Goal: Transaction & Acquisition: Obtain resource

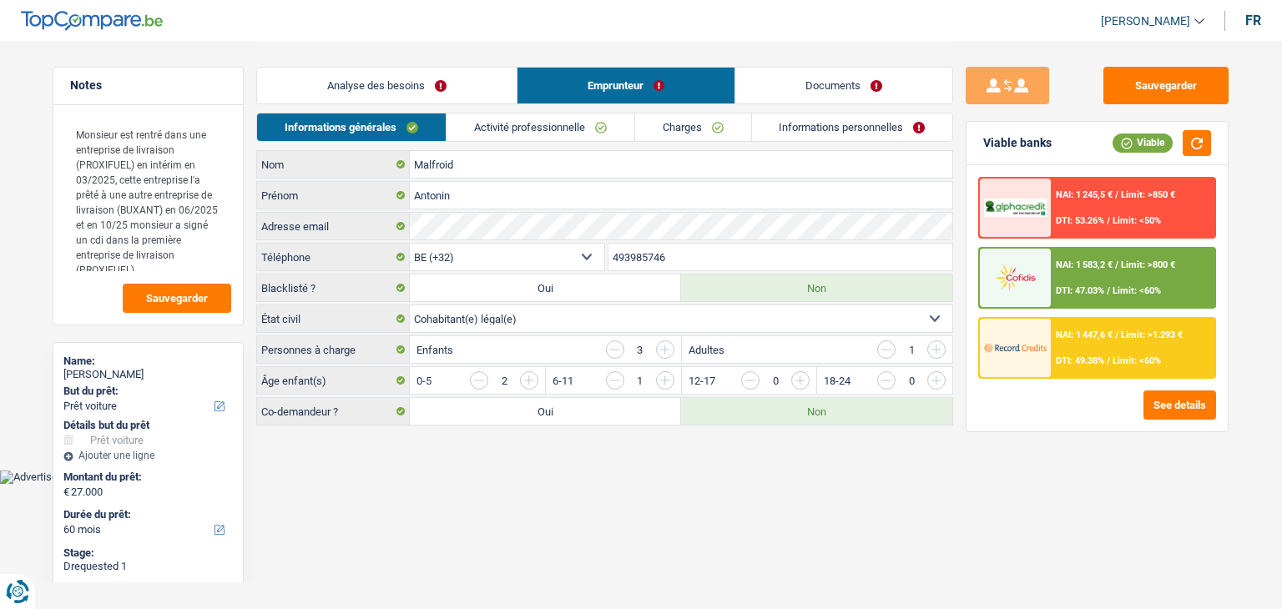
select select "car"
select select "60"
click at [768, 81] on link "Documents" at bounding box center [843, 86] width 217 height 36
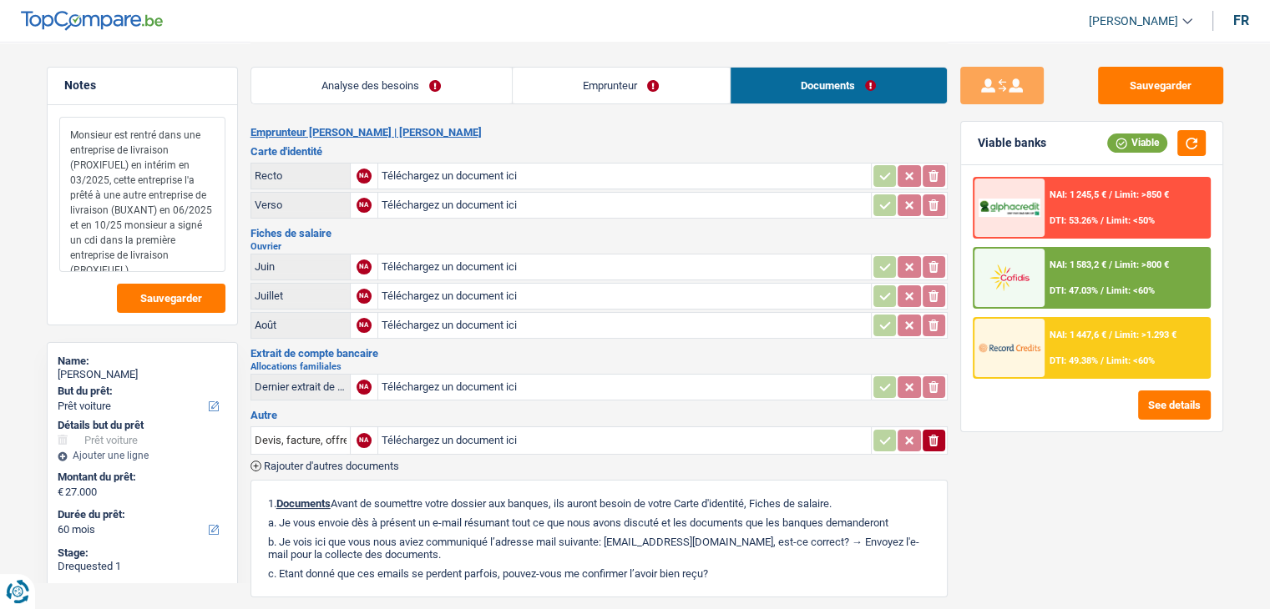
drag, startPoint x: 68, startPoint y: 129, endPoint x: 174, endPoint y: 218, distance: 138.6
click at [174, 218] on textarea "Monsieur est rentré dans une entreprise de livraison (PROXIFUEL) en intérim en …" at bounding box center [142, 194] width 166 height 155
drag, startPoint x: 108, startPoint y: 240, endPoint x: 125, endPoint y: 241, distance: 17.6
click at [125, 241] on textarea "Monsieur est rentré dans une entreprise de livraison (PROXIFUEL) en intérim en …" at bounding box center [142, 194] width 166 height 155
click at [614, 101] on link "Emprunteur" at bounding box center [621, 86] width 217 height 36
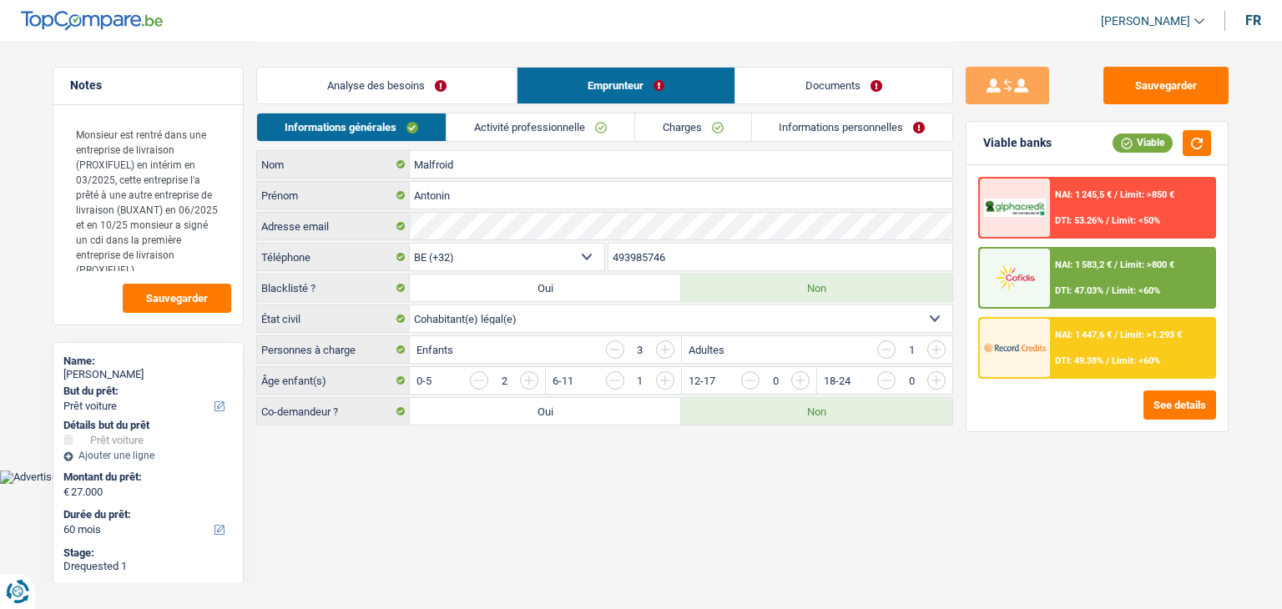
click at [598, 121] on link "Activité professionnelle" at bounding box center [541, 128] width 188 height 28
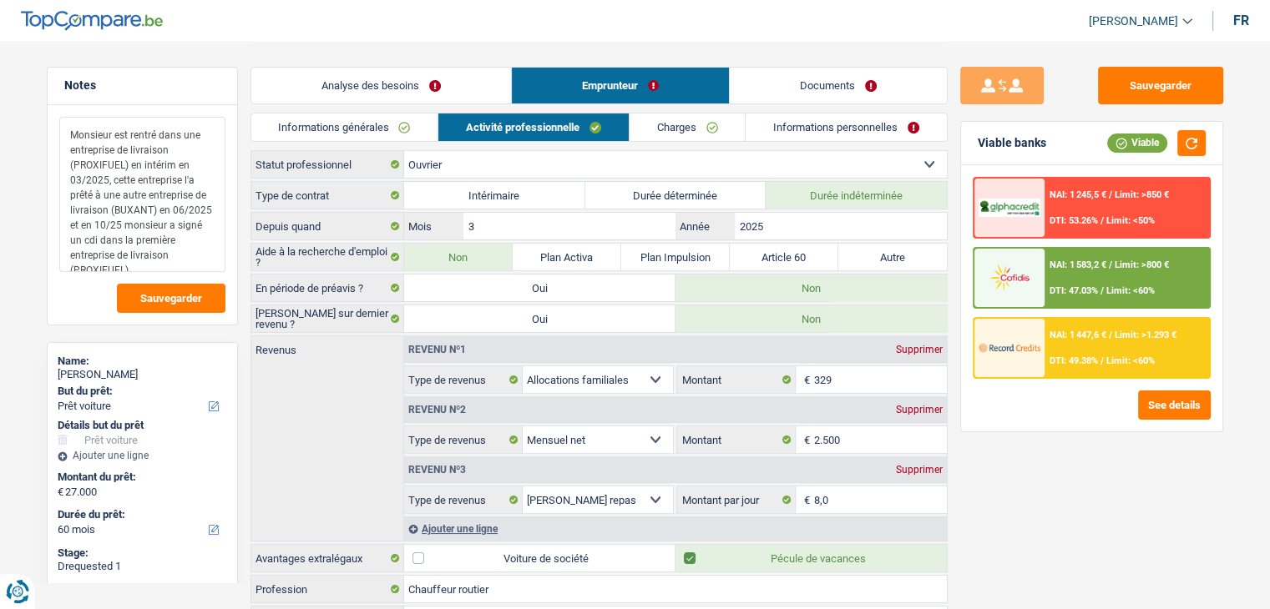
click at [160, 212] on textarea "Monsieur est rentré dans une entreprise de livraison (PROXIFUEL) en intérim en …" at bounding box center [142, 194] width 166 height 155
drag, startPoint x: 96, startPoint y: 228, endPoint x: 179, endPoint y: 255, distance: 87.1
click at [179, 255] on textarea "Monsieur est rentré dans une entreprise de livraison (PROXIFUEL) en intérim en …" at bounding box center [142, 194] width 166 height 155
click at [188, 256] on textarea "Monsieur est rentré dans une entreprise de livraison (PROXIFUEL) en intérim en …" at bounding box center [142, 194] width 166 height 155
drag, startPoint x: 188, startPoint y: 256, endPoint x: 101, endPoint y: 225, distance: 92.4
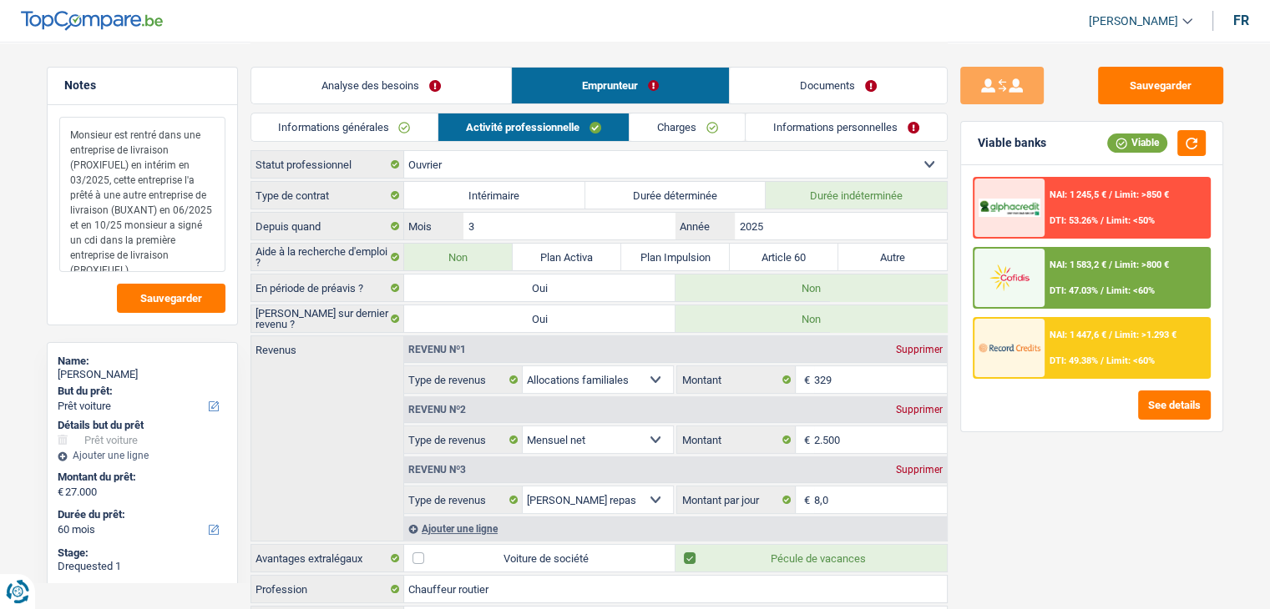
click at [101, 225] on textarea "Monsieur est rentré dans une entreprise de livraison (PROXIFUEL) en intérim en …" at bounding box center [142, 194] width 166 height 155
click at [210, 268] on textarea "Monsieur est rentré dans une entreprise de livraison (PROXIFUEL) en intérim en …" at bounding box center [142, 194] width 166 height 155
click at [230, 260] on div "Monsieur est rentré dans une entreprise de livraison (PROXIFUEL) en intérim en …" at bounding box center [142, 215] width 189 height 220
click at [240, 259] on div "Notes Monsieur est rentré dans une entreprise de livraison (PROXIFUEL) en intér…" at bounding box center [142, 325] width 216 height 516
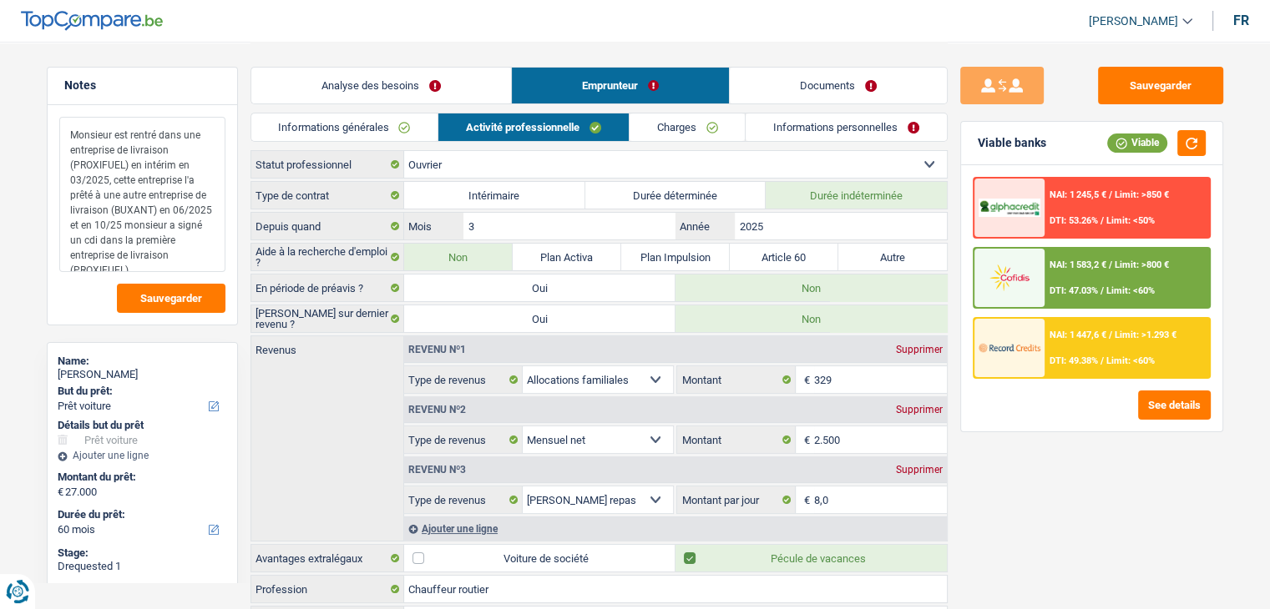
drag, startPoint x: 187, startPoint y: 257, endPoint x: 164, endPoint y: 208, distance: 54.5
click at [164, 208] on textarea "Monsieur est rentré dans une entreprise de livraison (PROXIFUEL) en intérim en …" at bounding box center [142, 194] width 166 height 155
click at [124, 163] on textarea "Monsieur est rentré dans une entreprise de livraison (PROXIFUEL) en intérim en …" at bounding box center [142, 194] width 166 height 155
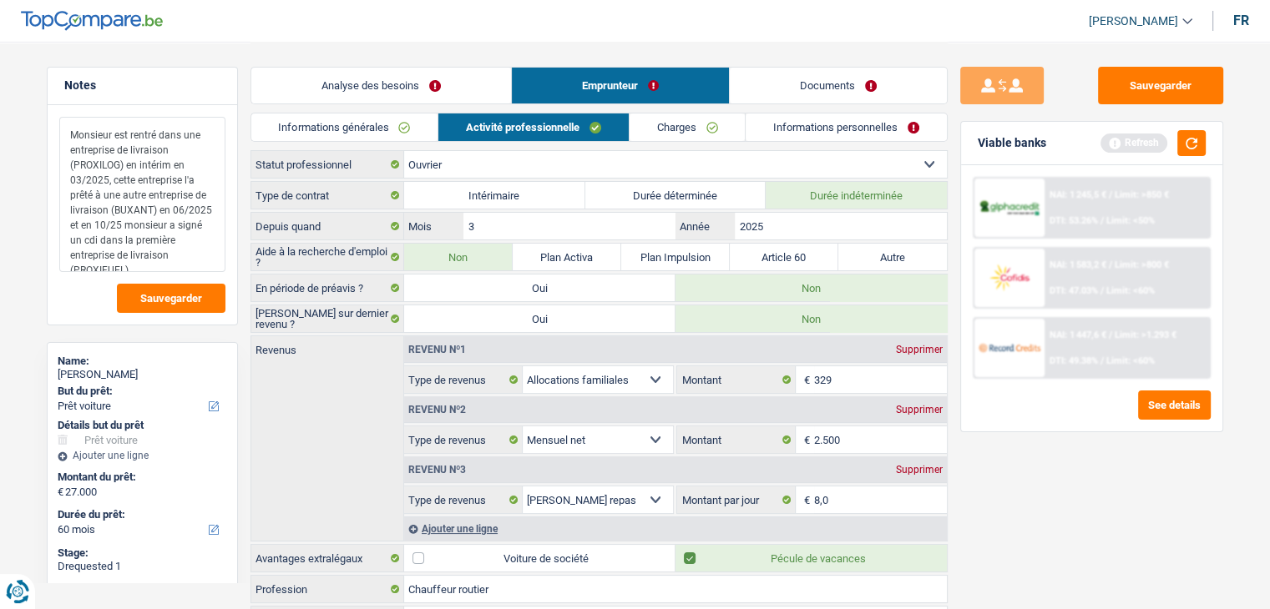
drag, startPoint x: 110, startPoint y: 211, endPoint x: 151, endPoint y: 210, distance: 40.9
click at [151, 210] on textarea "Monsieur est rentré dans une entreprise de livraison (PROXILOG) en intérim en 0…" at bounding box center [142, 194] width 166 height 155
click at [1199, 139] on button "button" at bounding box center [1191, 143] width 28 height 26
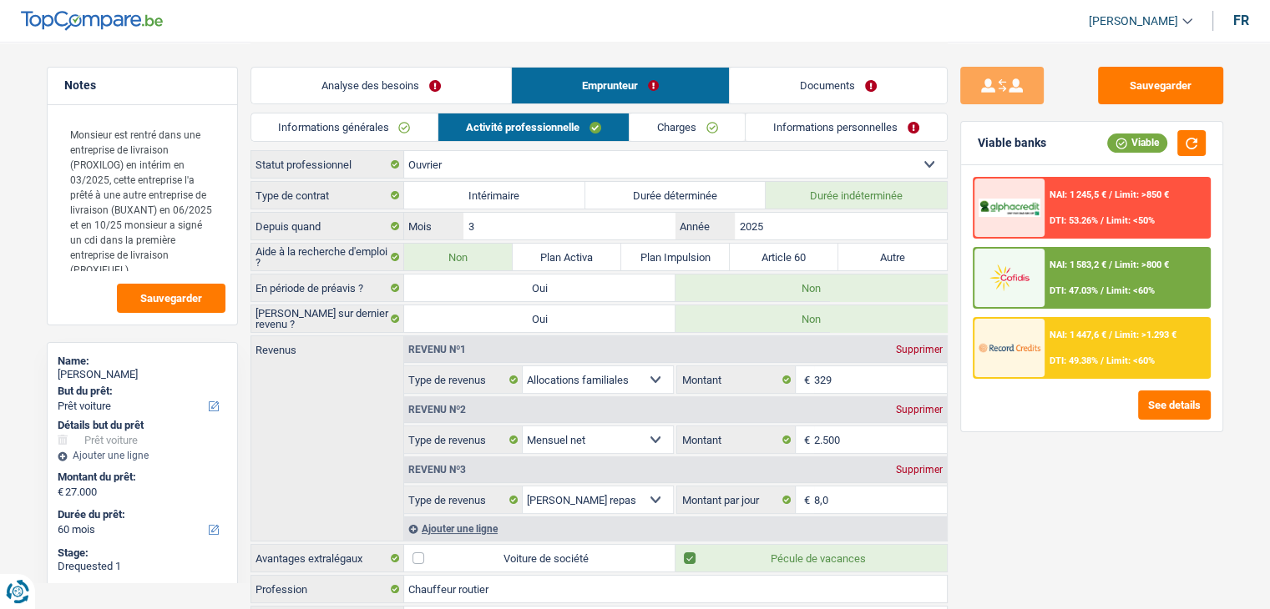
click at [1047, 265] on div "NAI: 1 583,2 € / Limit: >800 € DTI: 47.03% / Limit: <60%" at bounding box center [1126, 278] width 164 height 58
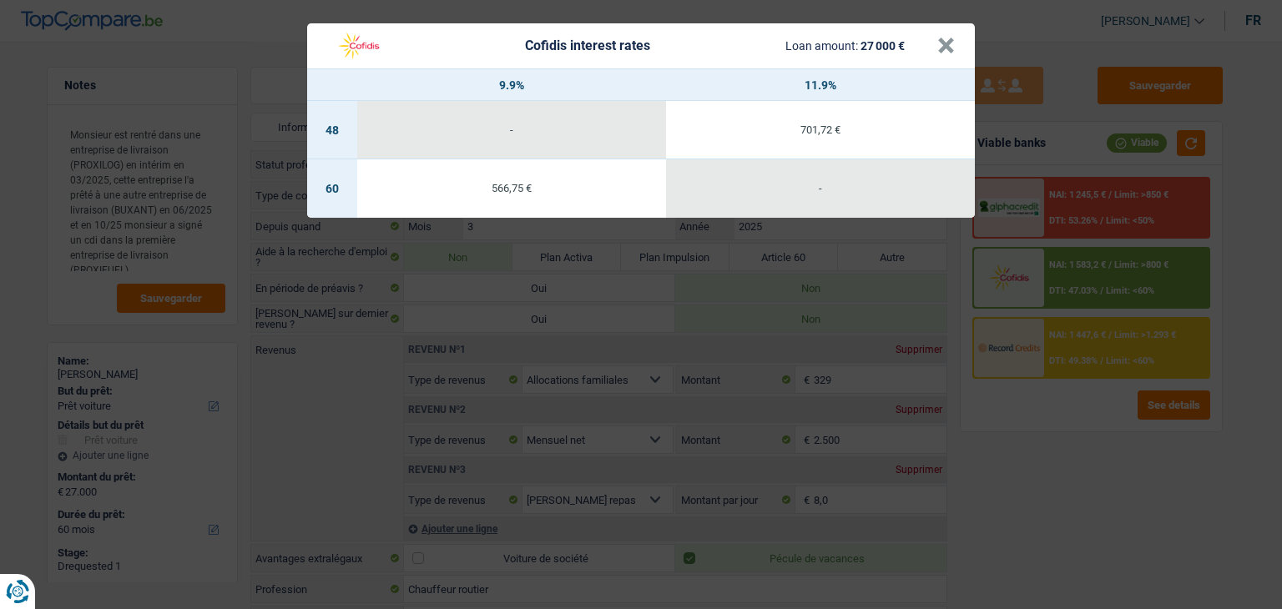
click at [1062, 421] on div "Cofidis interest rates Loan amount: 27 000 € × 9.9% 11.9% 48 - 701,72 € 60 566,…" at bounding box center [641, 304] width 1282 height 609
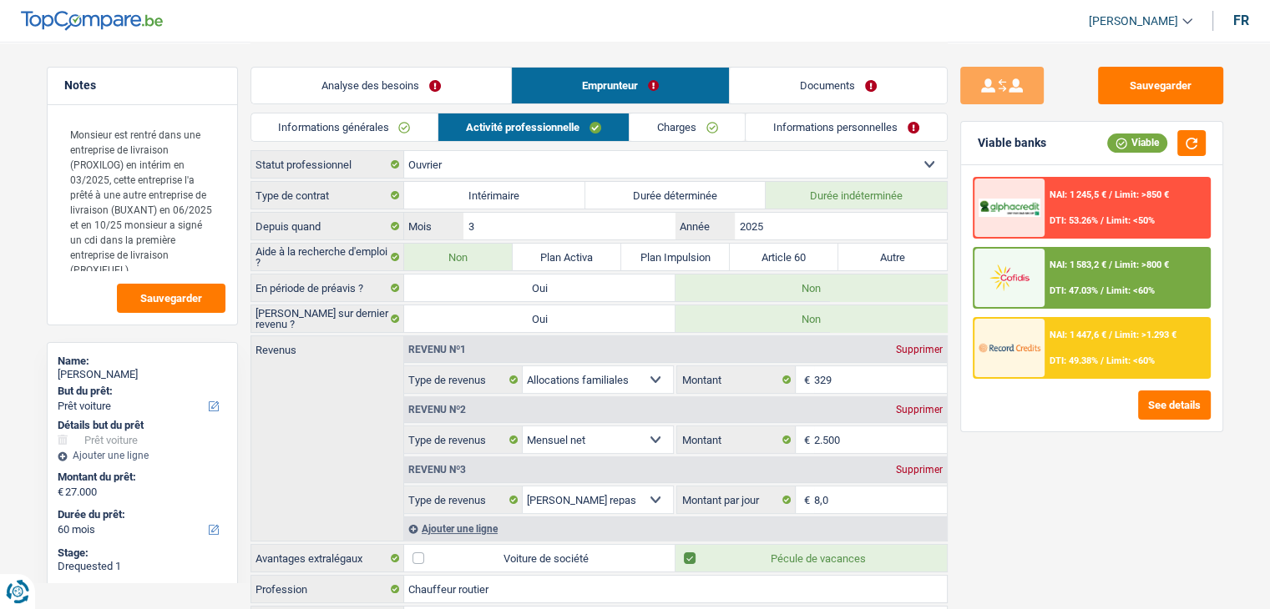
click at [1059, 311] on div "NAI: 1 245,5 € / Limit: >850 € DTI: 53.26% / Limit: <50% NAI: 1 583,2 € / Limit…" at bounding box center [1091, 278] width 238 height 202
click at [373, 134] on link "Informations générales" at bounding box center [344, 128] width 187 height 28
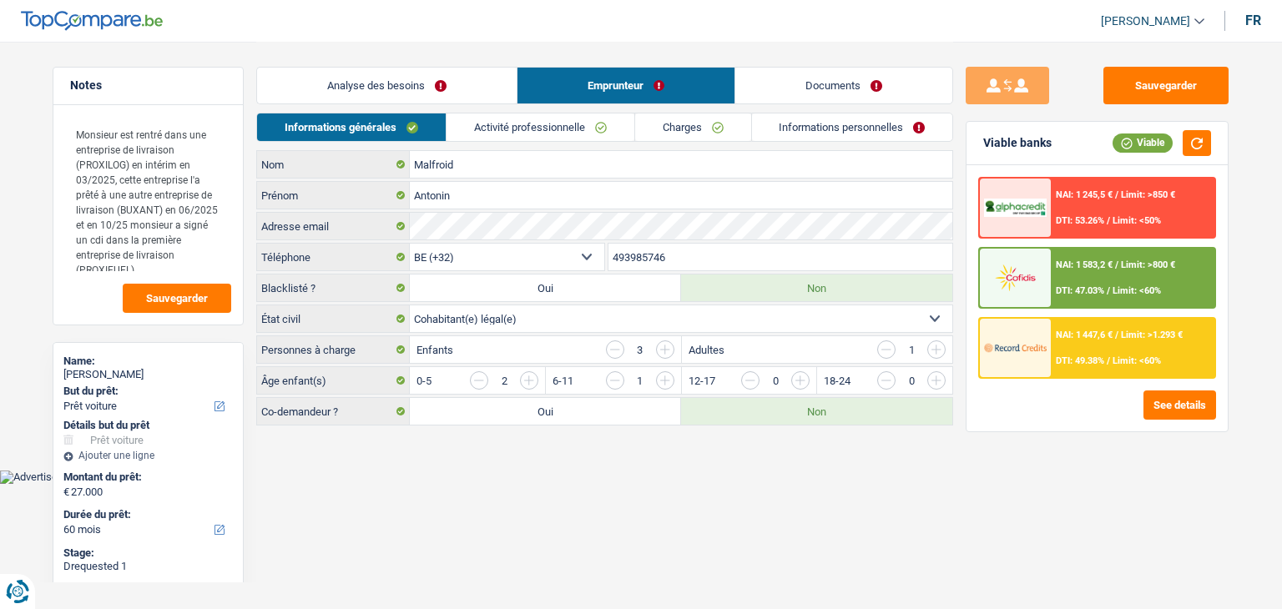
click at [314, 90] on link "Analyse des besoins" at bounding box center [387, 86] width 260 height 36
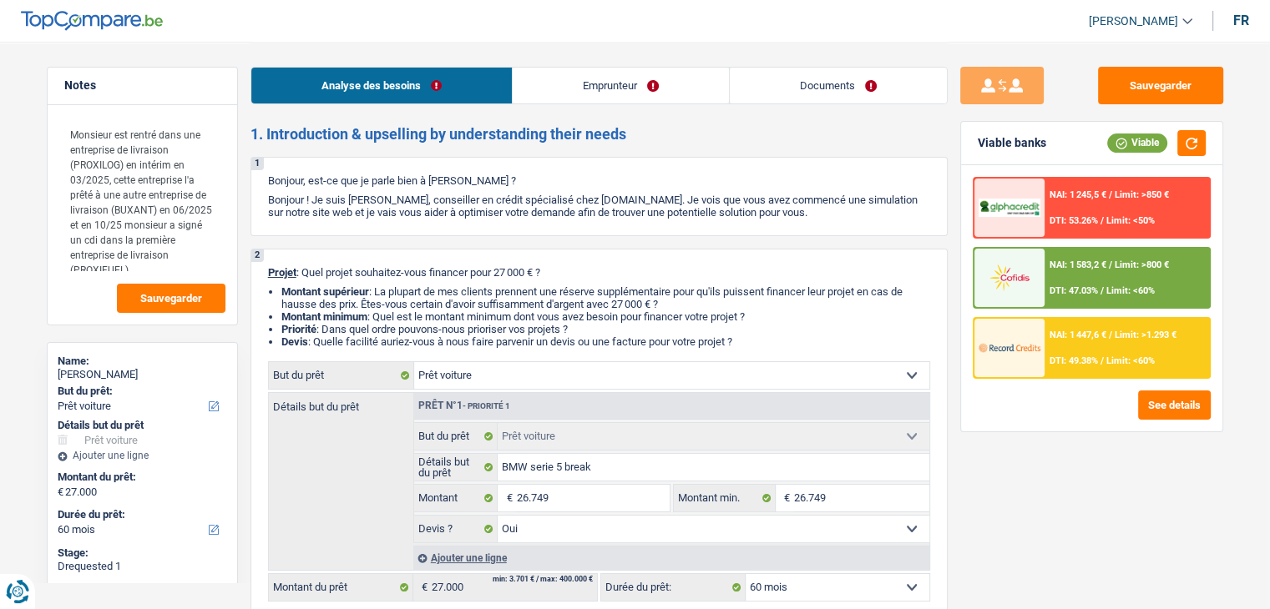
drag, startPoint x: 634, startPoint y: 136, endPoint x: 264, endPoint y: 134, distance: 370.6
click at [264, 134] on h2 "1. Introduction & upselling by understanding their needs" at bounding box center [598, 134] width 697 height 18
click at [260, 134] on h2 "1. Introduction & upselling by understanding their needs" at bounding box center [598, 134] width 697 height 18
drag, startPoint x: 255, startPoint y: 135, endPoint x: 661, endPoint y: 128, distance: 406.6
click at [661, 128] on h2 "1. Introduction & upselling by understanding their needs" at bounding box center [598, 134] width 697 height 18
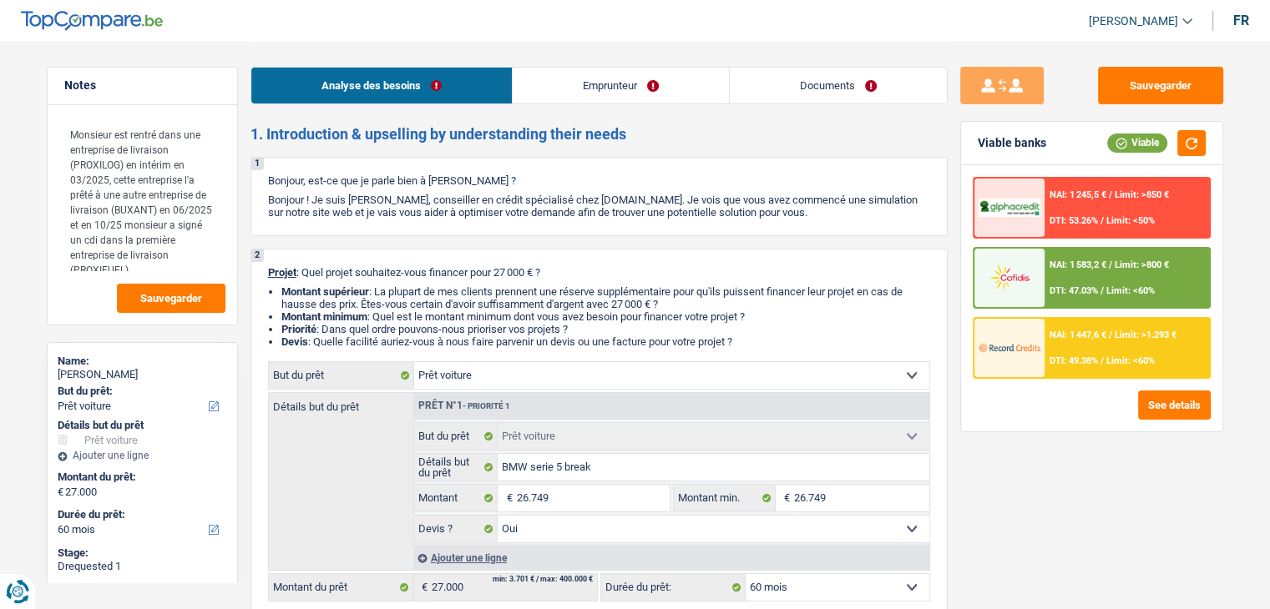
click at [661, 128] on h2 "1. Introduction & upselling by understanding their needs" at bounding box center [598, 134] width 697 height 18
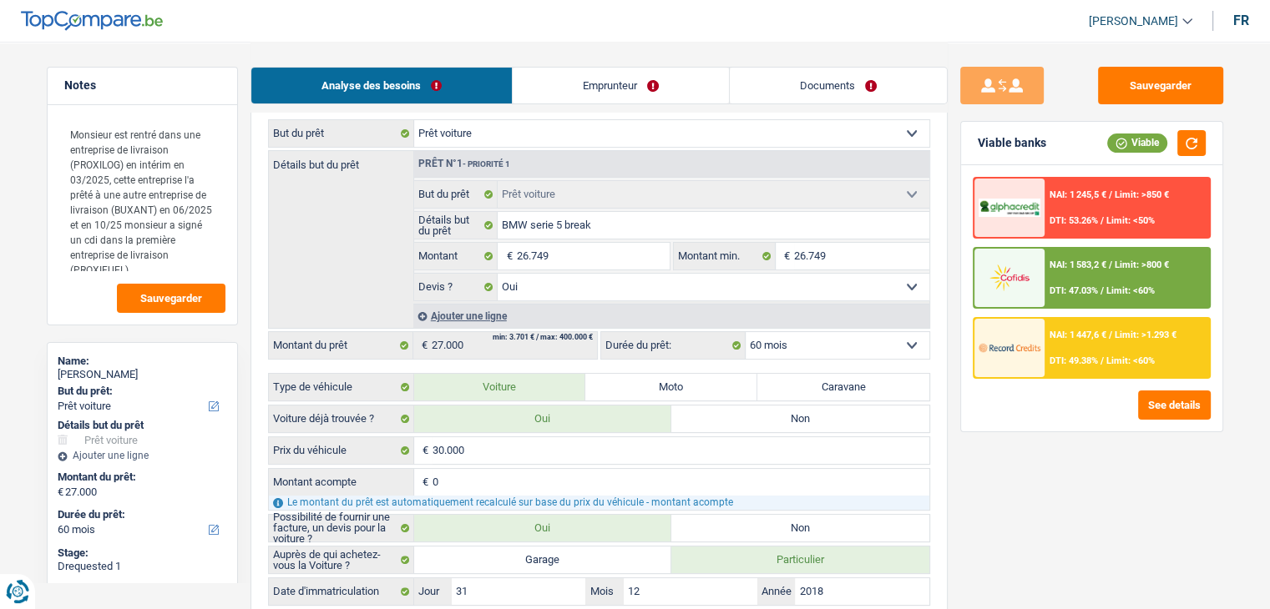
scroll to position [250, 0]
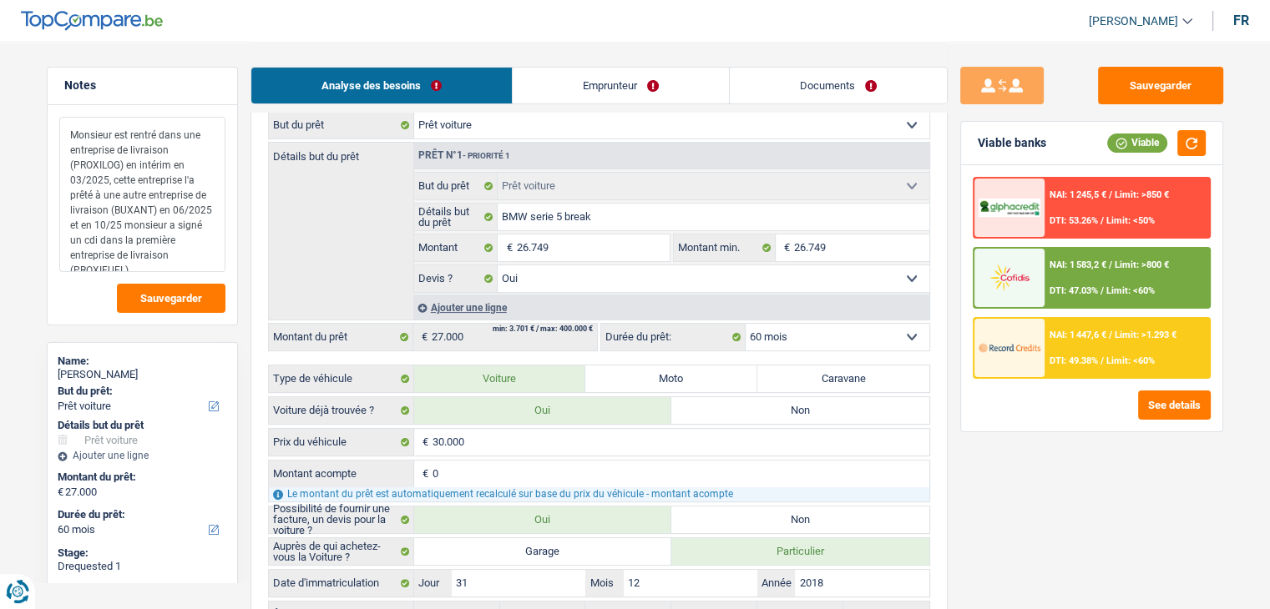
click at [176, 255] on textarea "Monsieur est rentré dans une entreprise de livraison (PROXILOG) en intérim en 0…" at bounding box center [142, 194] width 166 height 155
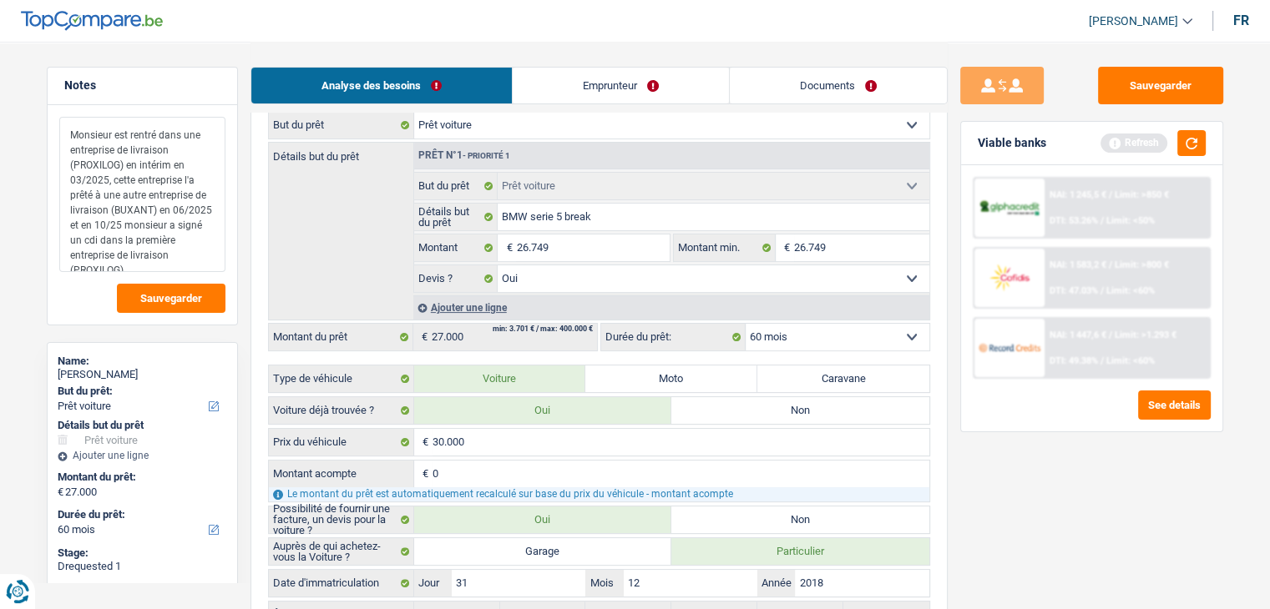
type textarea "Monsieur est rentré dans une entreprise de livraison (PROXILOG) en intérim en 0…"
click at [1215, 140] on div "Viable banks Refresh" at bounding box center [1091, 143] width 261 height 43
click at [1204, 142] on div "Viable banks Refresh" at bounding box center [1091, 143] width 261 height 43
click at [1200, 142] on button "button" at bounding box center [1191, 143] width 28 height 26
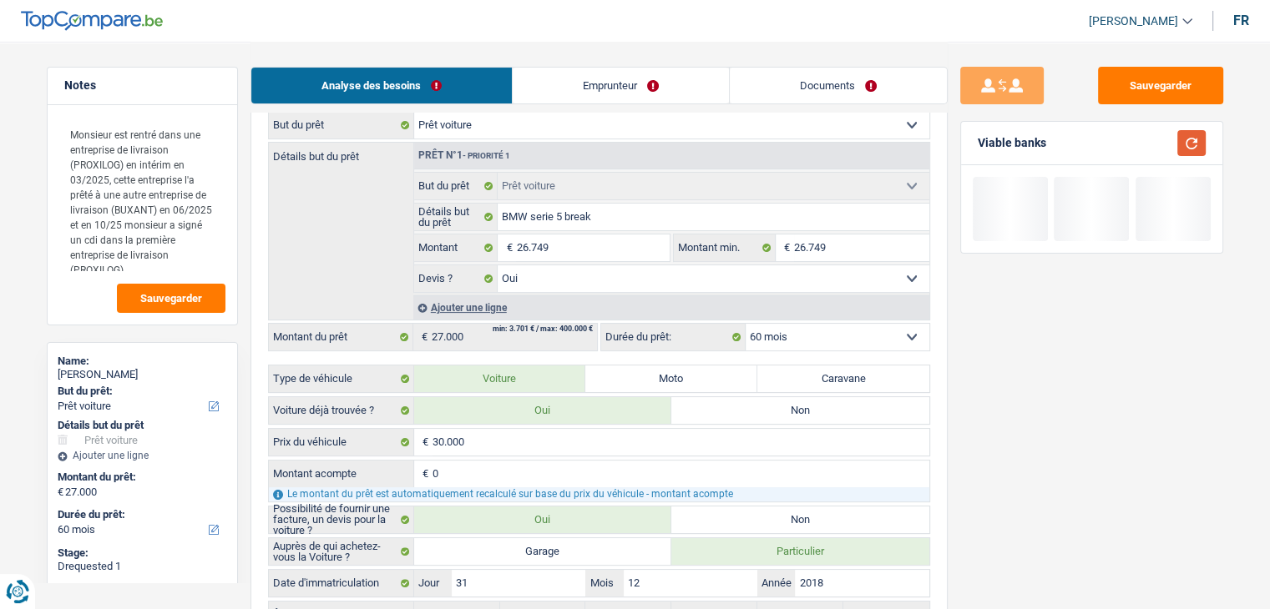
click at [1200, 142] on button "button" at bounding box center [1191, 143] width 28 height 26
click at [591, 98] on link "Emprunteur" at bounding box center [621, 86] width 216 height 36
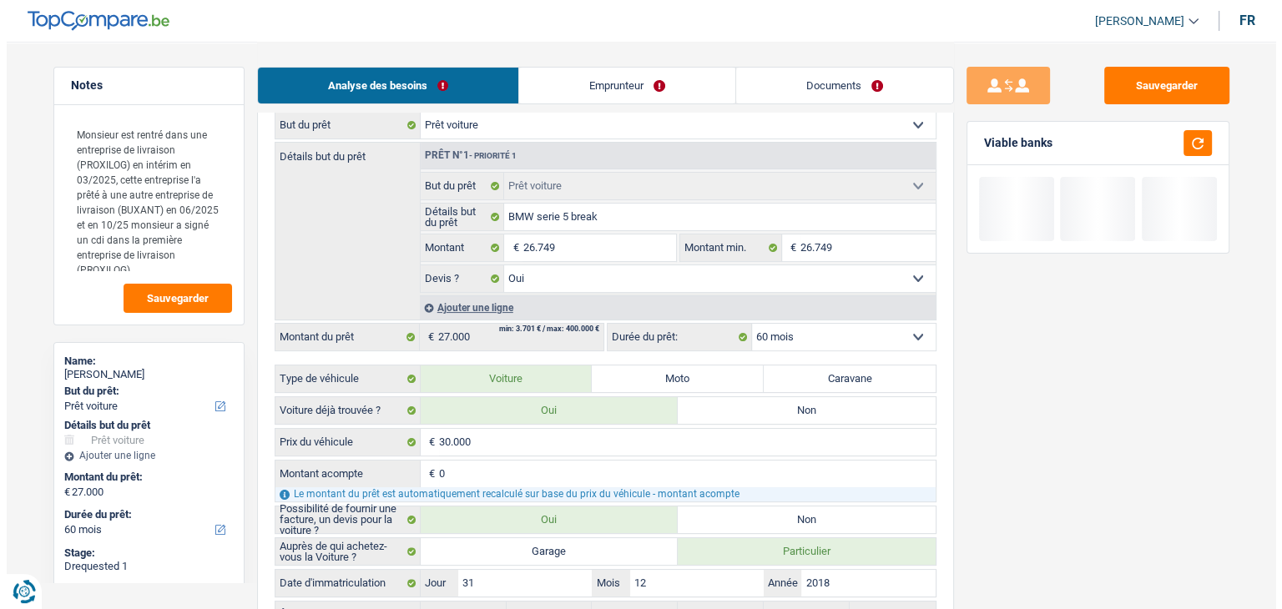
scroll to position [0, 0]
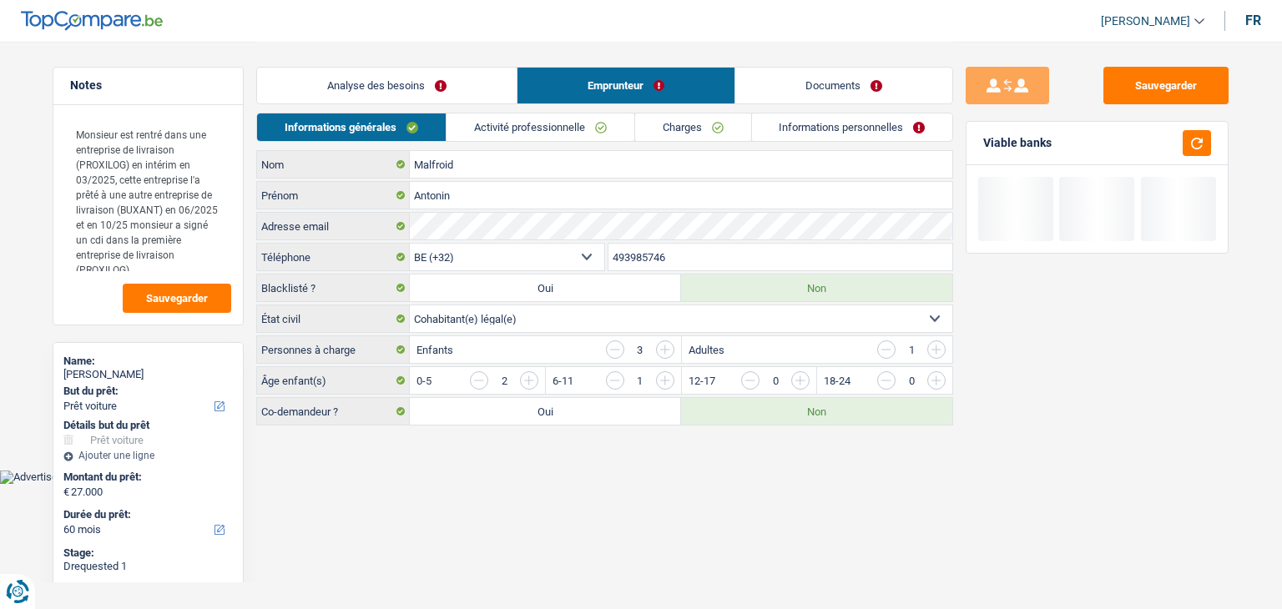
click at [528, 128] on link "Activité professionnelle" at bounding box center [541, 128] width 188 height 28
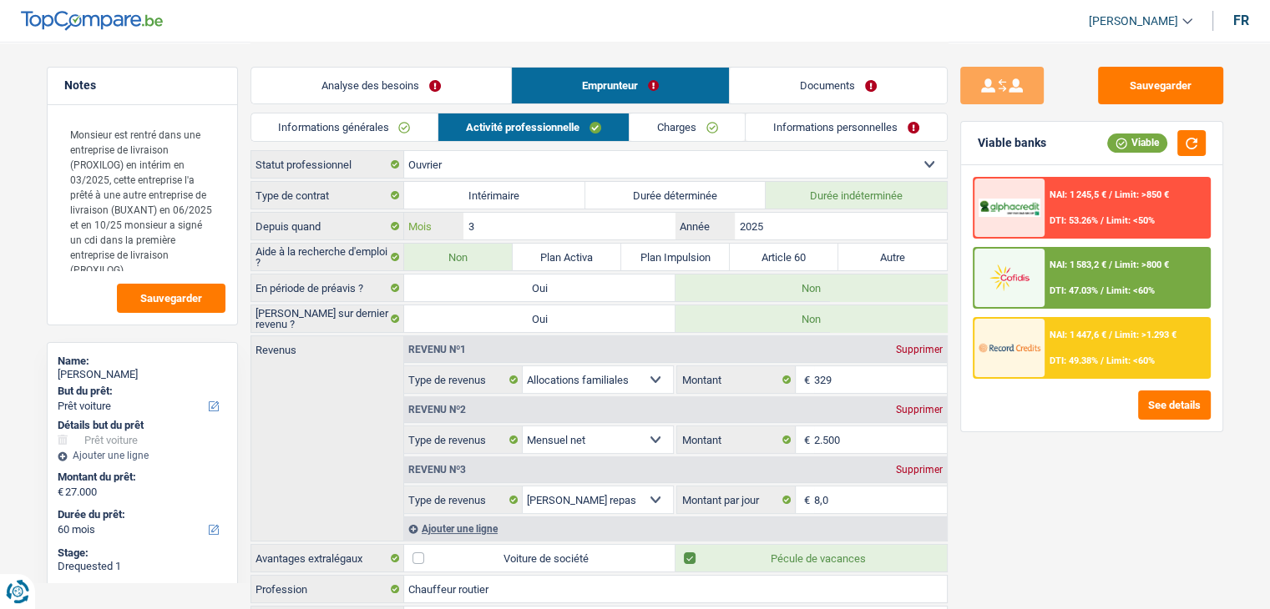
click at [567, 231] on input "3" at bounding box center [568, 226] width 211 height 27
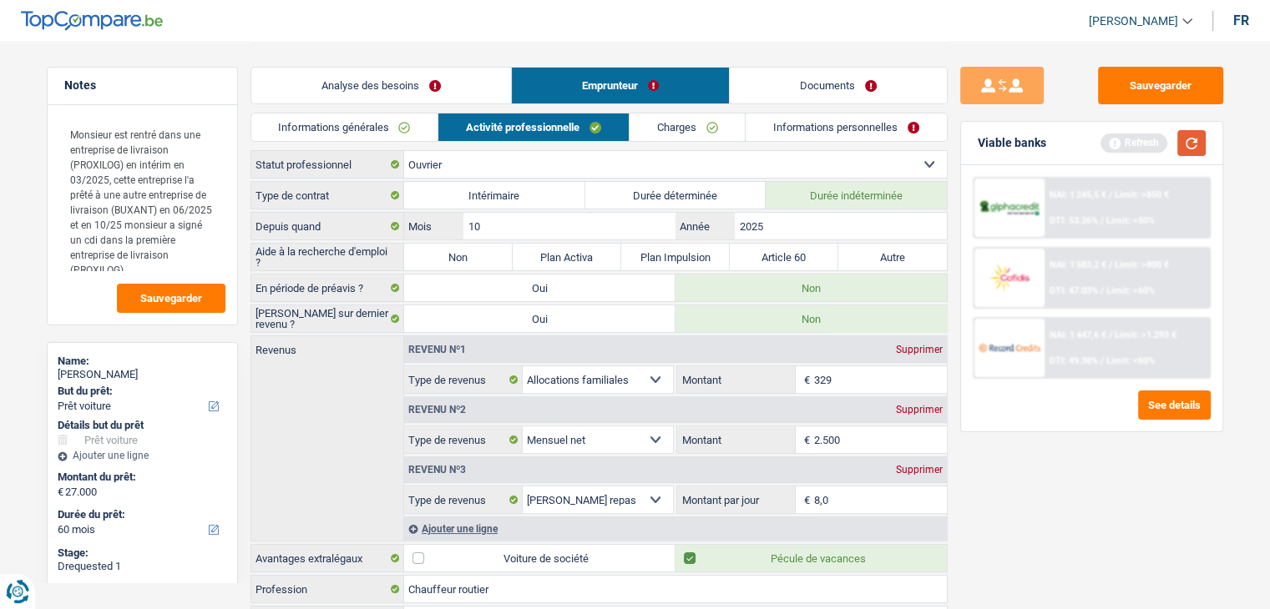
click at [1197, 139] on button "button" at bounding box center [1191, 143] width 28 height 26
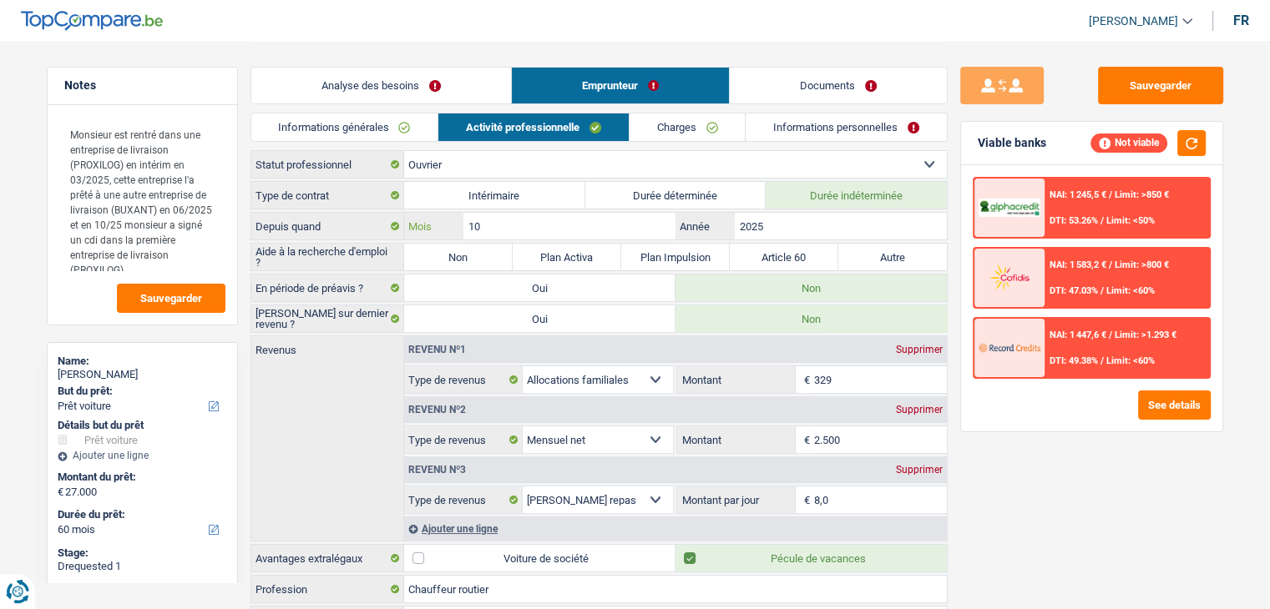
click at [619, 225] on input "10" at bounding box center [568, 226] width 211 height 27
type input "1"
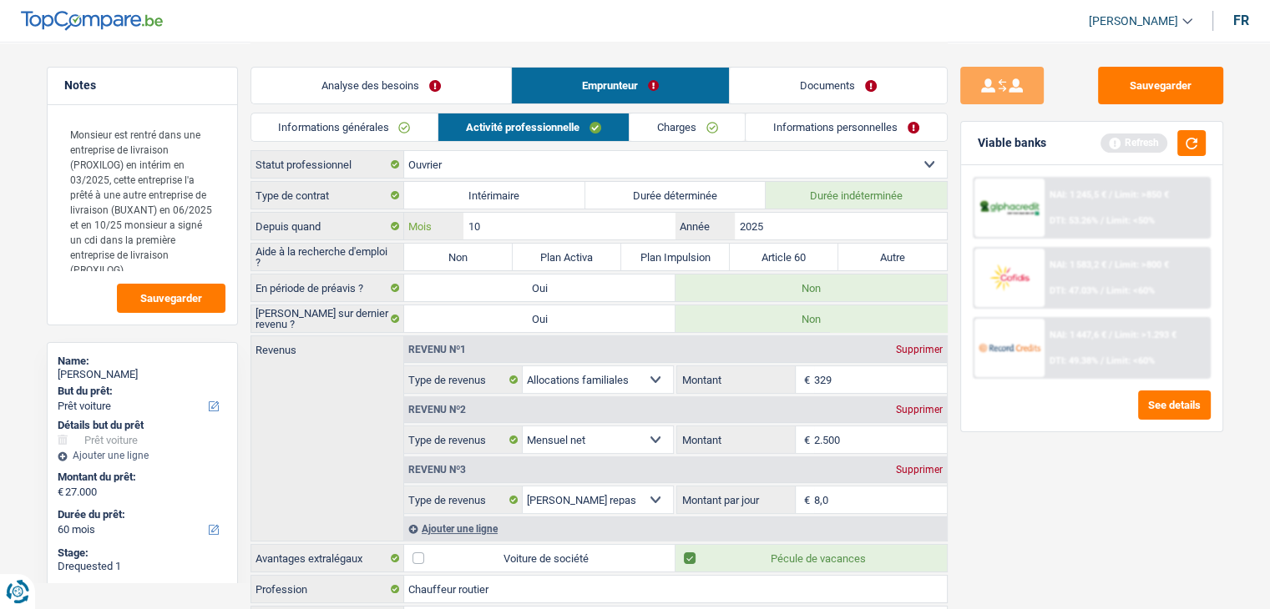
click at [489, 225] on input "10" at bounding box center [568, 226] width 211 height 27
type input "1"
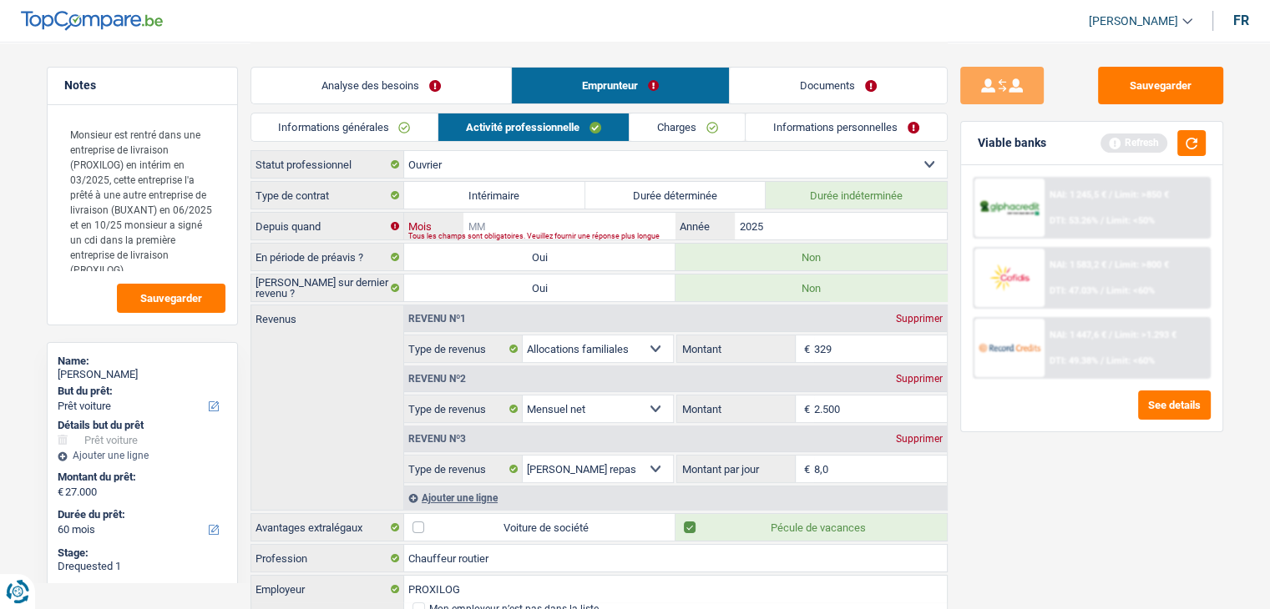
click at [489, 225] on input "Mois" at bounding box center [568, 226] width 211 height 27
type input "09"
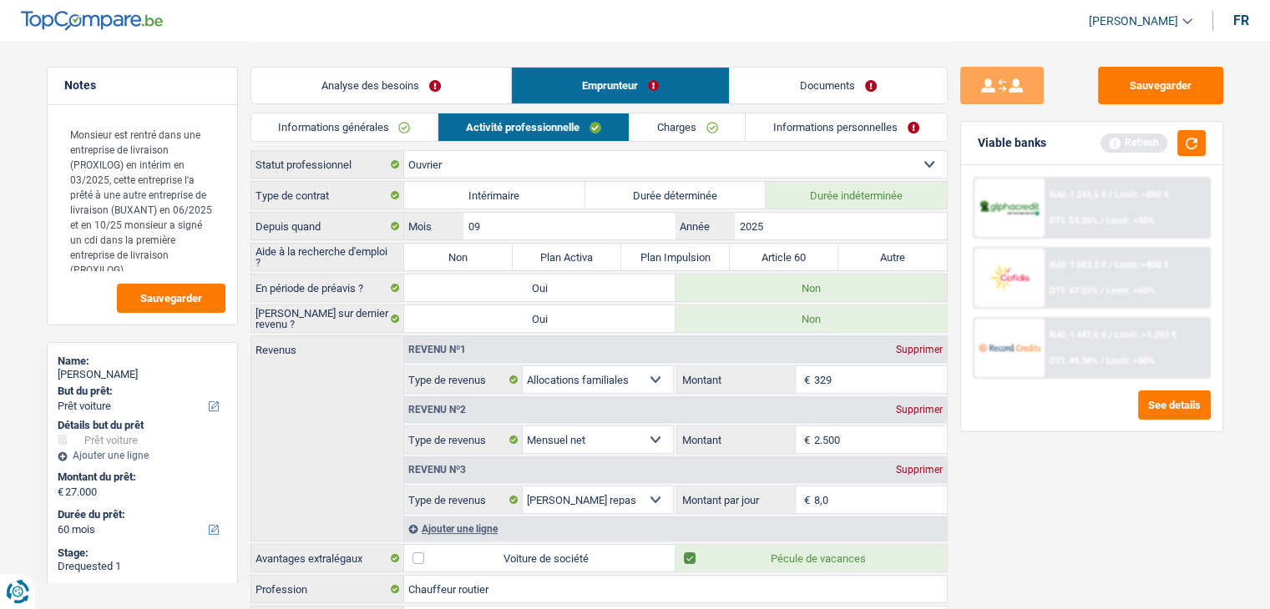
drag, startPoint x: 477, startPoint y: 255, endPoint x: 551, endPoint y: 290, distance: 81.4
click at [477, 255] on label "Non" at bounding box center [458, 257] width 109 height 27
click at [477, 255] on input "Non" at bounding box center [458, 257] width 109 height 27
radio input "true"
click at [1190, 147] on button "button" at bounding box center [1191, 143] width 28 height 26
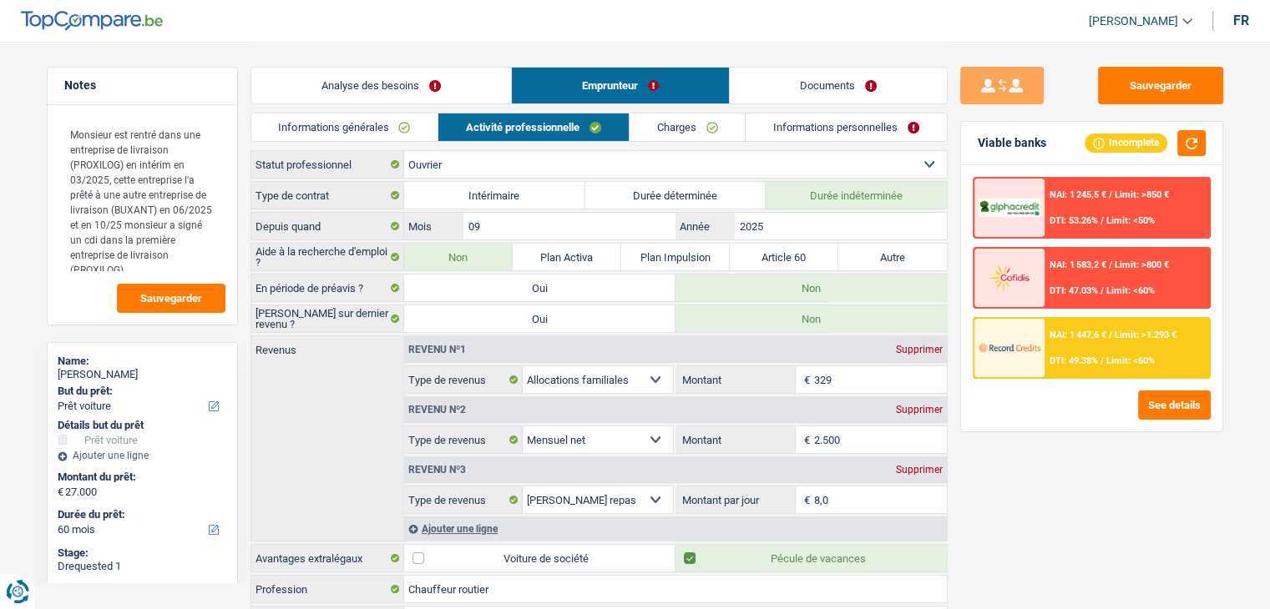
click at [1109, 356] on span "Limit: <60%" at bounding box center [1130, 361] width 48 height 11
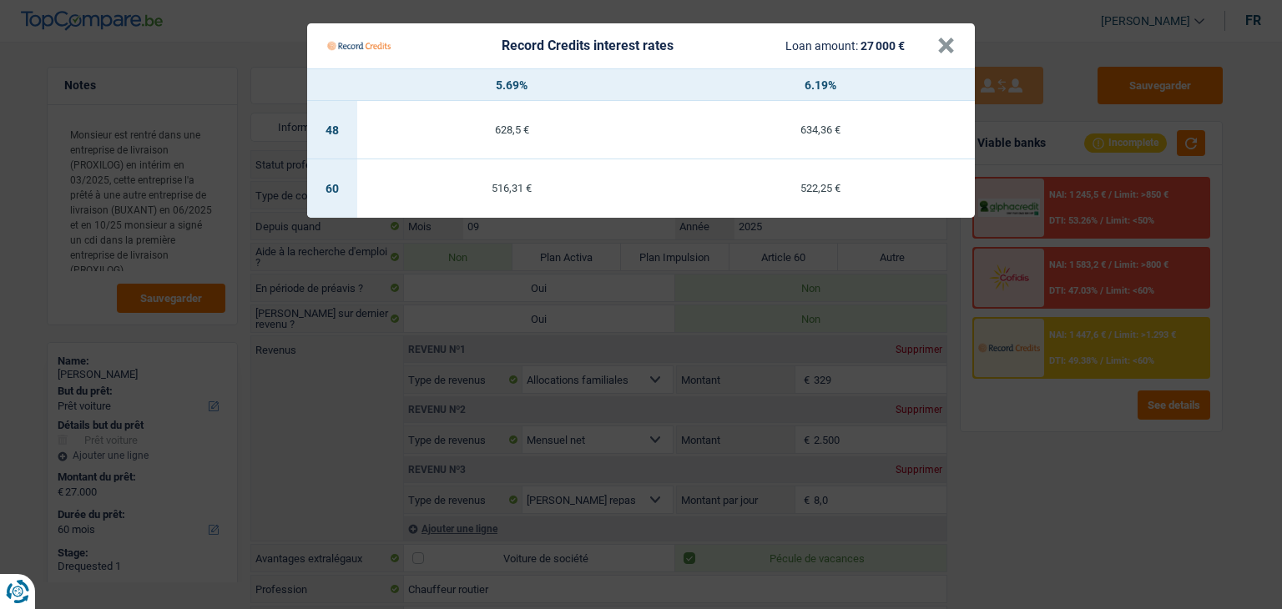
click at [1068, 482] on Credits "Record Credits interest rates Loan amount: 27 000 € × 5.69% 6.19% 48 628,5 € 63…" at bounding box center [641, 304] width 1282 height 609
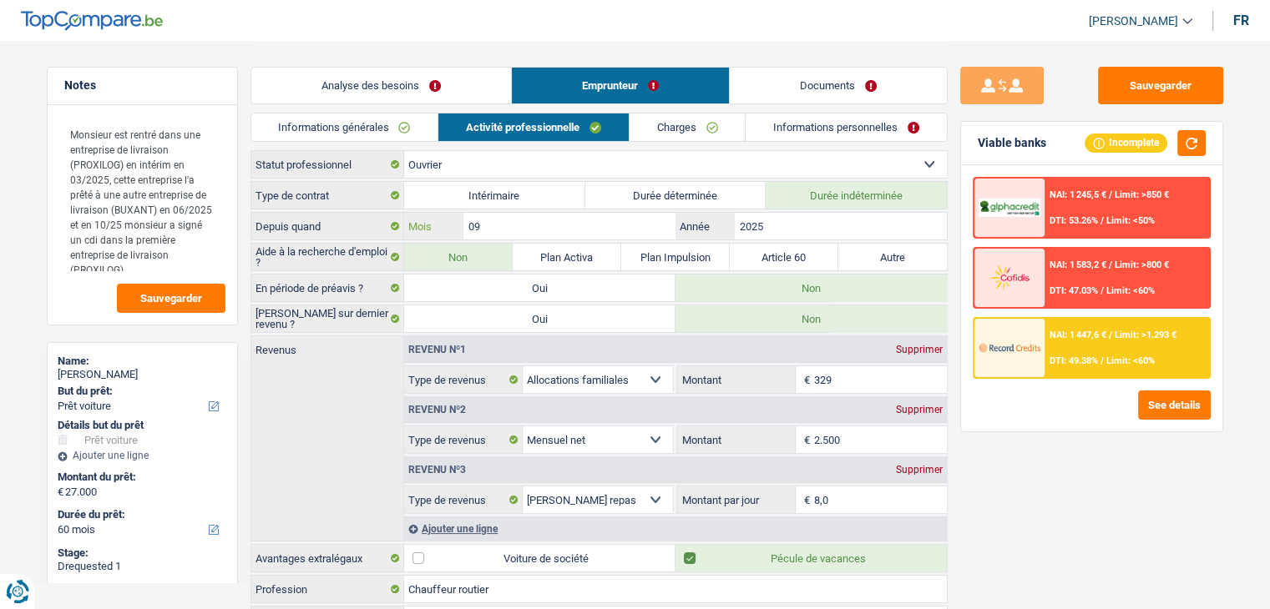
click at [575, 222] on input "09" at bounding box center [568, 226] width 211 height 27
click at [1025, 416] on div "See details" at bounding box center [1091, 405] width 238 height 29
click at [634, 222] on input "09" at bounding box center [568, 226] width 211 height 27
click at [1084, 407] on div "See details" at bounding box center [1091, 405] width 238 height 29
click at [1150, 398] on button "See details" at bounding box center [1174, 405] width 73 height 29
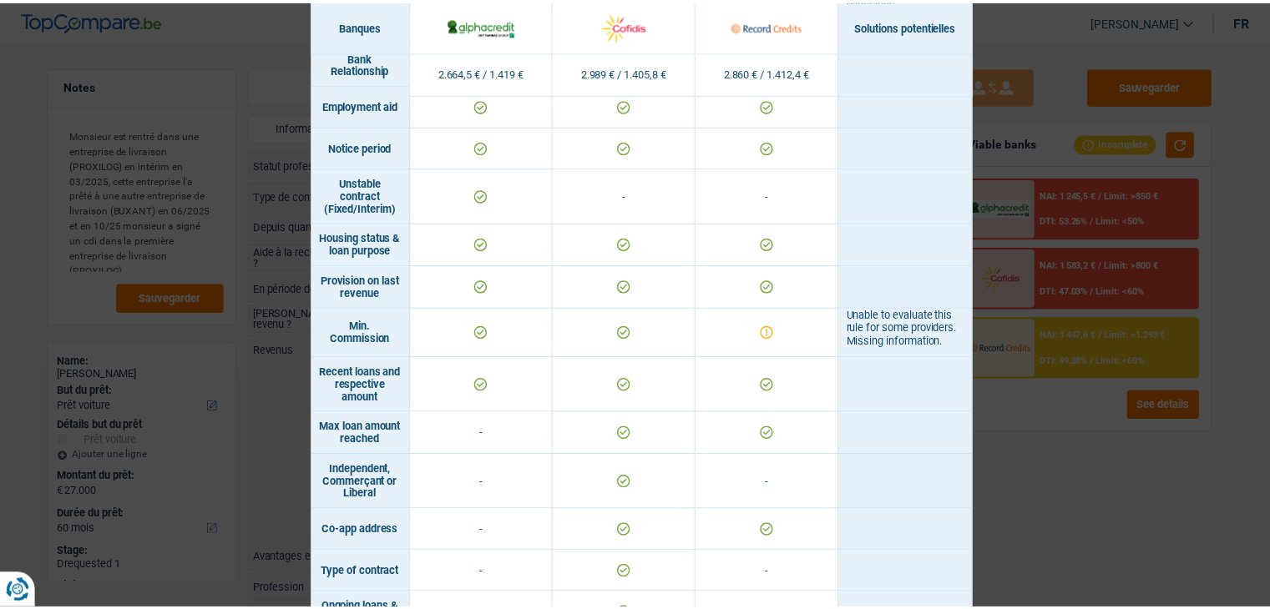
scroll to position [1222, 0]
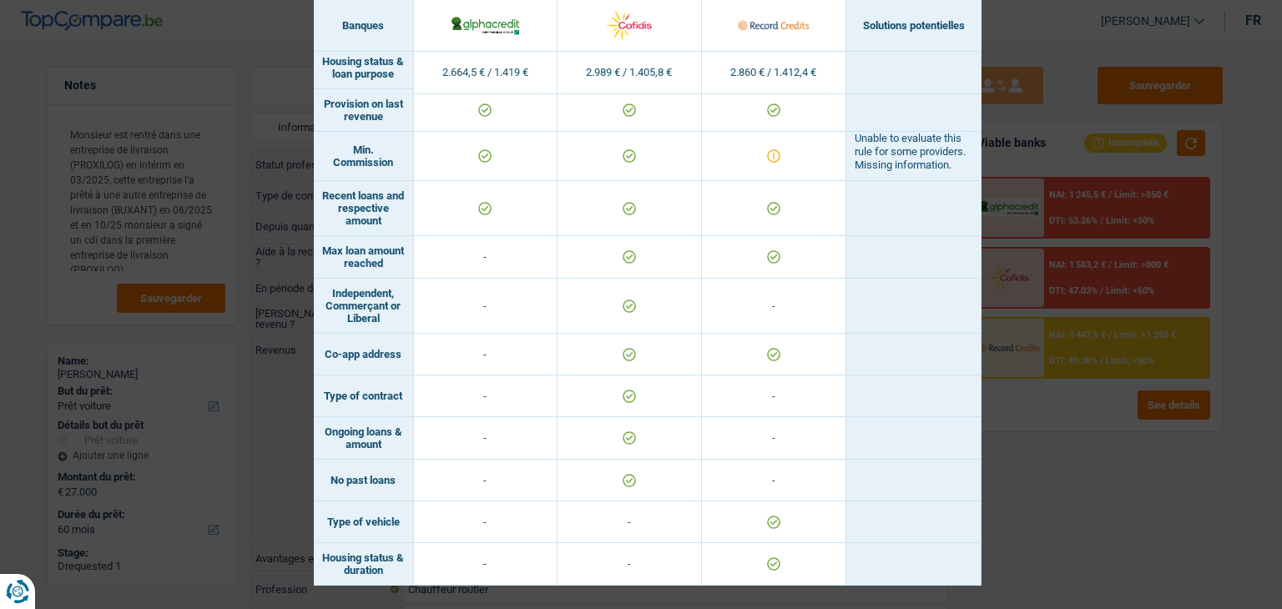
click at [1014, 474] on div "Banks conditions × Banques Solutions potentielles Revenus / Charges 2.664,5 € /…" at bounding box center [641, 304] width 1282 height 609
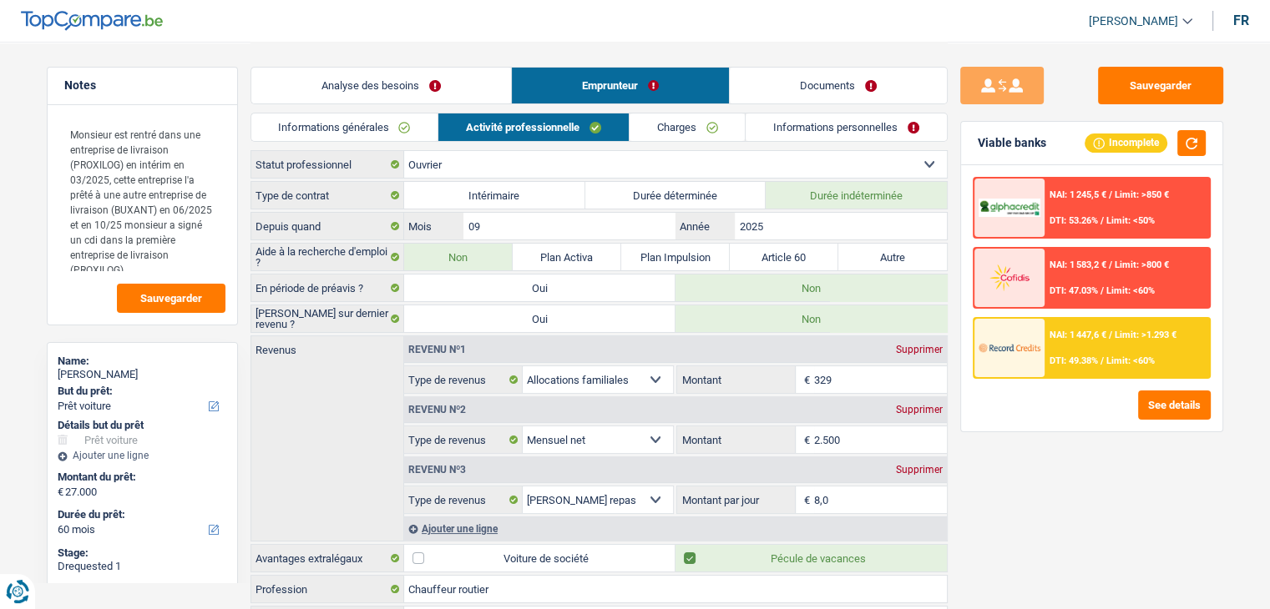
click at [397, 115] on link "Informations générales" at bounding box center [344, 128] width 187 height 28
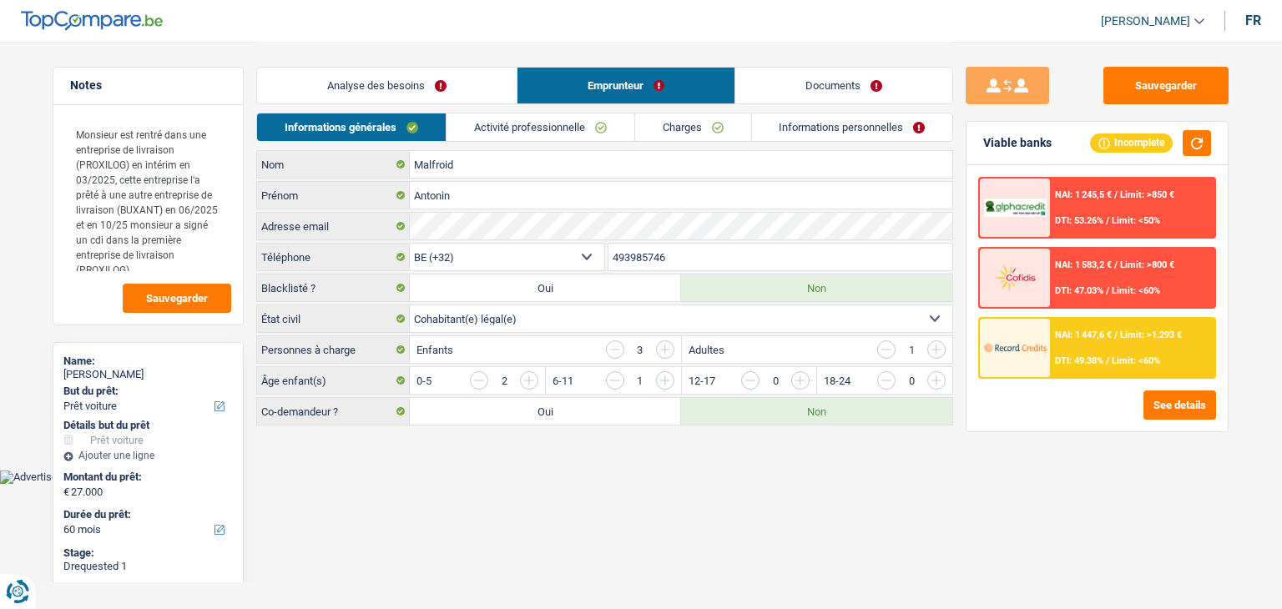
click at [397, 99] on link "Analyse des besoins" at bounding box center [387, 86] width 260 height 36
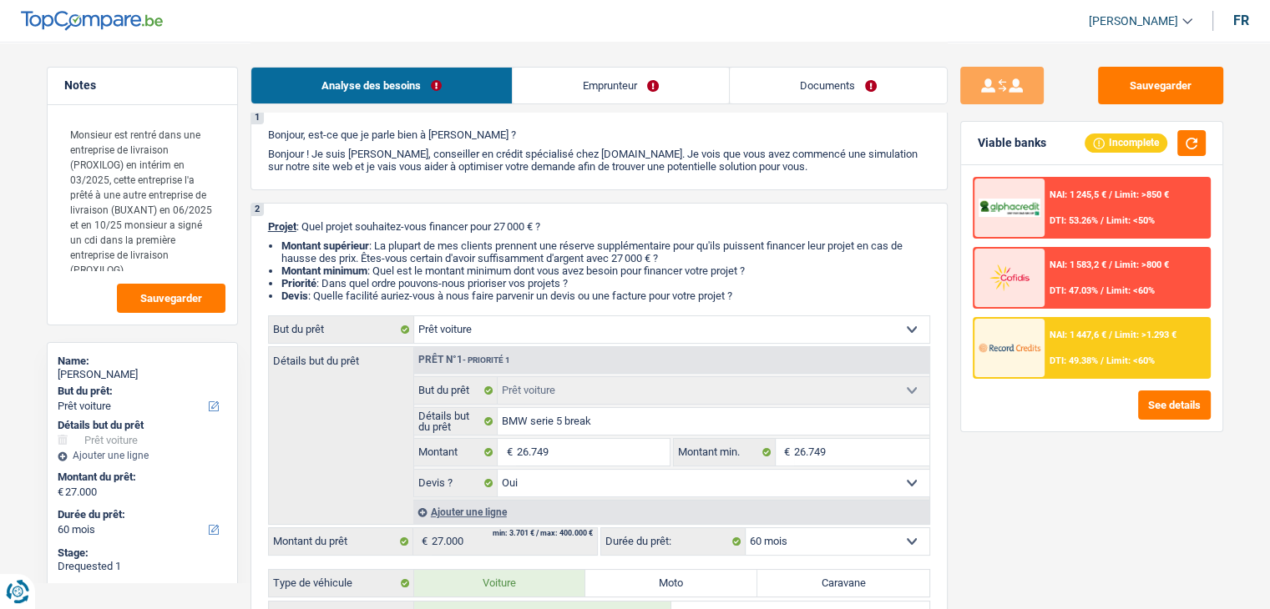
scroll to position [83, 0]
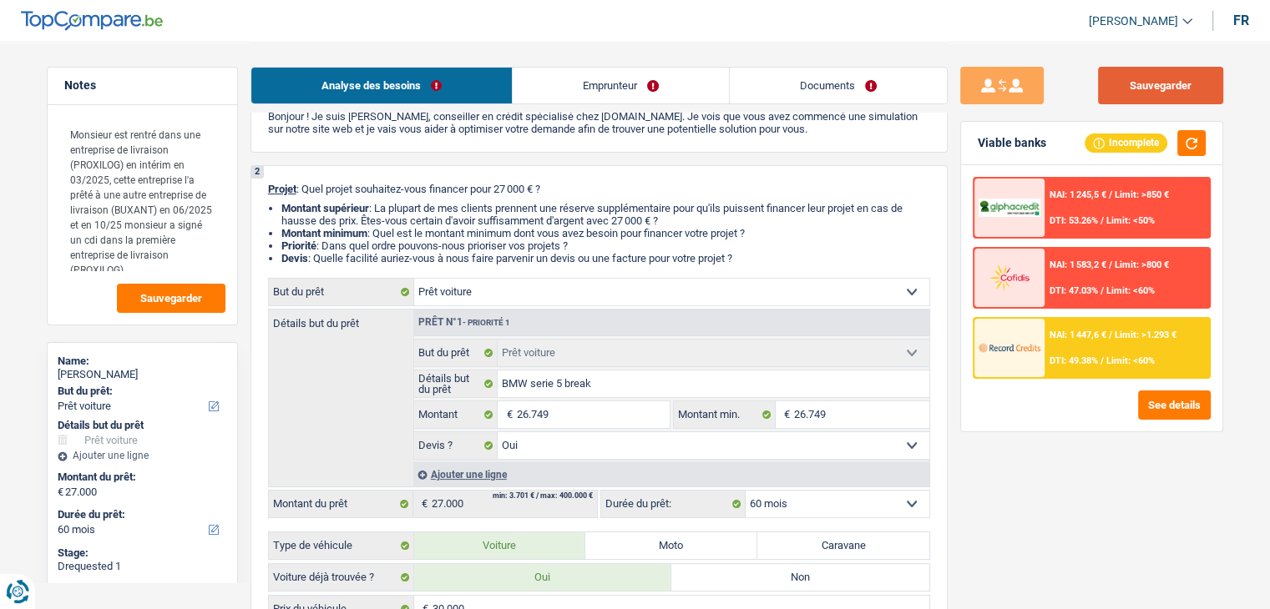
click at [1135, 76] on button "Sauvegarder" at bounding box center [1160, 86] width 125 height 38
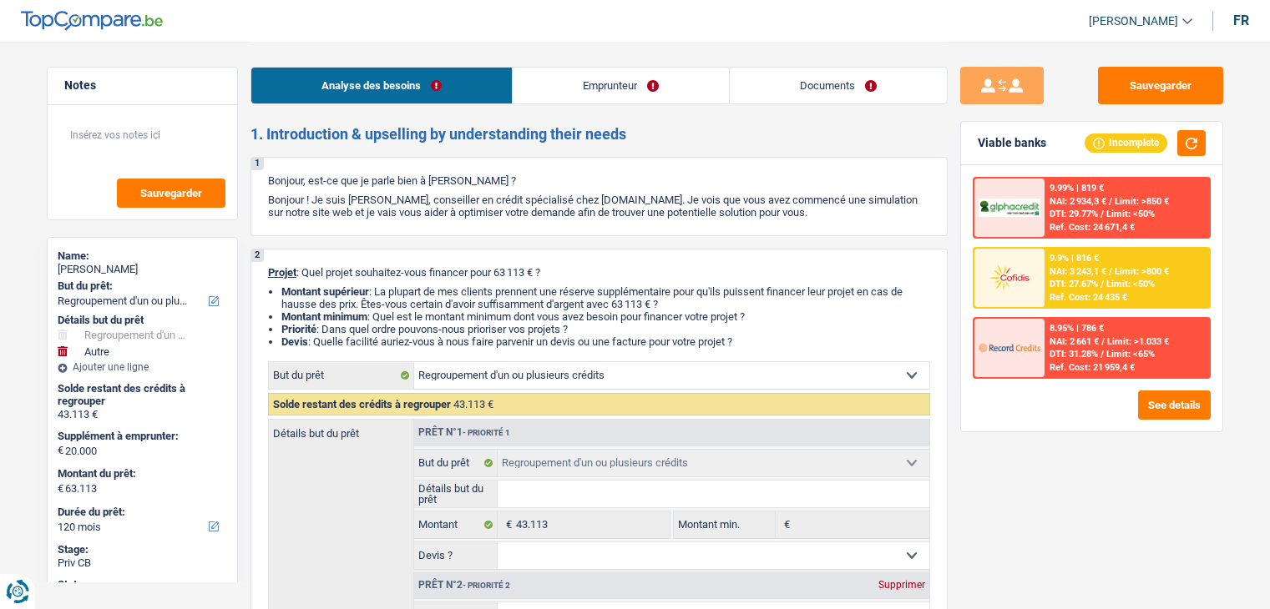
select select "refinancing"
select select "other"
select select "120"
select select "refinancing"
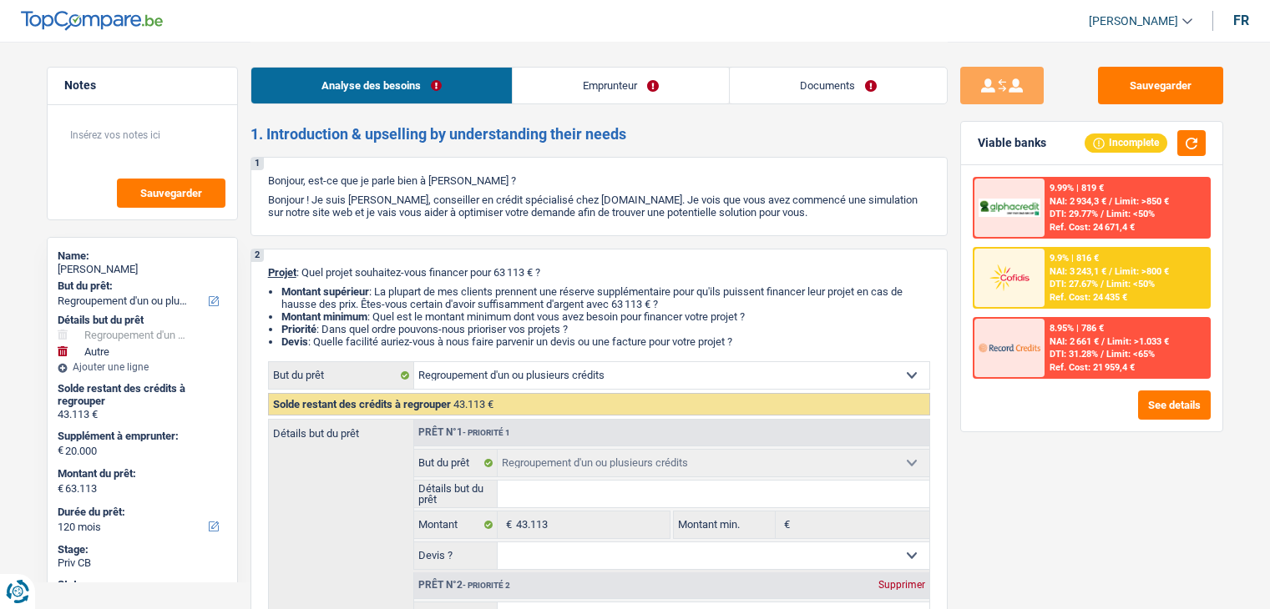
select select "refinancing"
select select "other"
select select "120"
select select "publicEmployee"
select select "familyAllowances"
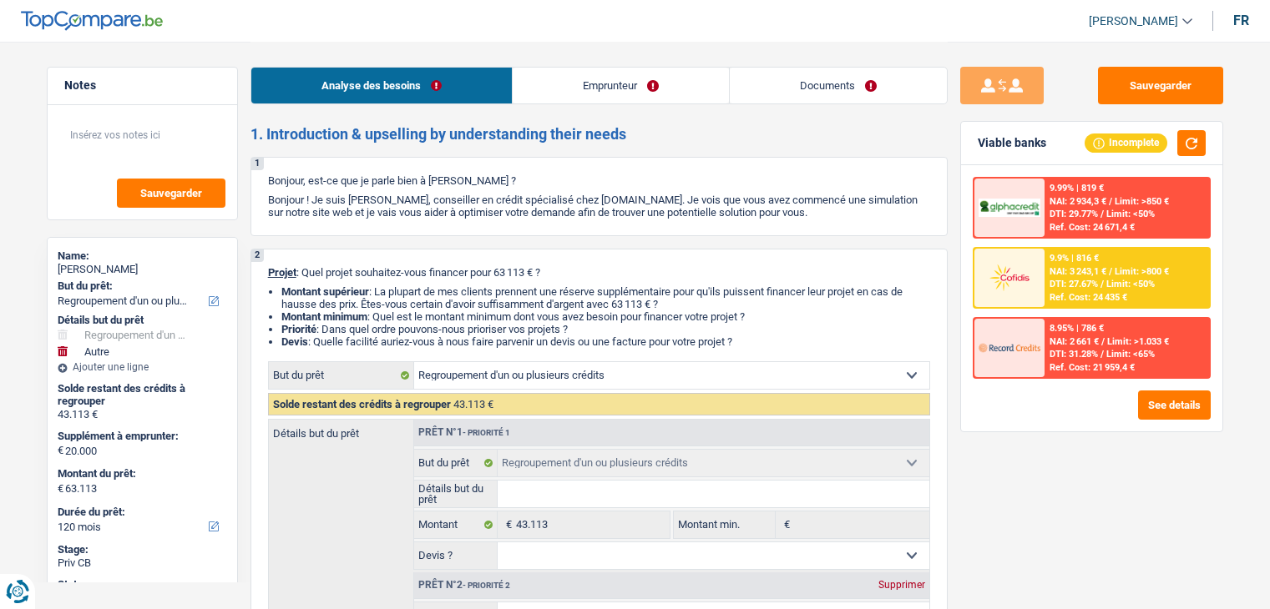
select select "netSalary"
select select "other"
select select "mealVouchers"
select select "rents"
select select "personalLoan"
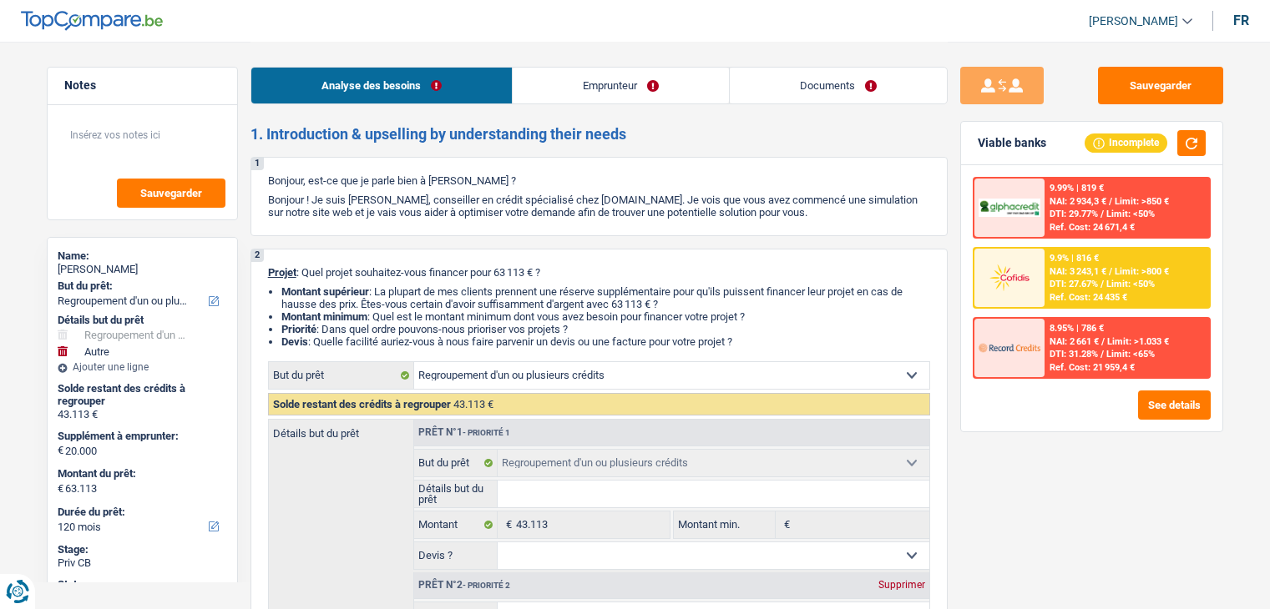
select select "other"
select select "84"
select select "refinancing"
select select "other"
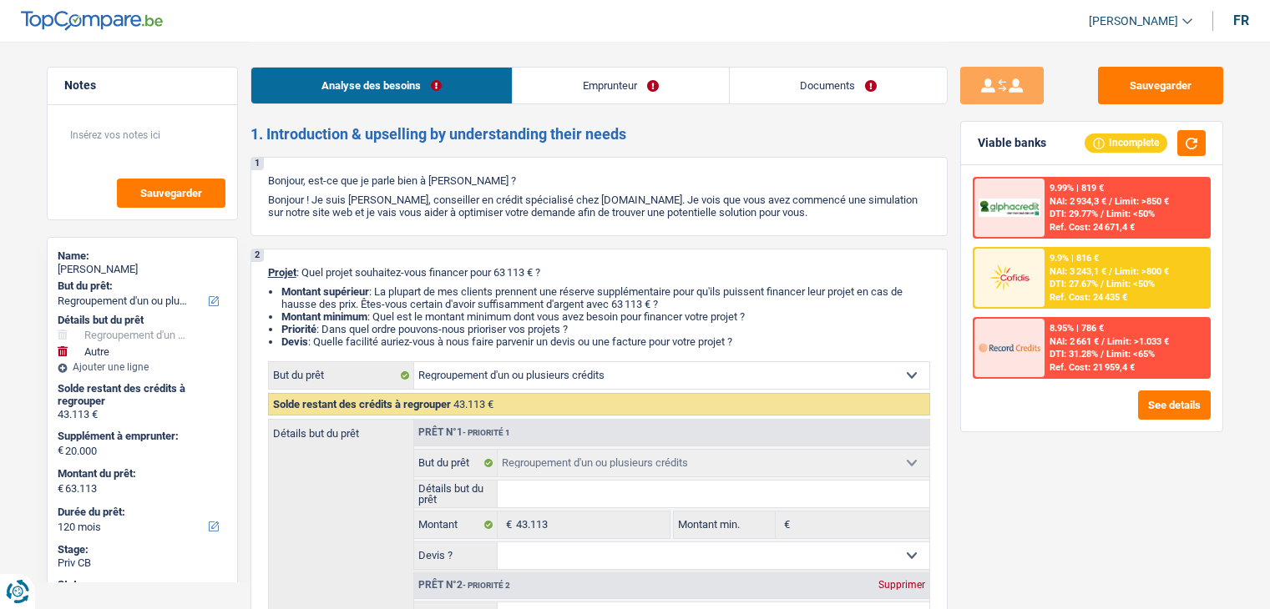
select select "120"
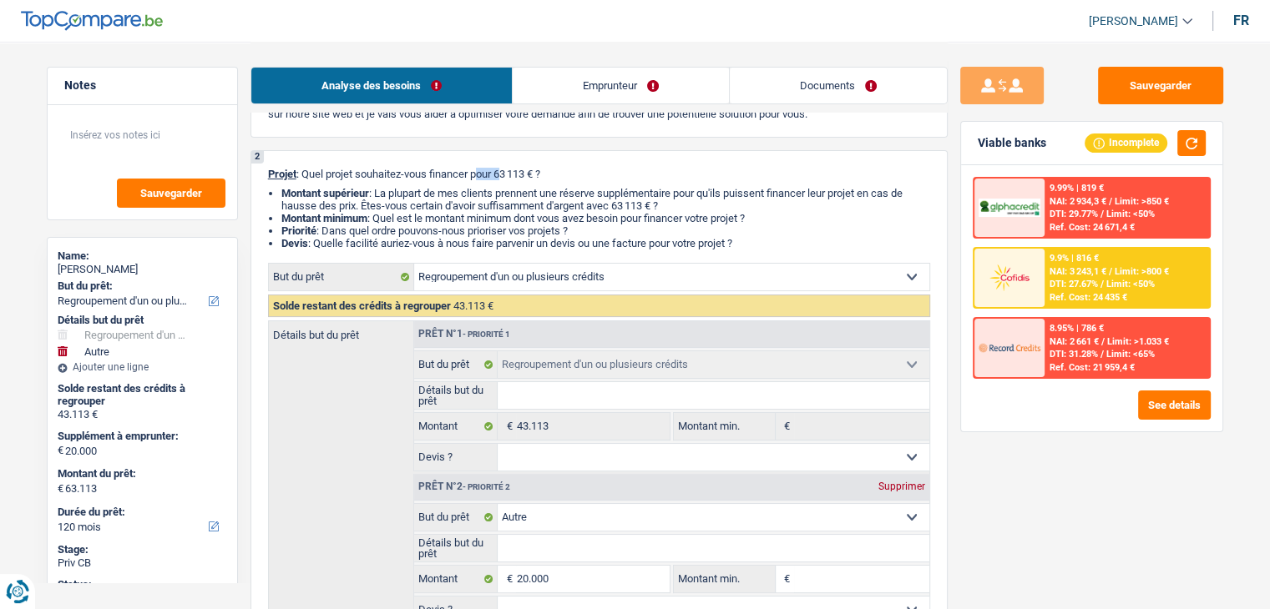
scroll to position [334, 0]
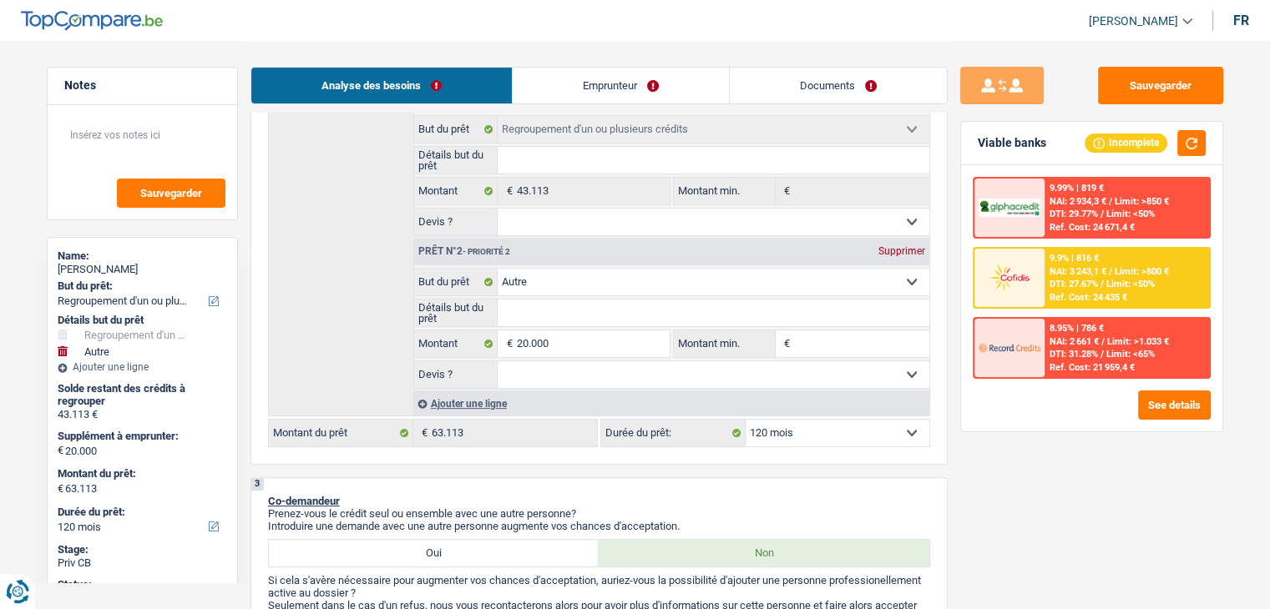
click at [573, 81] on link "Emprunteur" at bounding box center [621, 86] width 216 height 36
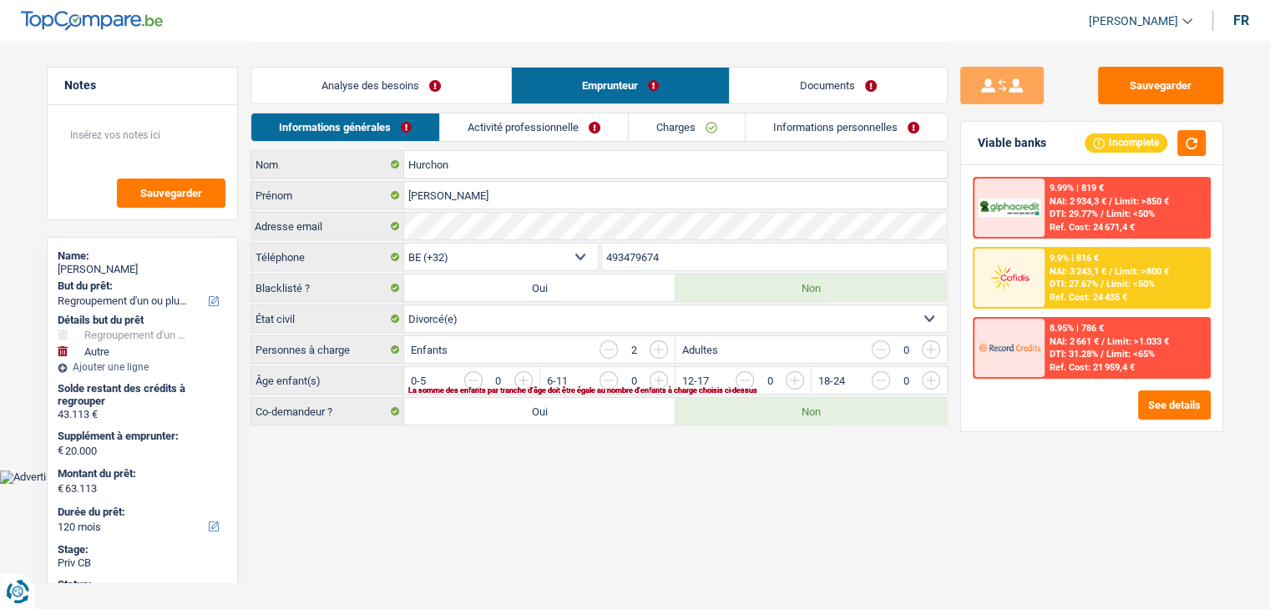
scroll to position [0, 0]
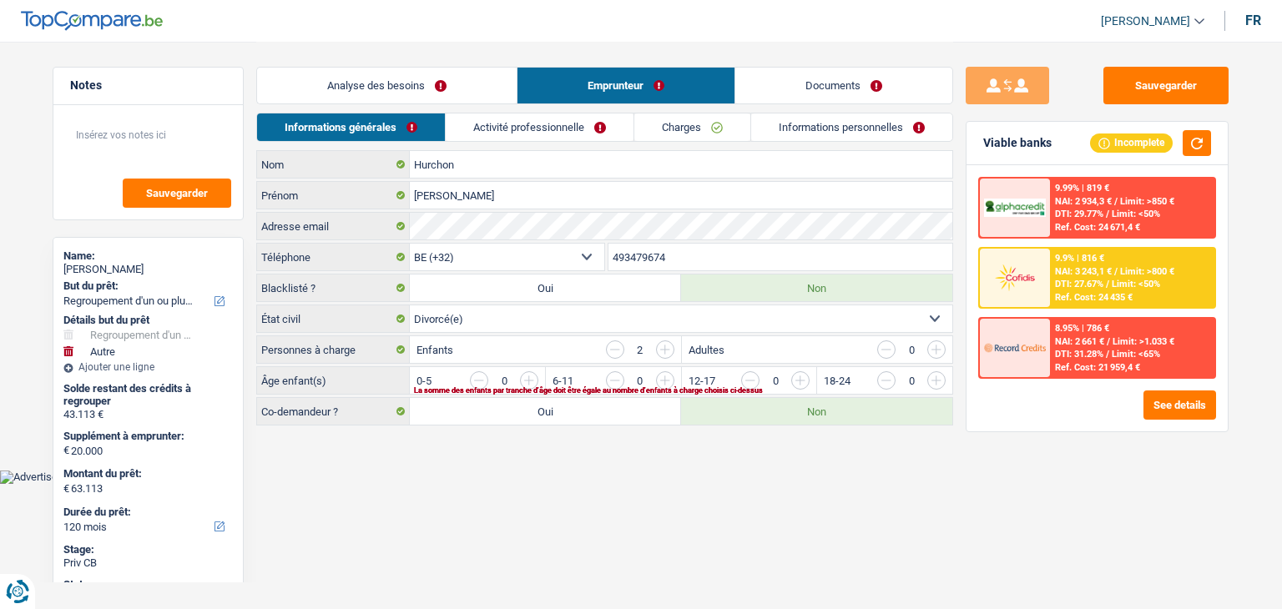
click at [551, 138] on link "Activité professionnelle" at bounding box center [540, 128] width 188 height 28
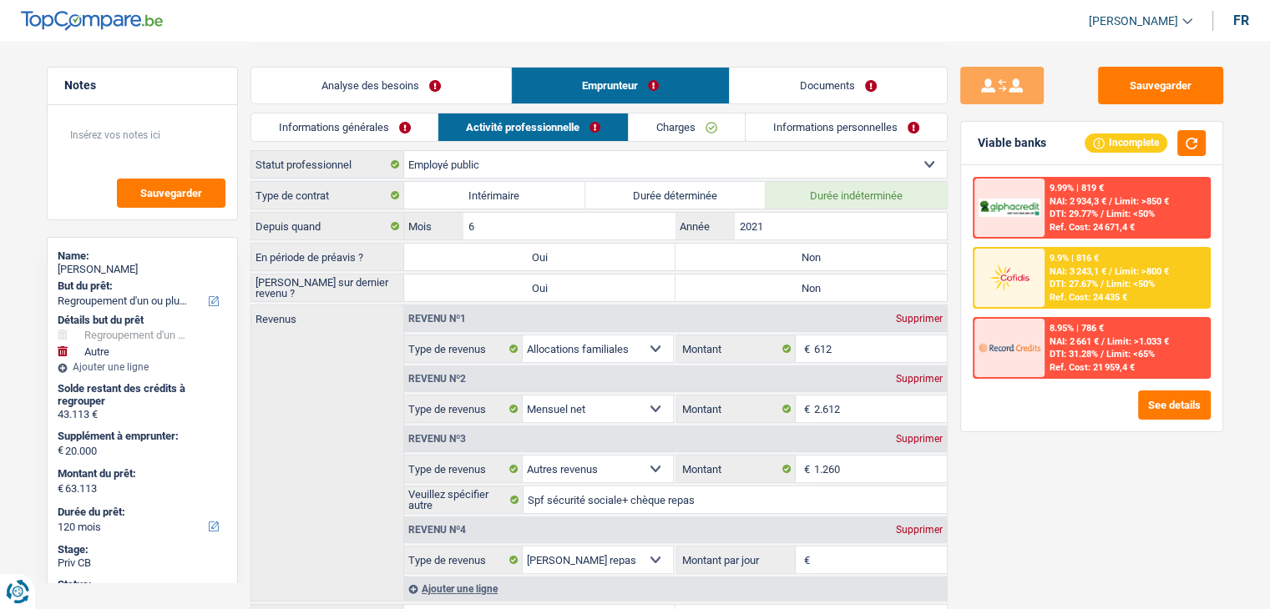
scroll to position [167, 0]
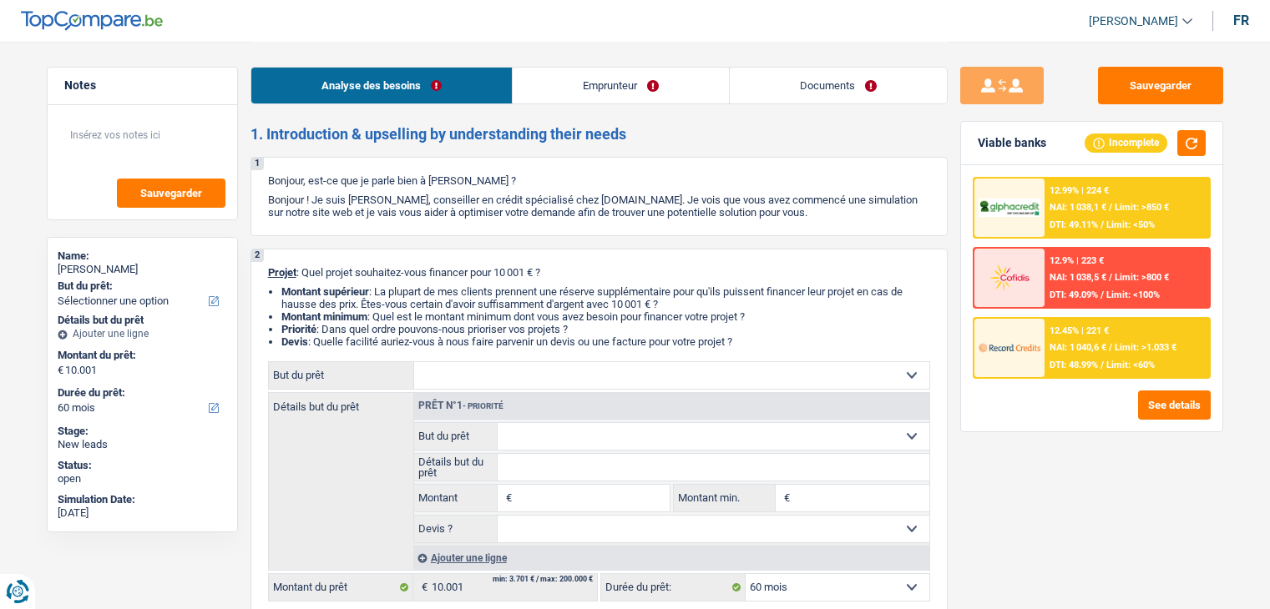
select select "60"
select select "independent"
select select "netSalary"
select select "familyAllowances"
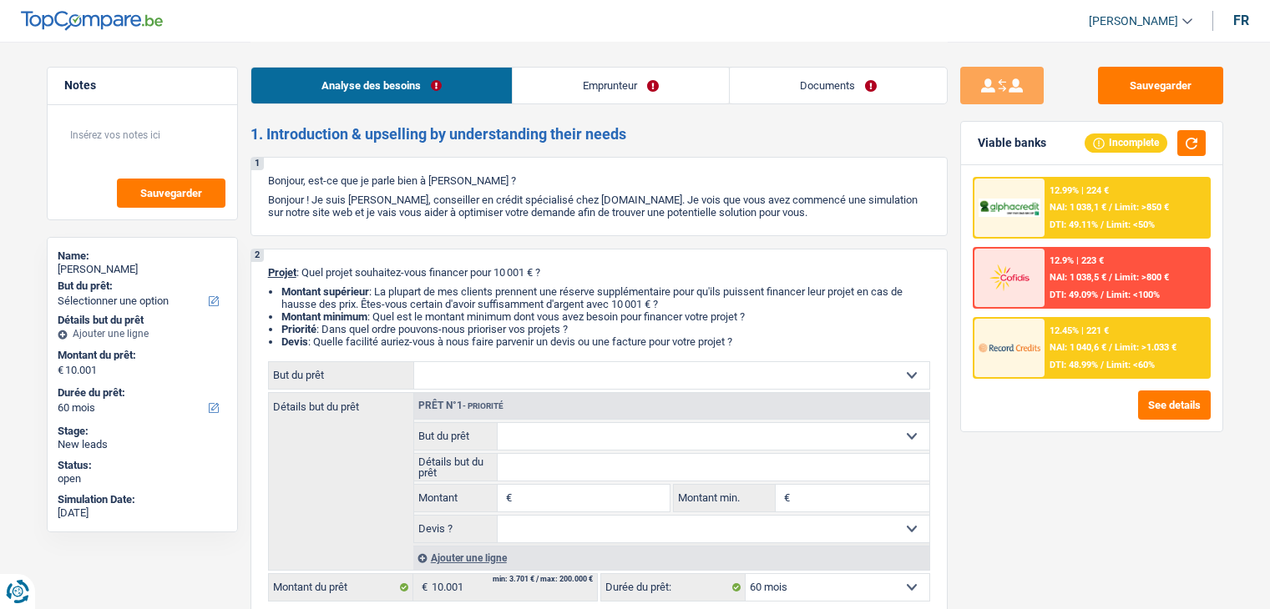
select select "rents"
select select "personalLoan"
select select "other"
select select "42"
select select "personalLoan"
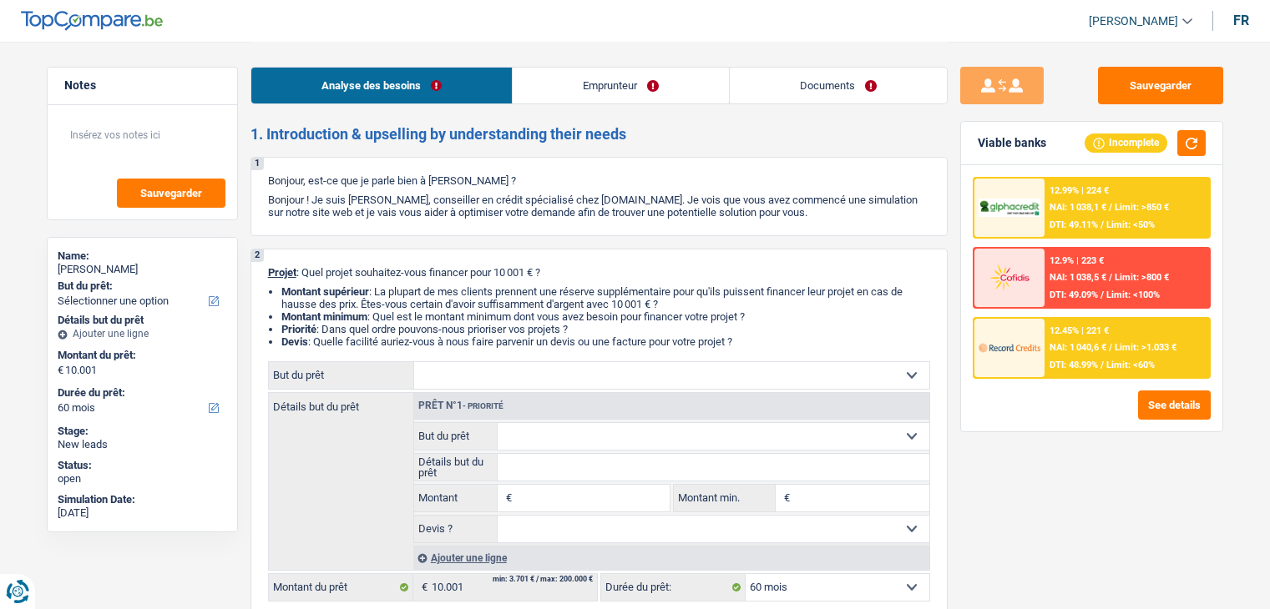
select select "other"
select select "30"
select select "60"
click at [617, 493] on input "Montant" at bounding box center [592, 498] width 153 height 27
type input "10.001"
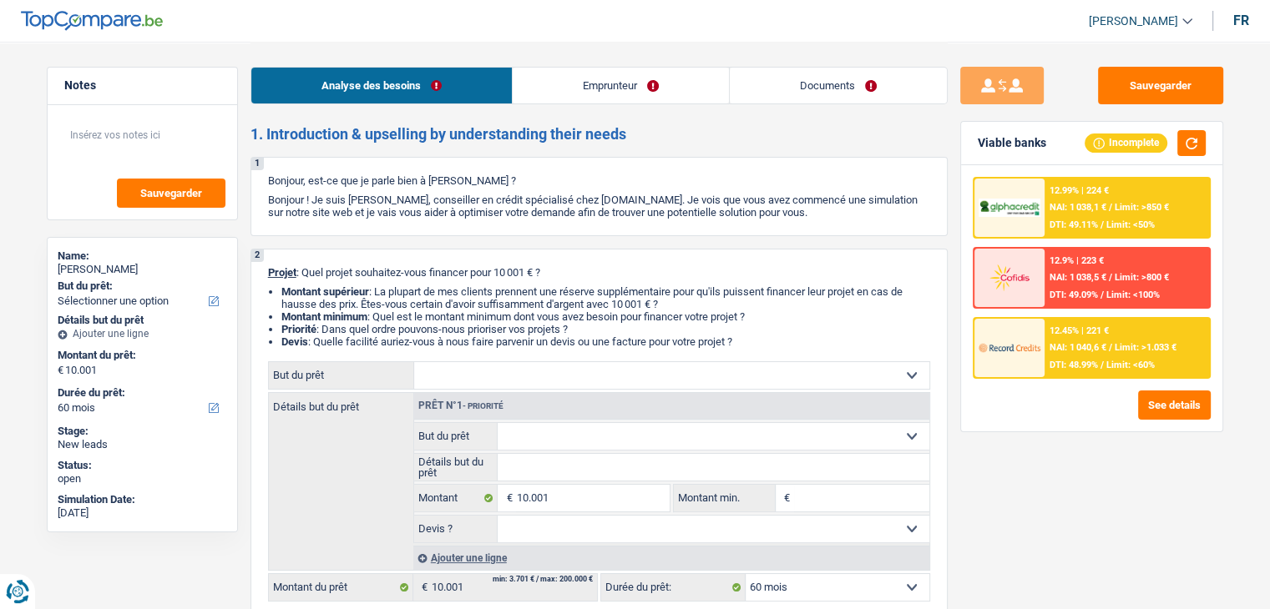
type input "10.001"
click at [825, 503] on input "Montant min." at bounding box center [861, 498] width 135 height 27
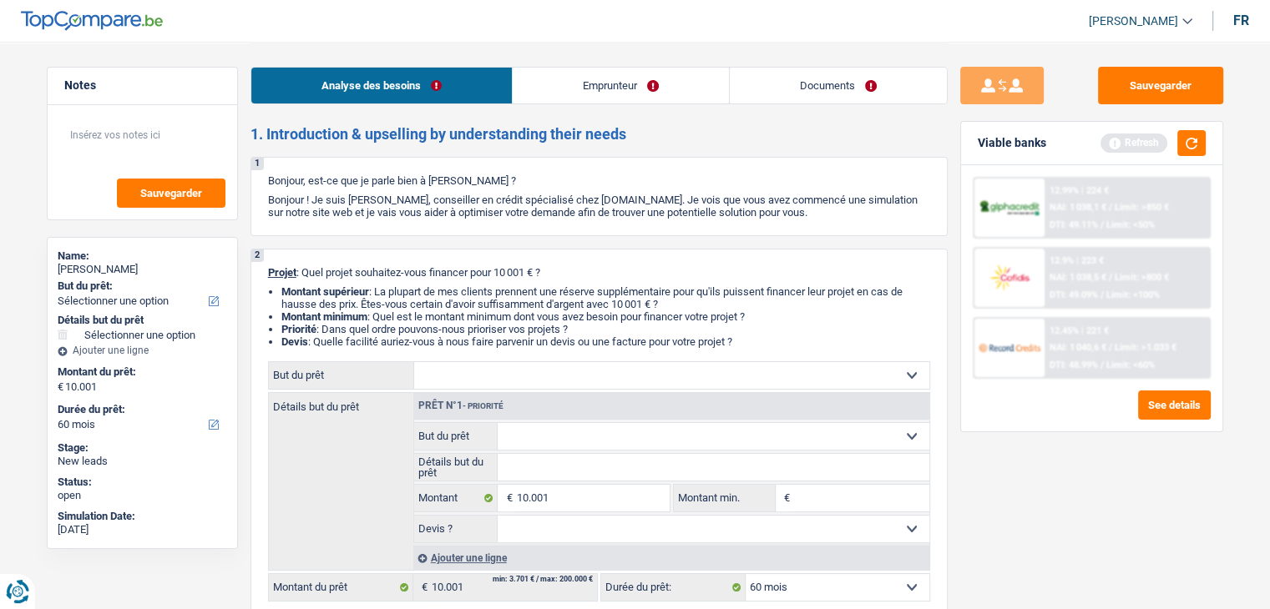
type input "1"
type input "10"
type input "100"
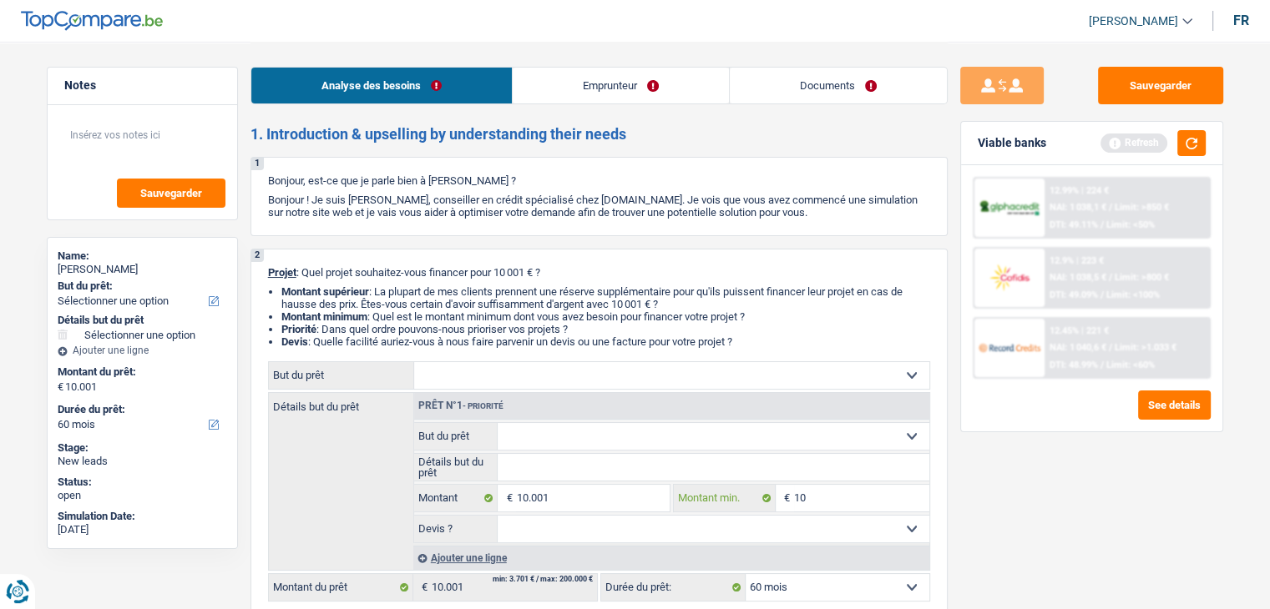
type input "100"
type input "1.000"
click at [1194, 149] on button "button" at bounding box center [1191, 143] width 28 height 26
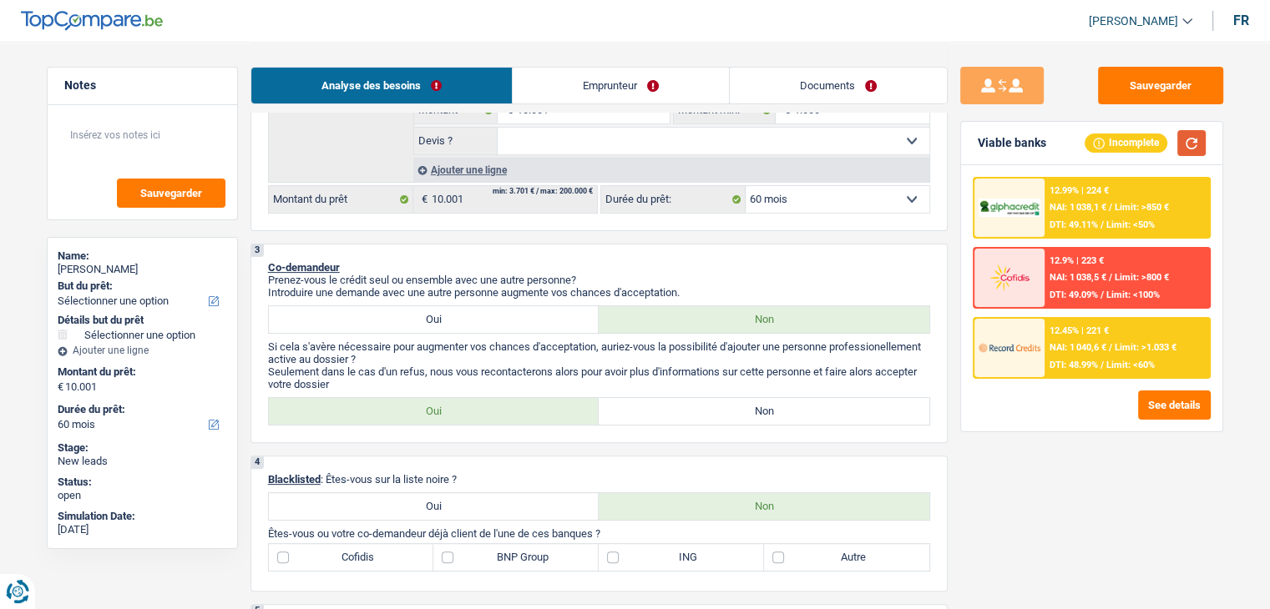
scroll to position [584, 0]
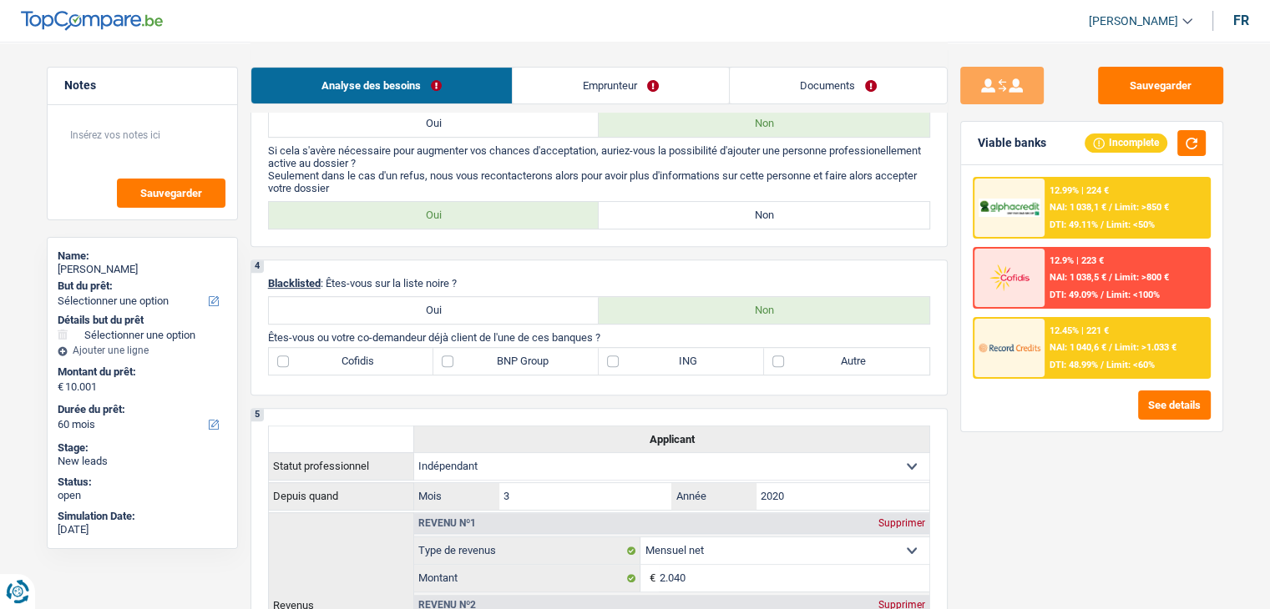
click at [617, 210] on label "Non" at bounding box center [764, 215] width 331 height 27
click at [617, 210] on input "Non" at bounding box center [764, 215] width 331 height 27
radio input "true"
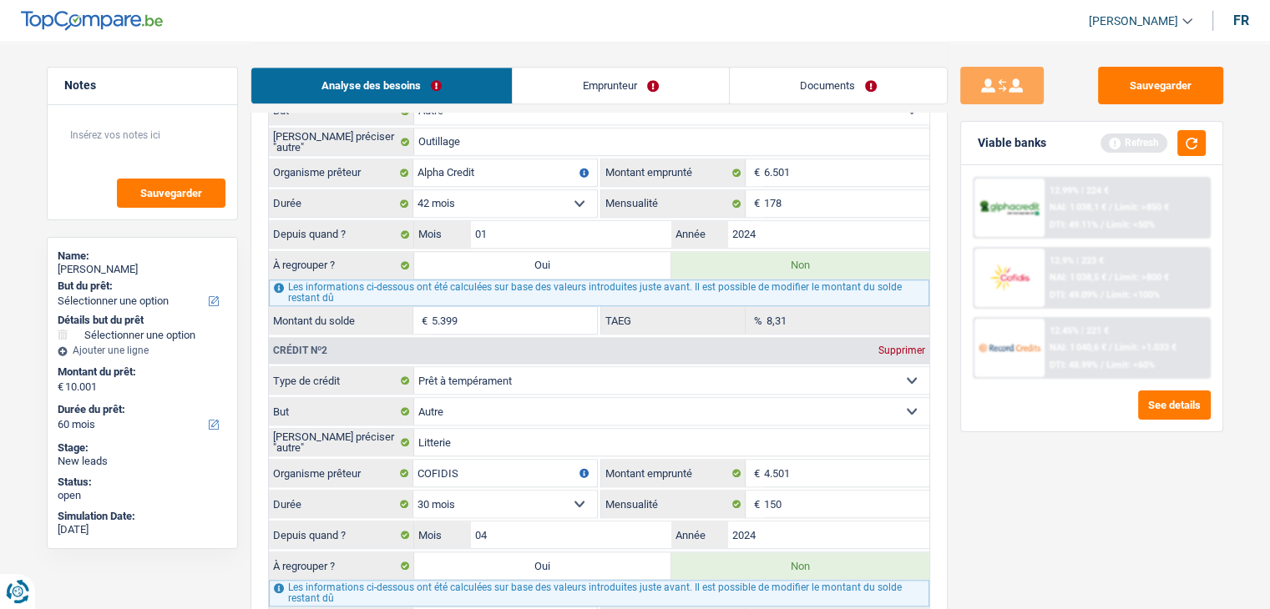
scroll to position [1336, 0]
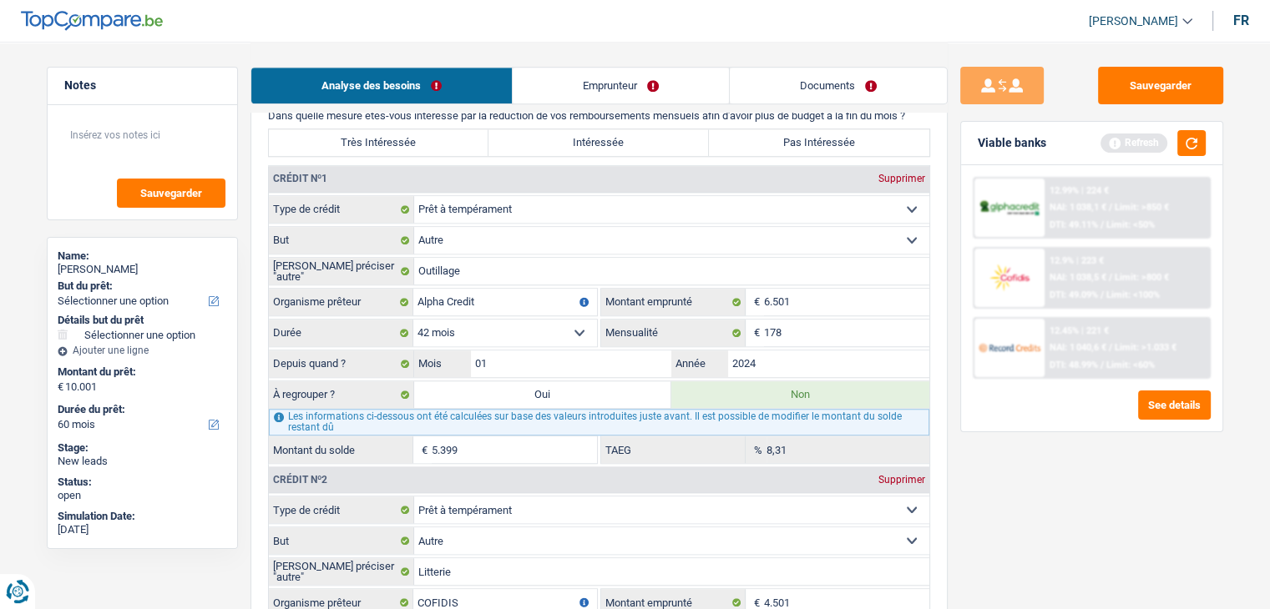
click at [957, 285] on div "Sauvegarder Viable banks Refresh 12.99% | 224 € NAI: 1 038,1 € / Limit: >850 € …" at bounding box center [1091, 325] width 288 height 516
click at [1201, 131] on button "button" at bounding box center [1191, 143] width 28 height 26
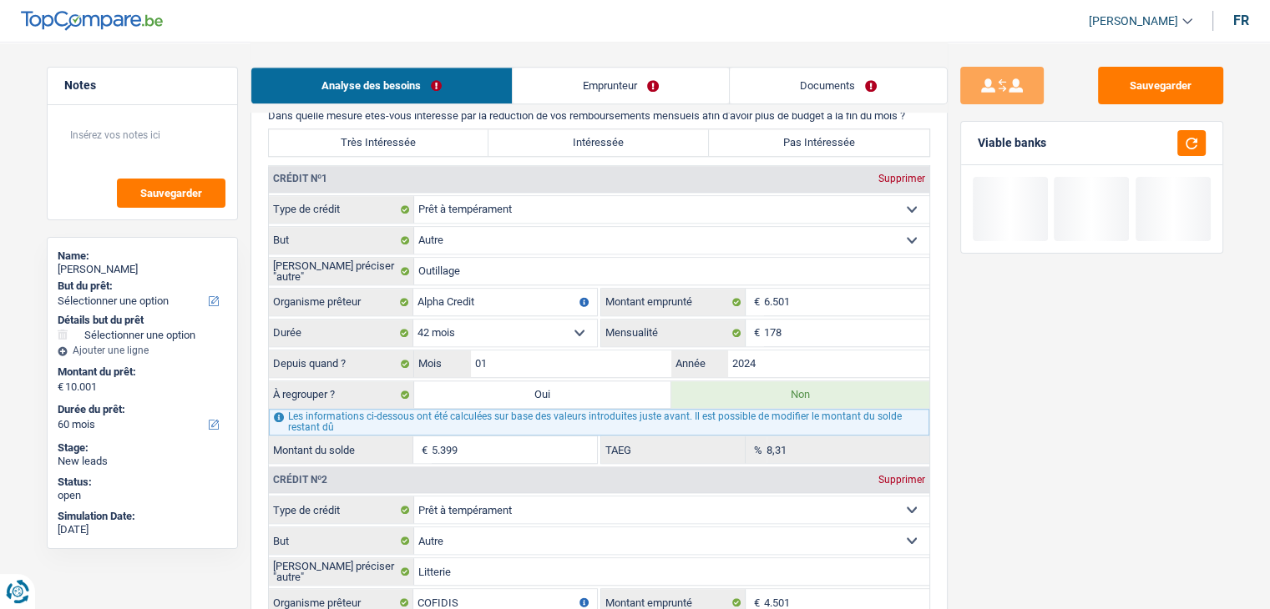
drag, startPoint x: 1073, startPoint y: 138, endPoint x: 973, endPoint y: 147, distance: 99.8
click at [973, 147] on div "Viable banks" at bounding box center [1091, 143] width 261 height 43
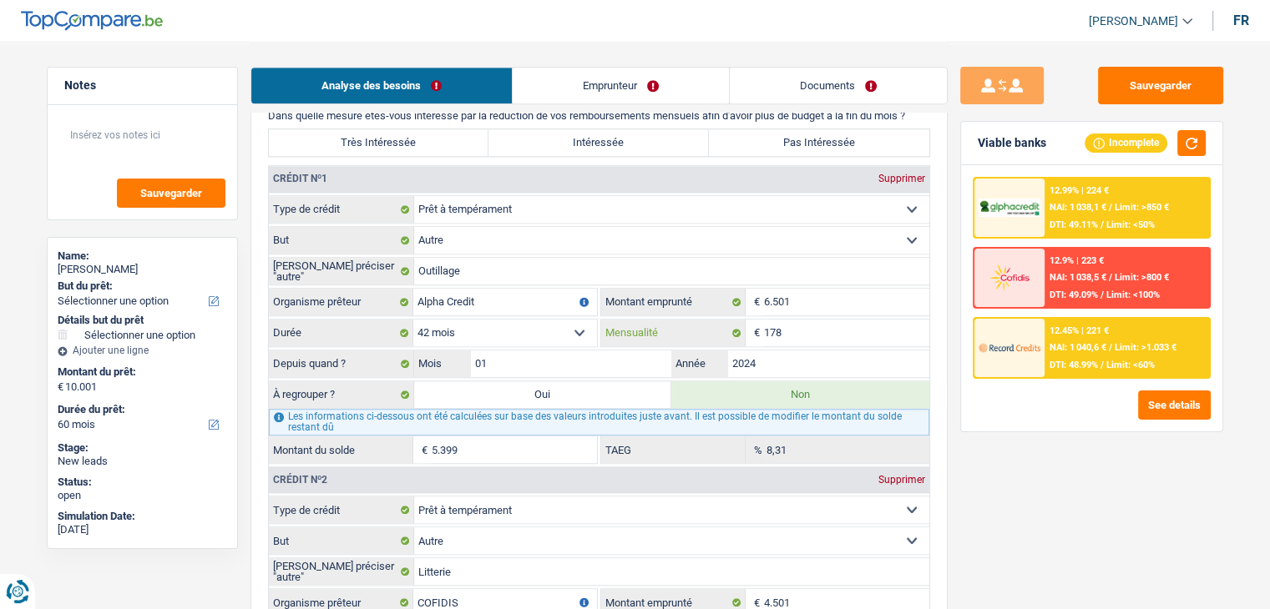
click at [831, 325] on input "178" at bounding box center [846, 333] width 165 height 27
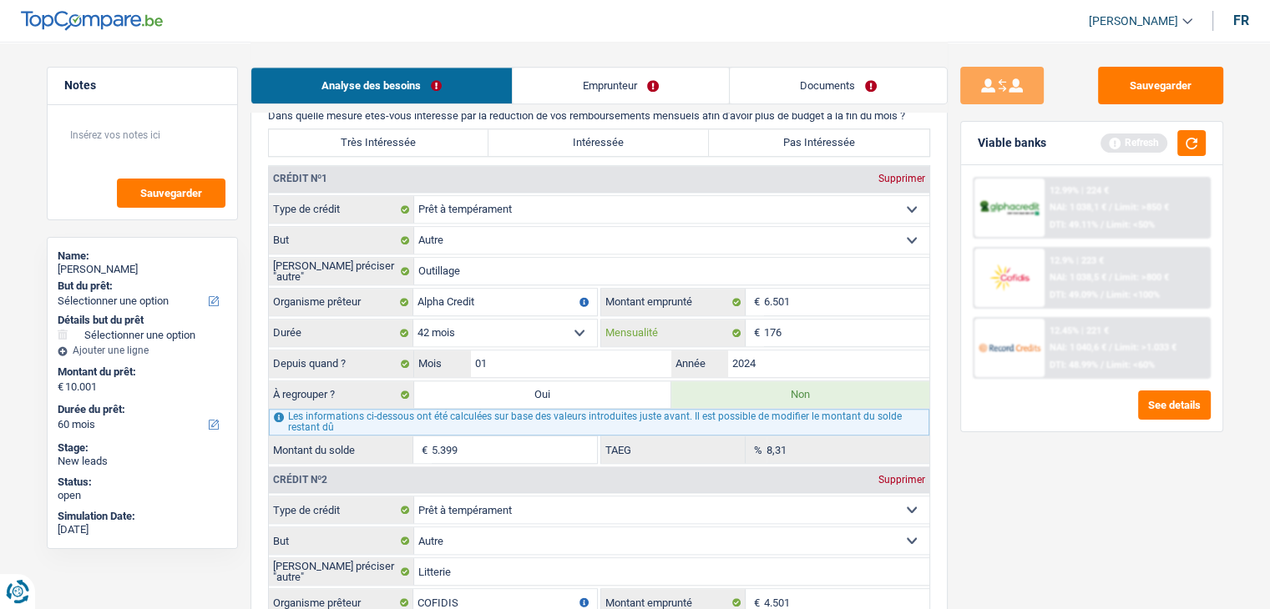
type input "176"
type input "3.459"
type input "7,60"
click at [1012, 472] on div "Sauvegarder Viable banks Refresh 12.99% | 224 € NAI: 1 038,1 € / Limit: >850 € …" at bounding box center [1091, 325] width 288 height 516
click at [1190, 128] on div "Viable banks Refresh" at bounding box center [1091, 143] width 261 height 43
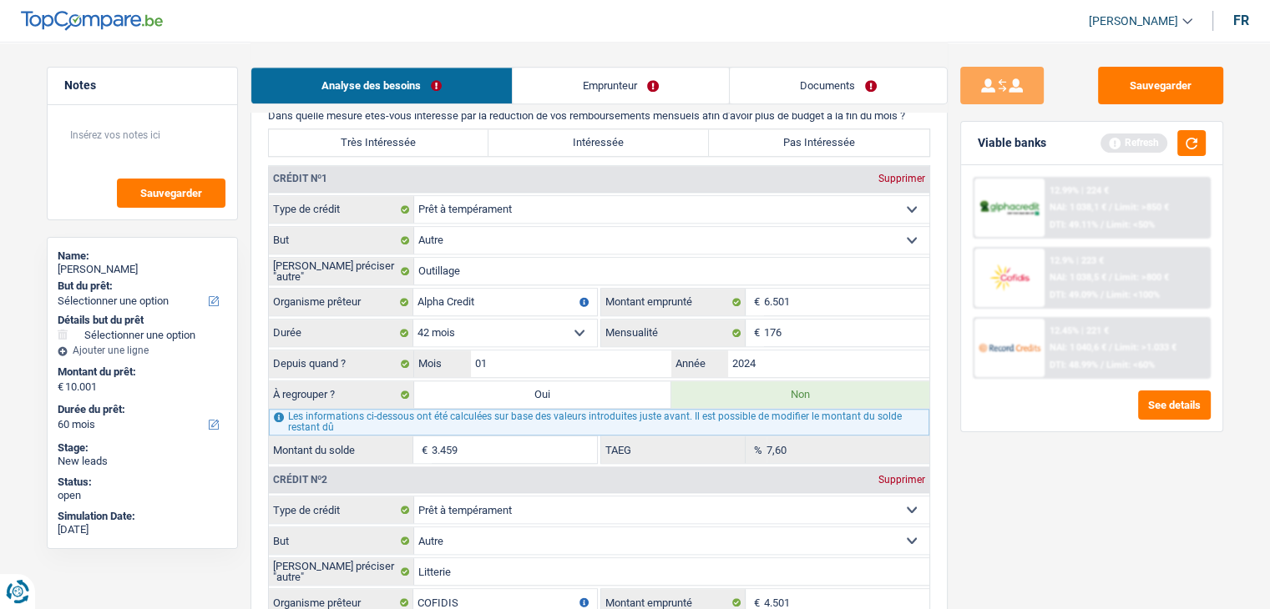
click at [548, 328] on select "12 mois 18 mois 24 mois 30 mois 36 mois 42 mois Sélectionner une option" at bounding box center [505, 333] width 184 height 27
click at [594, 351] on input "01" at bounding box center [571, 364] width 201 height 27
type input "05"
type input "4.069"
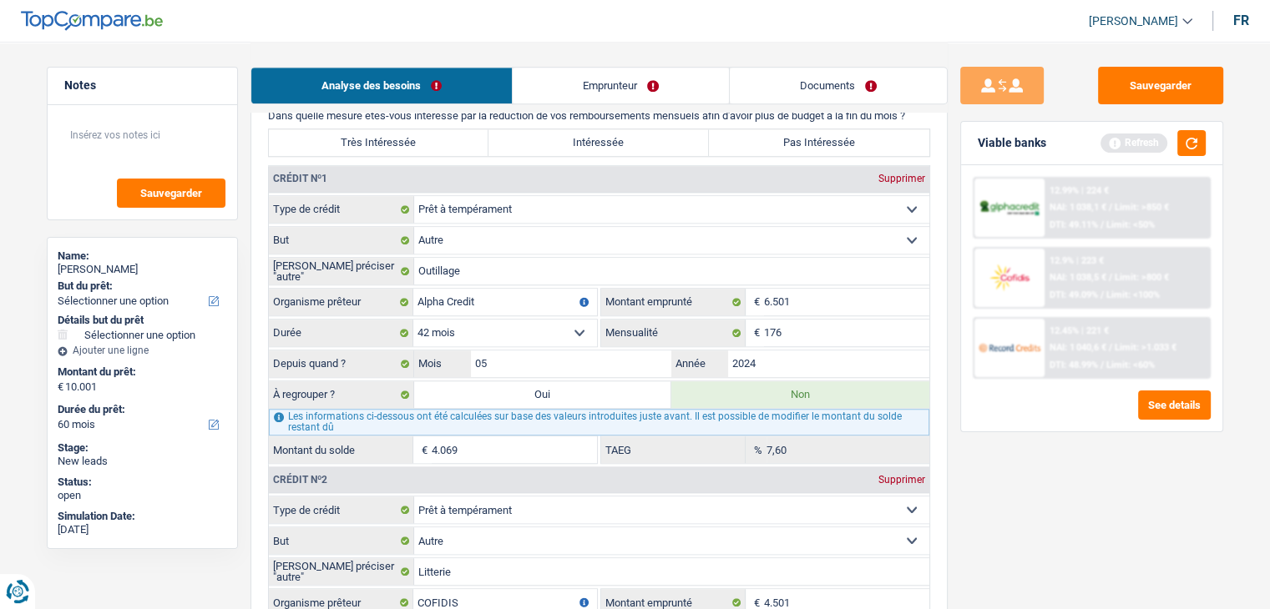
click at [967, 398] on div "12.99% | 224 € NAI: 1 038,1 € / Limit: >850 € DTI: 49.11% / Limit: <50% 12.9% |…" at bounding box center [1091, 298] width 261 height 266
drag, startPoint x: 1052, startPoint y: 149, endPoint x: 976, endPoint y: 144, distance: 76.1
click at [976, 144] on div "Viable banks Refresh" at bounding box center [1091, 143] width 261 height 43
click at [1071, 127] on div "Viable banks Refresh" at bounding box center [1091, 143] width 261 height 43
click at [1191, 130] on button "button" at bounding box center [1191, 143] width 28 height 26
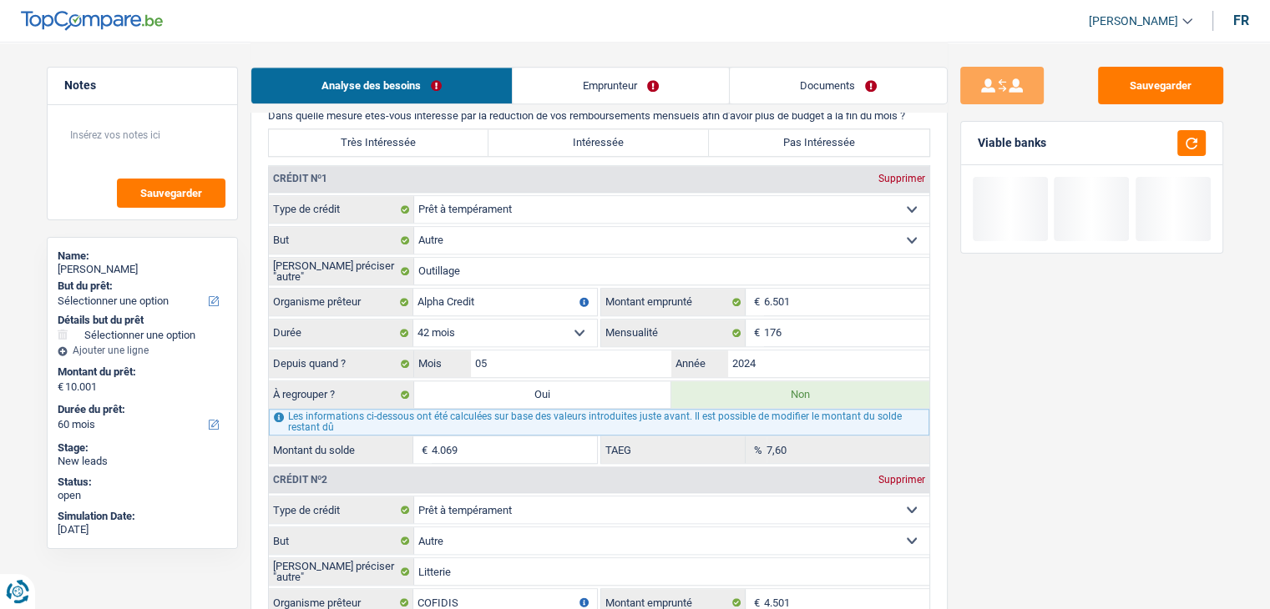
drag, startPoint x: 1059, startPoint y: 141, endPoint x: 978, endPoint y: 147, distance: 81.2
click at [978, 147] on div "Viable banks" at bounding box center [1091, 143] width 261 height 43
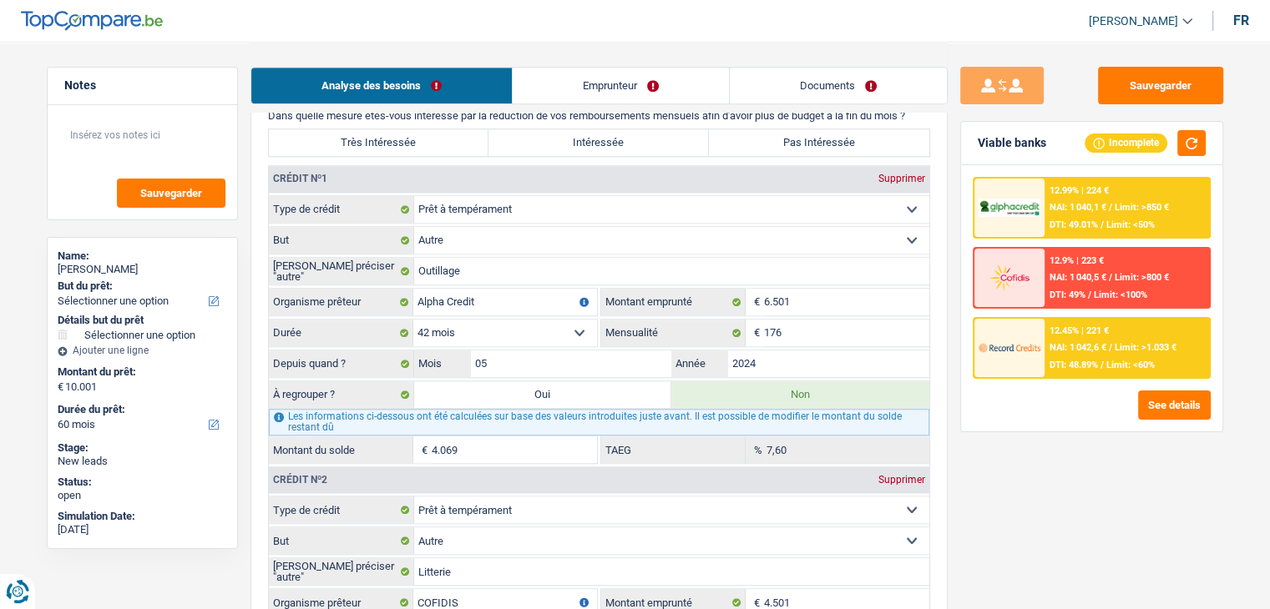
click at [1044, 158] on div "Viable banks Incomplete" at bounding box center [1091, 143] width 261 height 43
click at [954, 376] on div "Sauvegarder Viable banks Incomplete 12.99% | 224 € NAI: 1 040,1 € / Limit: >850…" at bounding box center [1091, 325] width 288 height 516
click at [582, 363] on input "05" at bounding box center [571, 364] width 201 height 27
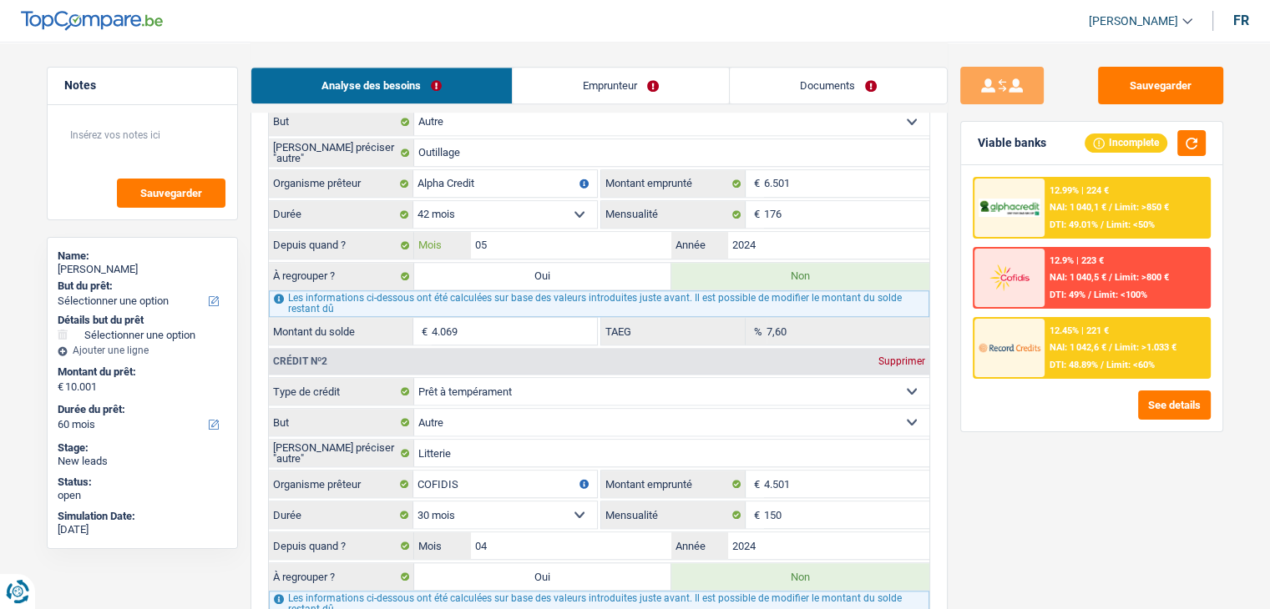
scroll to position [1586, 0]
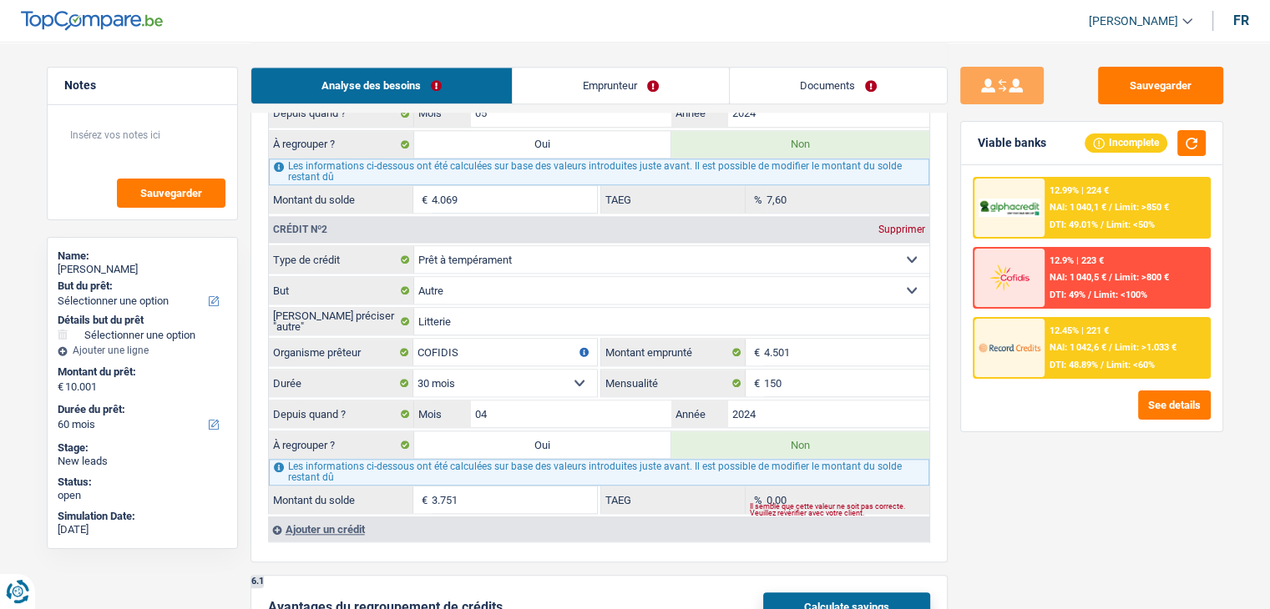
click at [1009, 475] on div "Sauvegarder Viable banks Incomplete 12.99% | 224 € NAI: 1 040,1 € / Limit: >850…" at bounding box center [1091, 325] width 288 height 516
click at [518, 371] on select "12 mois 18 mois 24 mois 30 mois 36 mois Sélectionner une option" at bounding box center [505, 383] width 184 height 27
click at [1079, 487] on div "Sauvegarder Viable banks Incomplete 12.99% | 224 € NAI: 1 040,1 € / Limit: >850…" at bounding box center [1091, 325] width 288 height 516
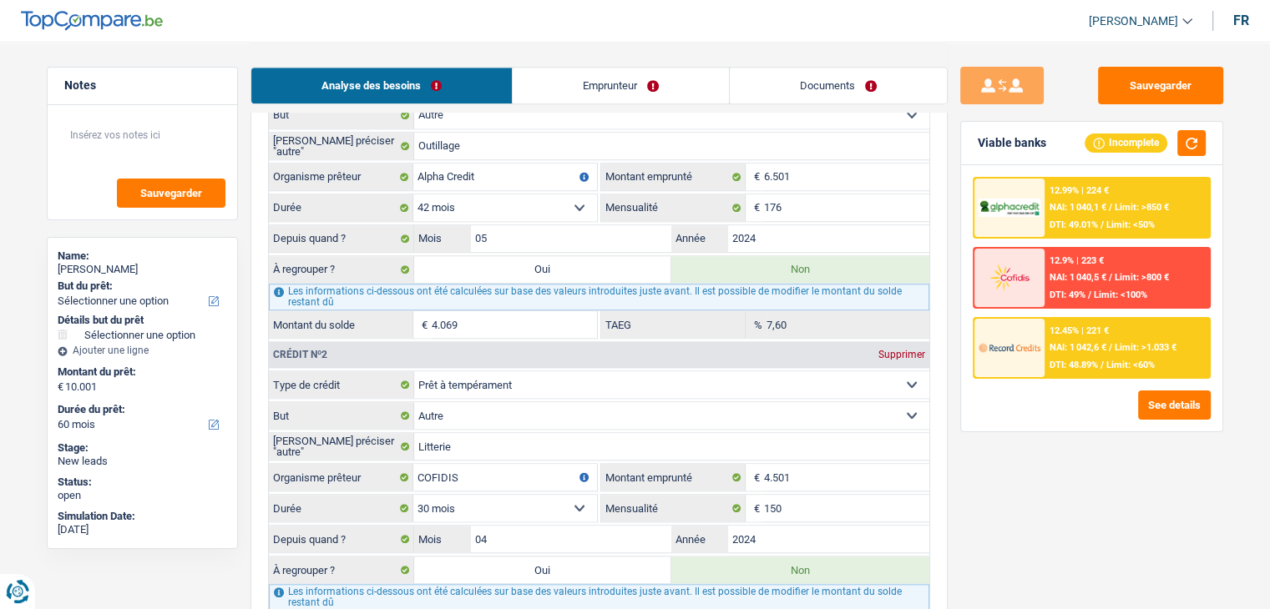
scroll to position [1336, 0]
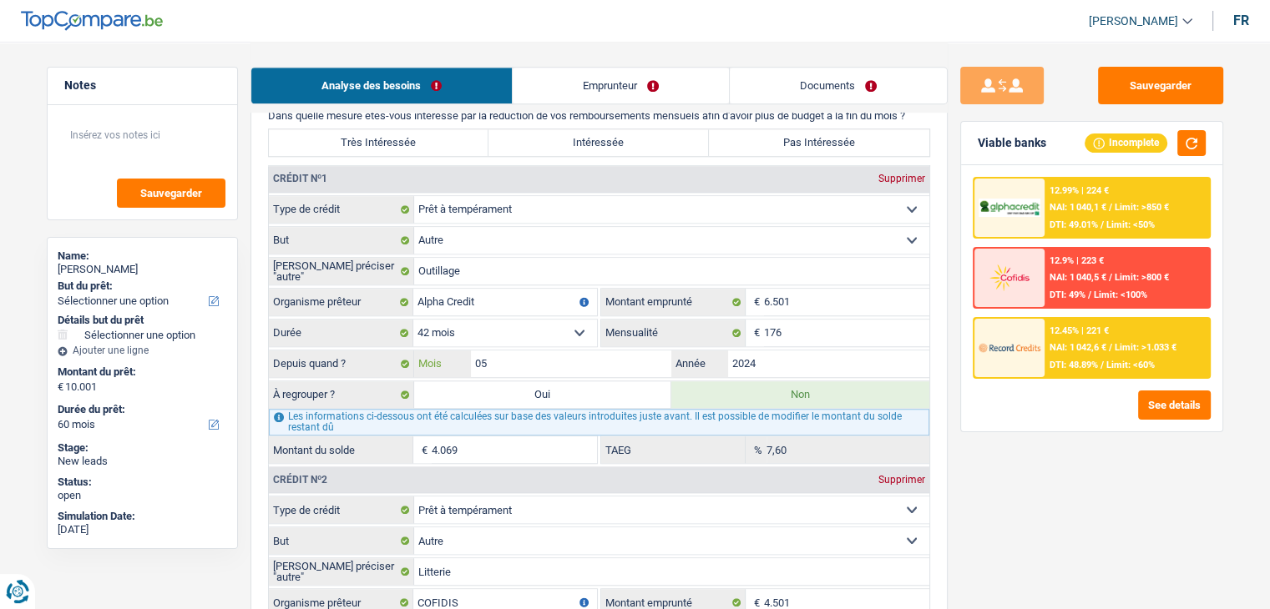
click at [594, 351] on input "05" at bounding box center [571, 364] width 201 height 27
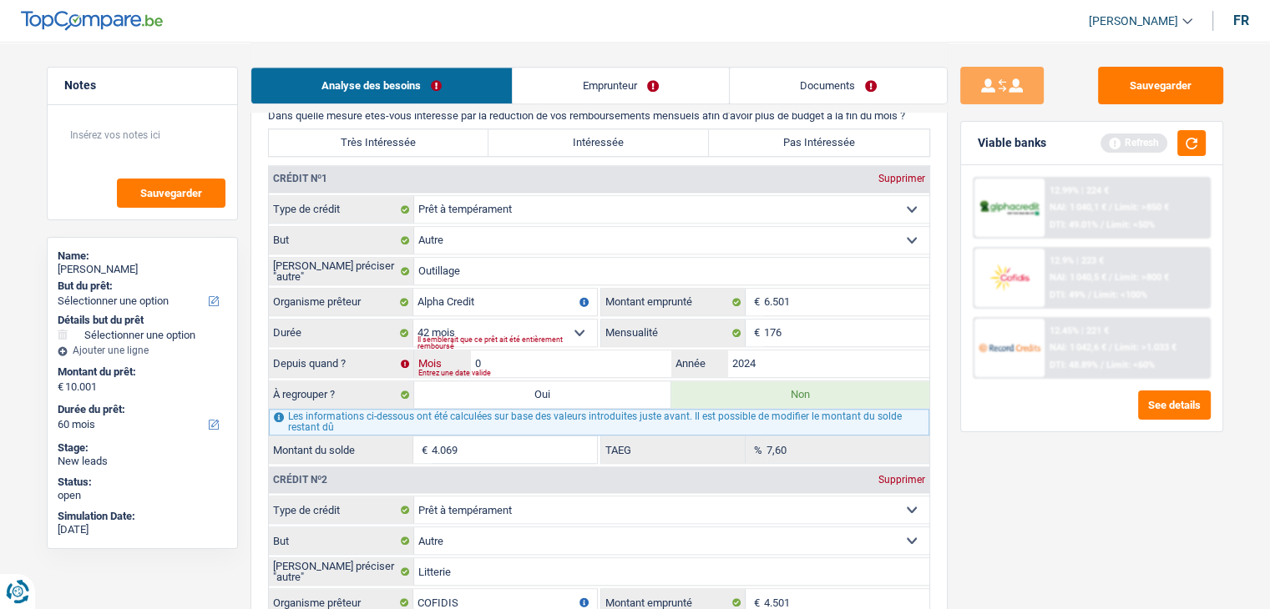
type input "01"
type input "3.459"
click at [1137, 497] on div "Sauvegarder Viable banks Refresh 12.99% | 224 € NAI: 1 040,1 € / Limit: >850 € …" at bounding box center [1091, 325] width 288 height 516
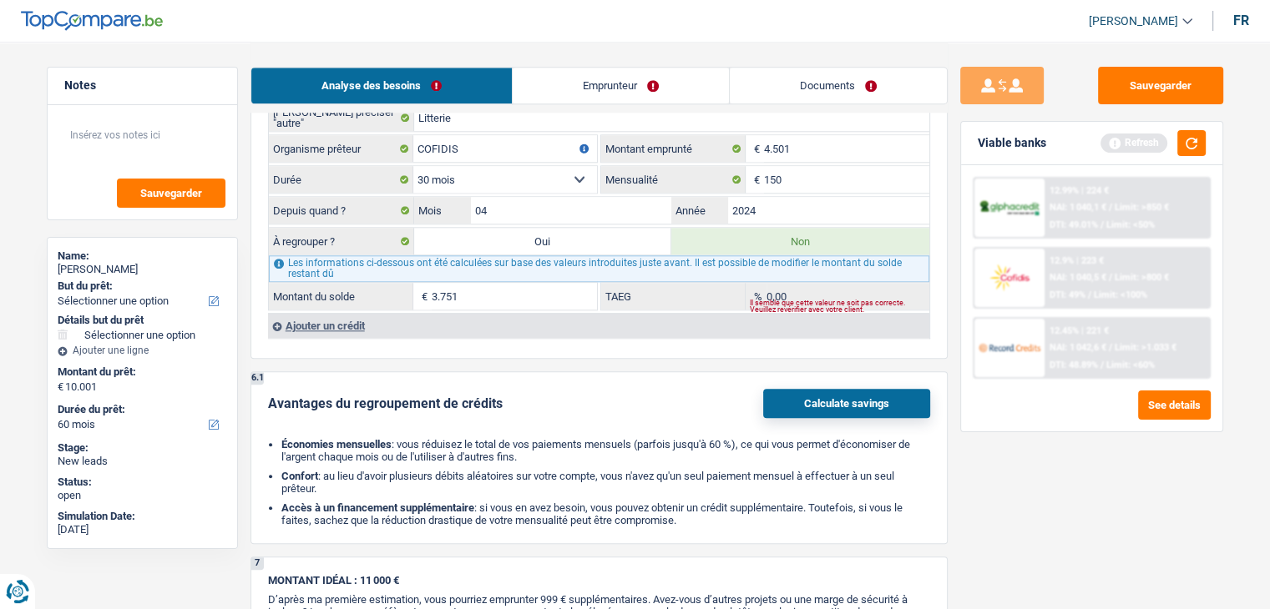
scroll to position [1586, 0]
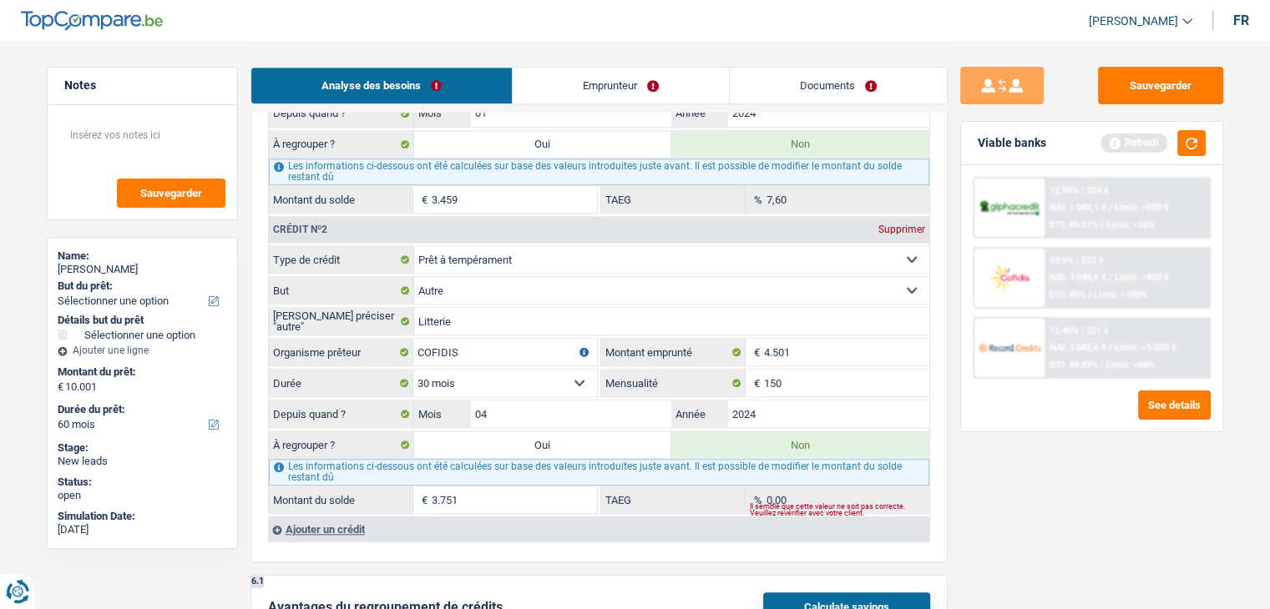
click at [522, 494] on input "3.751" at bounding box center [514, 500] width 165 height 27
click at [1185, 138] on button "button" at bounding box center [1191, 143] width 28 height 26
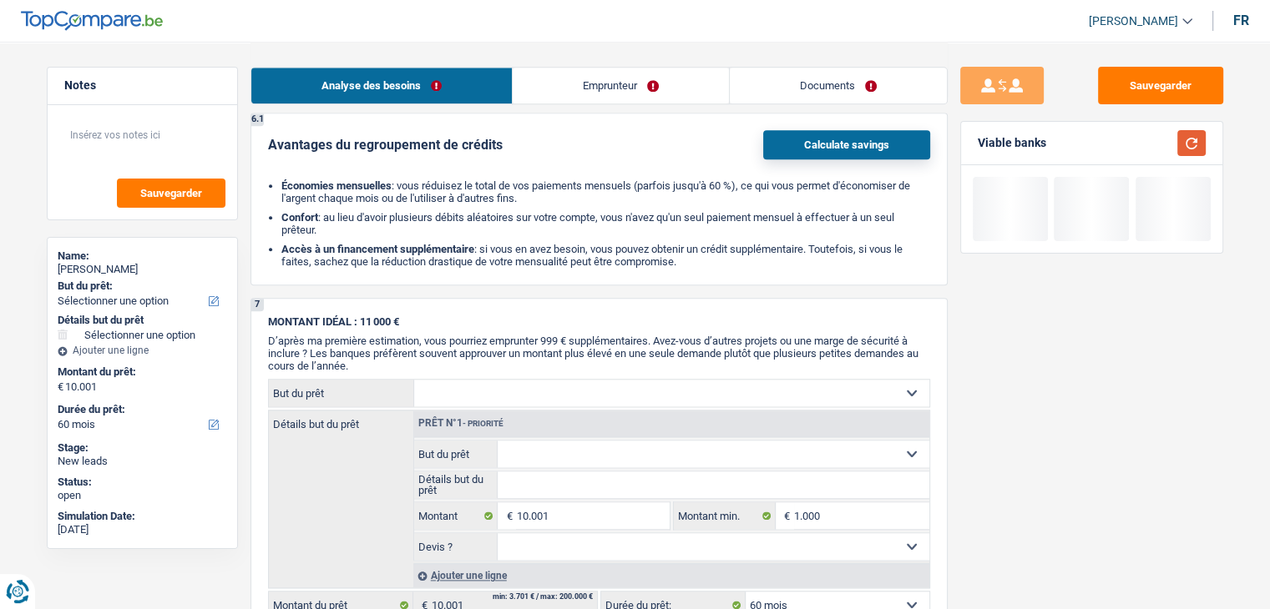
scroll to position [2170, 0]
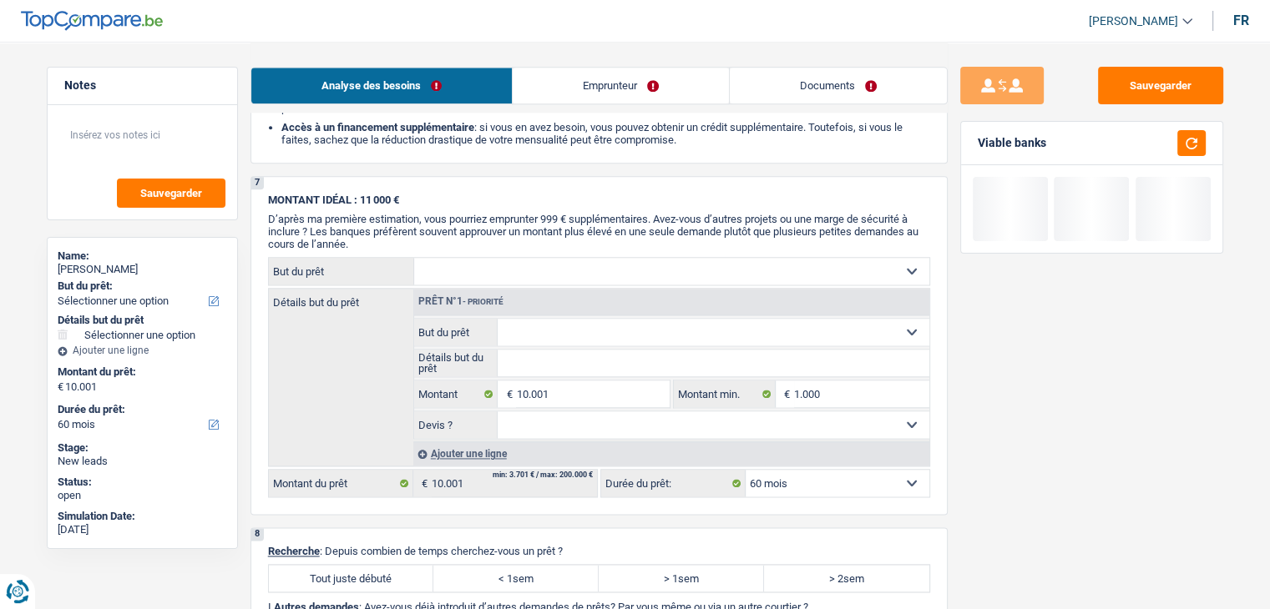
click at [373, 572] on label "Tout juste débuté" at bounding box center [351, 578] width 165 height 27
click at [373, 572] on input "Tout juste débuté" at bounding box center [351, 578] width 165 height 27
radio input "true"
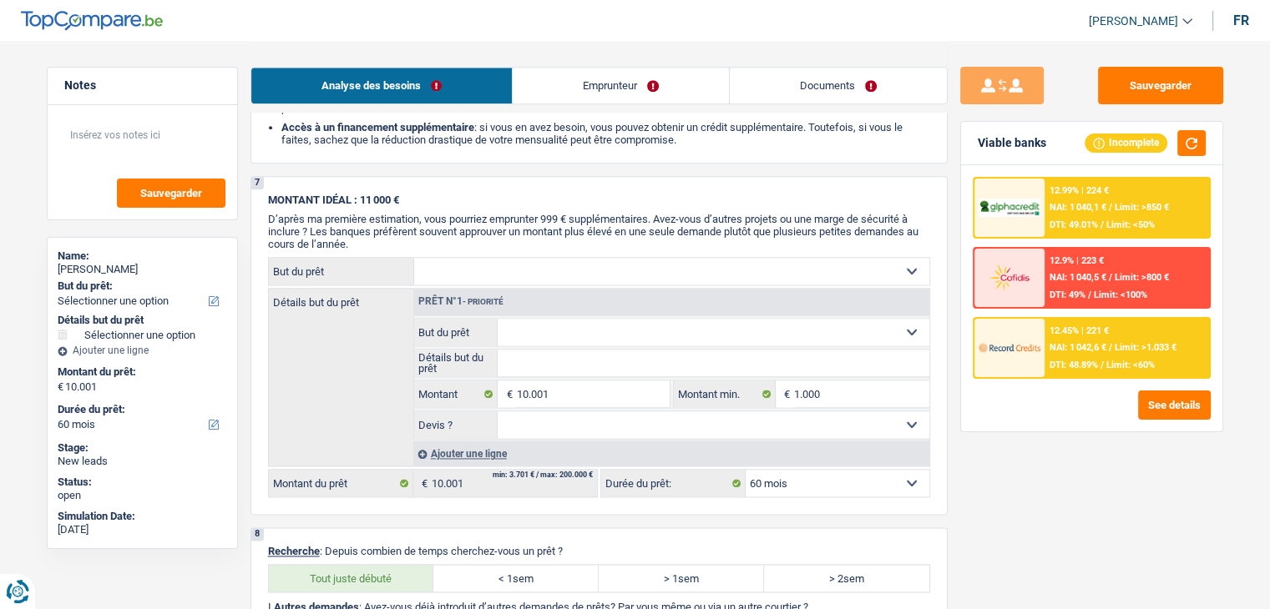
scroll to position [2504, 0]
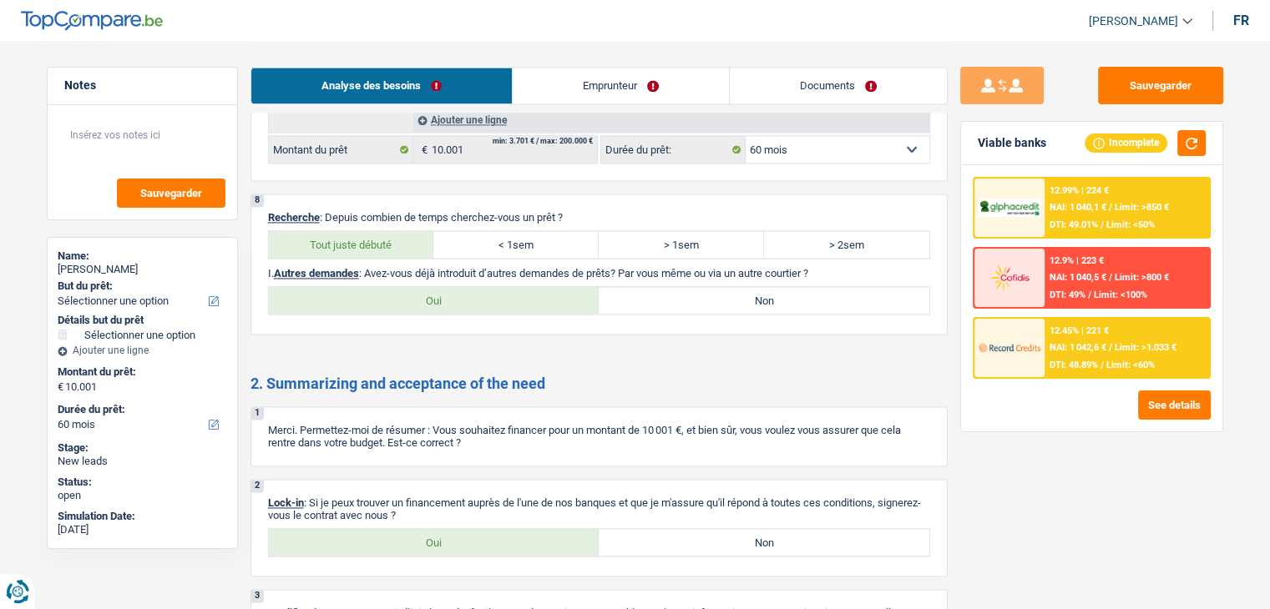
click at [683, 287] on label "Non" at bounding box center [764, 300] width 331 height 27
click at [683, 287] on input "Non" at bounding box center [764, 300] width 331 height 27
radio input "true"
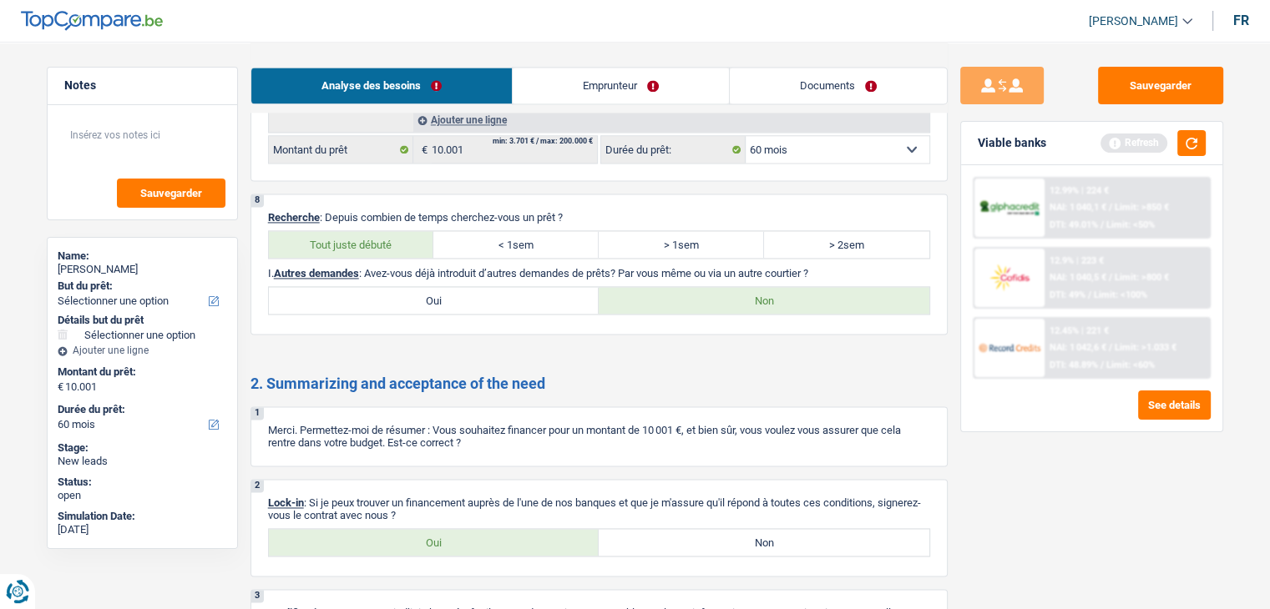
click at [437, 529] on label "Oui" at bounding box center [434, 542] width 331 height 27
click at [437, 529] on input "Oui" at bounding box center [434, 542] width 331 height 27
radio input "true"
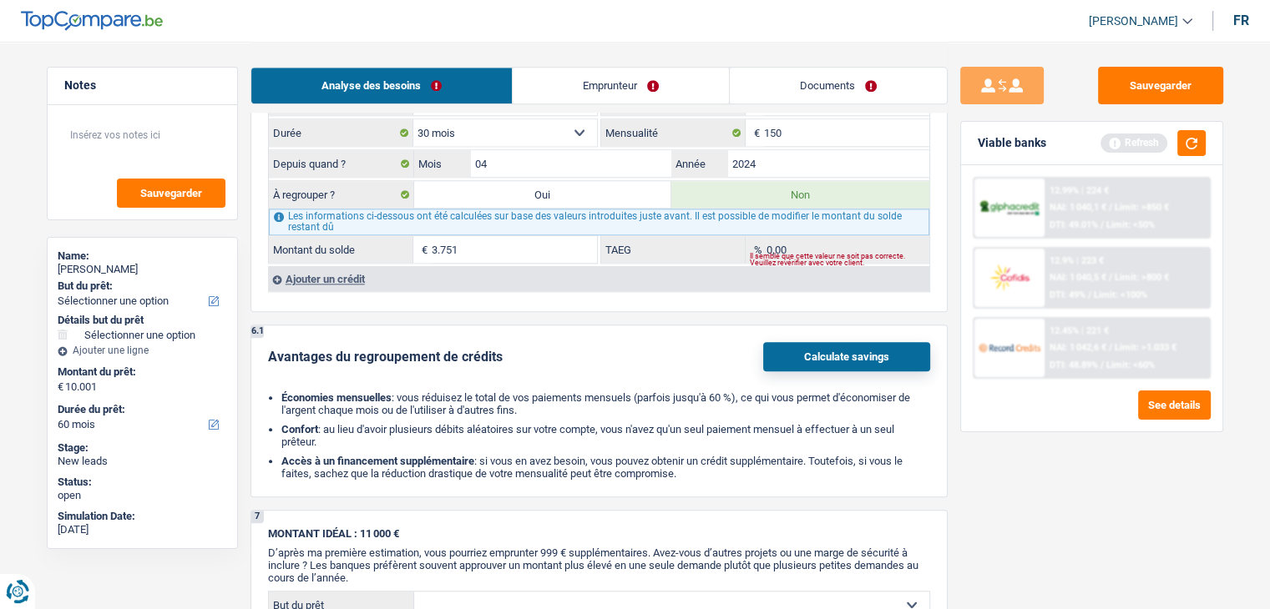
scroll to position [1503, 0]
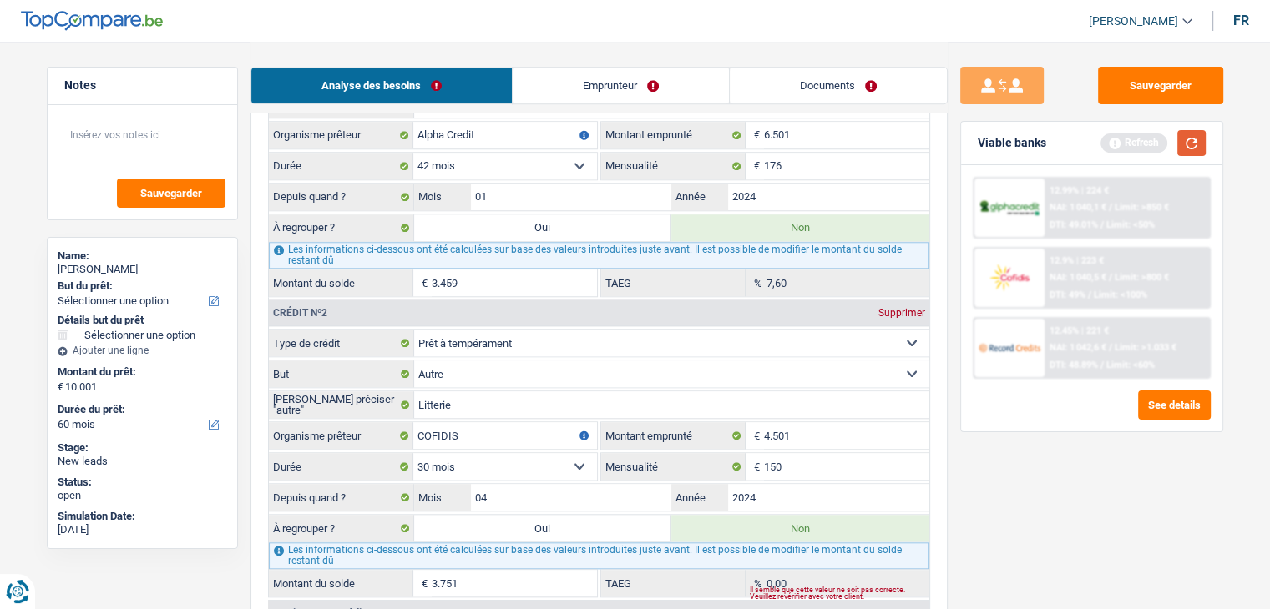
click at [1182, 147] on button "button" at bounding box center [1191, 143] width 28 height 26
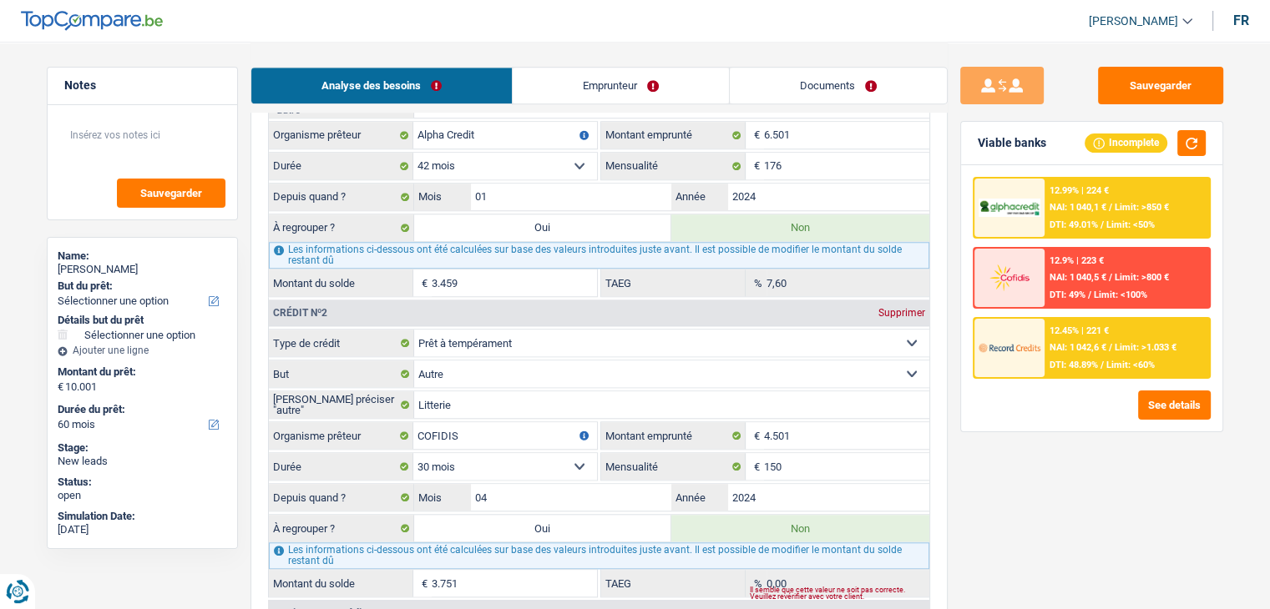
click at [638, 76] on link "Emprunteur" at bounding box center [621, 86] width 216 height 36
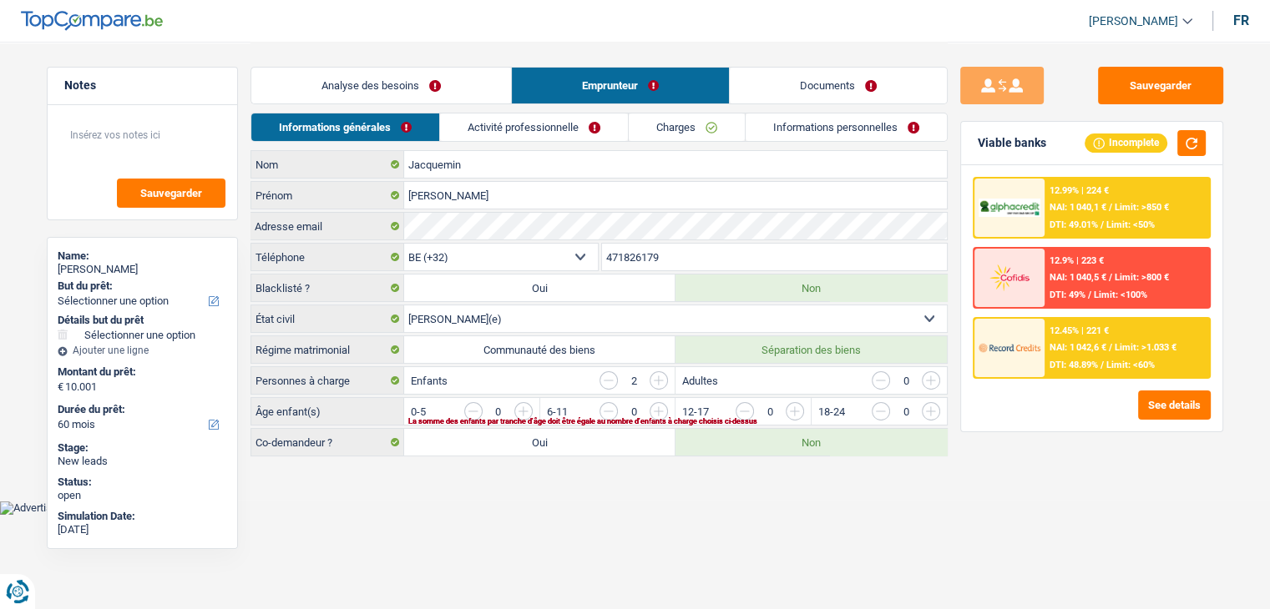
scroll to position [0, 0]
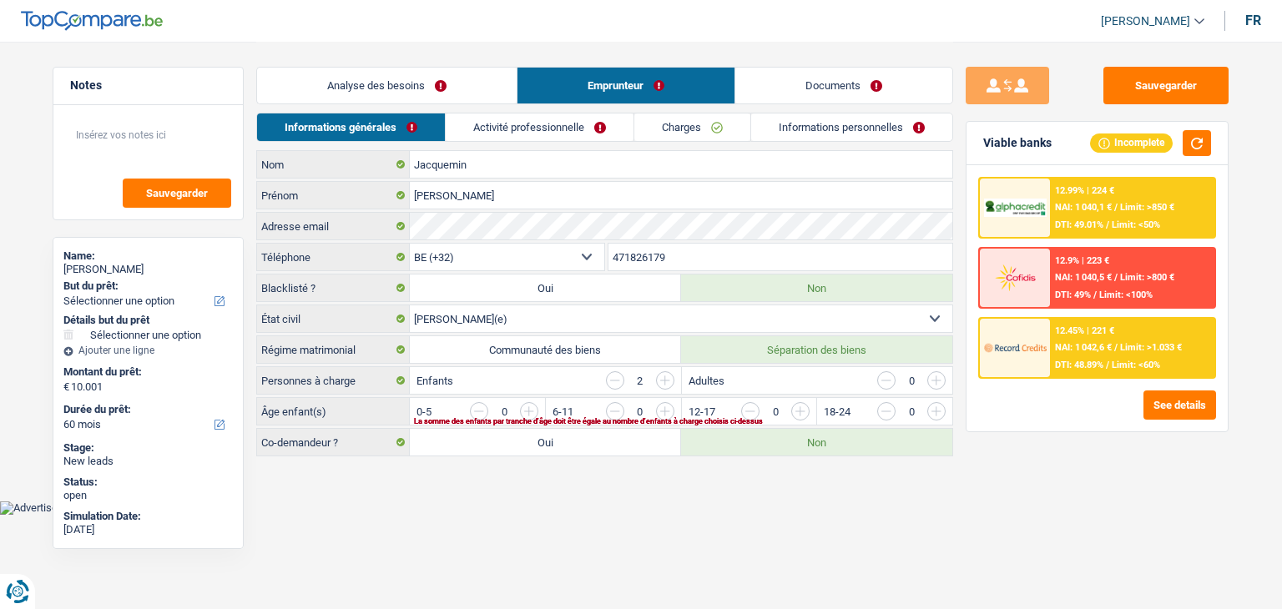
click at [533, 119] on link "Activité professionnelle" at bounding box center [540, 128] width 188 height 28
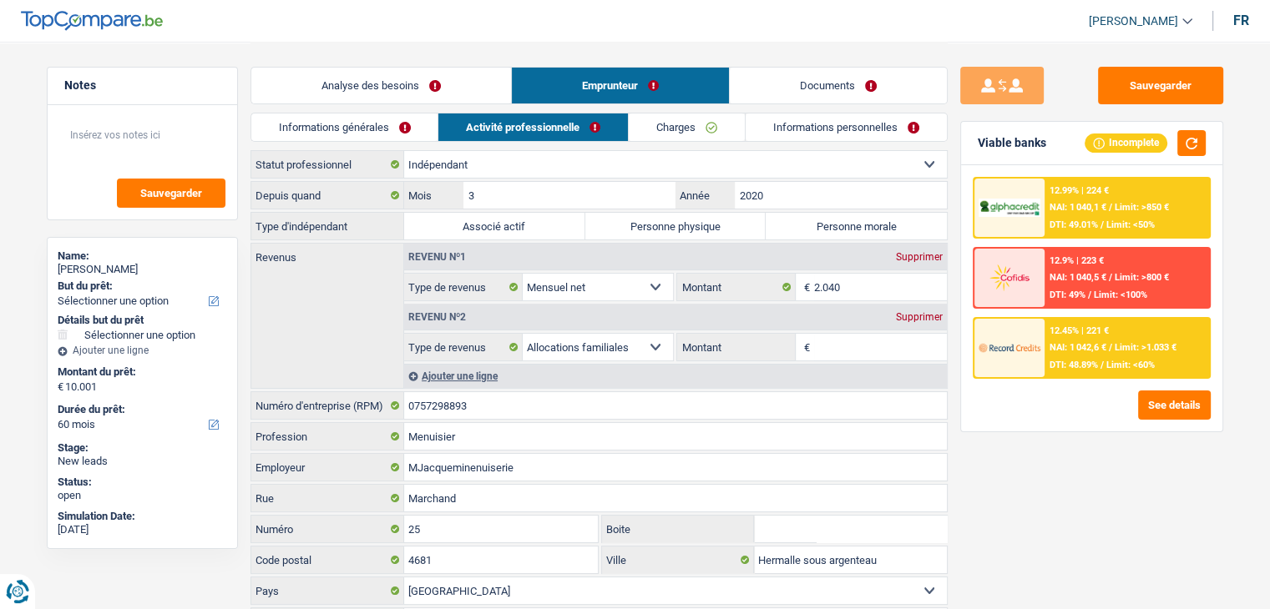
click at [394, 119] on link "Informations générales" at bounding box center [344, 128] width 187 height 28
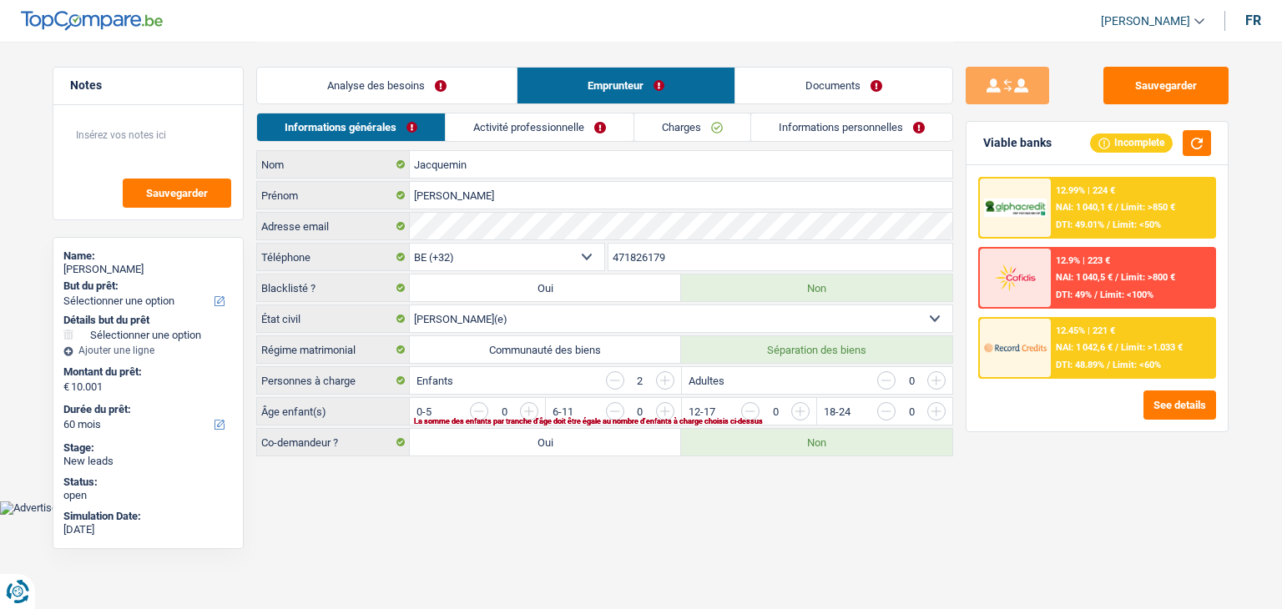
click at [502, 130] on link "Activité professionnelle" at bounding box center [540, 128] width 188 height 28
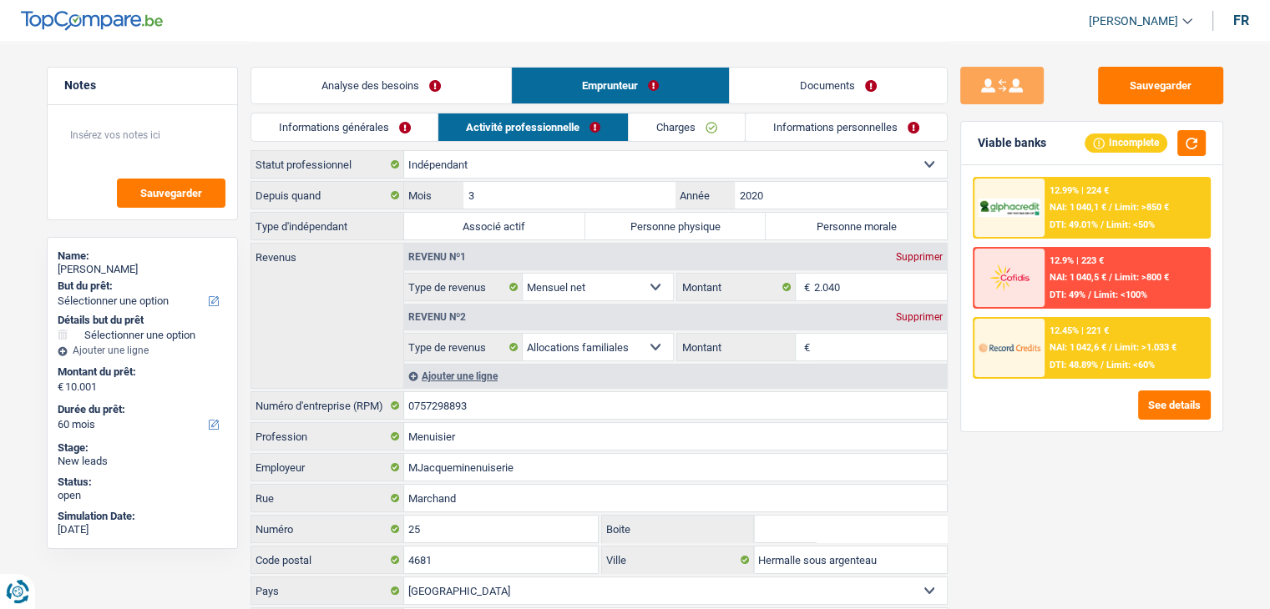
click at [341, 126] on link "Informations générales" at bounding box center [344, 128] width 187 height 28
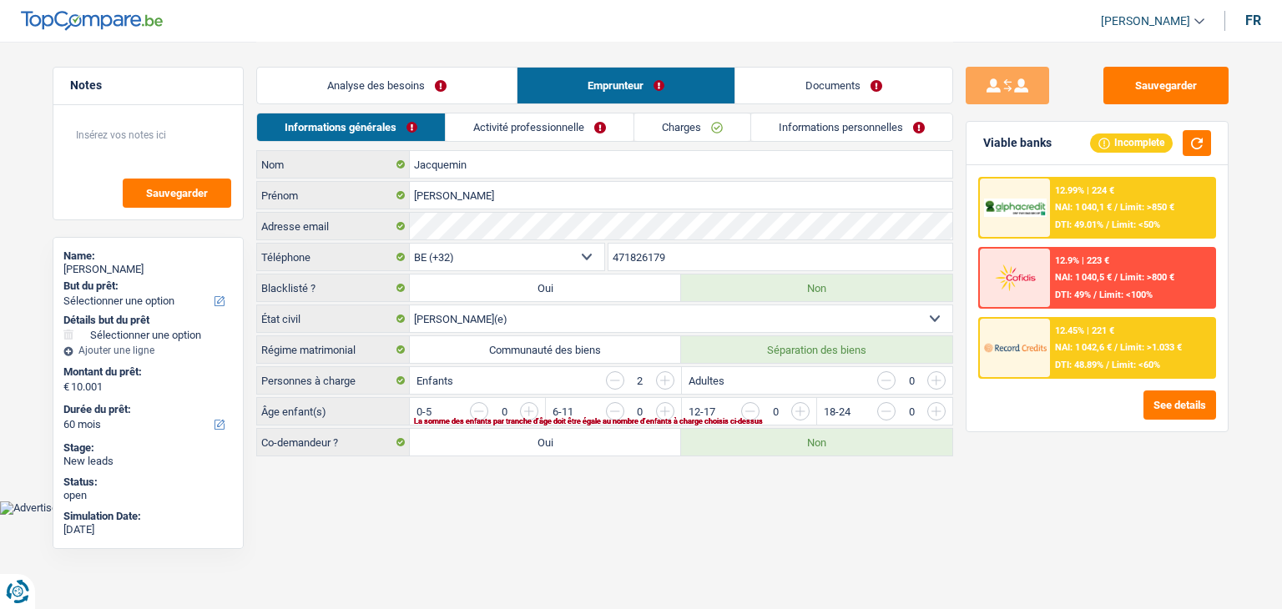
click at [457, 129] on link "Activité professionnelle" at bounding box center [540, 128] width 188 height 28
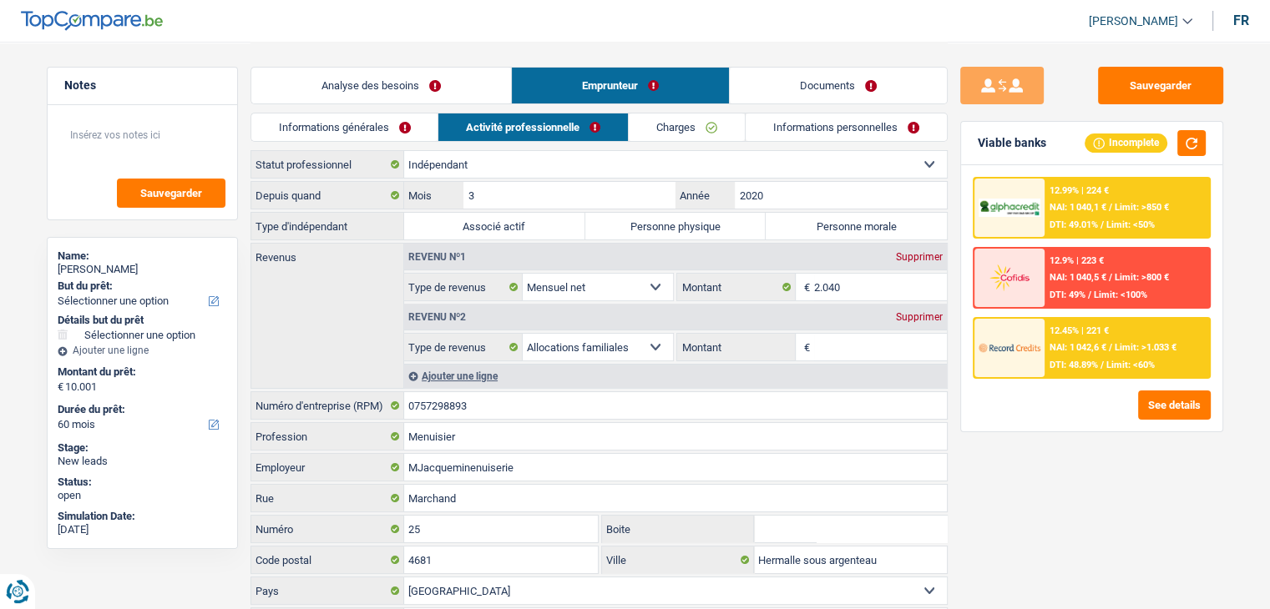
click at [385, 129] on link "Informations générales" at bounding box center [344, 128] width 187 height 28
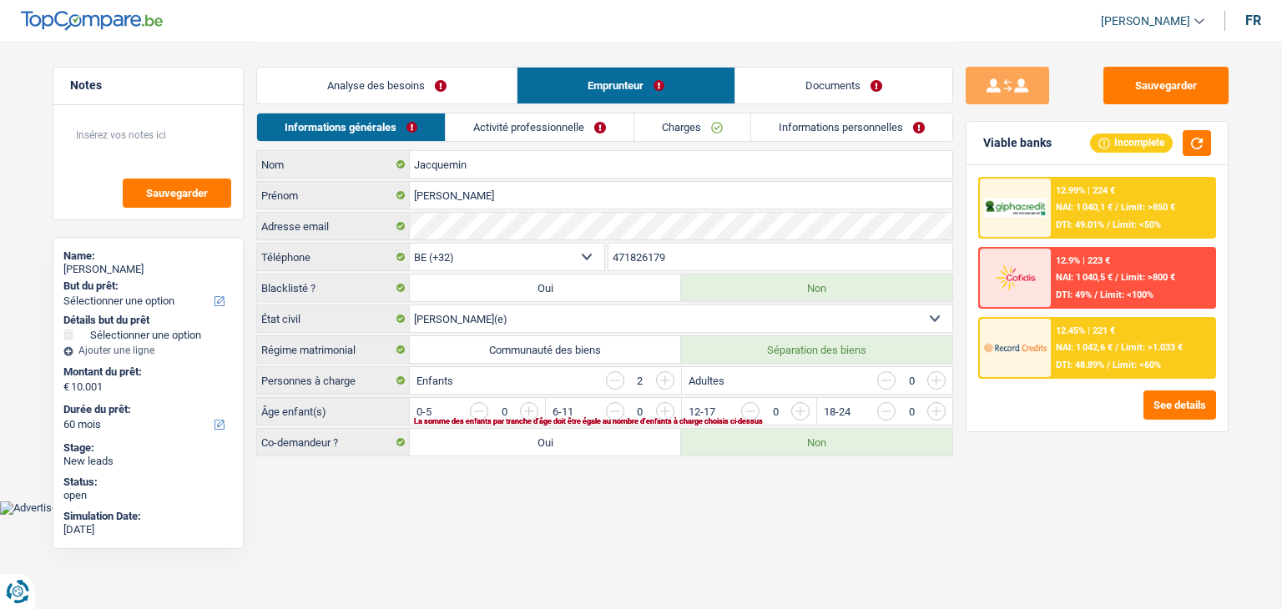
click at [481, 515] on html "Vous avez le contrôle de vos données Nous utilisons des cookies, tout comme nos…" at bounding box center [641, 257] width 1282 height 515
drag, startPoint x: 1052, startPoint y: 143, endPoint x: 1008, endPoint y: 143, distance: 43.4
click at [1008, 143] on div "Viable banks Incomplete" at bounding box center [1097, 143] width 261 height 43
drag, startPoint x: 361, startPoint y: 376, endPoint x: 271, endPoint y: 377, distance: 89.3
click at [271, 377] on label "Personnes à charge" at bounding box center [333, 380] width 153 height 27
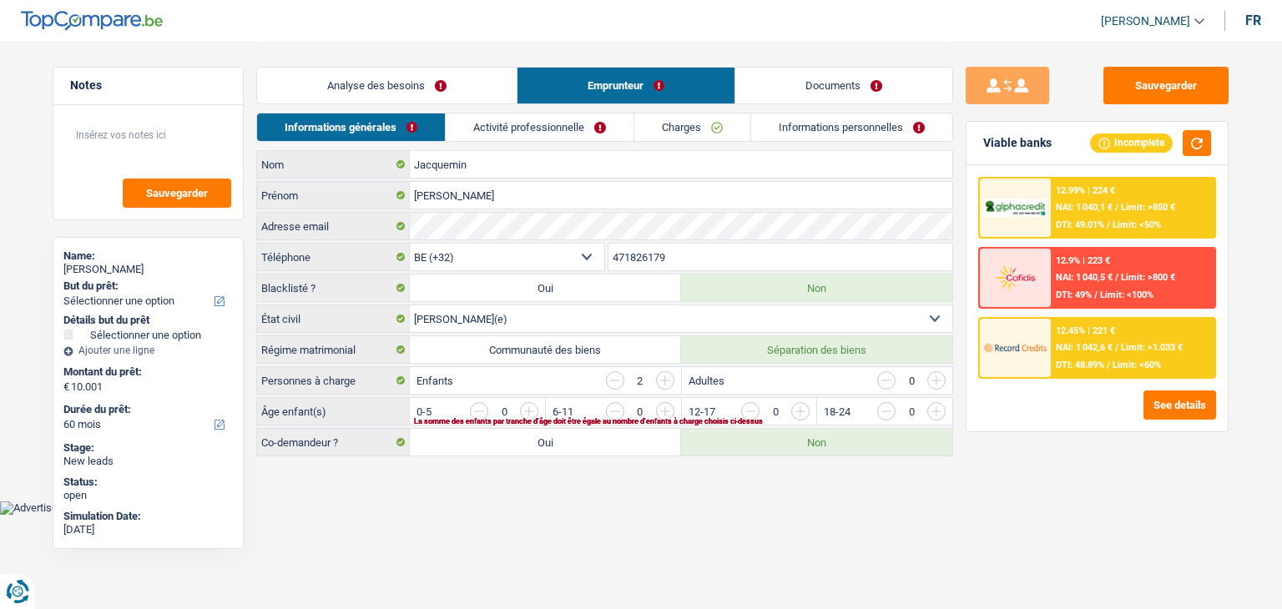
click at [429, 480] on main "Notes Sauvegarder Name: [PERSON_NAME] But du prêt: Confort maison: meubles, tex…" at bounding box center [641, 250] width 1282 height 501
click at [531, 402] on input "button" at bounding box center [867, 415] width 695 height 27
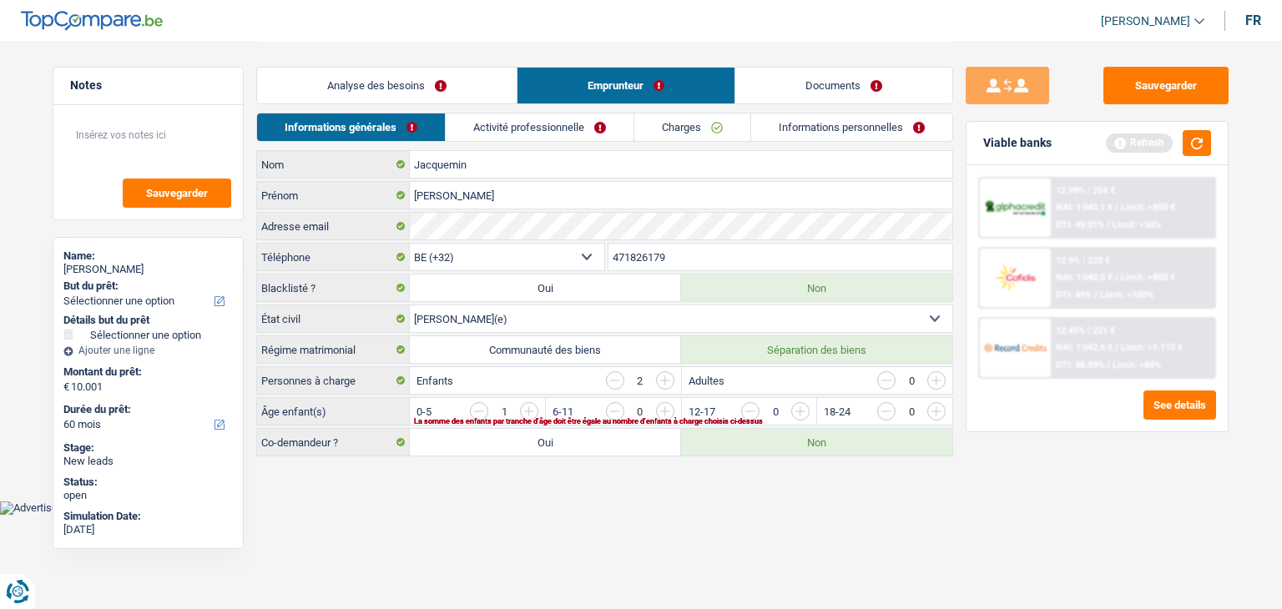
click at [658, 412] on input "button" at bounding box center [1003, 415] width 695 height 27
click at [556, 121] on link "Activité professionnelle" at bounding box center [541, 128] width 188 height 28
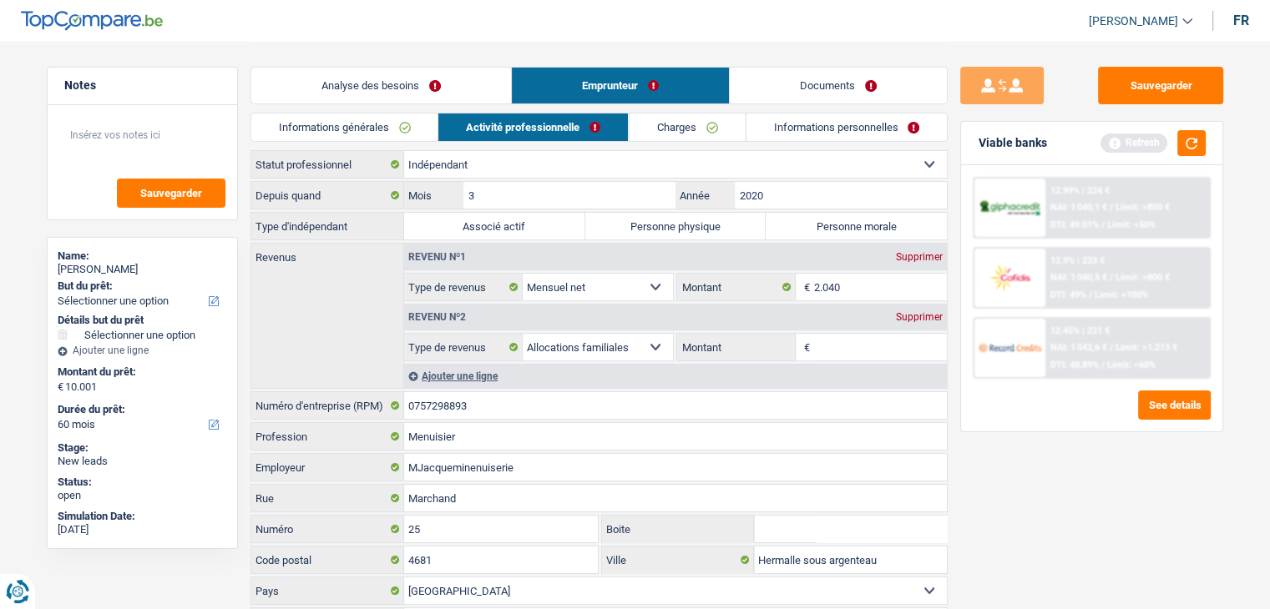
click at [364, 129] on link "Informations générales" at bounding box center [344, 128] width 187 height 28
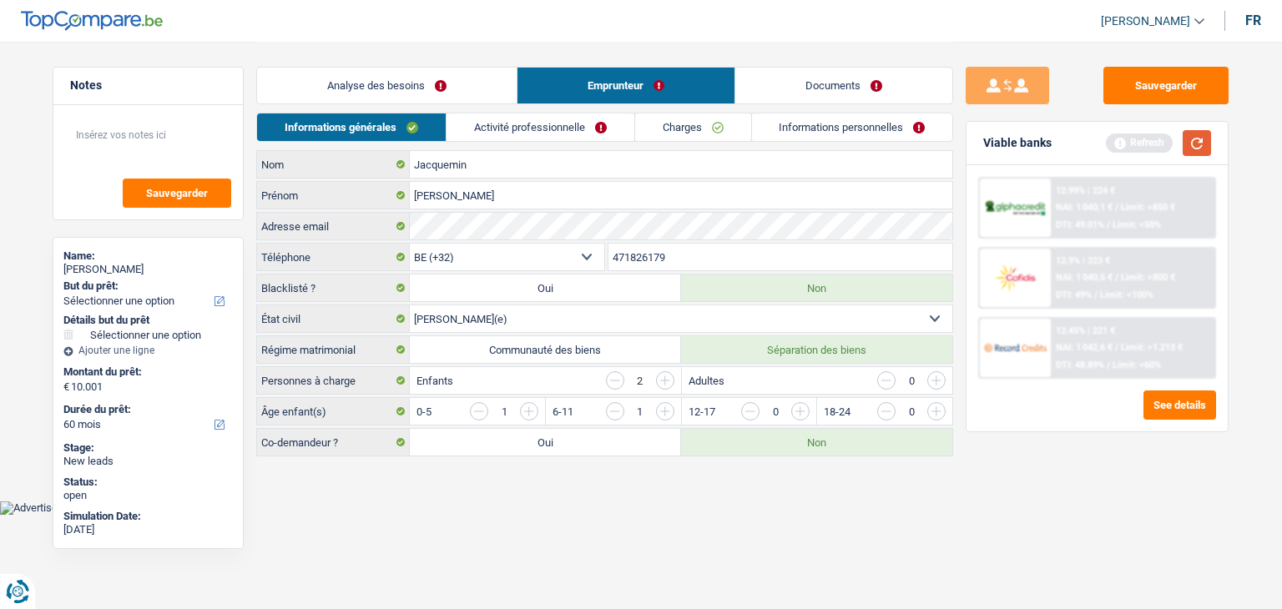
click at [1208, 138] on button "button" at bounding box center [1197, 143] width 28 height 26
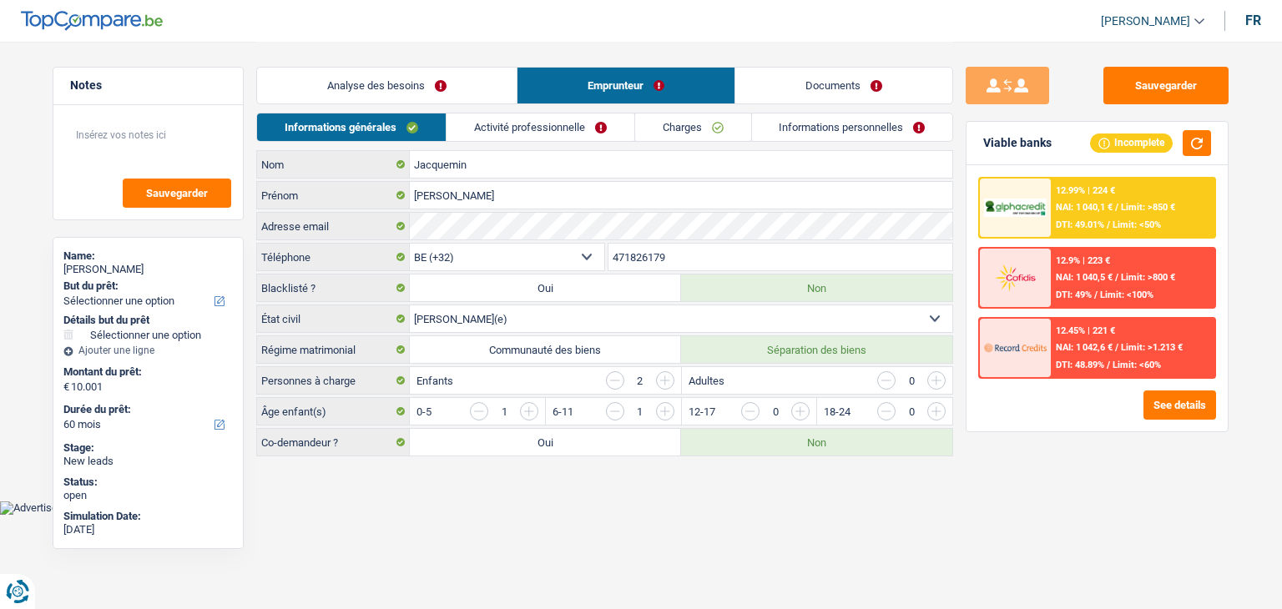
click at [616, 384] on input "button" at bounding box center [615, 380] width 18 height 18
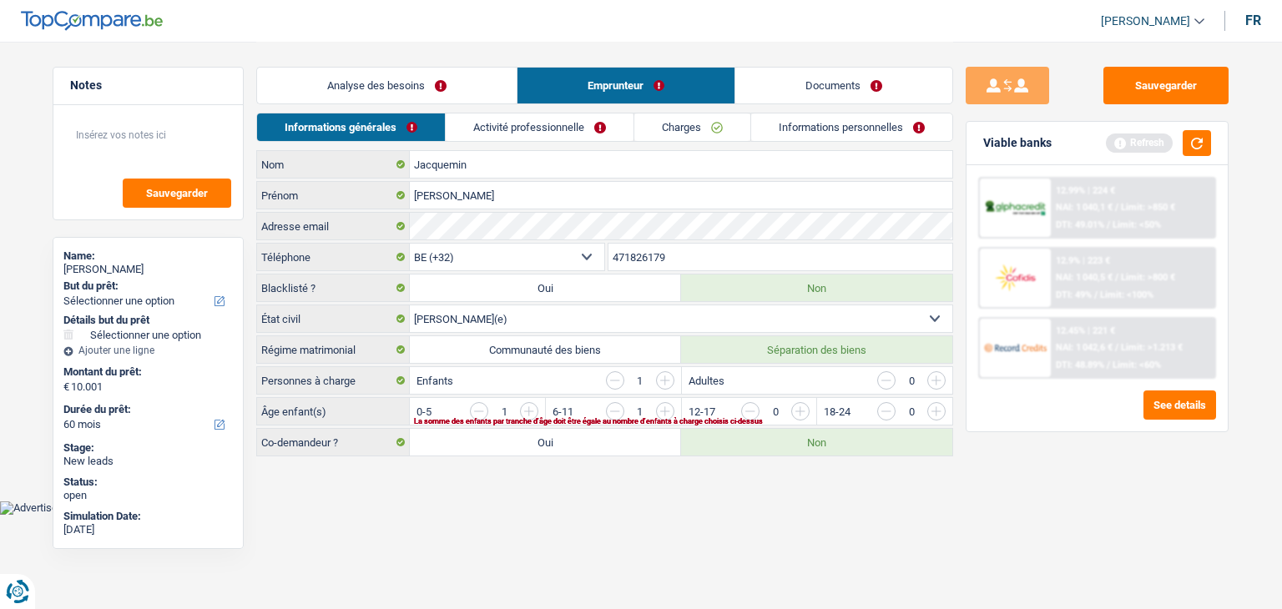
click at [616, 384] on input "button" at bounding box center [615, 380] width 18 height 18
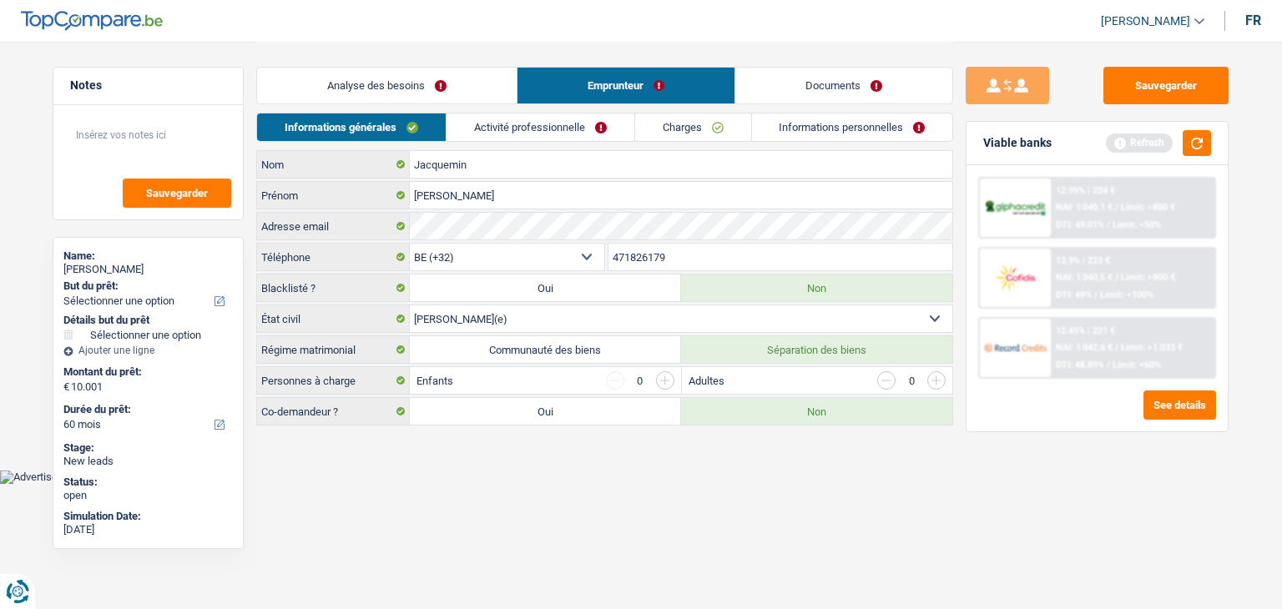
click at [616, 384] on input "button" at bounding box center [615, 380] width 18 height 18
click at [1192, 144] on button "button" at bounding box center [1197, 143] width 28 height 26
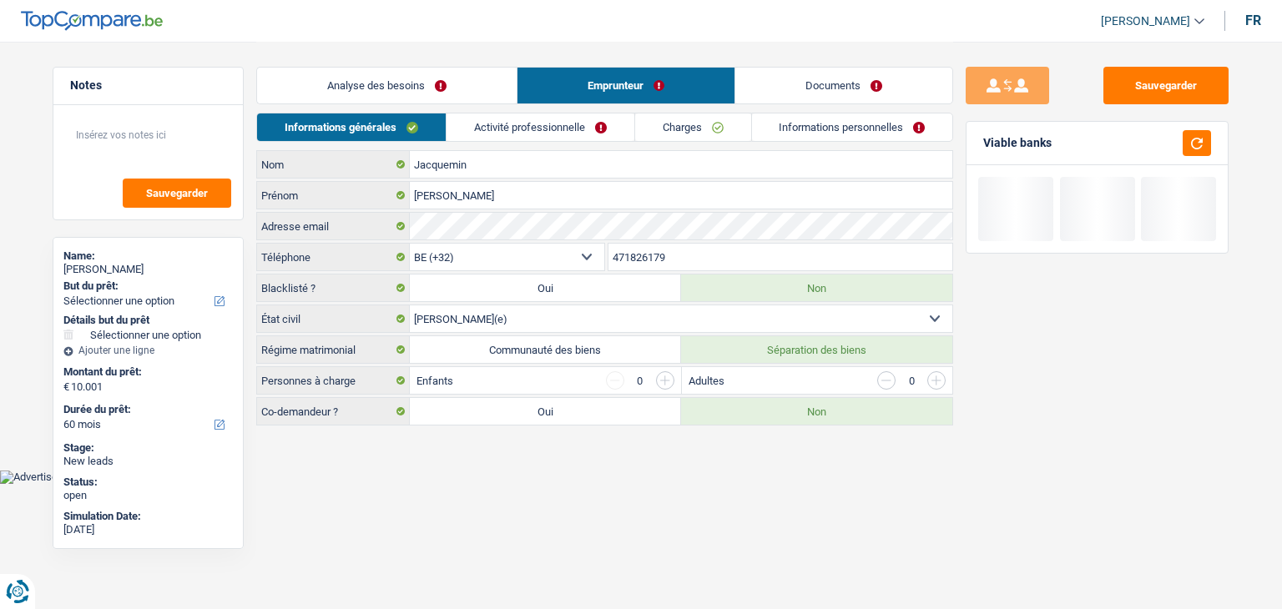
click at [550, 124] on link "Activité professionnelle" at bounding box center [541, 128] width 188 height 28
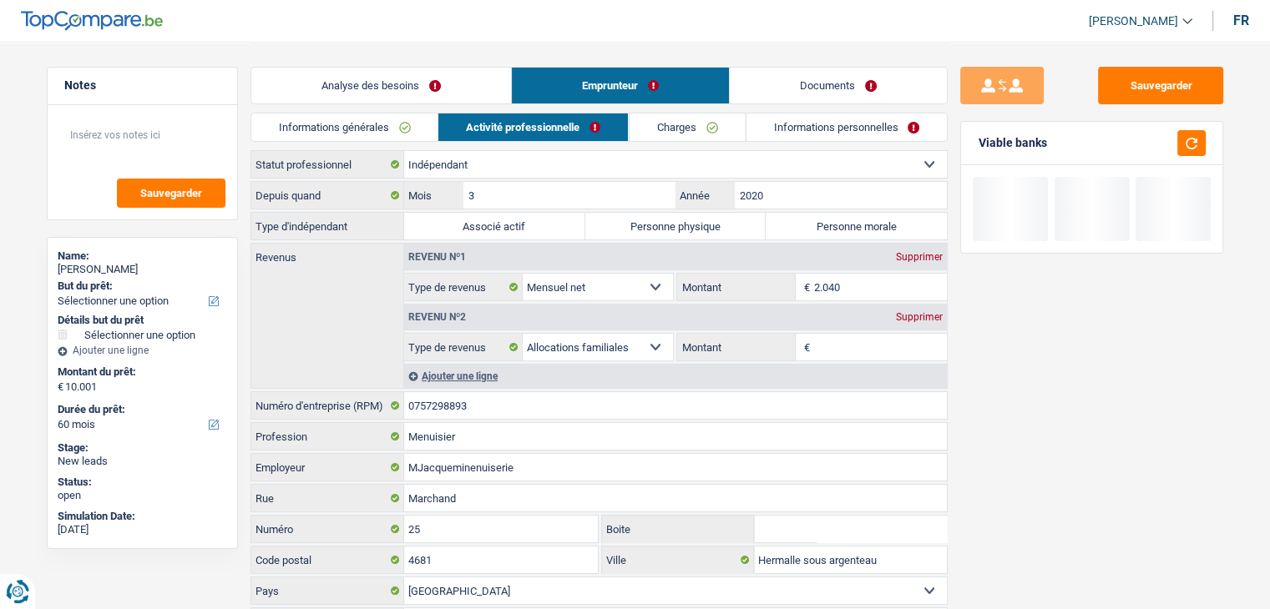
click at [550, 124] on link "Activité professionnelle" at bounding box center [532, 128] width 189 height 28
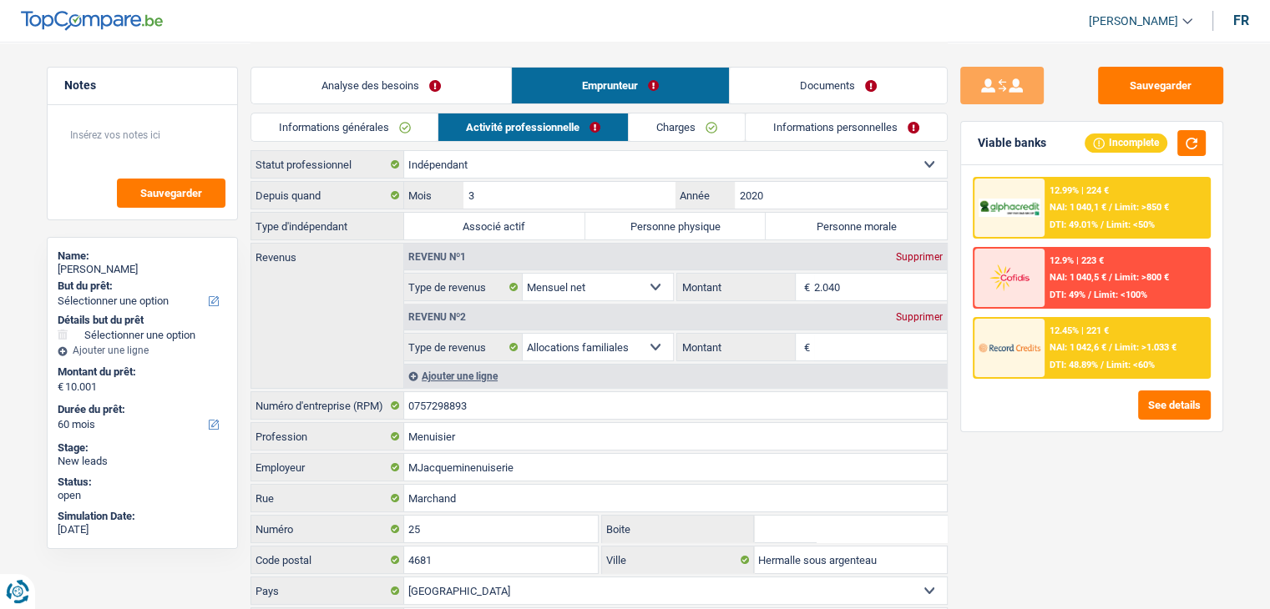
drag, startPoint x: 361, startPoint y: 159, endPoint x: 273, endPoint y: 164, distance: 87.8
click at [273, 164] on label "Statut professionnel" at bounding box center [327, 164] width 153 height 27
drag, startPoint x: 483, startPoint y: 407, endPoint x: 370, endPoint y: 399, distance: 113.8
click at [370, 399] on div "0757298893 Numéro d'entreprise (RPM)" at bounding box center [598, 405] width 695 height 27
click at [871, 291] on input "2.040" at bounding box center [880, 287] width 133 height 27
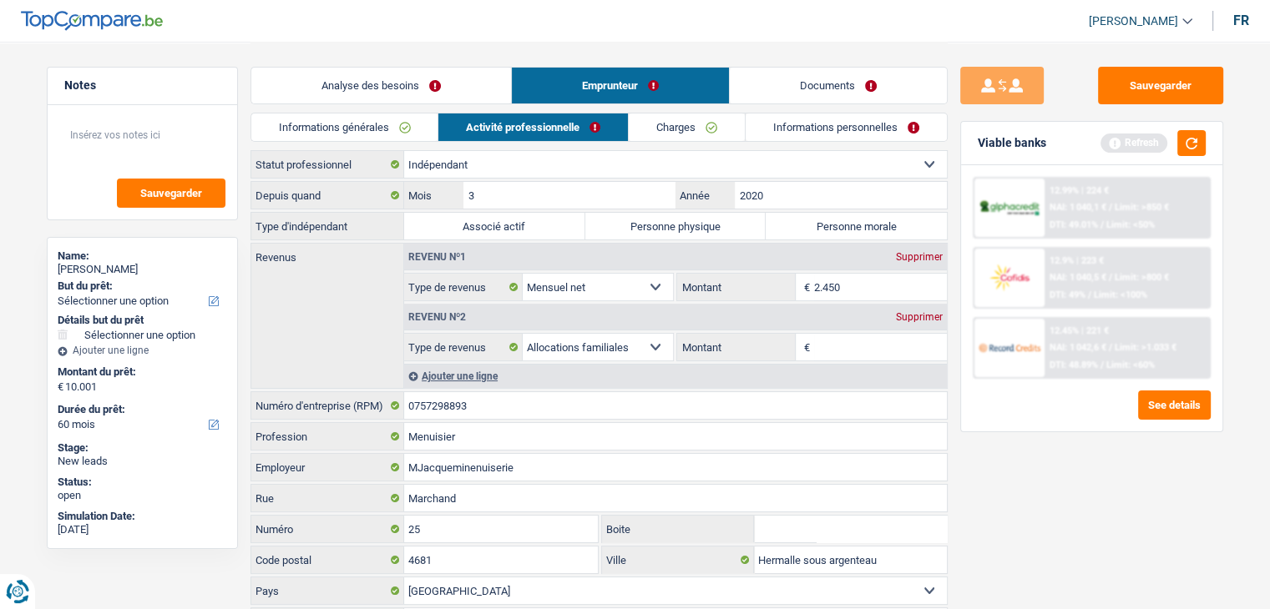
type input "2.450"
drag, startPoint x: 1111, startPoint y: 522, endPoint x: 1156, endPoint y: 215, distance: 309.7
click at [1111, 504] on div "Sauvegarder Viable banks Refresh 12.99% | 224 € NAI: 1 040,1 € / Limit: >850 € …" at bounding box center [1091, 325] width 288 height 516
click at [1194, 139] on button "button" at bounding box center [1191, 143] width 28 height 26
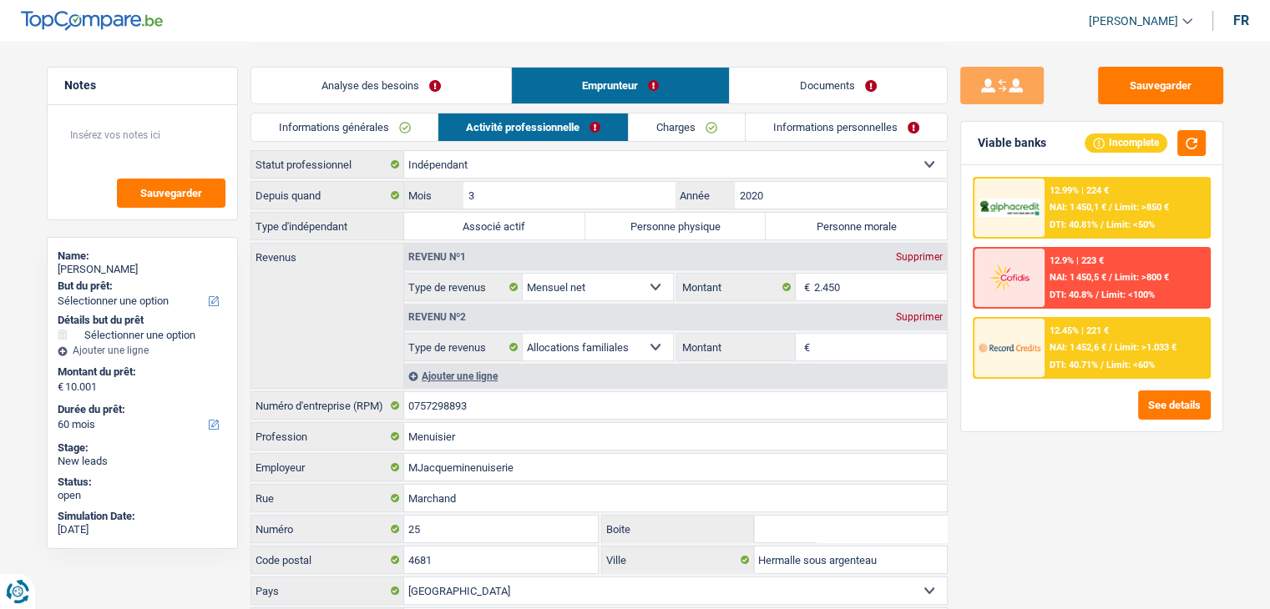
drag, startPoint x: 649, startPoint y: 228, endPoint x: 649, endPoint y: 236, distance: 8.4
click at [649, 228] on label "Personne physique" at bounding box center [675, 226] width 181 height 27
click at [649, 228] on input "Personne physique" at bounding box center [675, 226] width 181 height 27
radio input "true"
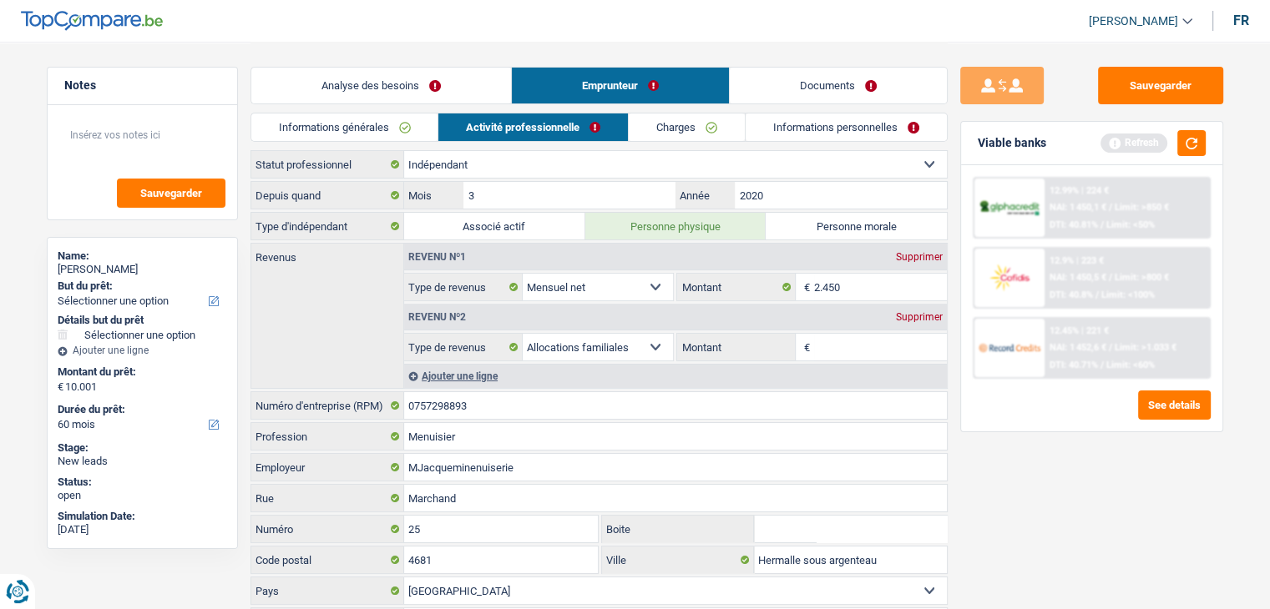
click at [1062, 533] on div "Sauvegarder Viable banks Refresh 12.99% | 224 € NAI: 1 450,1 € / Limit: >850 € …" at bounding box center [1091, 325] width 288 height 516
click at [919, 318] on div "Supprimer" at bounding box center [919, 317] width 55 height 10
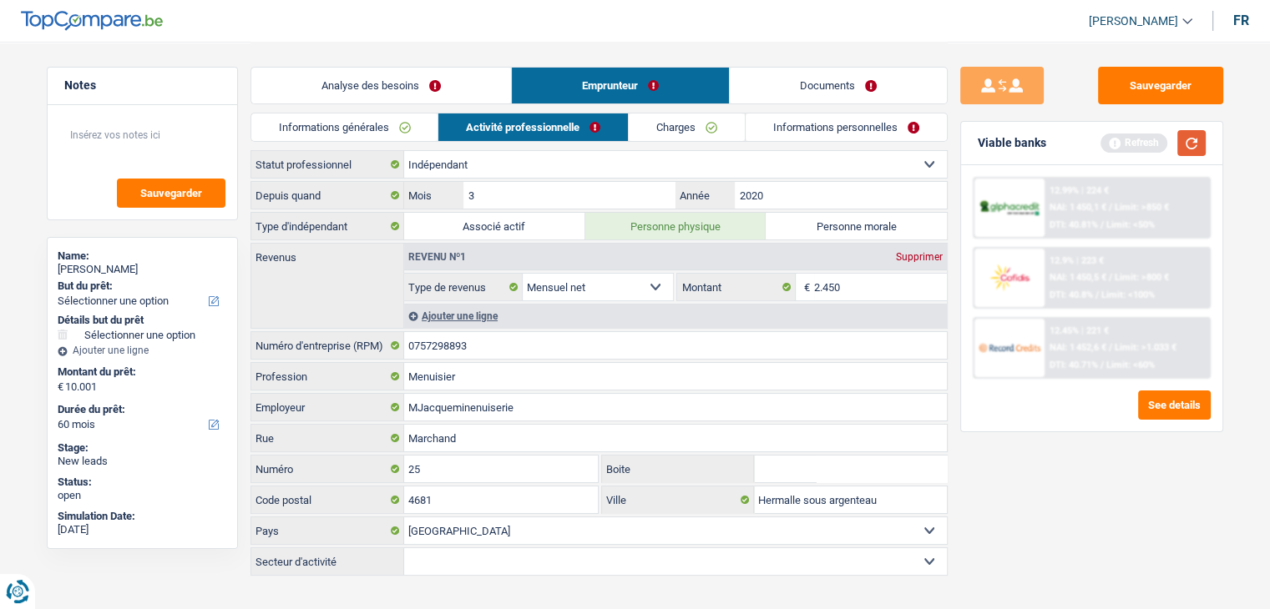
click at [1194, 138] on button "button" at bounding box center [1191, 143] width 28 height 26
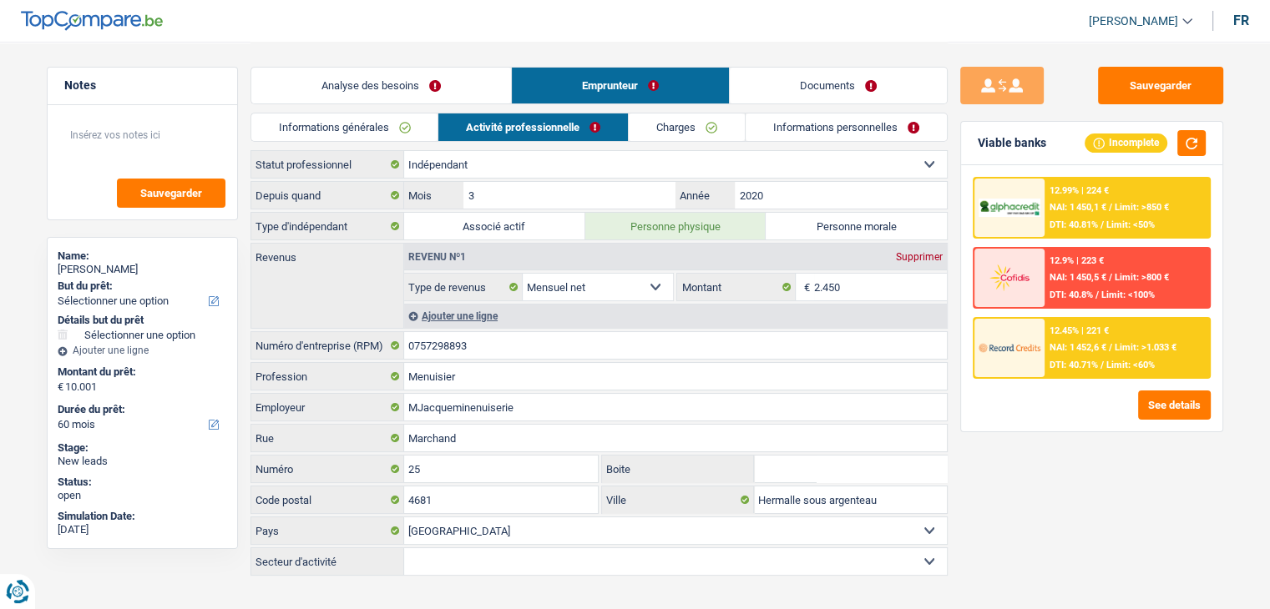
drag, startPoint x: 1048, startPoint y: 144, endPoint x: 983, endPoint y: 132, distance: 67.1
click at [983, 132] on div "Viable banks Incomplete" at bounding box center [1091, 143] width 261 height 43
click at [970, 133] on div "Viable banks Incomplete" at bounding box center [1091, 143] width 261 height 43
drag, startPoint x: 986, startPoint y: 141, endPoint x: 1070, endPoint y: 145, distance: 84.4
click at [1070, 145] on div "Viable banks Incomplete" at bounding box center [1091, 143] width 261 height 43
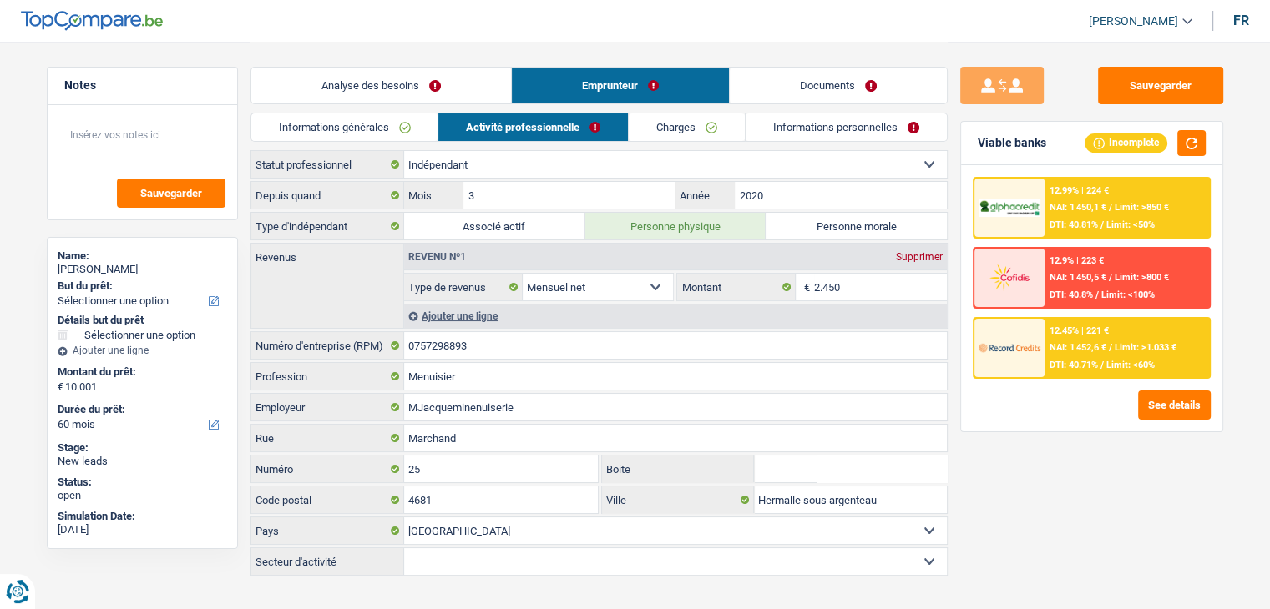
click at [1059, 146] on div "Viable banks Incomplete" at bounding box center [1091, 143] width 261 height 43
click at [451, 315] on div "Ajouter une ligne" at bounding box center [675, 316] width 543 height 24
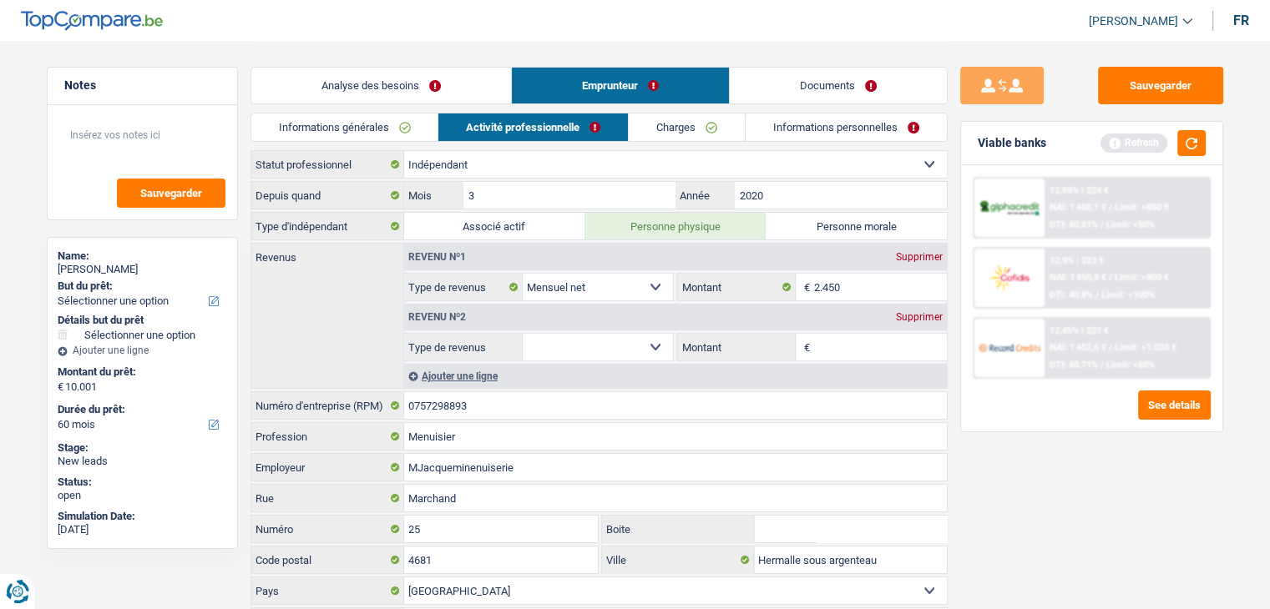
click at [600, 349] on select "Allocation d'handicap Allocations chômage Allocations familiales Chèques repas …" at bounding box center [598, 347] width 151 height 27
select select "disabilityPension"
click at [523, 334] on select "Allocation d'handicap Allocations chômage Allocations familiales Chèques repas …" at bounding box center [598, 347] width 151 height 27
click at [831, 346] on input "Montant" at bounding box center [880, 347] width 133 height 27
click at [906, 312] on div "Supprimer" at bounding box center [919, 317] width 55 height 10
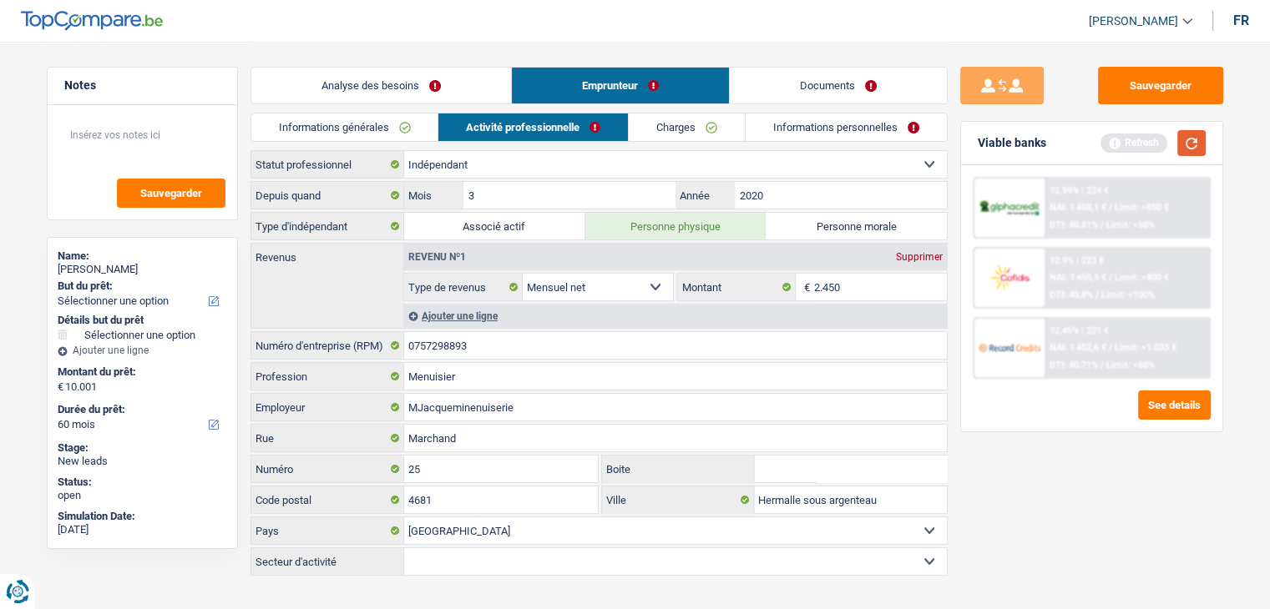
click at [1185, 148] on button "button" at bounding box center [1191, 143] width 28 height 26
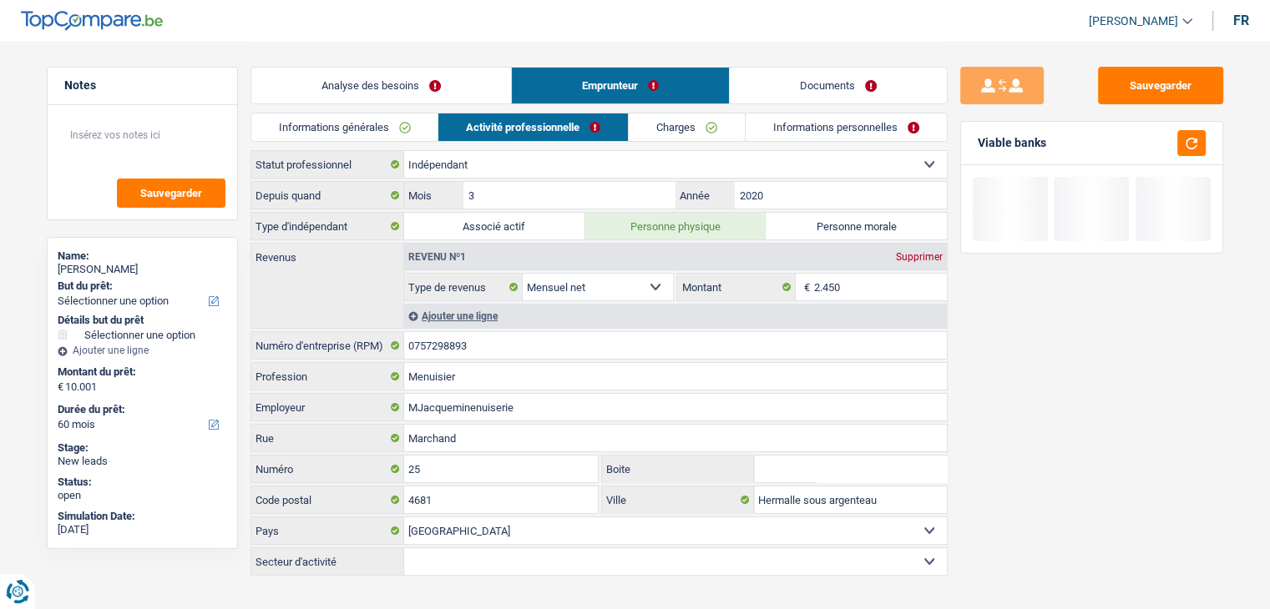
click at [728, 133] on link "Charges" at bounding box center [687, 128] width 116 height 28
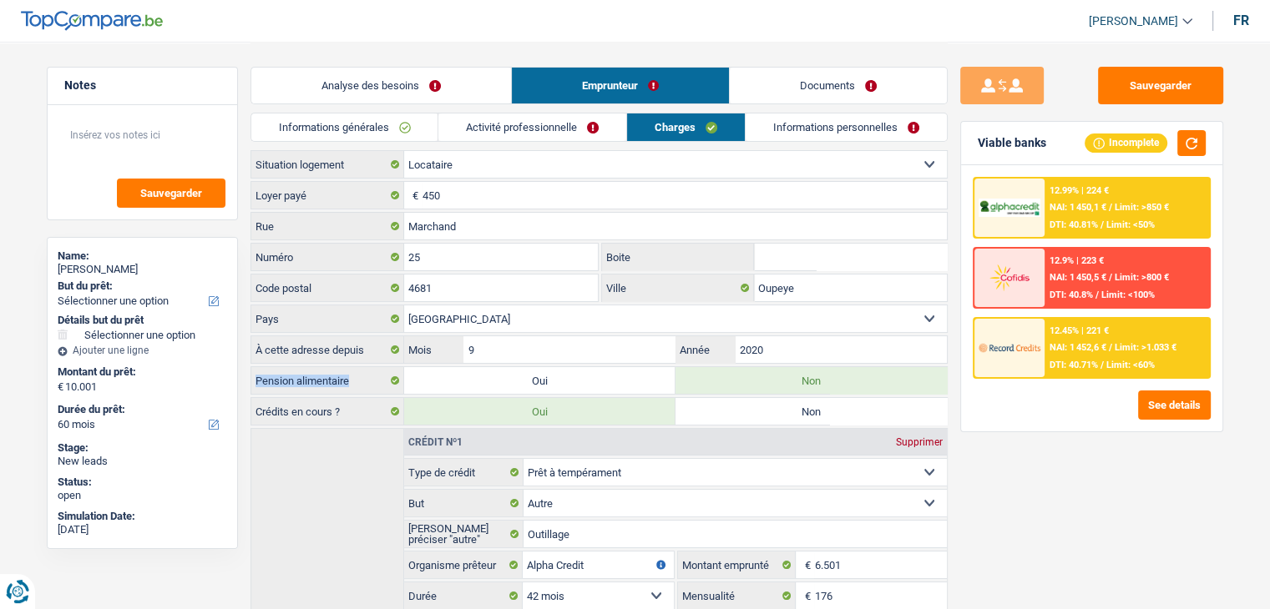
drag, startPoint x: 348, startPoint y: 381, endPoint x: 255, endPoint y: 384, distance: 93.6
click at [255, 384] on label "Pension alimentaire" at bounding box center [327, 380] width 153 height 27
click at [470, 378] on label "Oui" at bounding box center [539, 380] width 271 height 27
click at [470, 378] on input "Oui" at bounding box center [539, 380] width 271 height 27
radio input "true"
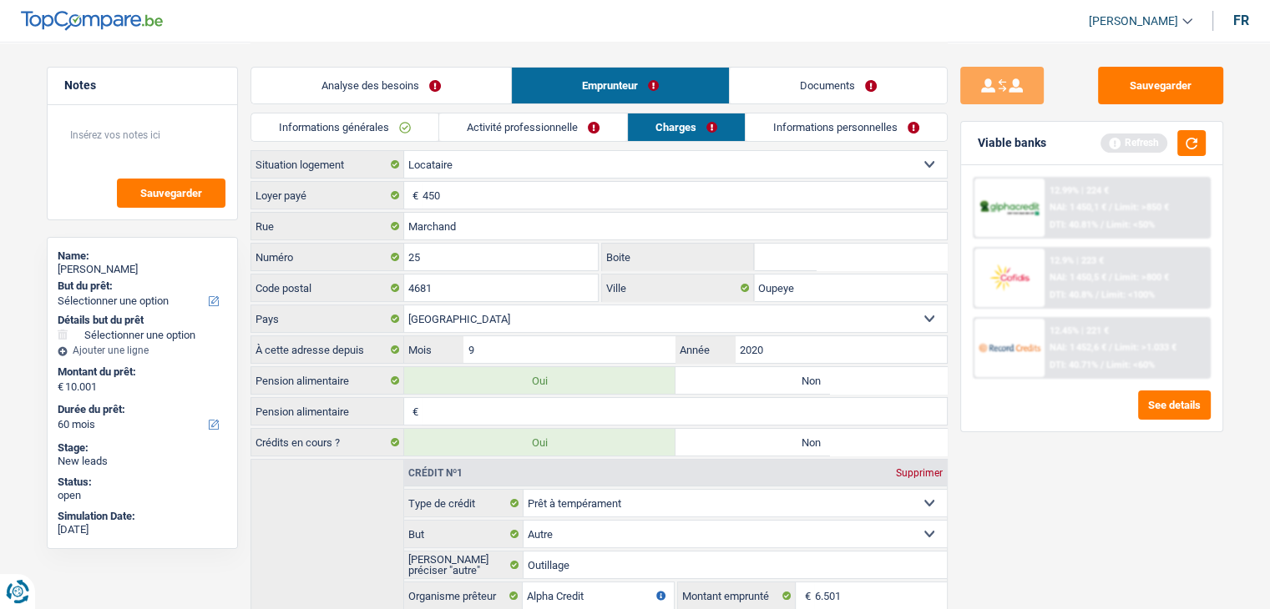
click at [495, 415] on input "Pension alimentaire" at bounding box center [684, 411] width 524 height 27
type input "185"
click at [1178, 144] on button "button" at bounding box center [1191, 143] width 28 height 26
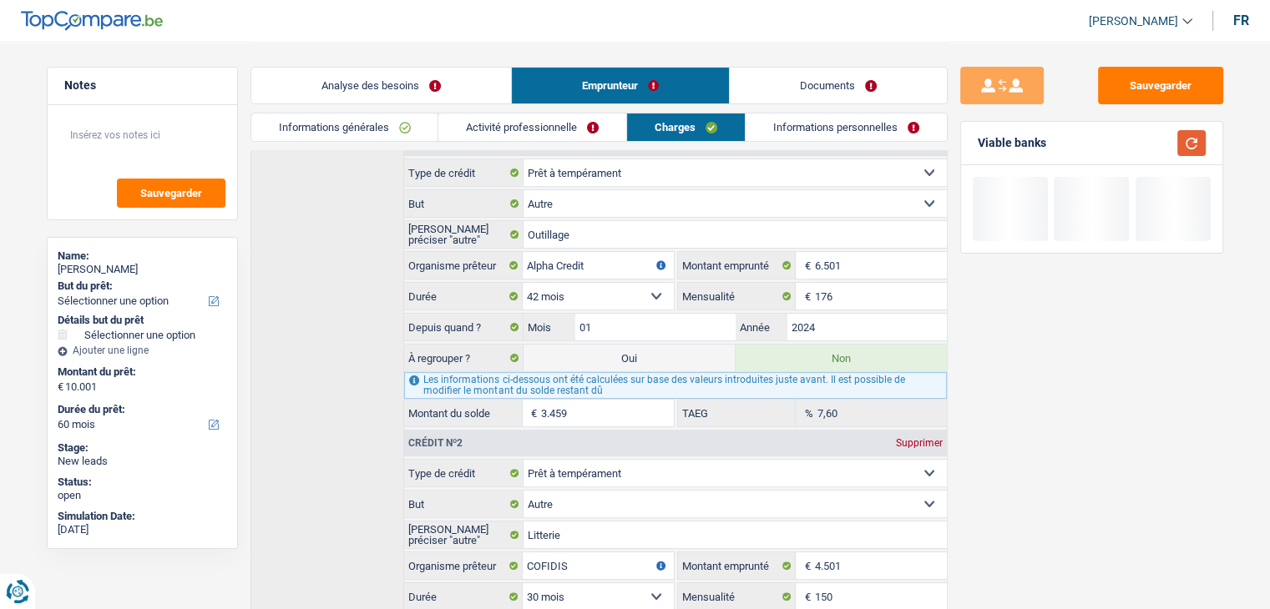
scroll to position [334, 0]
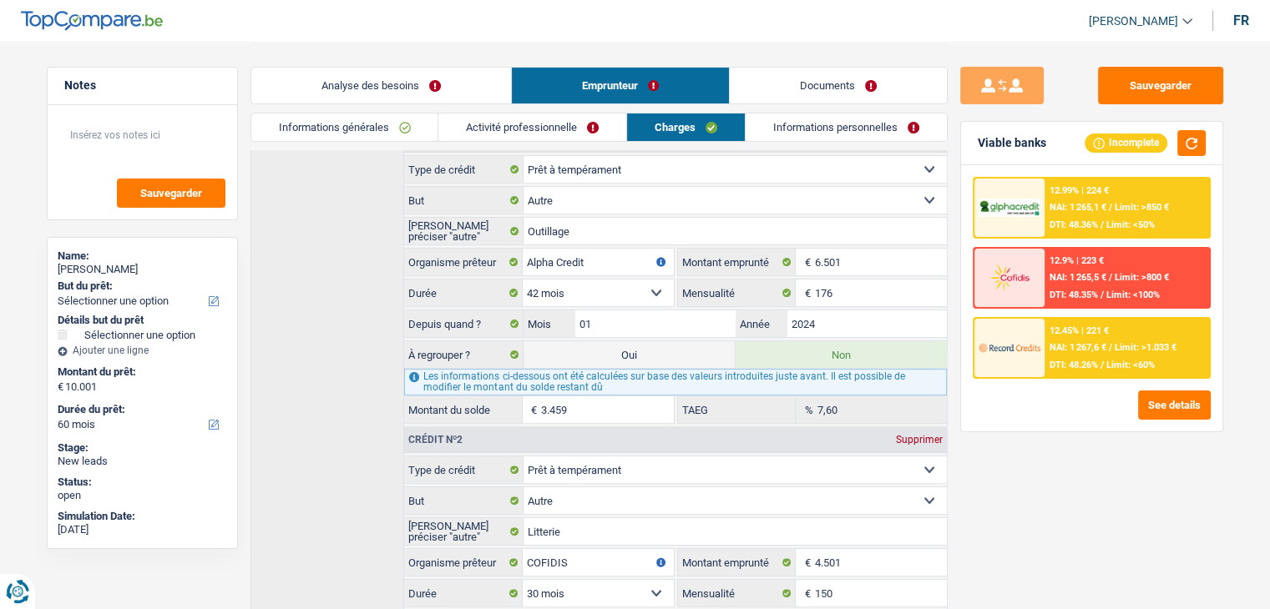
click at [765, 134] on link "Informations personnelles" at bounding box center [845, 128] width 201 height 28
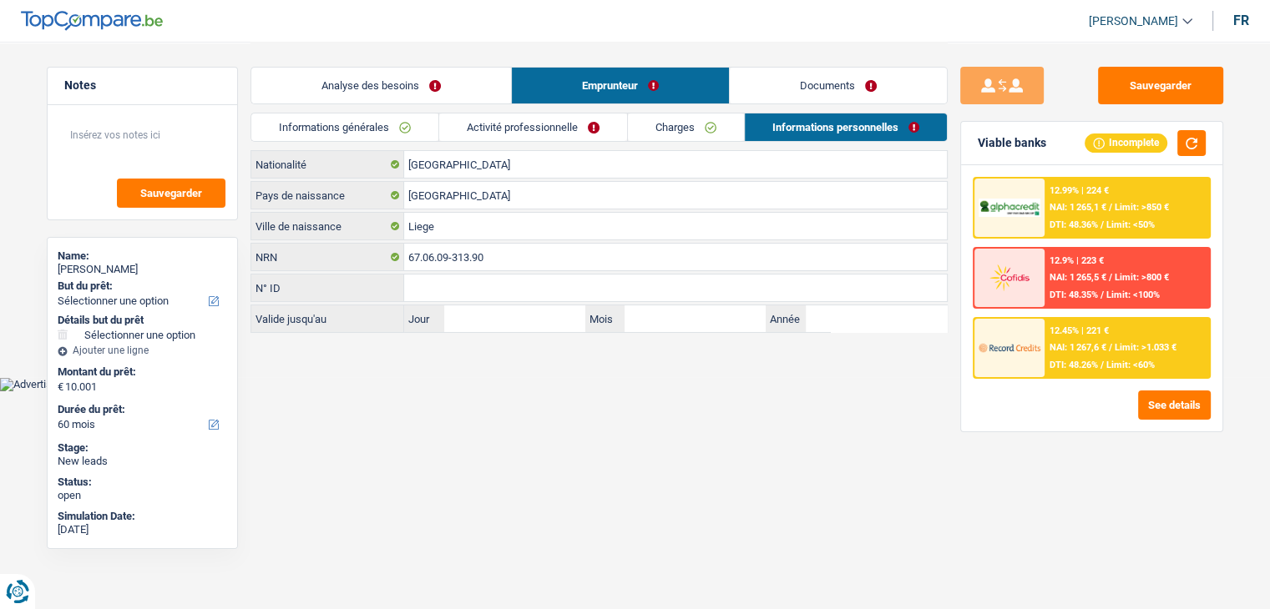
scroll to position [0, 0]
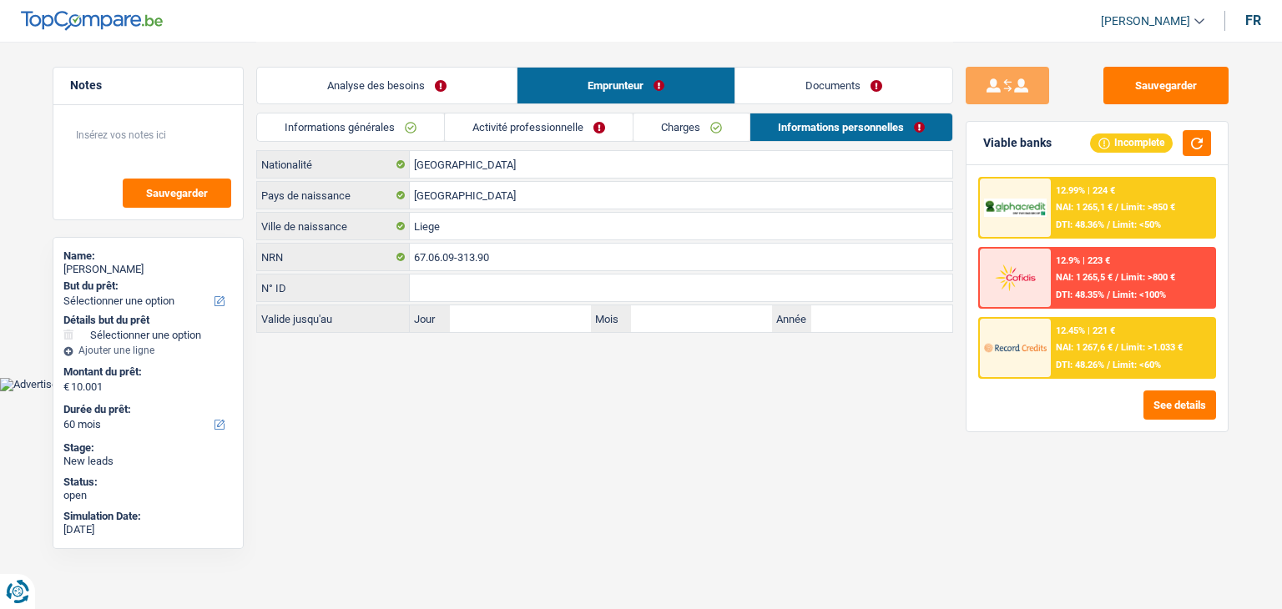
click at [486, 137] on link "Activité professionnelle" at bounding box center [539, 128] width 188 height 28
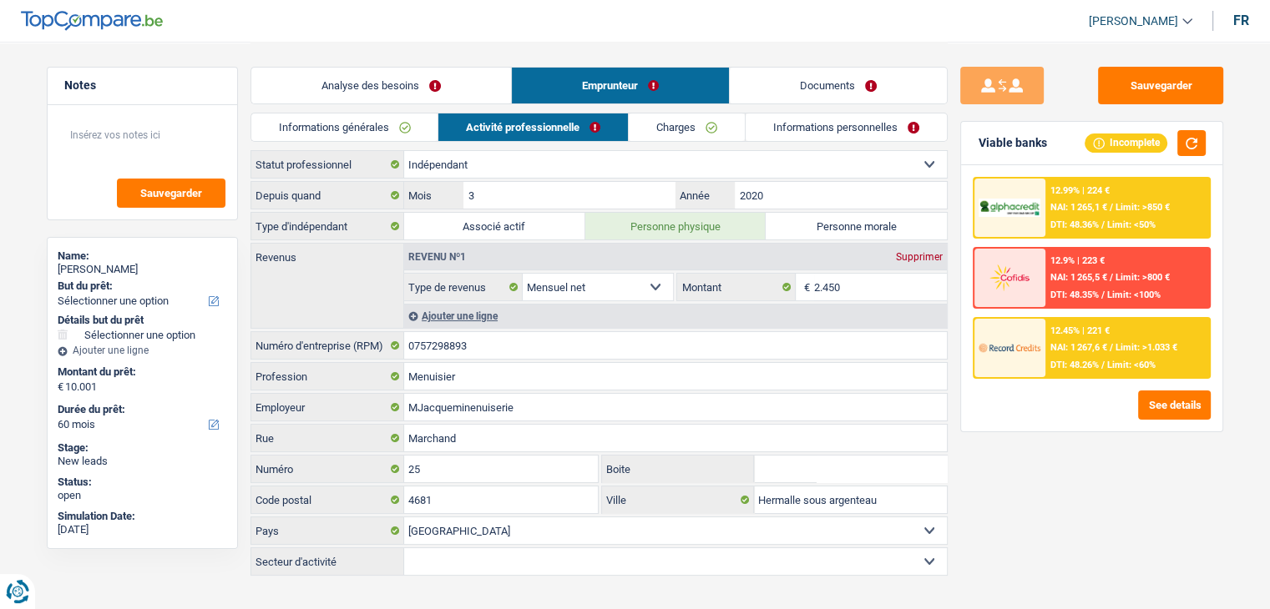
click at [354, 123] on link "Informations générales" at bounding box center [344, 128] width 187 height 28
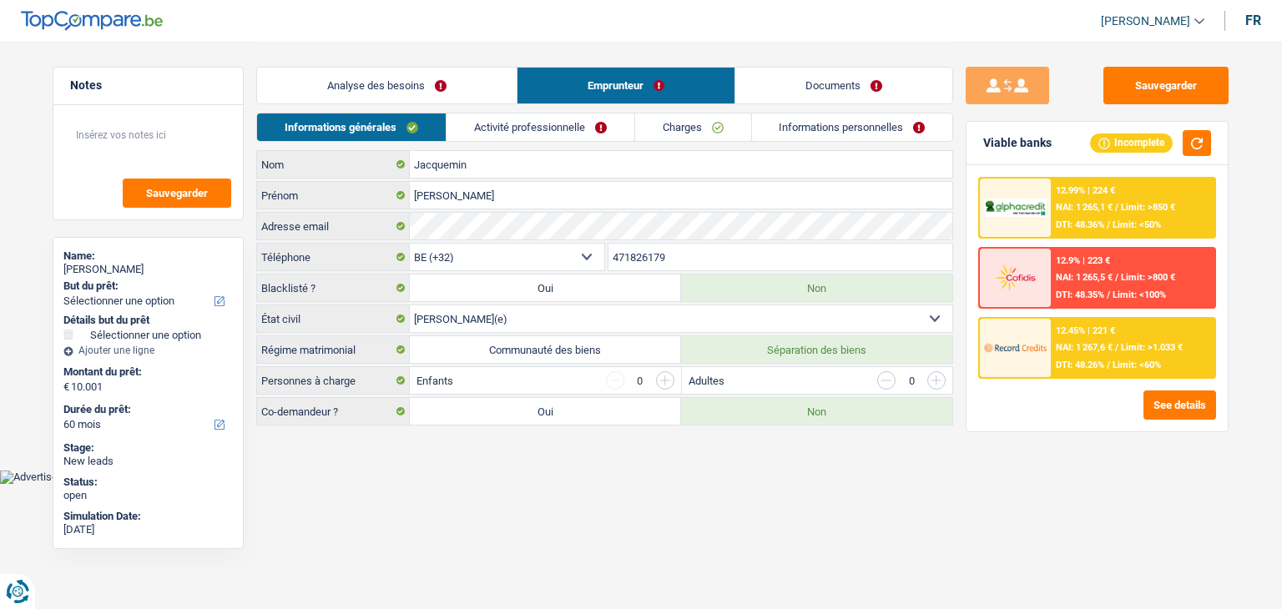
click at [367, 96] on link "Analyse des besoins" at bounding box center [387, 86] width 260 height 36
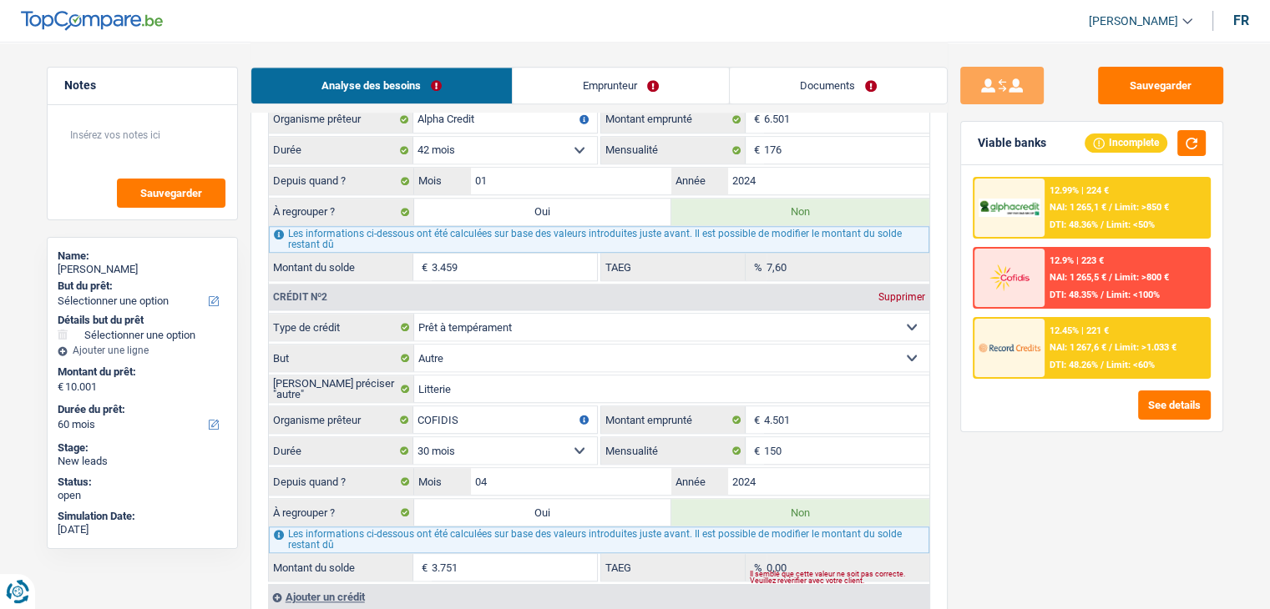
scroll to position [1252, 0]
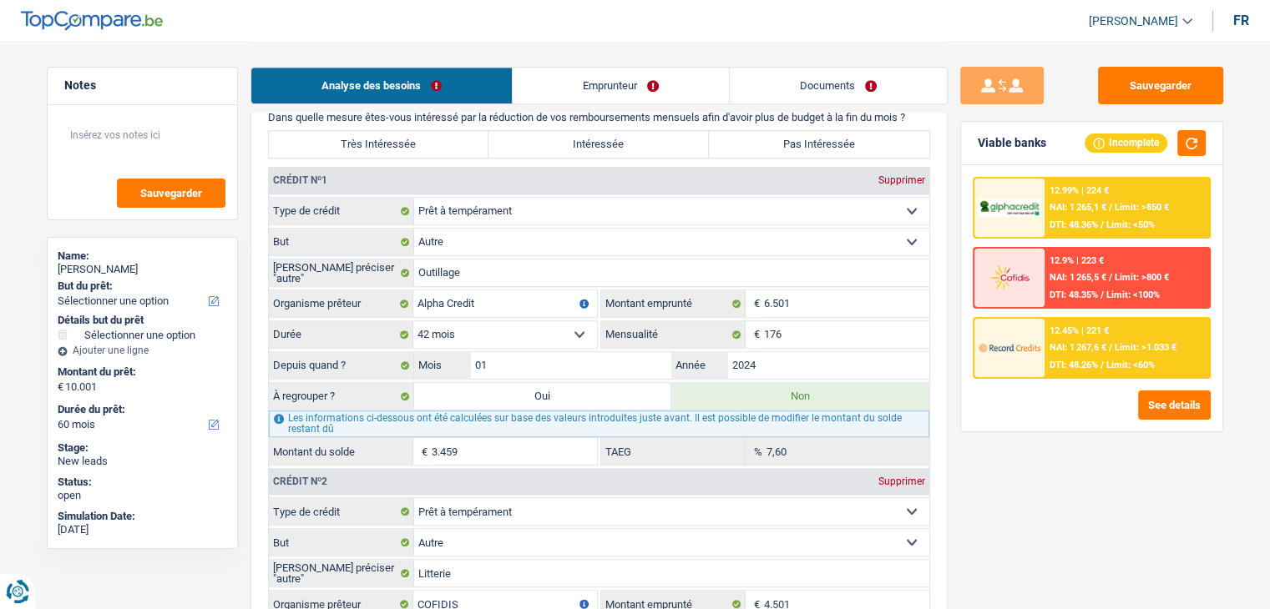
click at [1012, 475] on div "Sauvegarder Viable banks Incomplete 12.99% | 224 € NAI: 1 265,1 € / Limit: >850…" at bounding box center [1091, 325] width 288 height 516
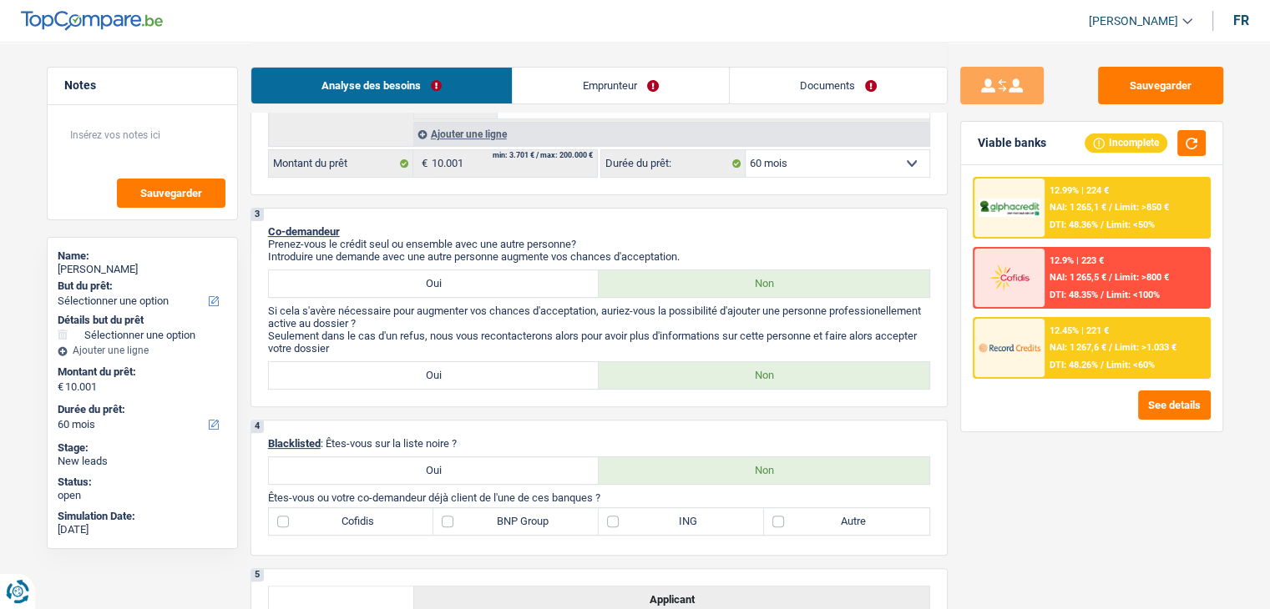
scroll to position [584, 0]
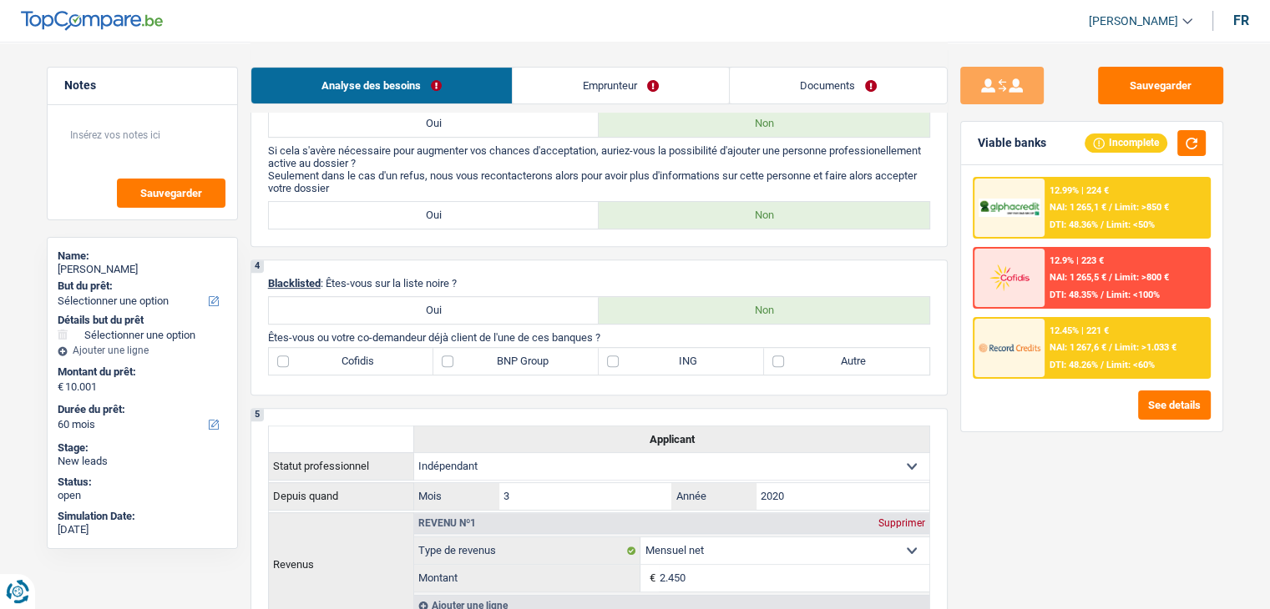
click at [377, 356] on label "Cofidis" at bounding box center [351, 361] width 165 height 27
click at [377, 356] on input "Cofidis" at bounding box center [351, 361] width 165 height 27
checkbox input "true"
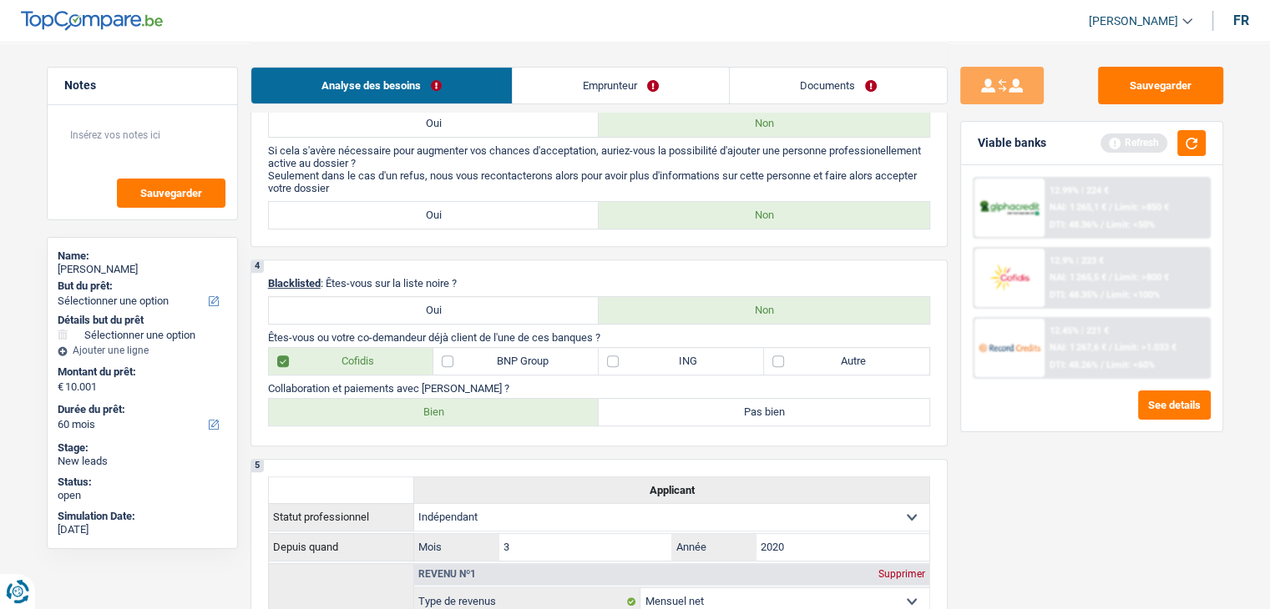
click at [503, 361] on label "BNP Group" at bounding box center [515, 361] width 165 height 27
click at [503, 361] on input "BNP Group" at bounding box center [515, 361] width 165 height 27
checkbox input "true"
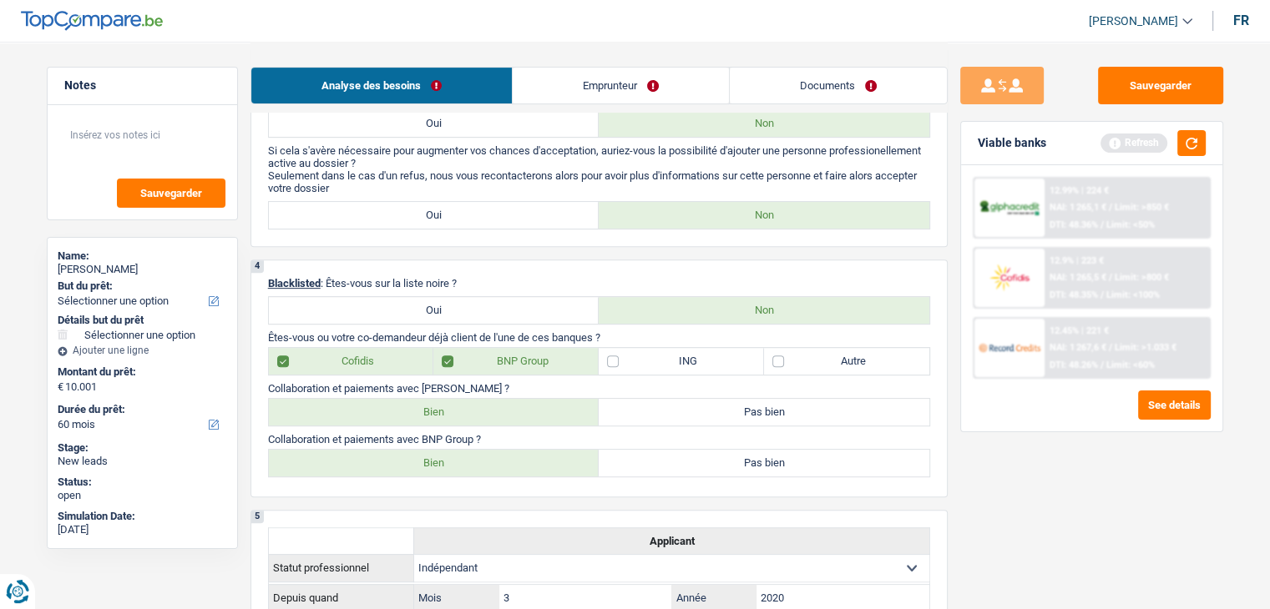
click at [431, 427] on div "4 Blacklisted : Êtes-vous sur la liste noire ? Oui Non Êtes-vous ou votre co-de…" at bounding box center [598, 379] width 697 height 238
click at [431, 411] on label "Bien" at bounding box center [434, 412] width 331 height 27
click at [431, 411] on input "Bien" at bounding box center [434, 412] width 331 height 27
radio input "true"
click at [433, 455] on label "Bien" at bounding box center [434, 463] width 331 height 27
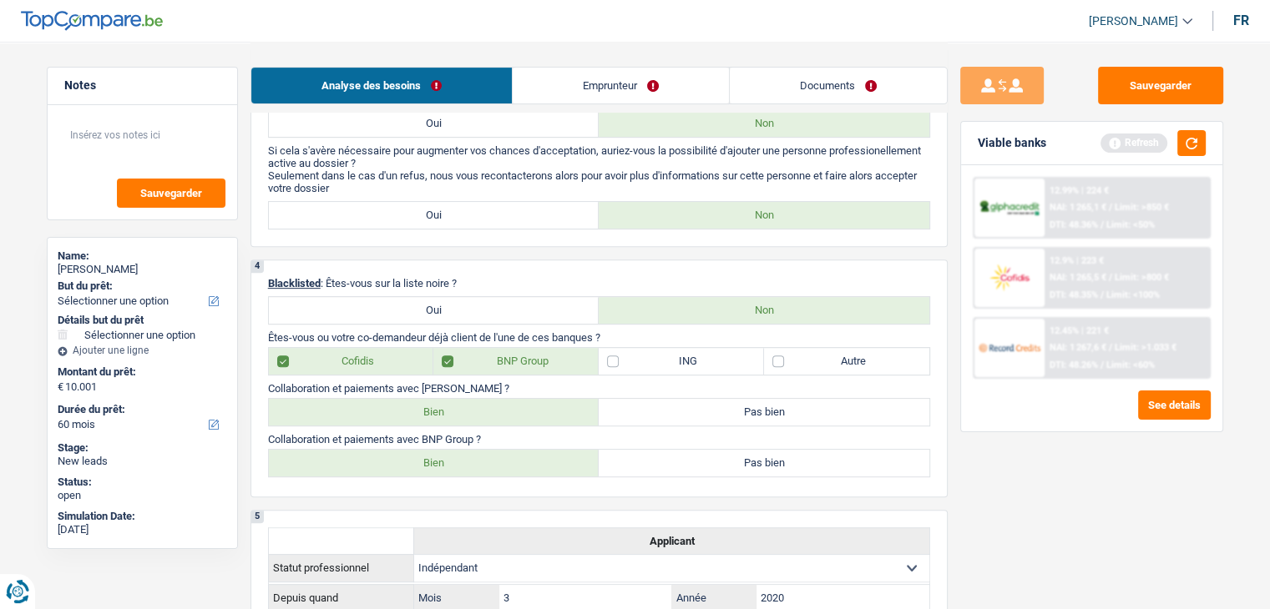
click at [433, 455] on input "Bien" at bounding box center [434, 463] width 331 height 27
radio input "true"
click at [1192, 138] on button "button" at bounding box center [1191, 143] width 28 height 26
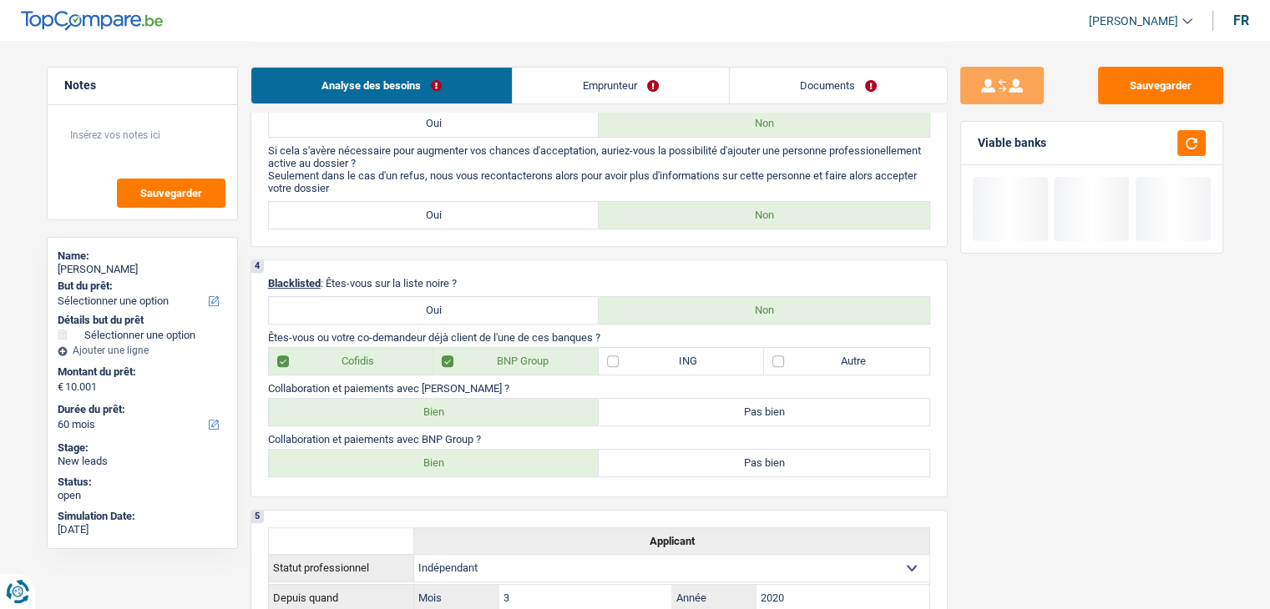
click at [711, 331] on p "Êtes-vous ou votre co-demandeur déjà client de l'une de ces banques ?" at bounding box center [599, 337] width 662 height 13
click at [870, 358] on label "Autre" at bounding box center [846, 361] width 165 height 27
click at [870, 358] on input "Autre" at bounding box center [846, 361] width 165 height 27
checkbox input "true"
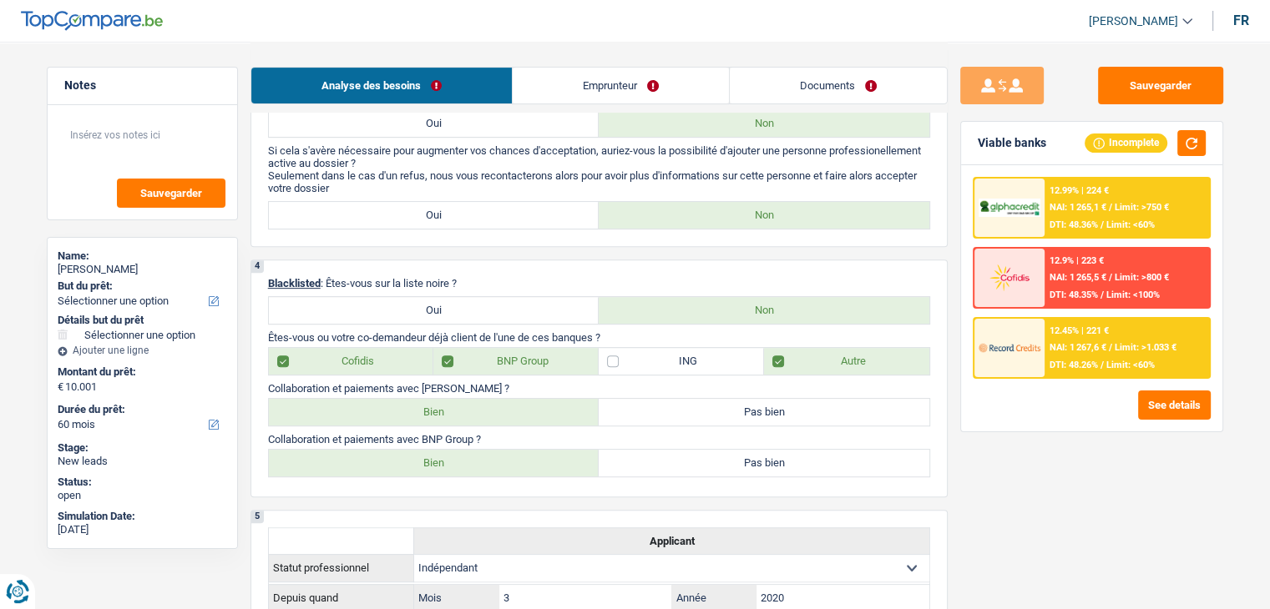
click at [1209, 135] on div "Viable banks Incomplete" at bounding box center [1091, 143] width 261 height 43
click at [1195, 137] on button "button" at bounding box center [1191, 143] width 28 height 26
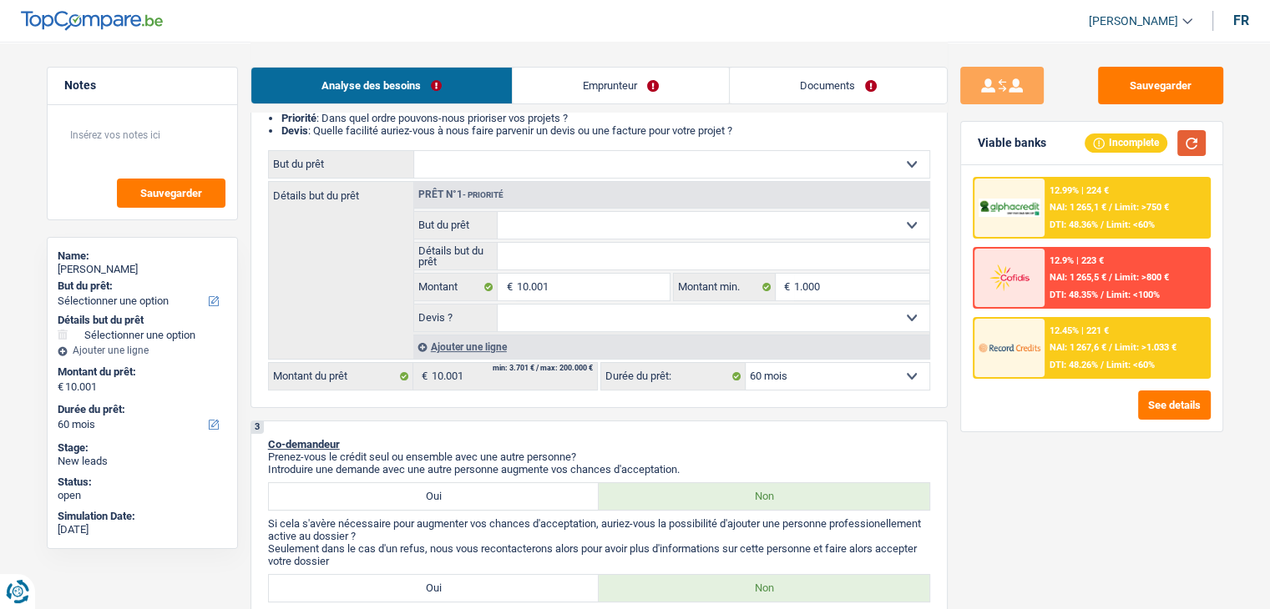
scroll to position [0, 0]
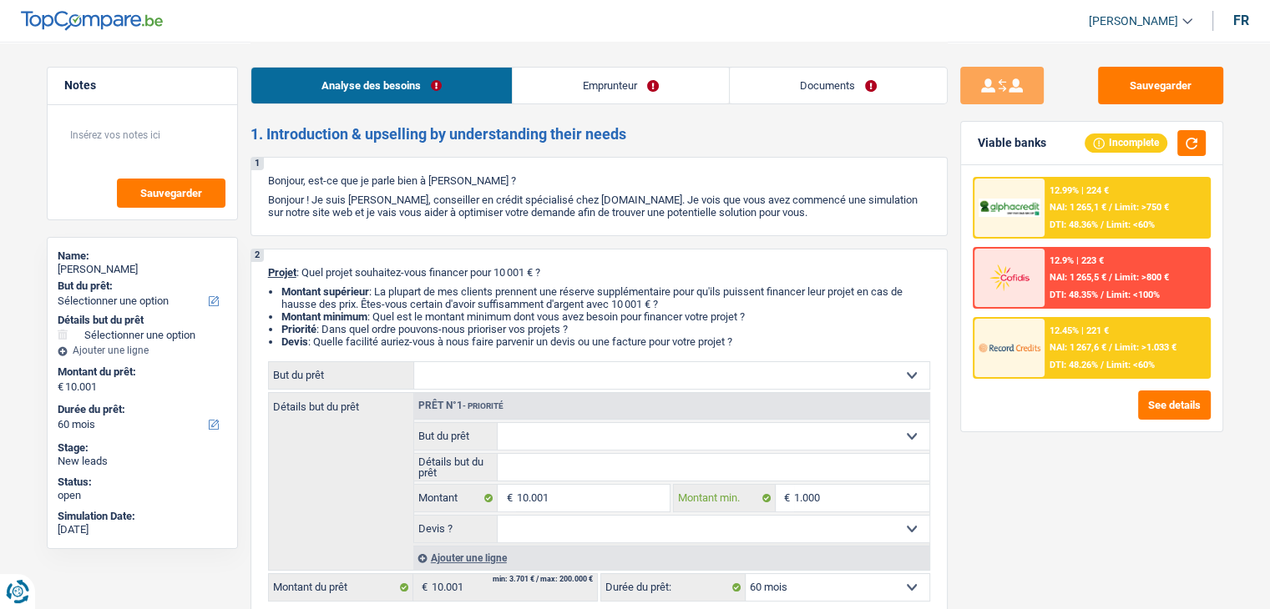
click at [844, 497] on input "1.000" at bounding box center [861, 498] width 135 height 27
type input "10.000"
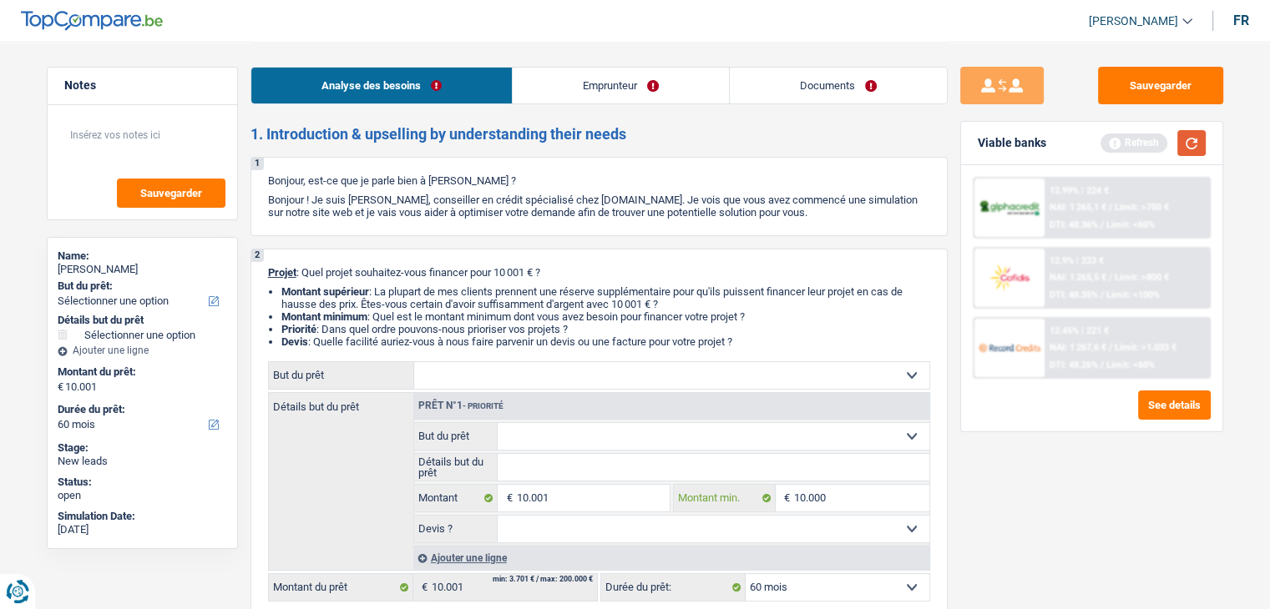
type input "10.000"
click at [1185, 139] on button "button" at bounding box center [1191, 143] width 28 height 26
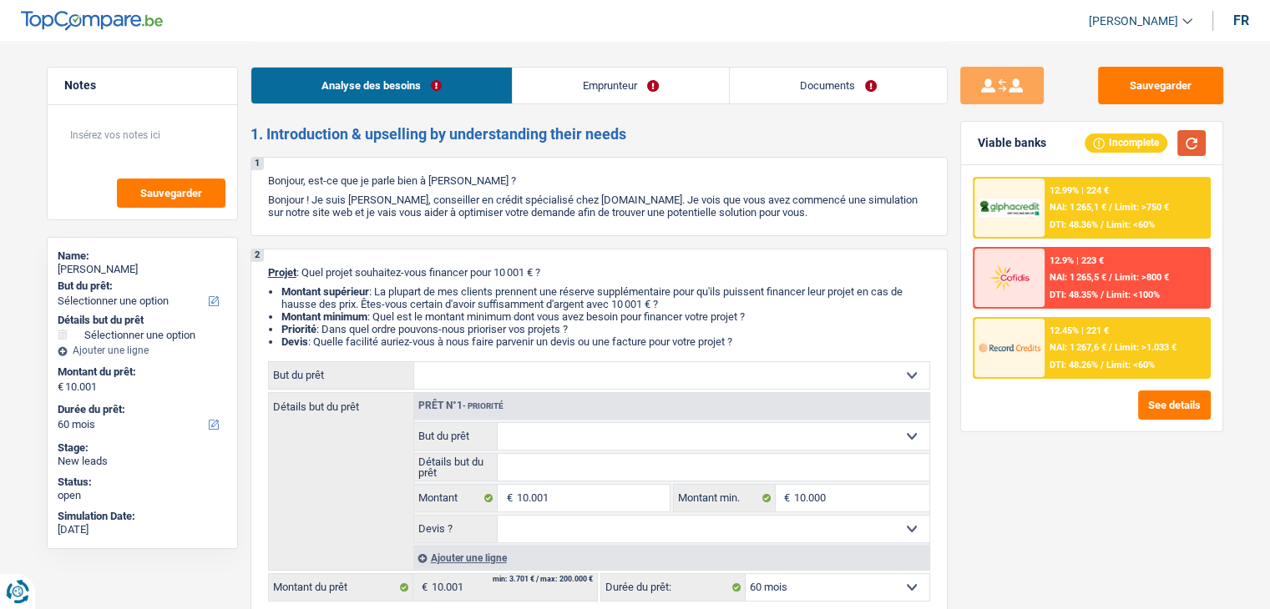
scroll to position [334, 0]
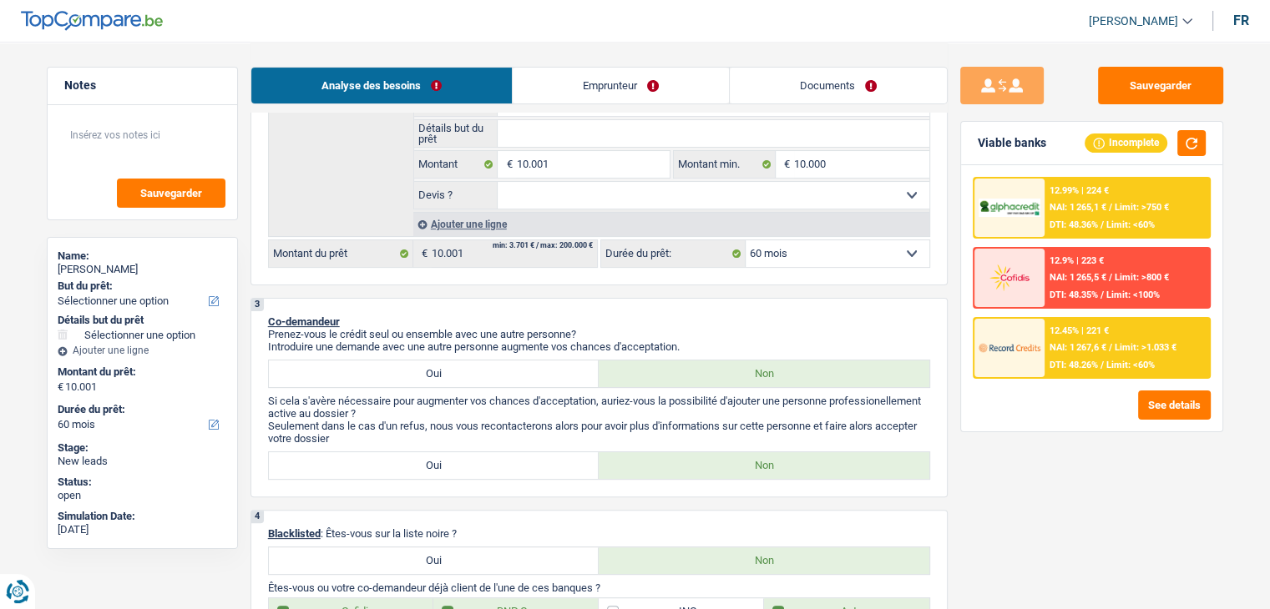
click at [670, 333] on p "Prenez-vous le crédit seul ou ensemble avec une autre personne?" at bounding box center [599, 334] width 662 height 13
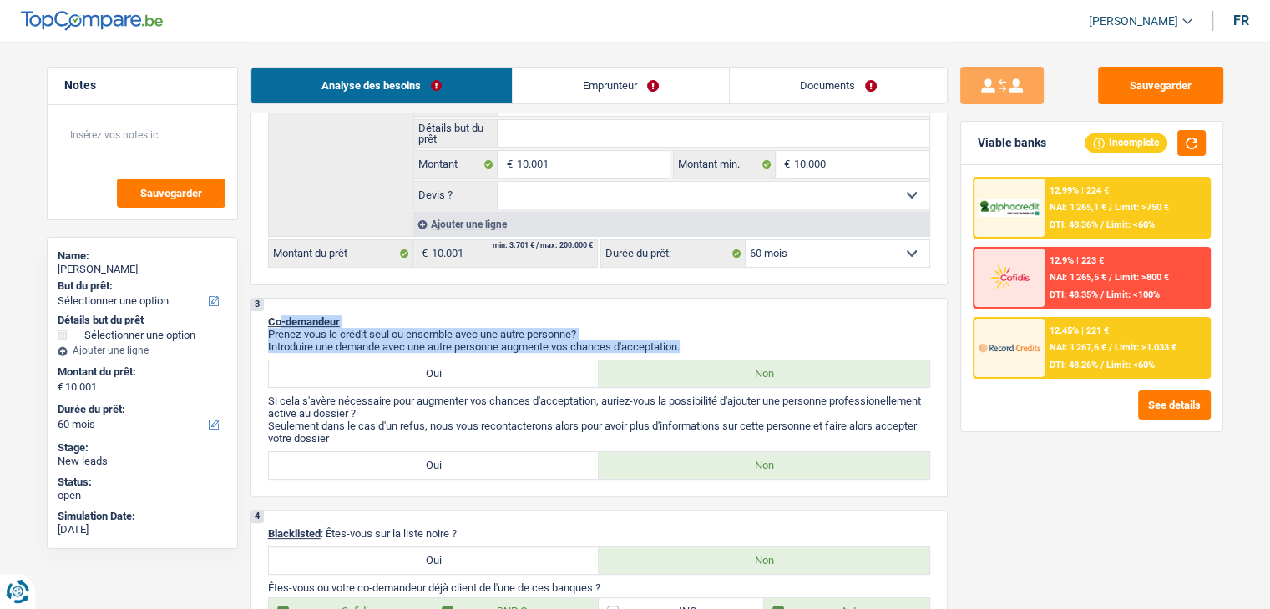
drag, startPoint x: 687, startPoint y: 341, endPoint x: 281, endPoint y: 313, distance: 406.7
click at [281, 313] on div "3 Co-demandeur Prenez-vous le crédit seul ou ensemble avec une autre personne? …" at bounding box center [598, 398] width 697 height 200
click at [443, 301] on div "3 Co-demandeur Prenez-vous le crédit seul ou ensemble avec une autre personne? …" at bounding box center [598, 398] width 697 height 200
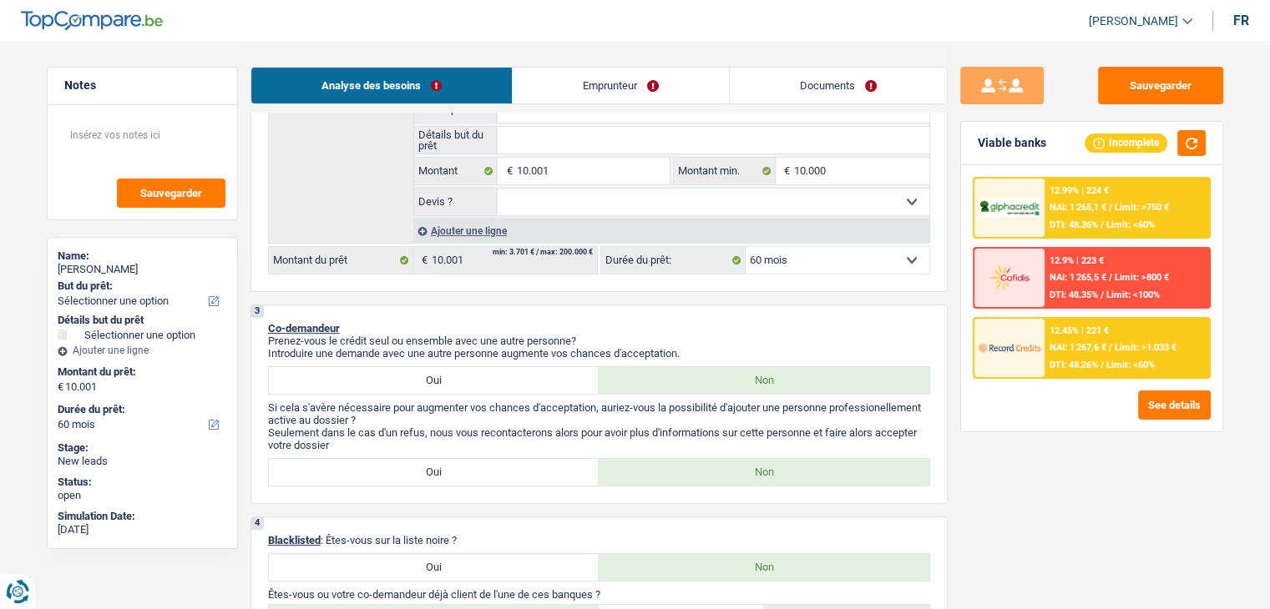
scroll to position [0, 0]
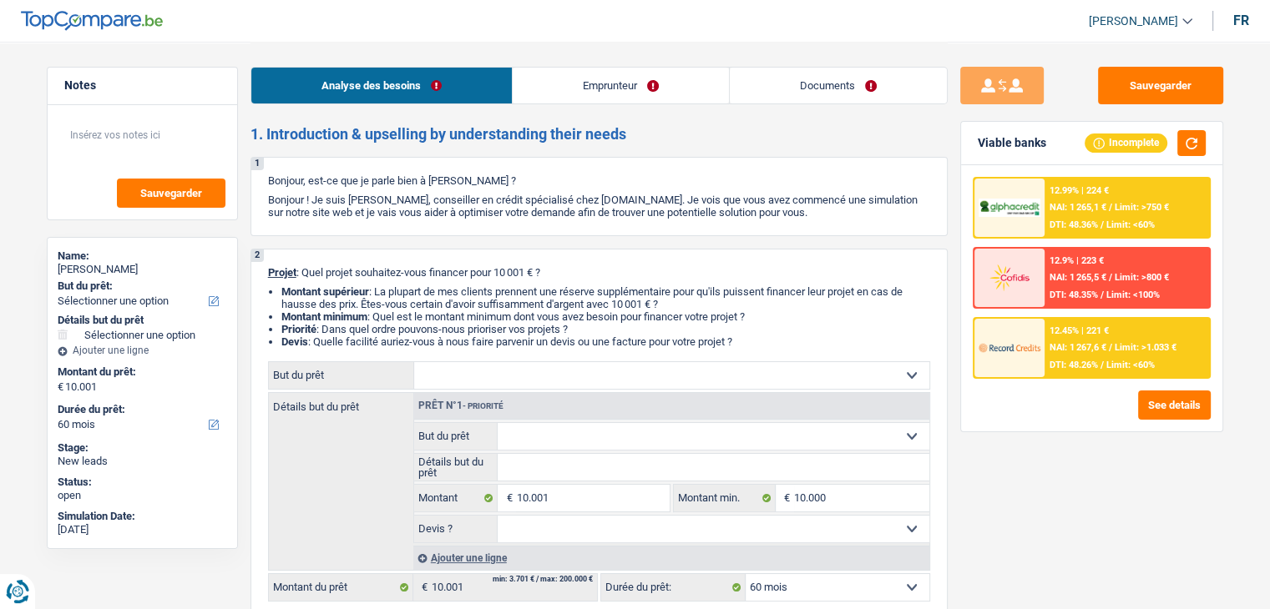
drag, startPoint x: 747, startPoint y: 339, endPoint x: 212, endPoint y: 225, distance: 547.2
click at [253, 270] on div "2 Projet : Quel projet souhaitez-vous financer pour 10 001 € ? Montant supérieu…" at bounding box center [598, 434] width 697 height 371
click at [127, 134] on textarea at bounding box center [142, 142] width 166 height 50
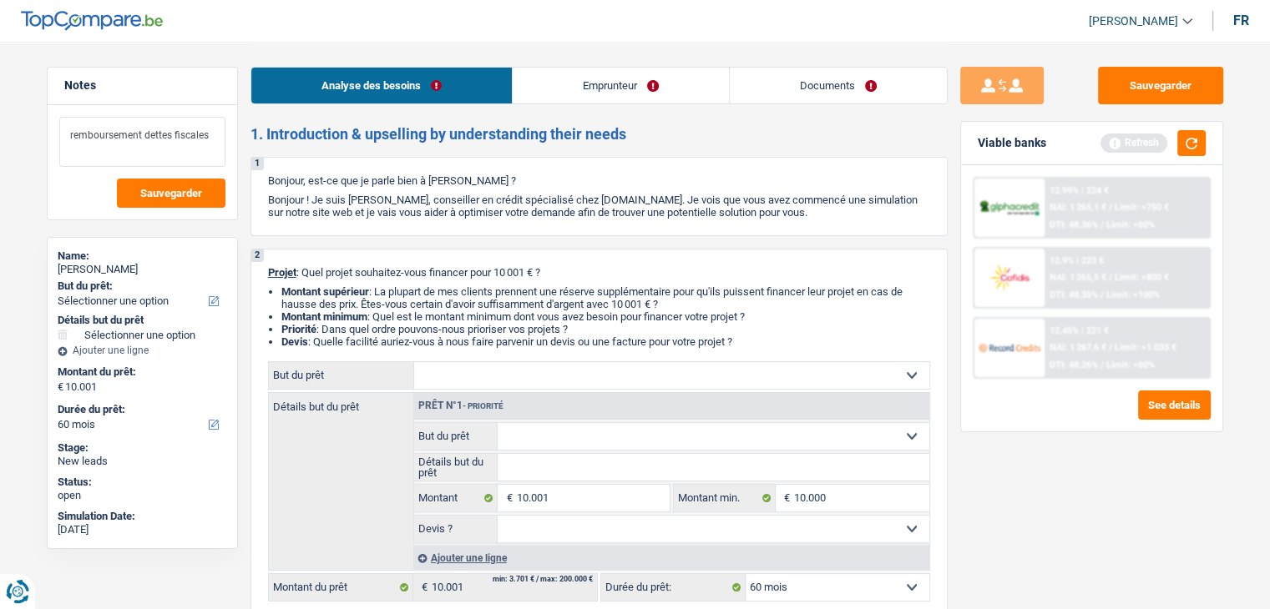
type textarea "remboursement dettes fiscales"
click at [593, 381] on select "Confort maison: meubles, textile, peinture, électroménager, outillage non-profe…" at bounding box center [671, 375] width 515 height 27
select select "household"
click at [414, 362] on select "Confort maison: meubles, textile, peinture, électroménager, outillage non-profe…" at bounding box center [671, 375] width 515 height 27
select select "household"
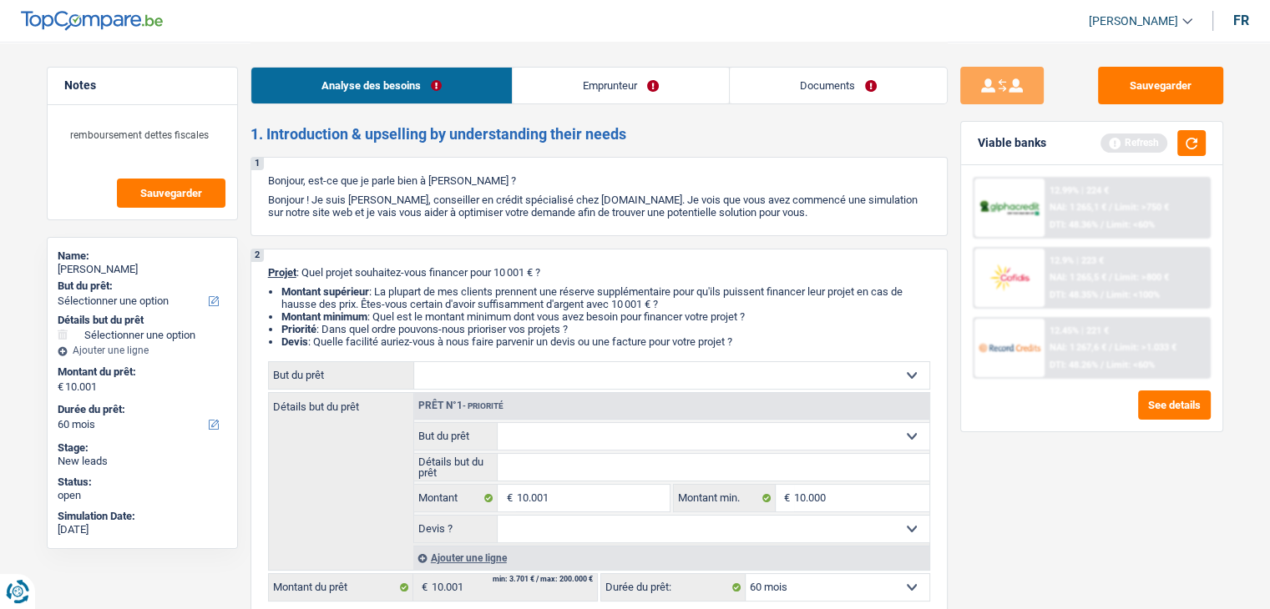
select select "household"
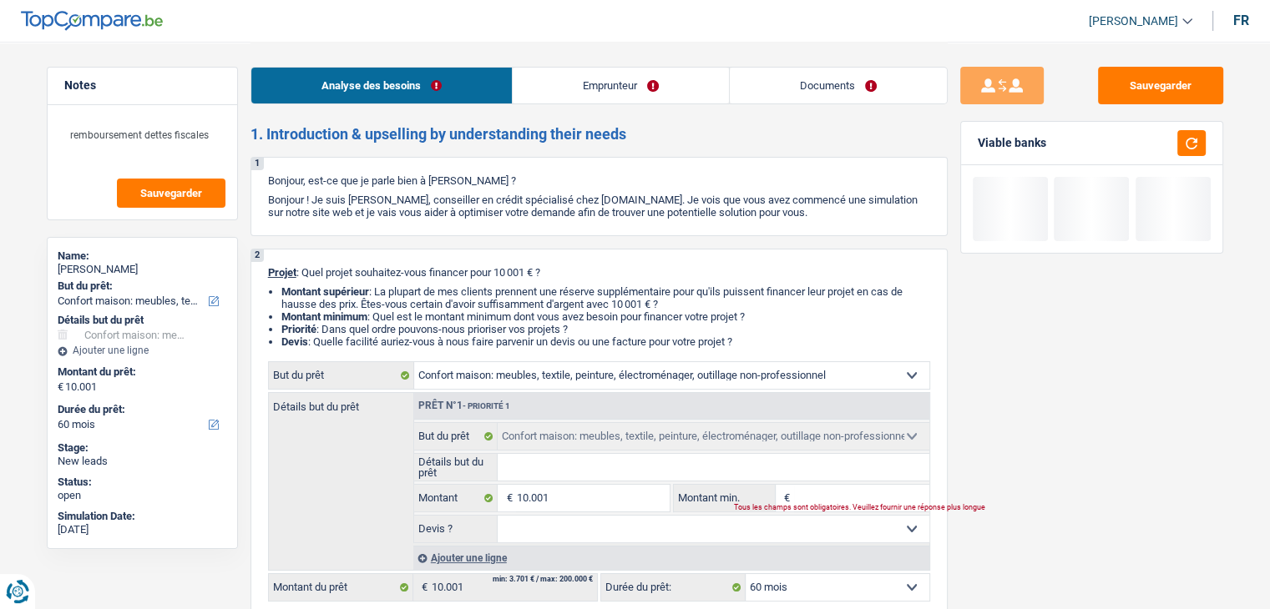
click at [822, 498] on input "Montant min." at bounding box center [861, 498] width 135 height 27
type input "1"
type input "10"
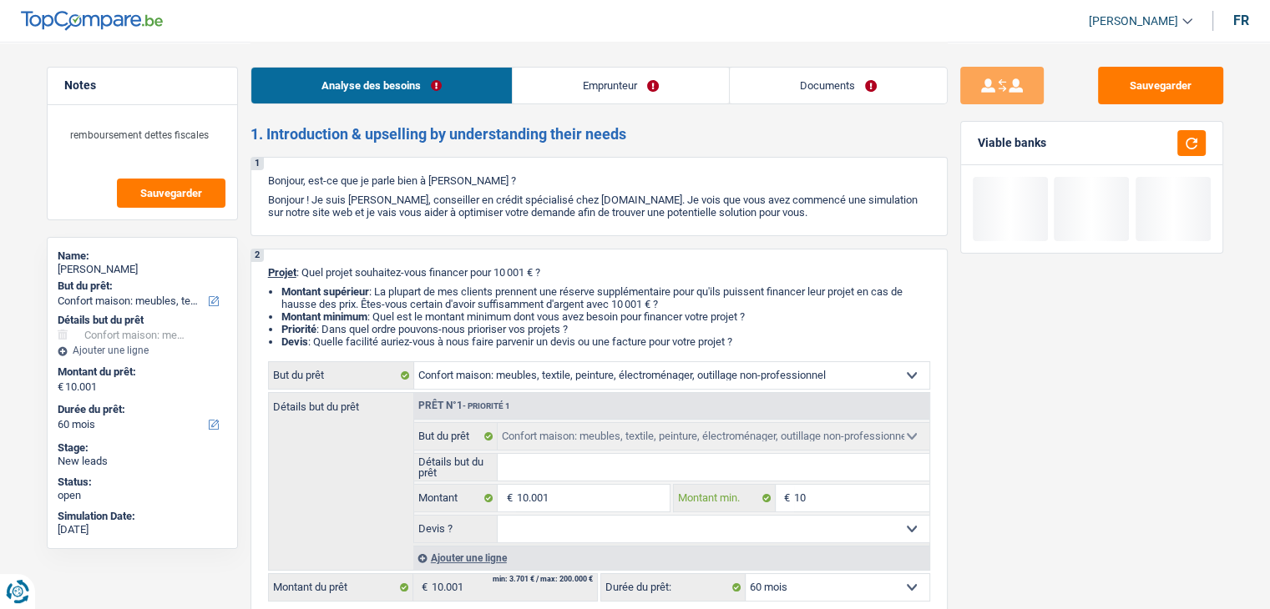
type input "100"
type input "1.000"
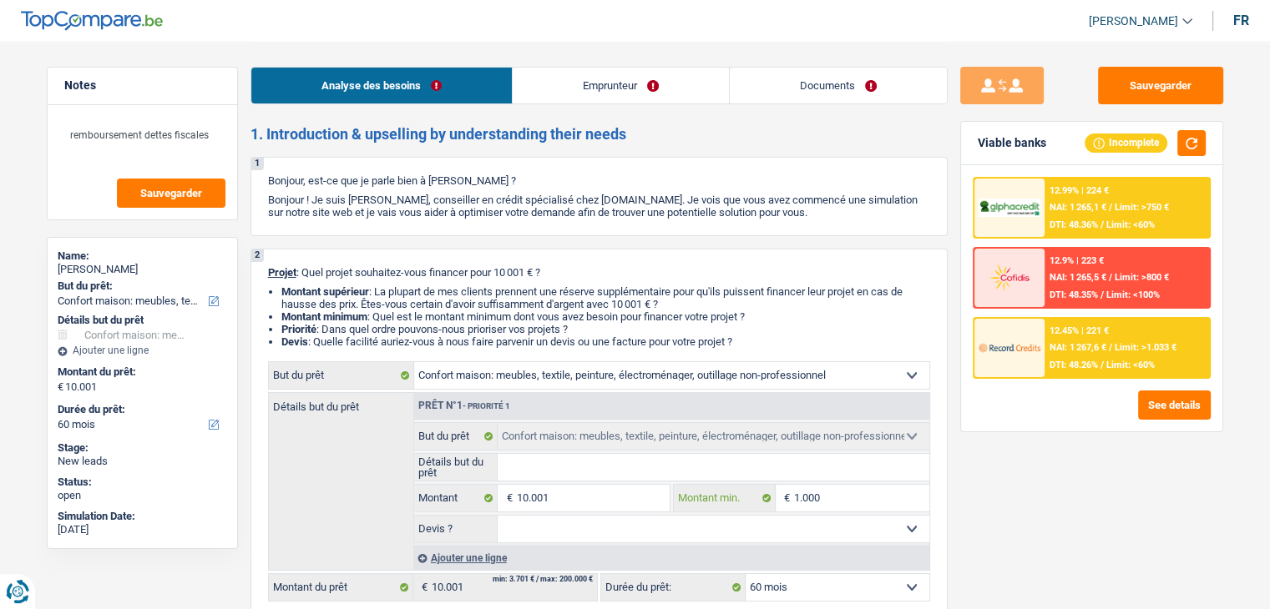
type input "10.001"
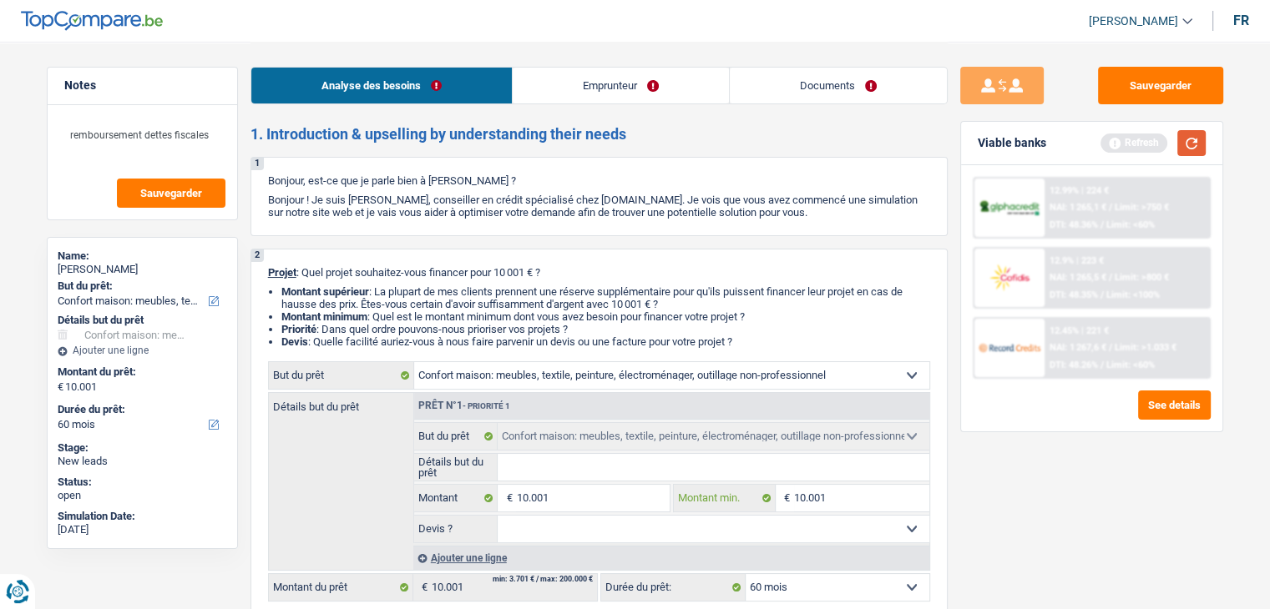
type input "10.001"
click at [1194, 148] on button "button" at bounding box center [1191, 143] width 28 height 26
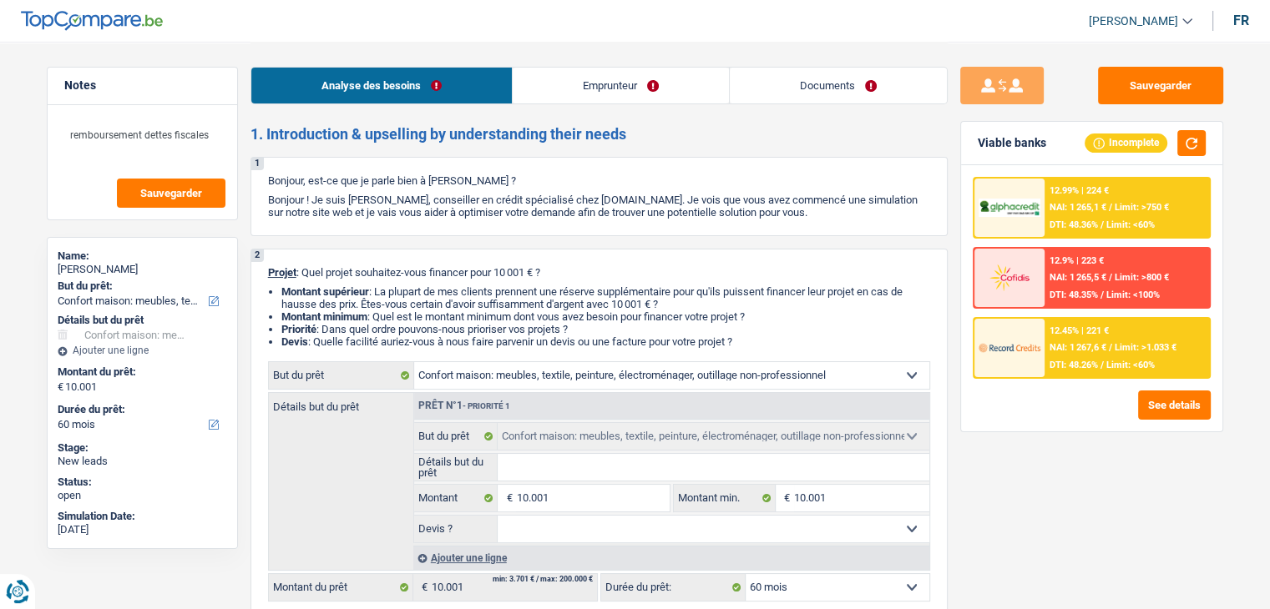
drag, startPoint x: 753, startPoint y: 341, endPoint x: 301, endPoint y: 275, distance: 457.1
click at [301, 275] on div "2 Projet : Quel projet souhaitez-vous financer pour 10 001 € ? Montant supérieu…" at bounding box center [598, 434] width 697 height 371
click at [1077, 422] on div "12.99% | 224 € NAI: 1 265,1 € / Limit: >750 € DTI: 48.36% / Limit: <60% 12.9% |…" at bounding box center [1091, 298] width 261 height 266
click at [1058, 360] on span "DTI: 48.26%" at bounding box center [1073, 365] width 48 height 11
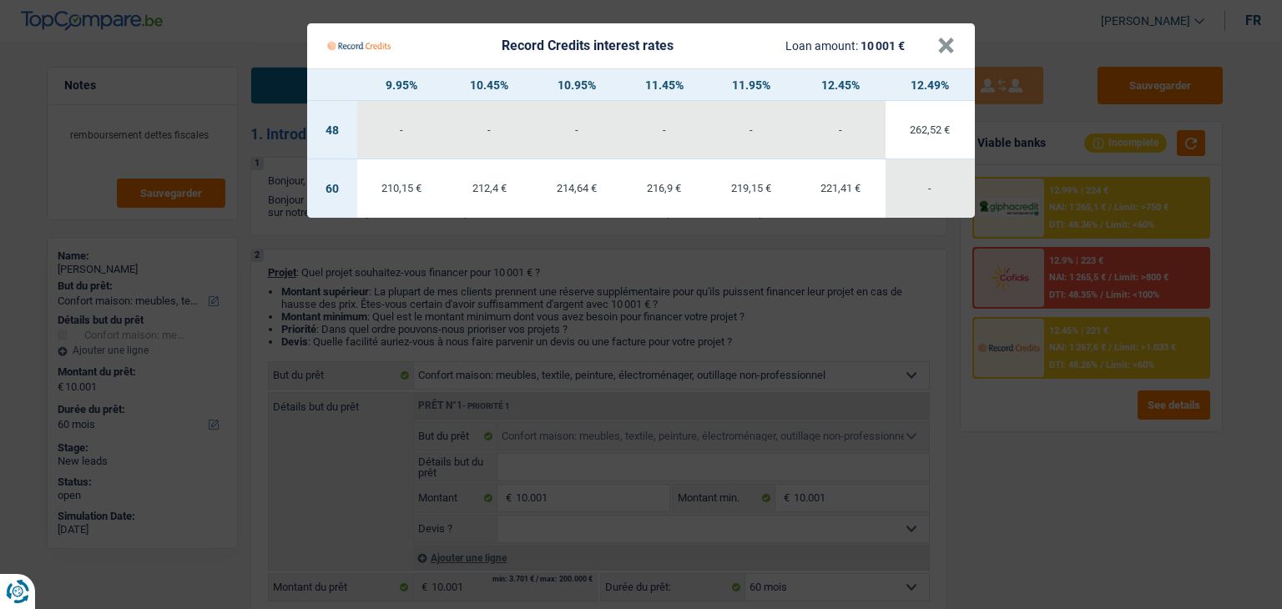
click at [1052, 456] on Credits "Record Credits interest rates Loan amount: 10 001 € × 9.95% 10.45% 10.95% 11.45…" at bounding box center [641, 304] width 1282 height 609
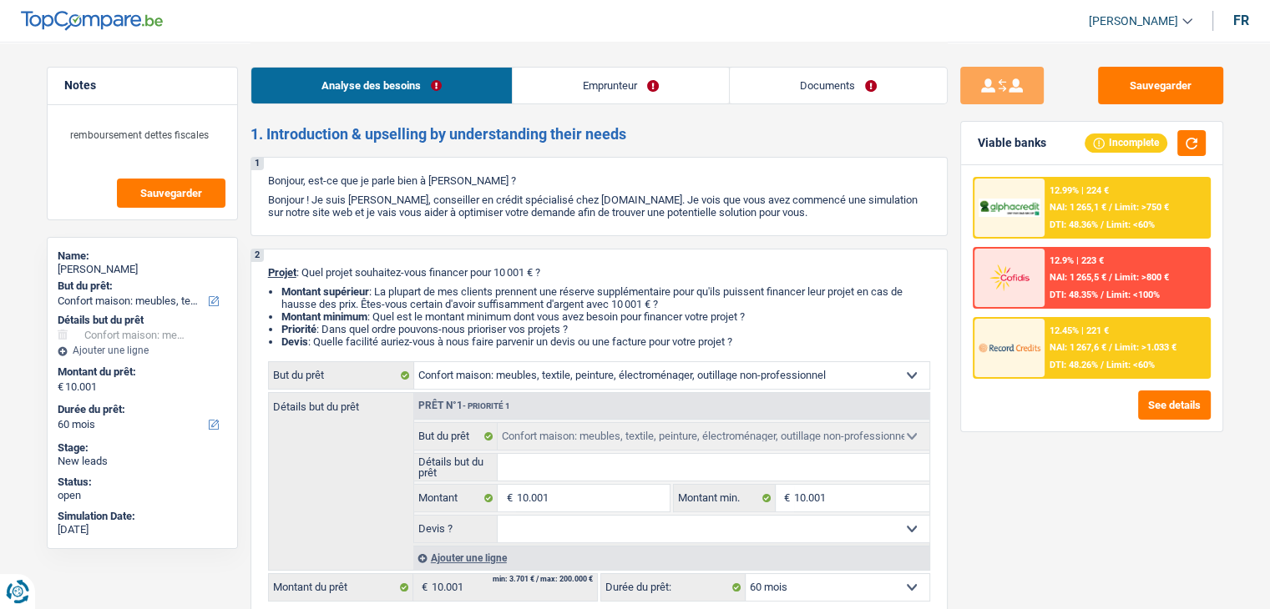
click at [1038, 221] on div at bounding box center [1009, 208] width 70 height 58
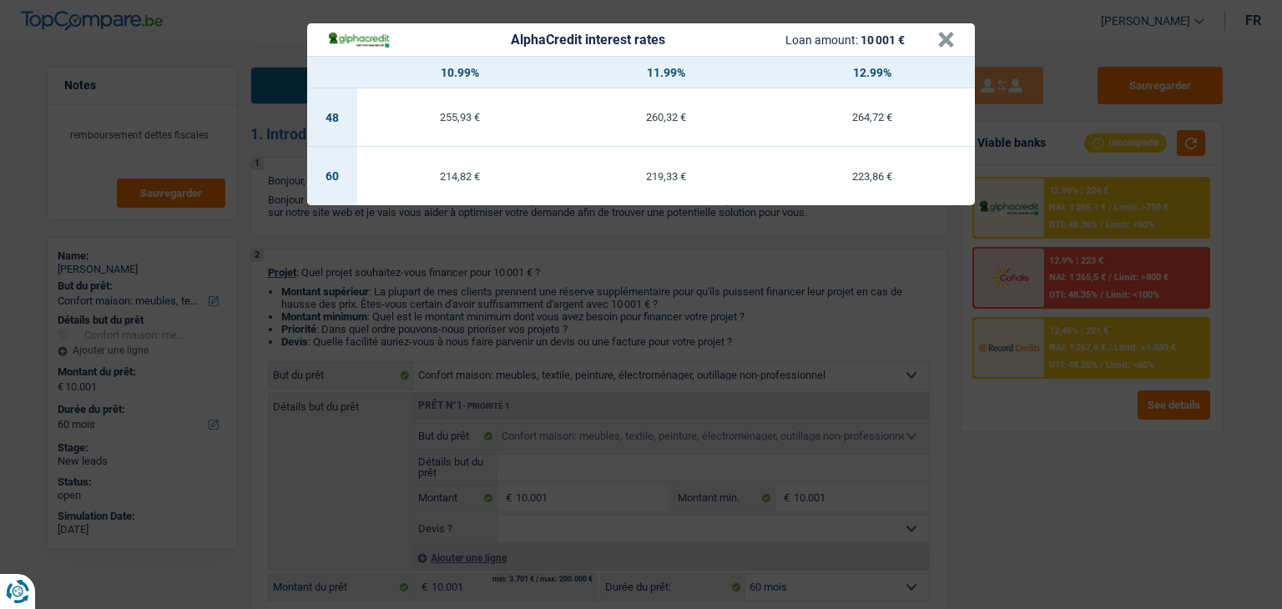
click at [1085, 527] on div "AlphaCredit interest rates Loan amount: 10 001 € × 10.99% 11.99% 12.99% 48 255,…" at bounding box center [641, 304] width 1282 height 609
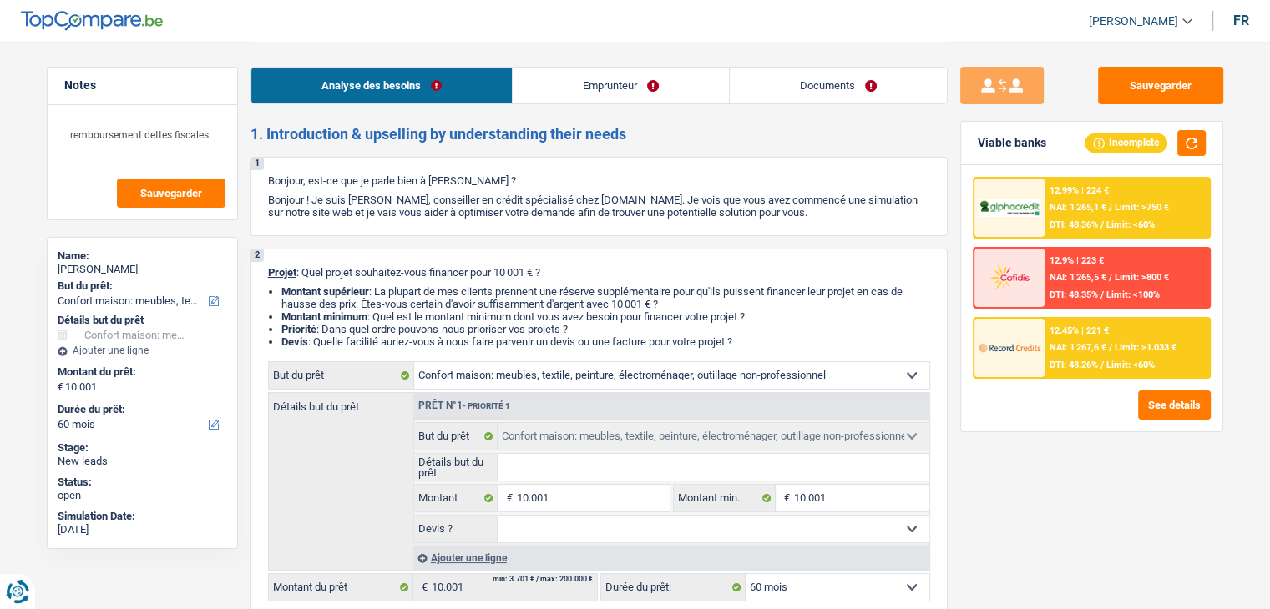
click at [1035, 358] on img at bounding box center [1009, 347] width 62 height 31
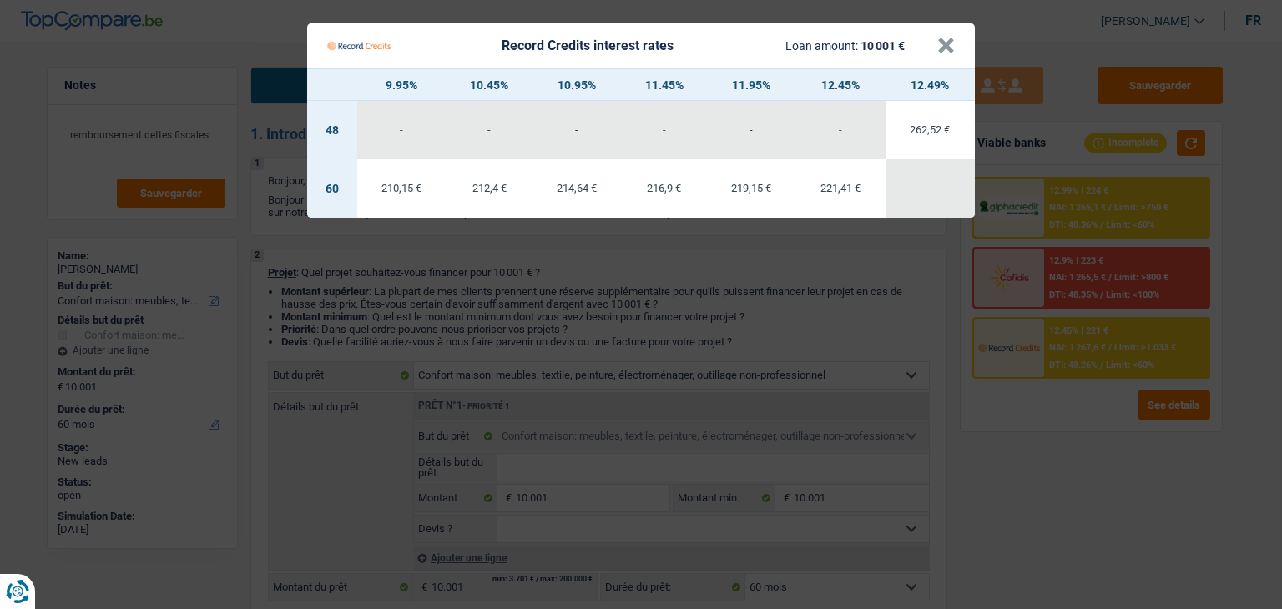
click at [1060, 446] on Credits "Record Credits interest rates Loan amount: 10 001 € × 9.95% 10.45% 10.95% 11.45…" at bounding box center [641, 304] width 1282 height 609
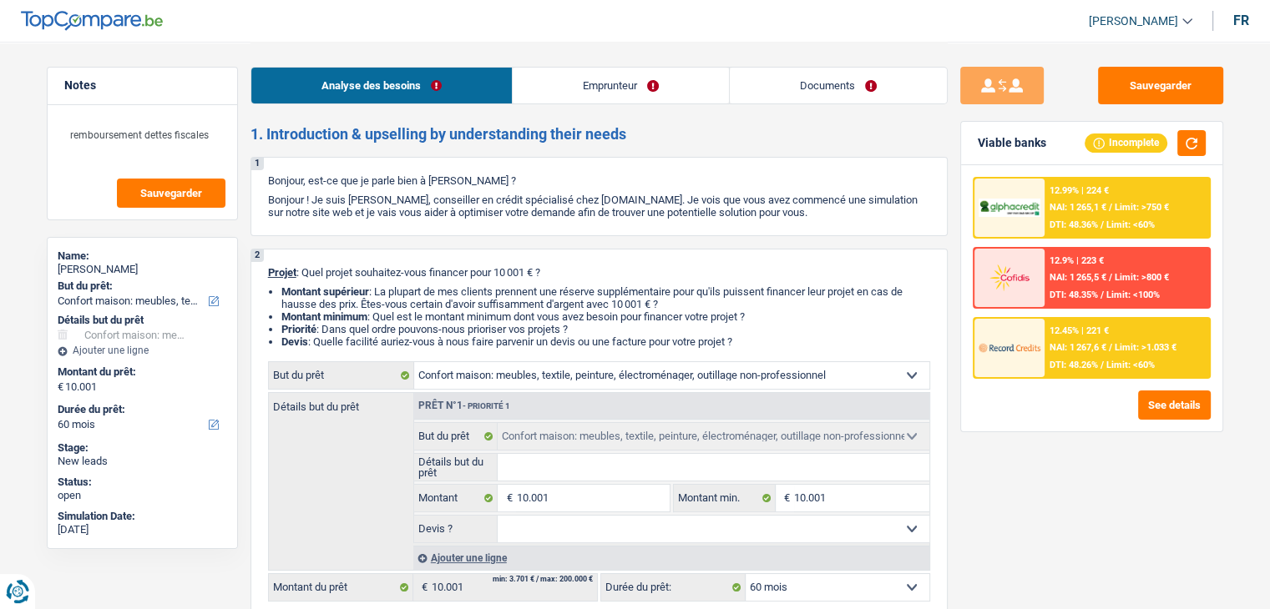
click at [1060, 348] on span "NAI: 1 267,6 €" at bounding box center [1077, 347] width 57 height 11
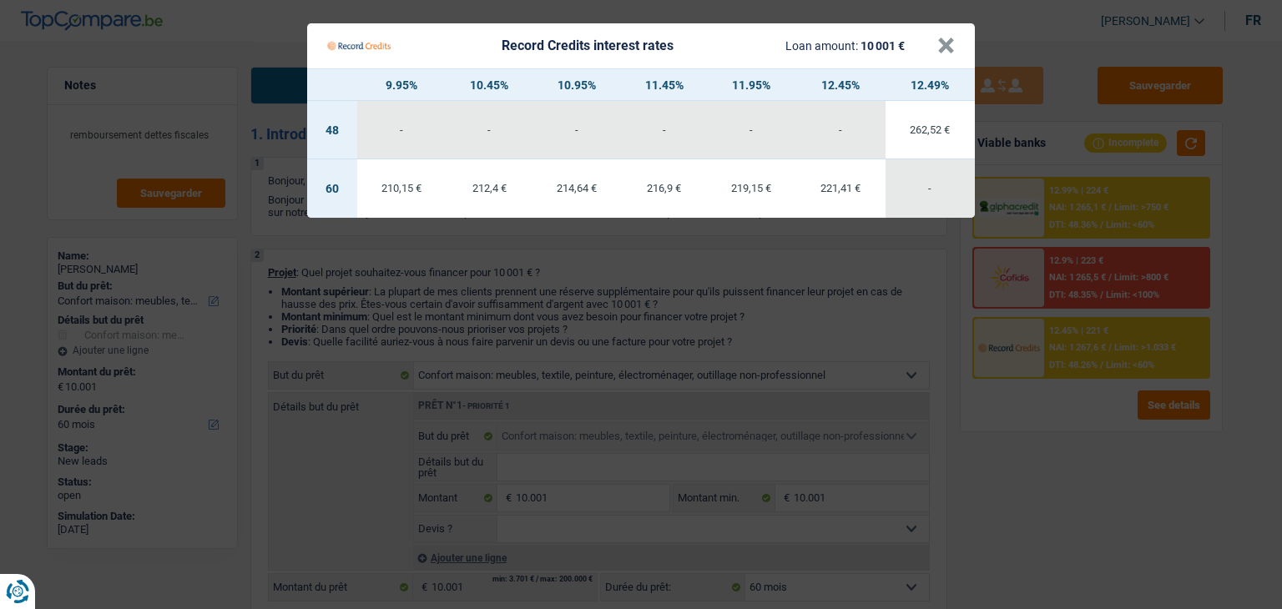
click at [763, 348] on Credits "Record Credits interest rates Loan amount: 10 001 € × 9.95% 10.45% 10.95% 11.45…" at bounding box center [641, 304] width 1282 height 609
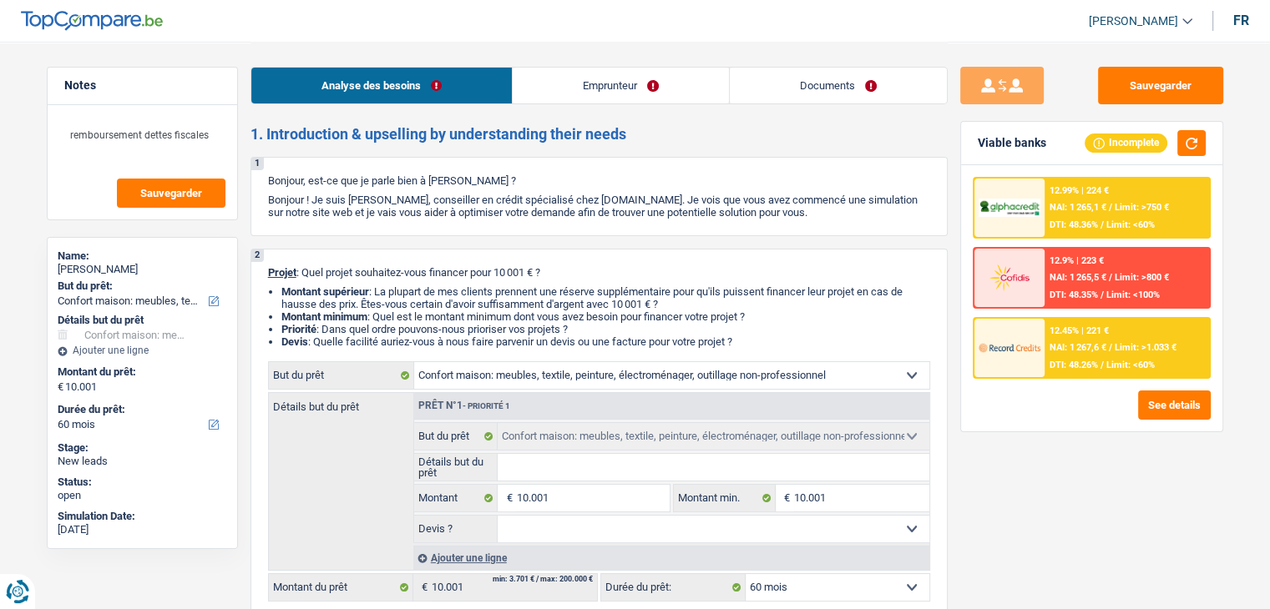
drag, startPoint x: 747, startPoint y: 339, endPoint x: 341, endPoint y: 275, distance: 410.8
click at [341, 275] on div "2 Projet : Quel projet souhaitez-vous financer pour 10 001 € ? Montant supérieu…" at bounding box center [598, 434] width 697 height 371
click at [324, 251] on div "2 Projet : Quel projet souhaitez-vous financer pour 10 001 € ? Montant supérieu…" at bounding box center [598, 434] width 697 height 371
click at [1119, 196] on div "12.99% | 224 € NAI: 1 265,1 € / Limit: >750 € DTI: 48.36% / Limit: <60%" at bounding box center [1126, 208] width 164 height 58
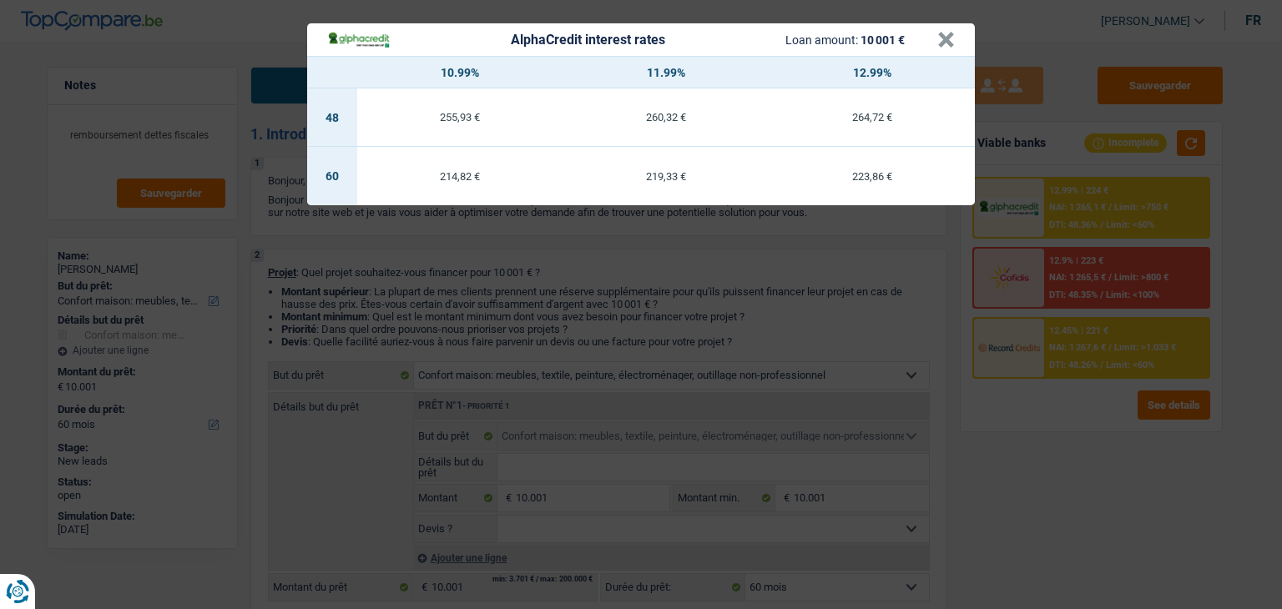
click at [1068, 417] on div "AlphaCredit interest rates Loan amount: 10 001 € × 10.99% 11.99% 12.99% 48 255,…" at bounding box center [641, 304] width 1282 height 609
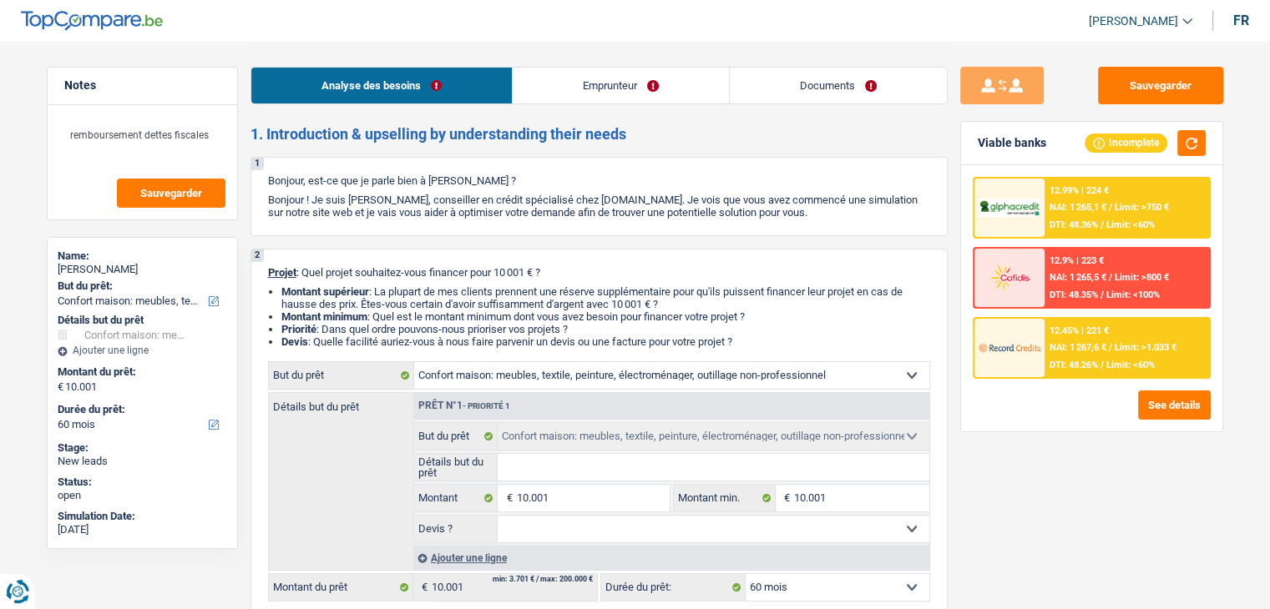
click at [1093, 342] on span "NAI: 1 267,6 €" at bounding box center [1077, 347] width 57 height 11
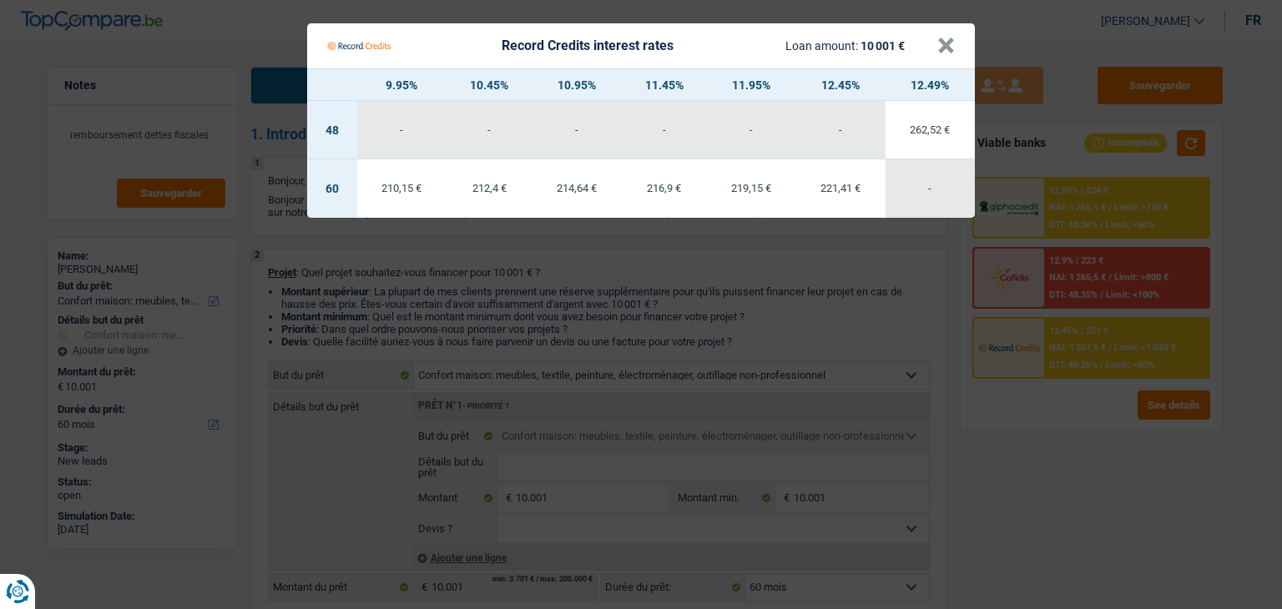
click at [1081, 449] on Credits "Record Credits interest rates Loan amount: 10 001 € × 9.95% 10.45% 10.95% 11.45…" at bounding box center [641, 304] width 1282 height 609
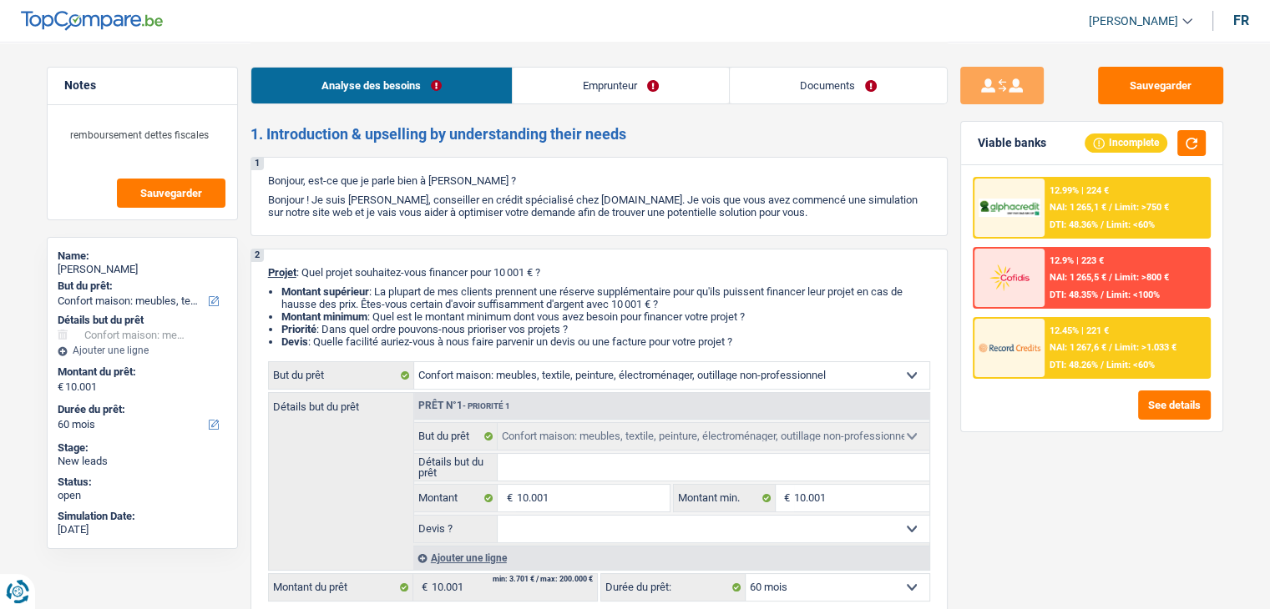
click at [1049, 139] on div "Viable banks Incomplete" at bounding box center [1091, 143] width 261 height 43
click at [1048, 145] on div "Viable banks Incomplete" at bounding box center [1091, 143] width 261 height 43
click at [1065, 205] on span "NAI: 1 265,1 €" at bounding box center [1077, 207] width 57 height 11
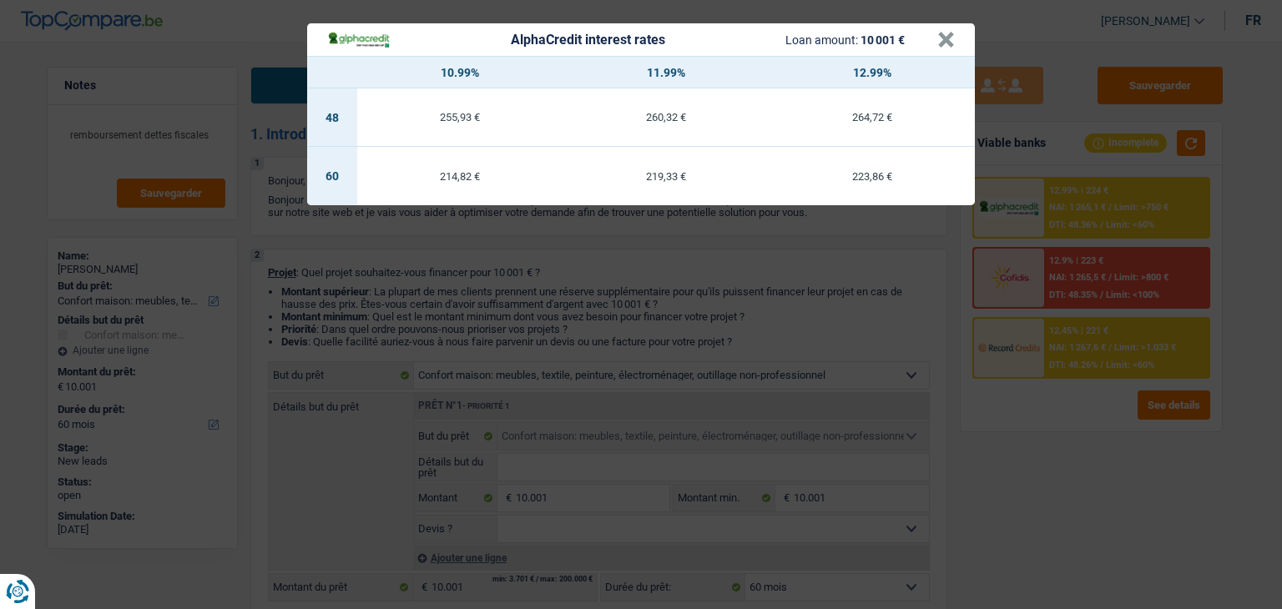
click at [1067, 481] on div "AlphaCredit interest rates Loan amount: 10 001 € × 10.99% 11.99% 12.99% 48 255,…" at bounding box center [641, 304] width 1282 height 609
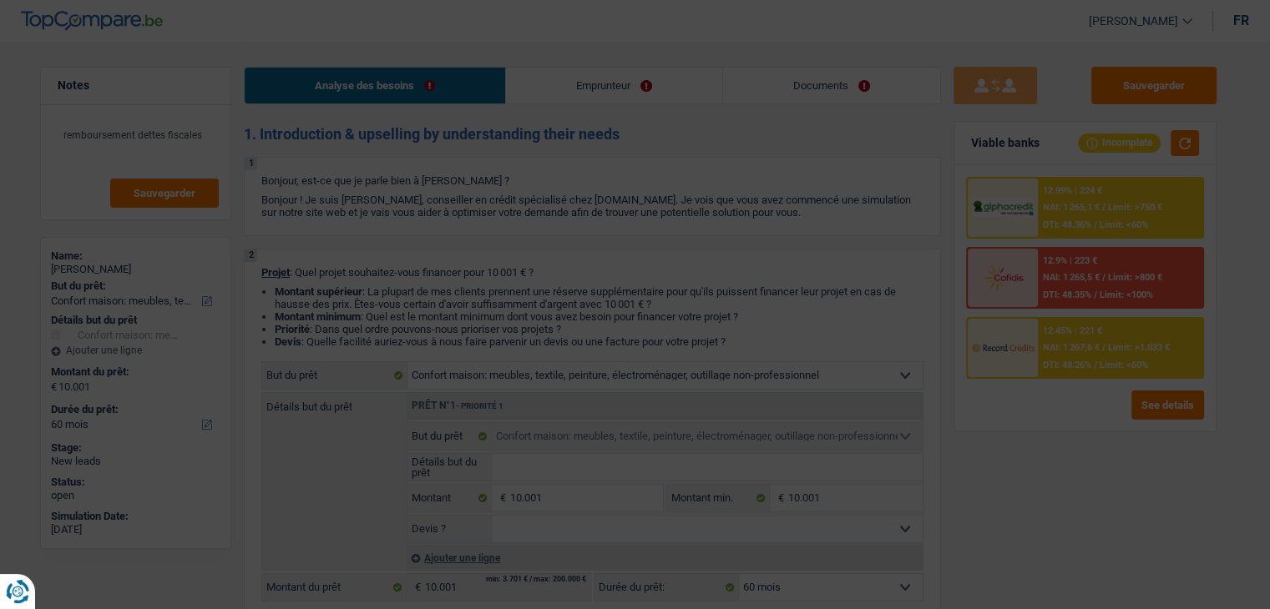
click at [1089, 367] on span "DTI: 48.26%" at bounding box center [1067, 365] width 48 height 11
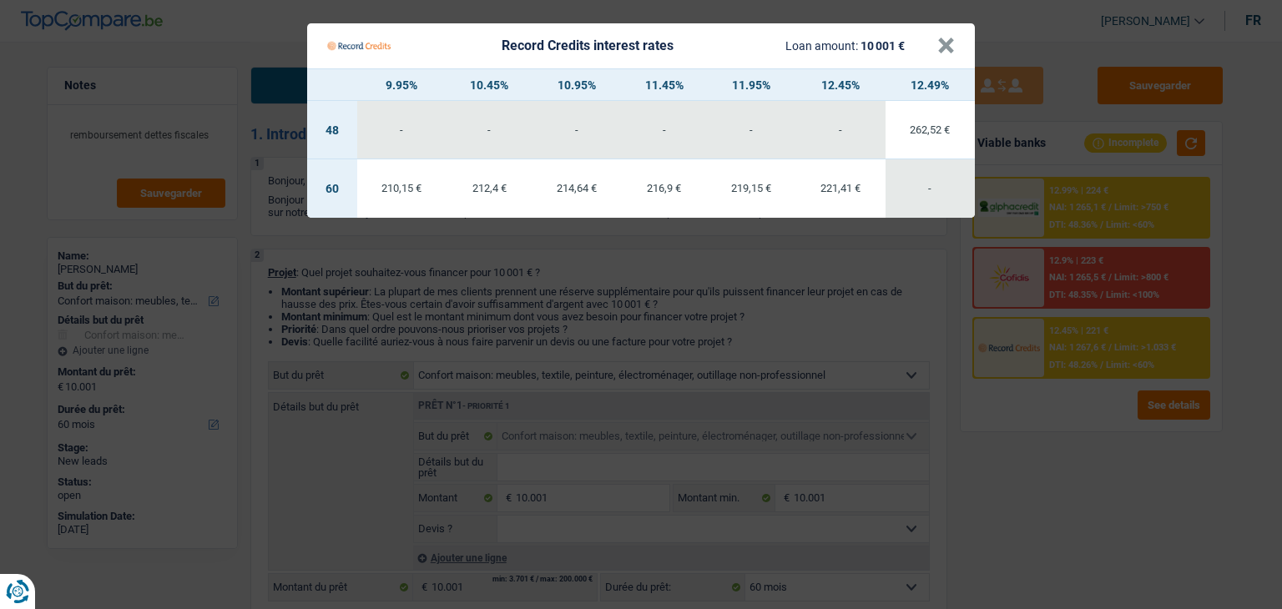
click at [1089, 406] on Credits "Record Credits interest rates Loan amount: 10 001 € × 9.95% 10.45% 10.95% 11.45…" at bounding box center [641, 304] width 1282 height 609
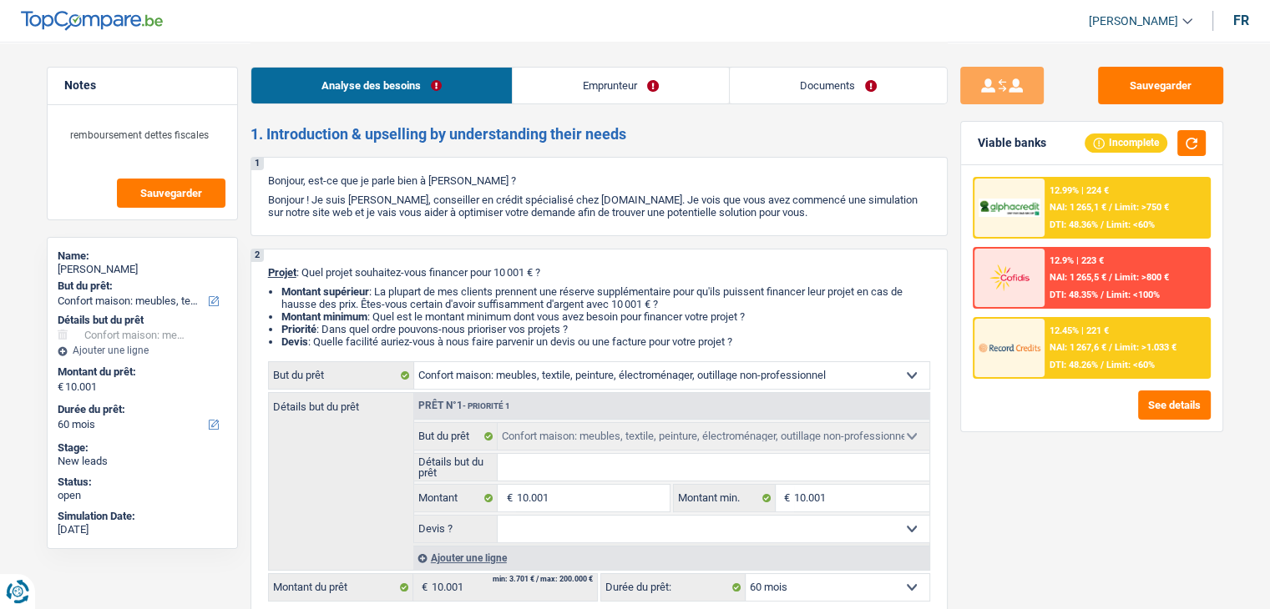
click at [1062, 179] on div "12.99% | 224 € NAI: 1 265,1 € / Limit: >750 € DTI: 48.36% / Limit: <60%" at bounding box center [1126, 208] width 164 height 58
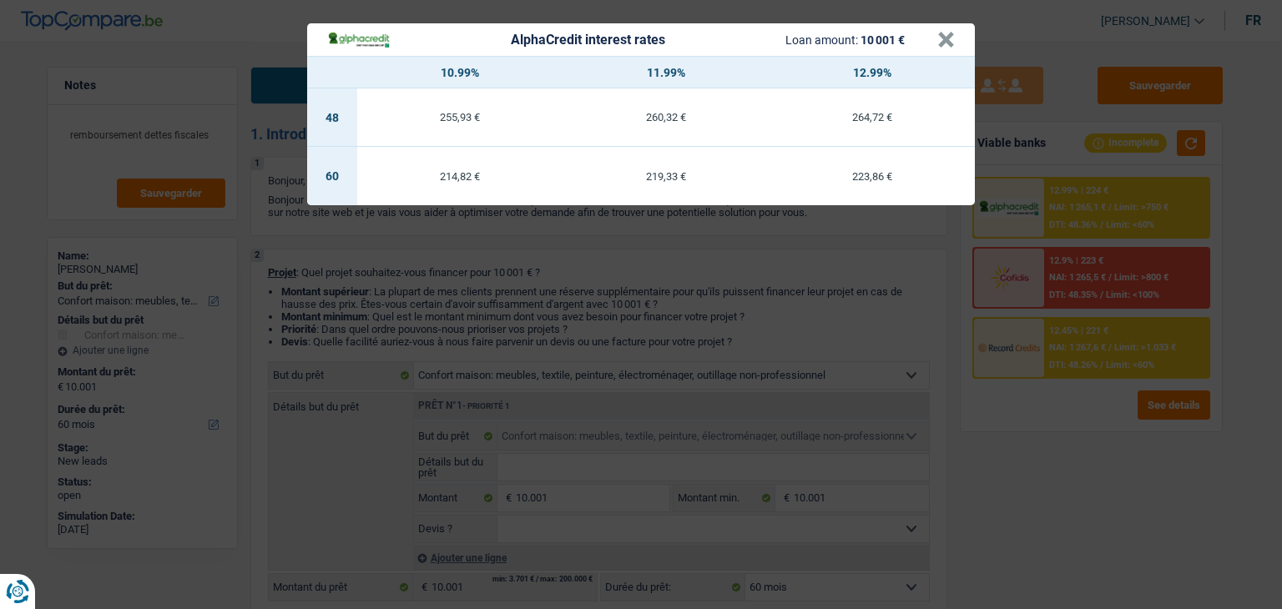
click at [859, 314] on div "AlphaCredit interest rates Loan amount: 10 001 € × 10.99% 11.99% 12.99% 48 255,…" at bounding box center [641, 304] width 1282 height 609
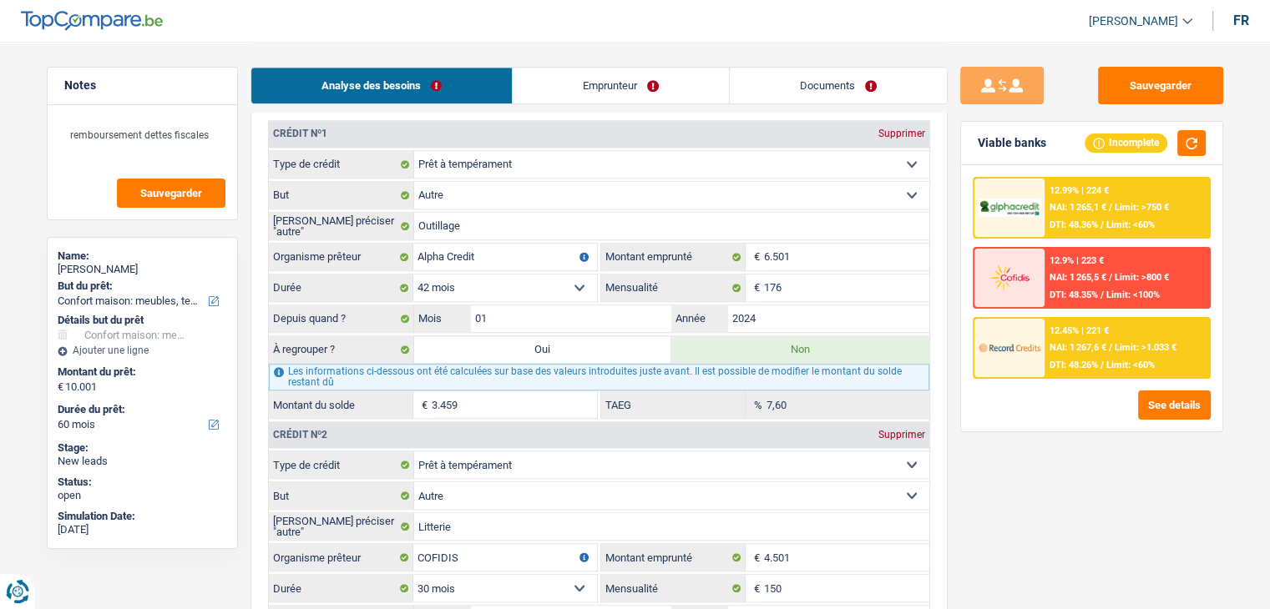
scroll to position [1503, 0]
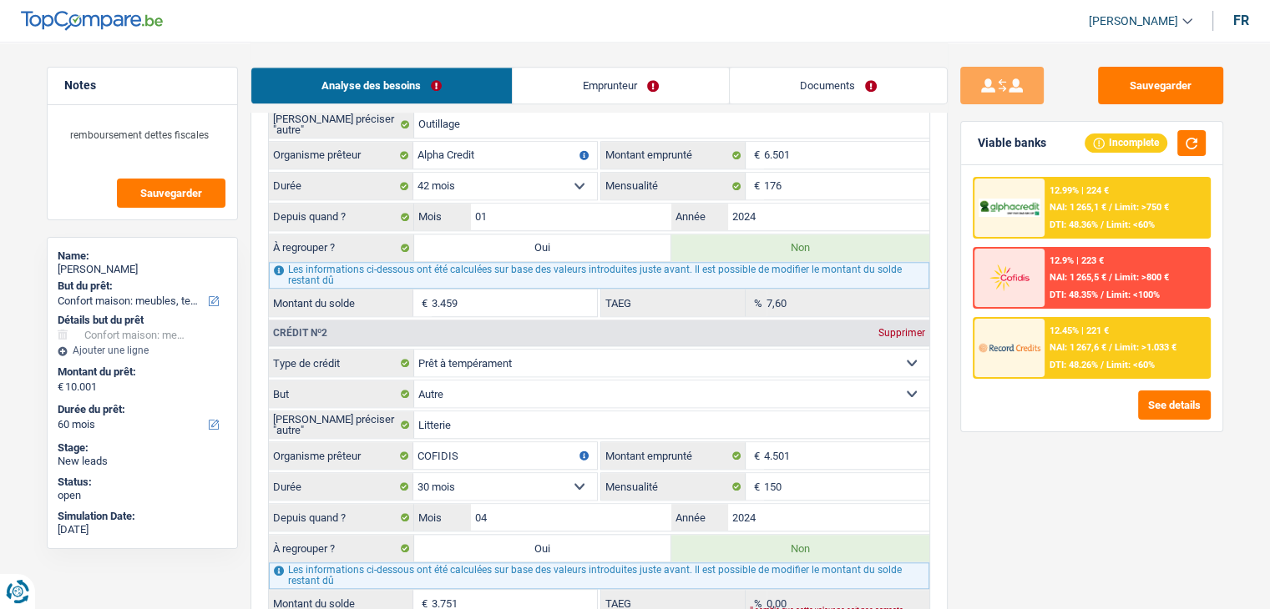
click at [582, 237] on label "Oui" at bounding box center [543, 248] width 258 height 27
click at [582, 237] on input "Oui" at bounding box center [543, 248] width 258 height 27
radio input "true"
type input "13.460"
type input "3.459"
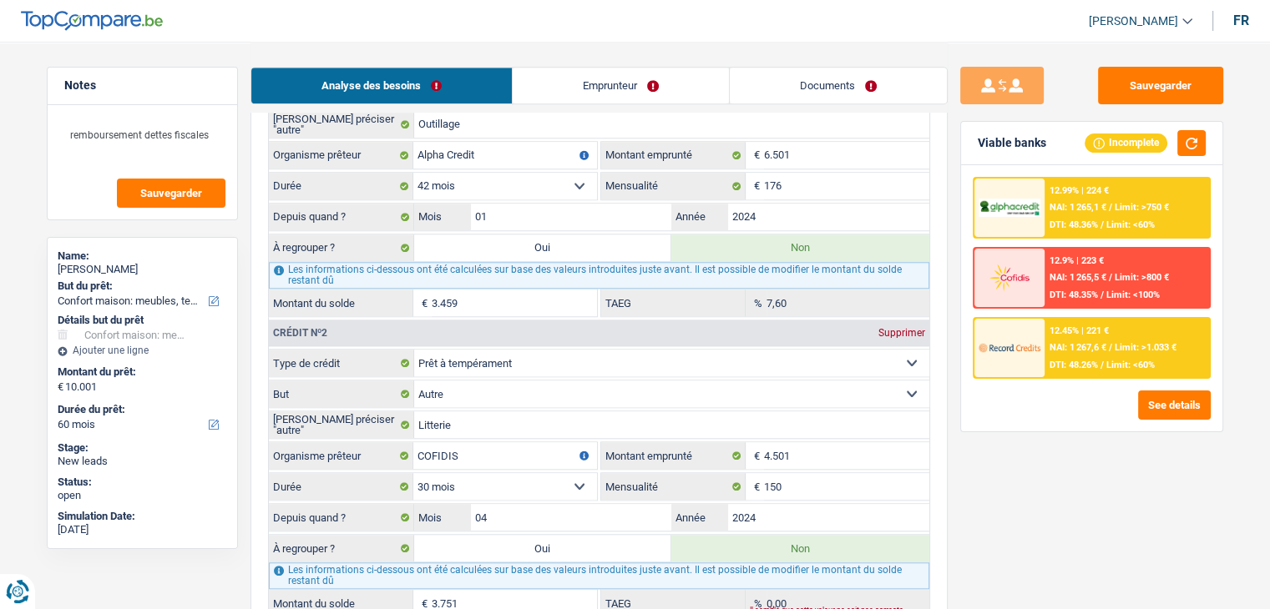
radio input "false"
type input "3.459"
select select "refinancing"
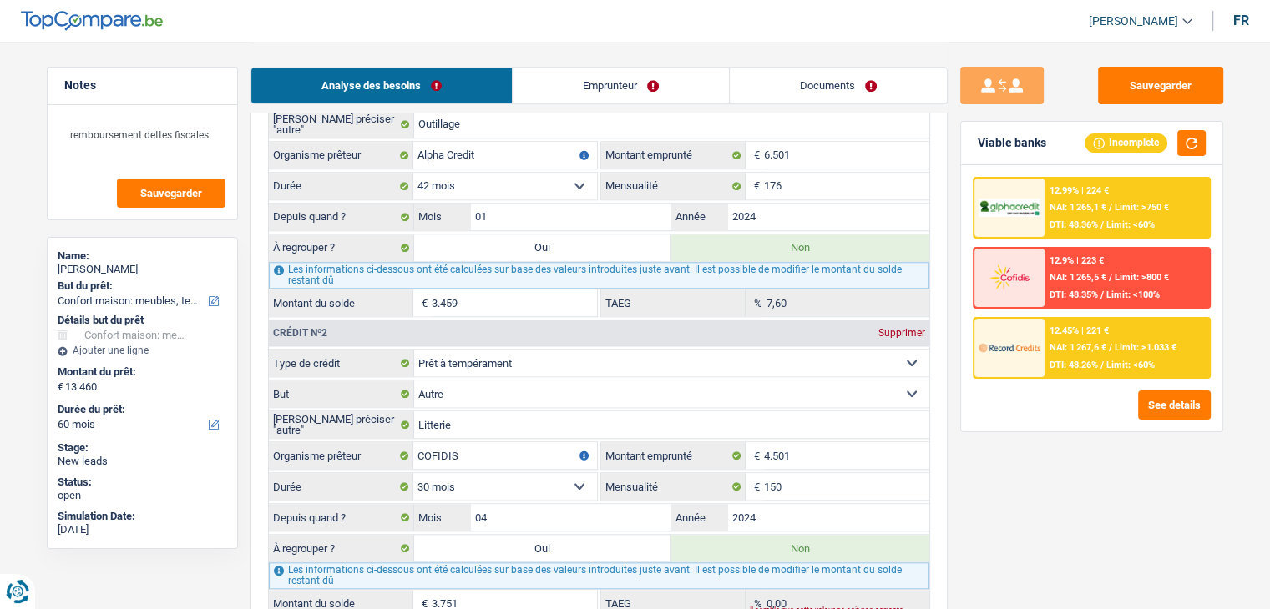
select select "refinancing"
select select "household"
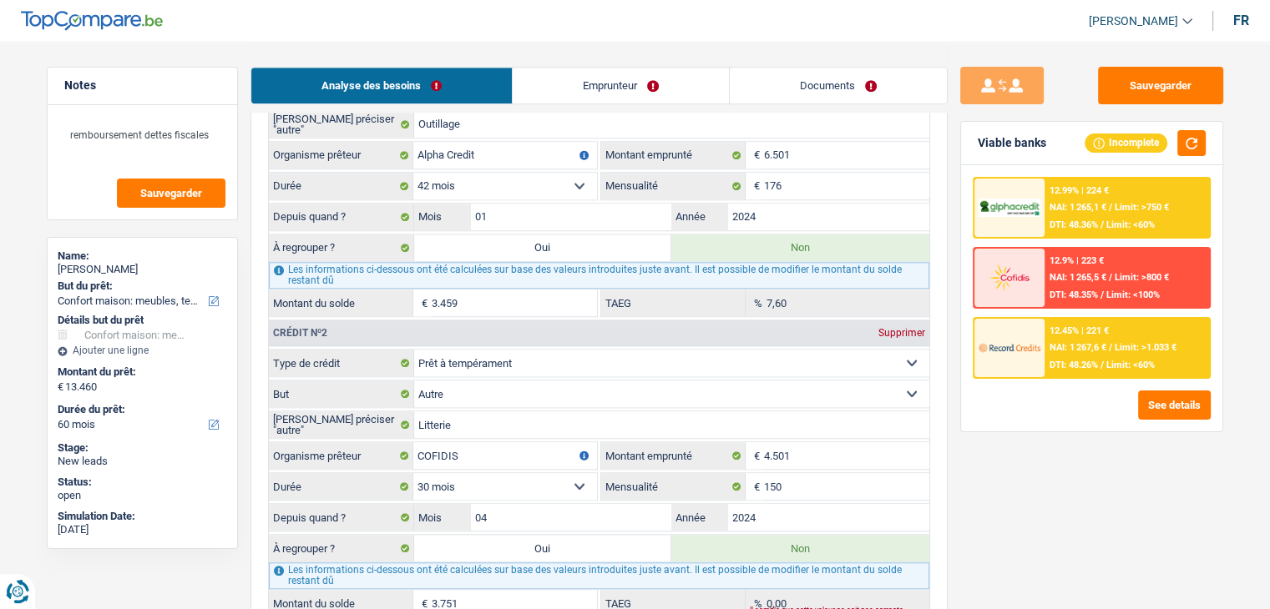
select select "household"
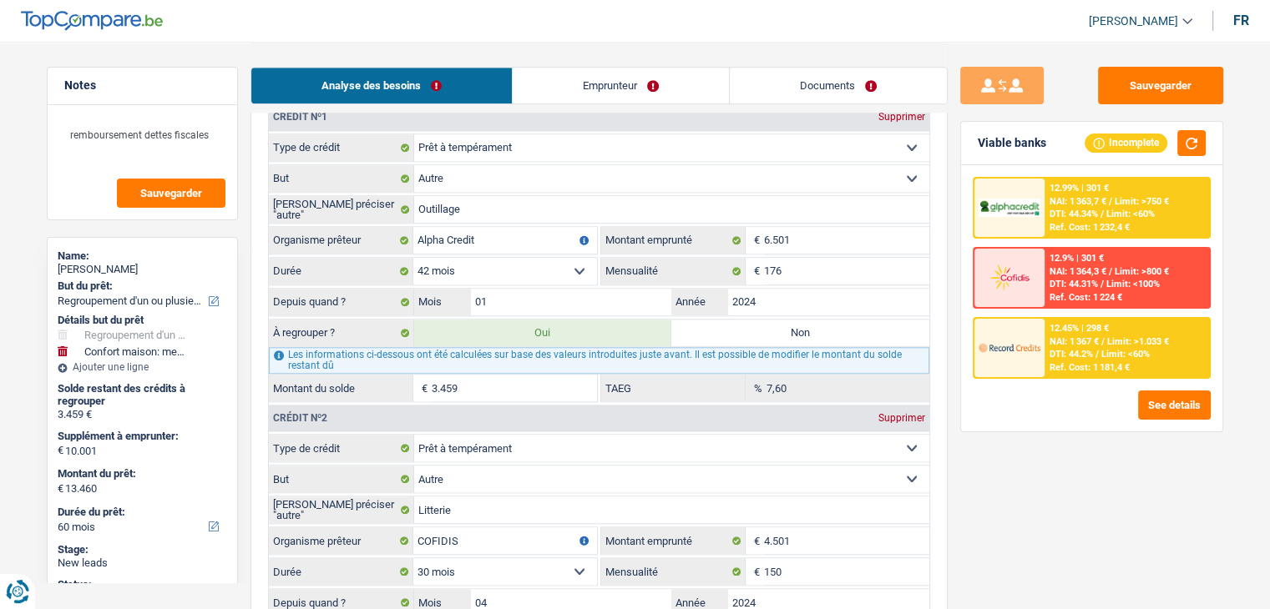
scroll to position [1670, 0]
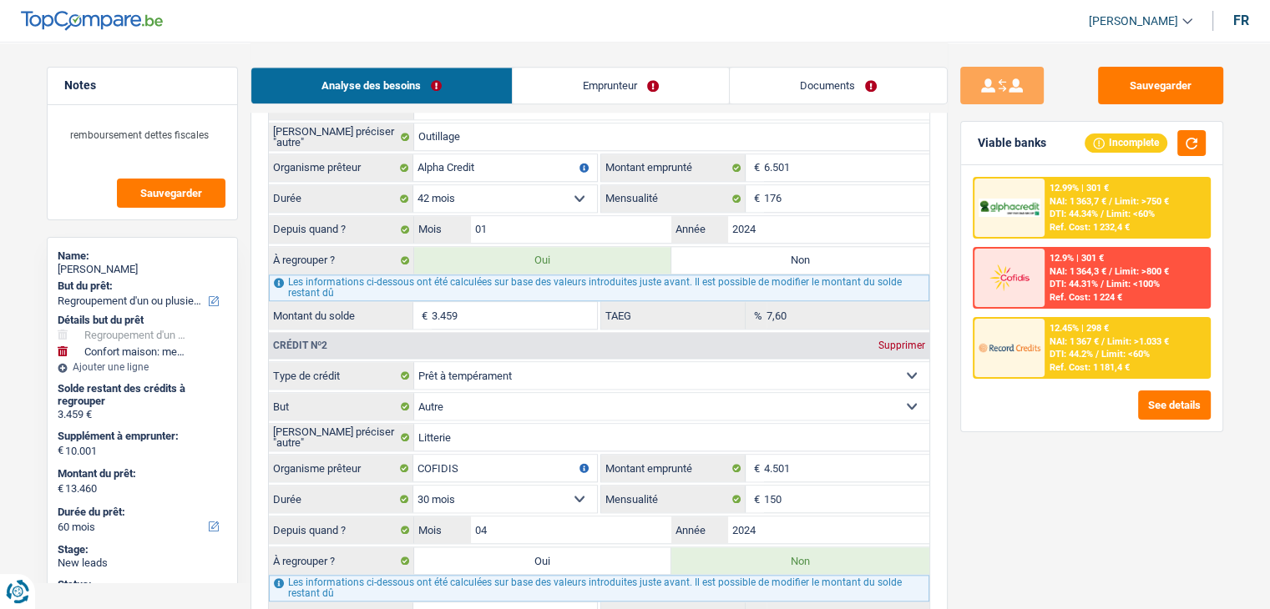
click at [538, 549] on label "Oui" at bounding box center [543, 561] width 258 height 27
click at [538, 549] on input "Oui" at bounding box center [543, 561] width 258 height 27
radio input "true"
type input "7.210"
radio input "false"
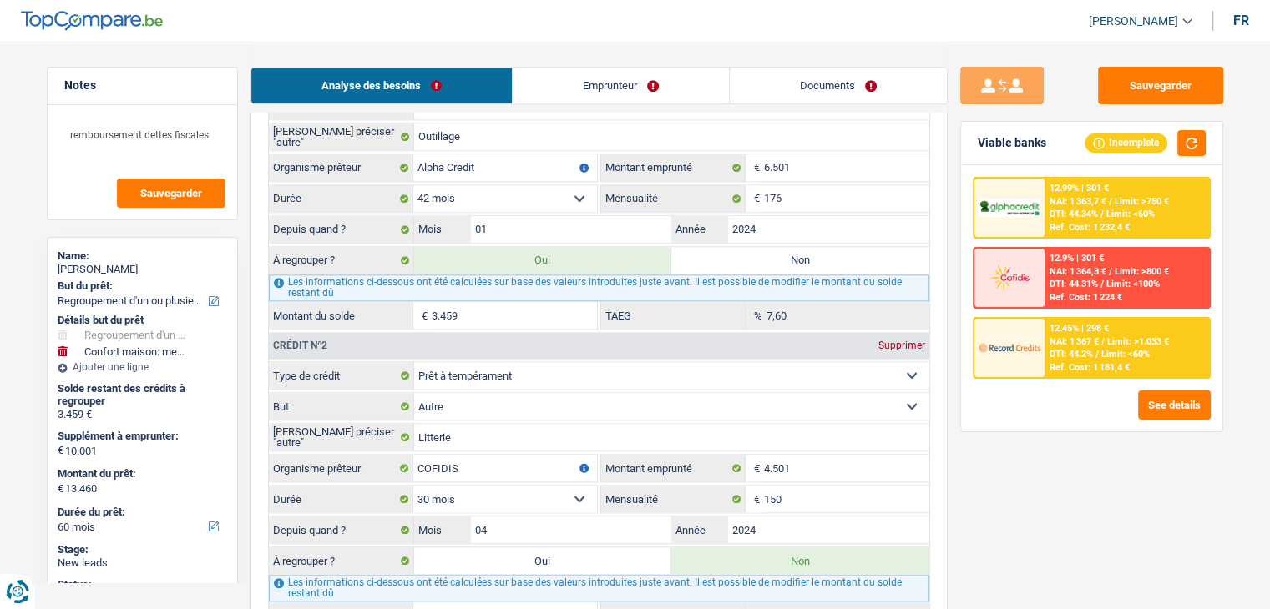
type input "7.210"
type input "17.211"
select select "84"
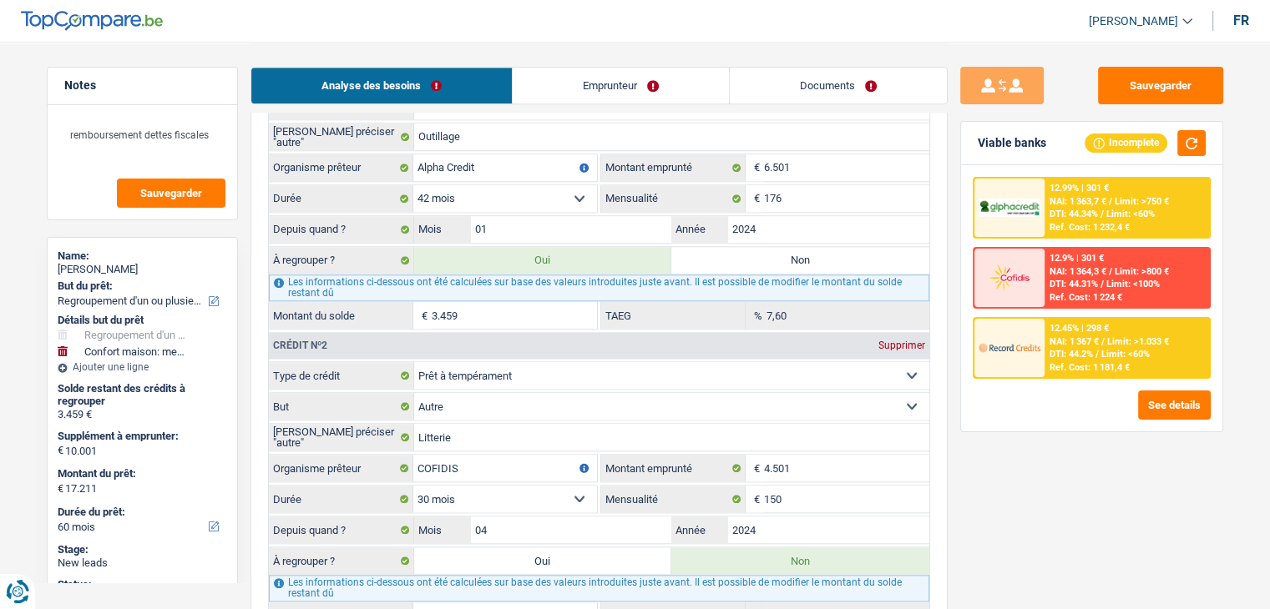
select select "84"
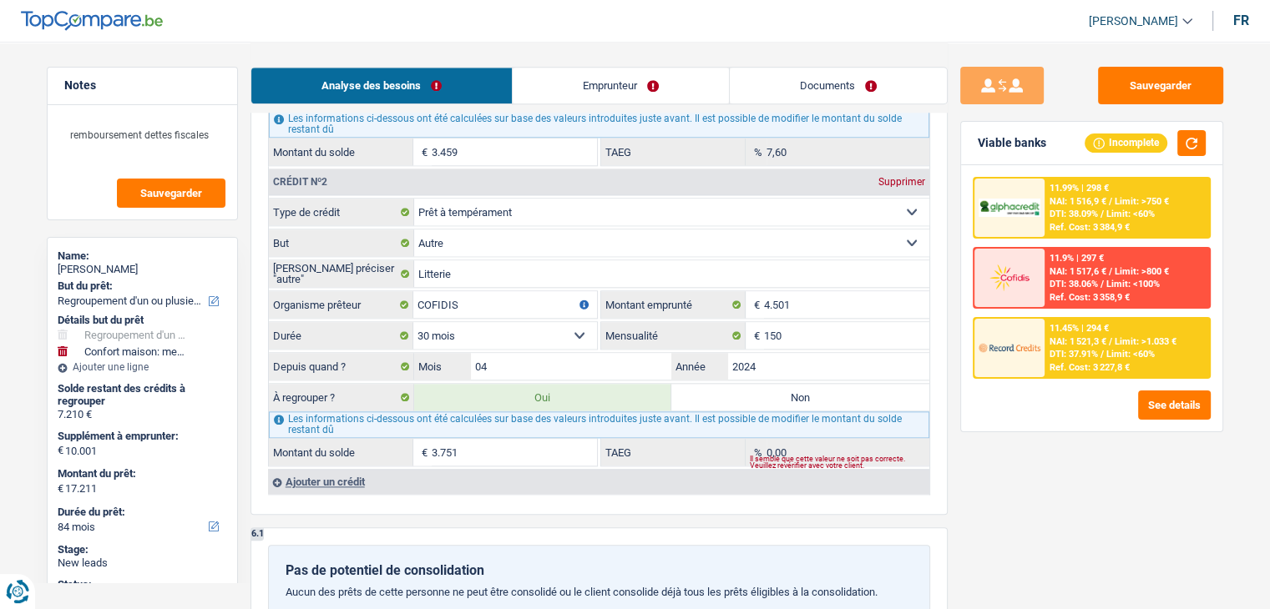
scroll to position [1836, 0]
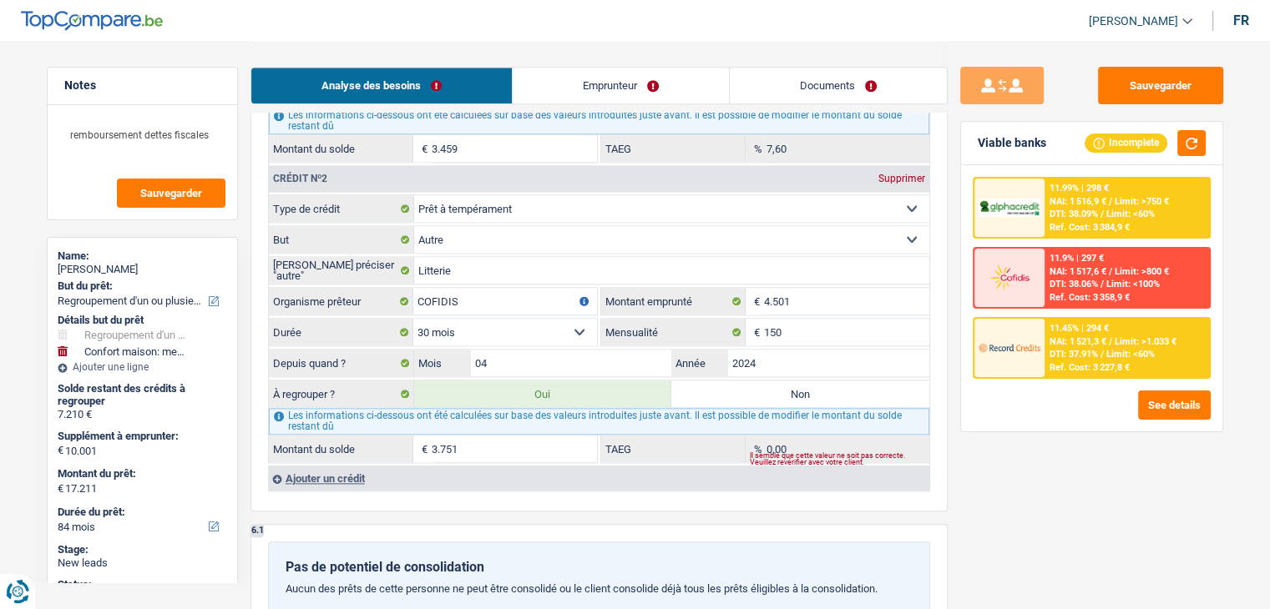
click at [494, 446] on input "3.751" at bounding box center [514, 449] width 165 height 27
type input "375"
select select "60"
type input "3.834"
select select "60"
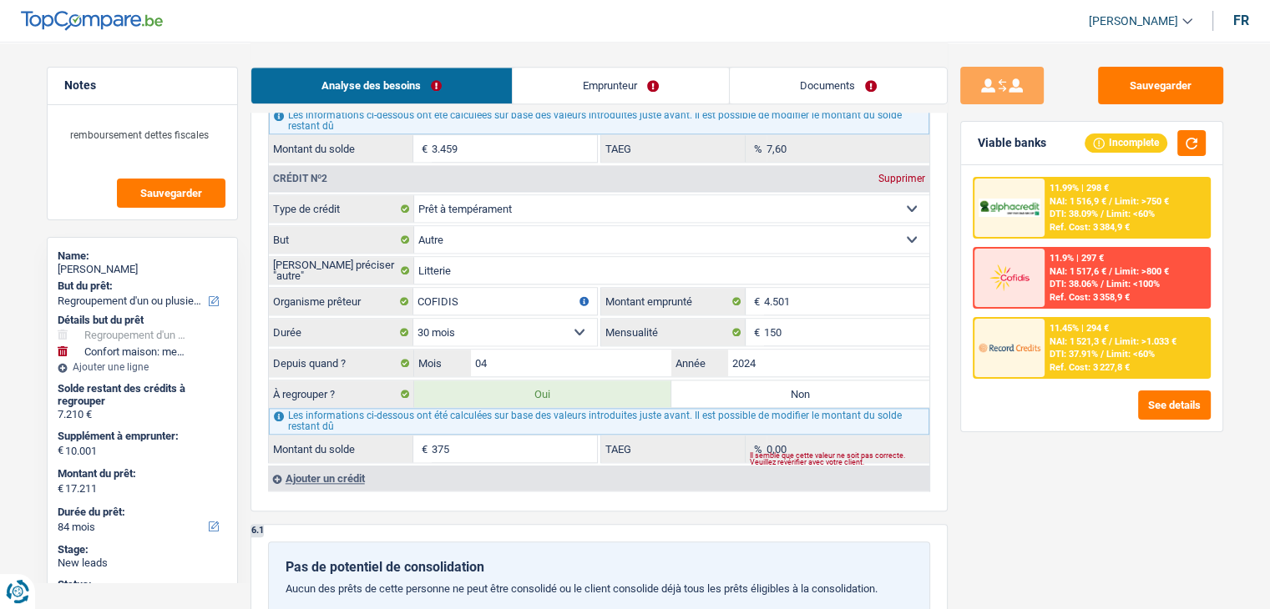
type input "3.834"
select select "60"
type input "13.835"
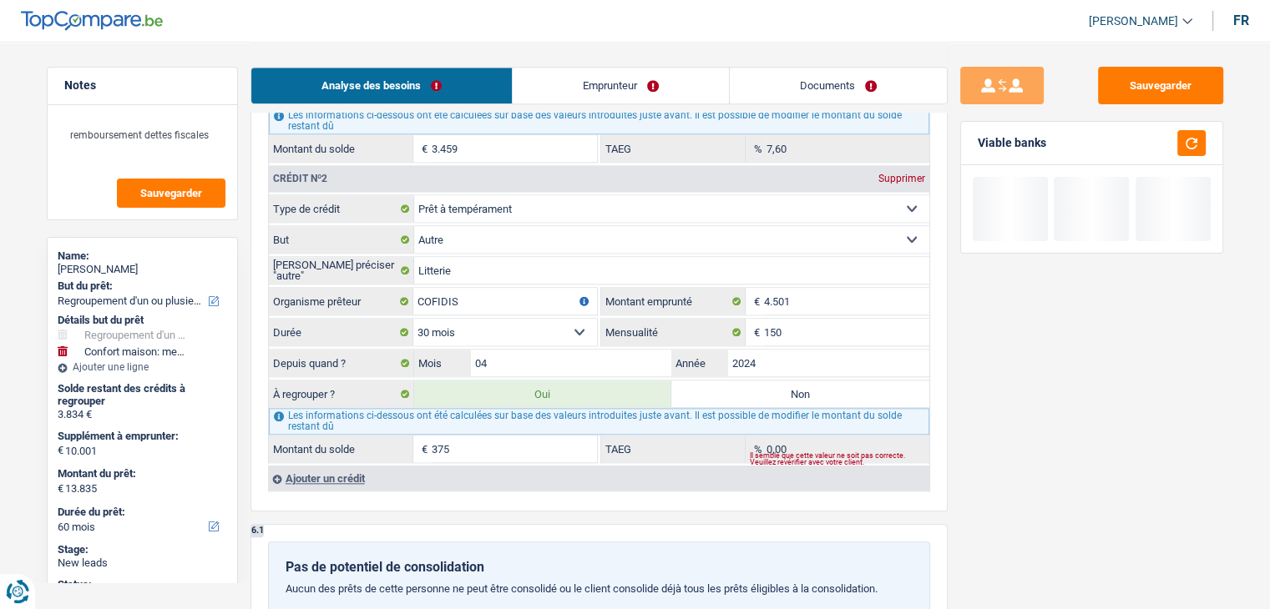
type input "3.496"
type input "37"
type input "3.496"
type input "13.497"
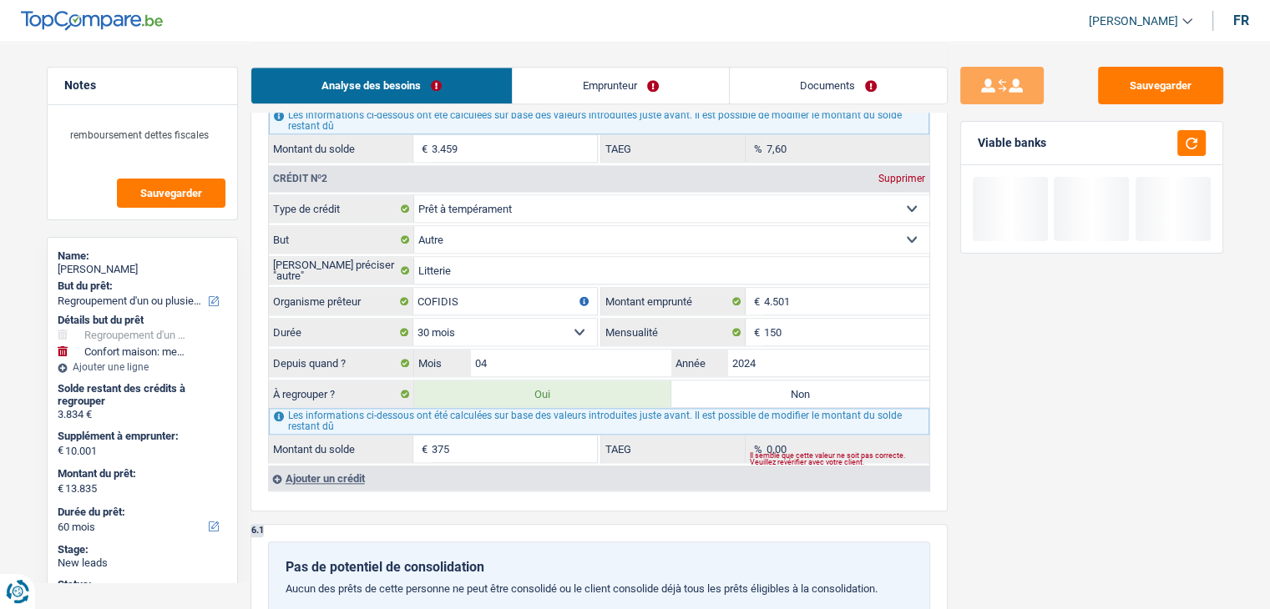
type input "13.497"
type input "3"
type input "3.462"
type input "13.463"
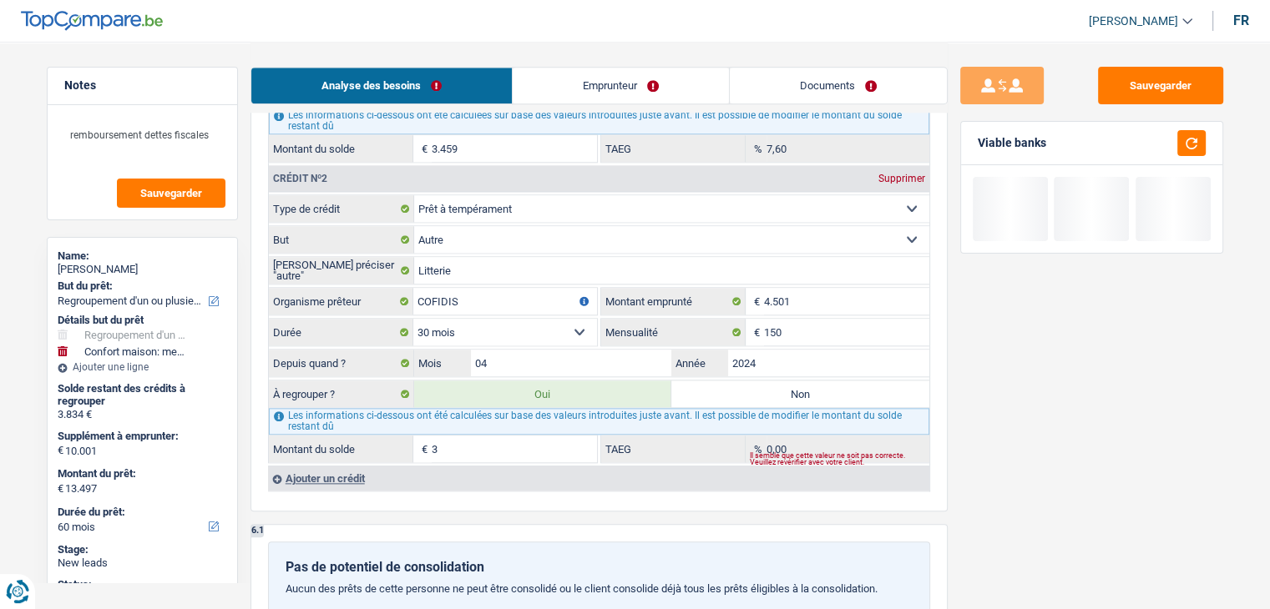
type input "13.463"
type input "0"
type input "10.001"
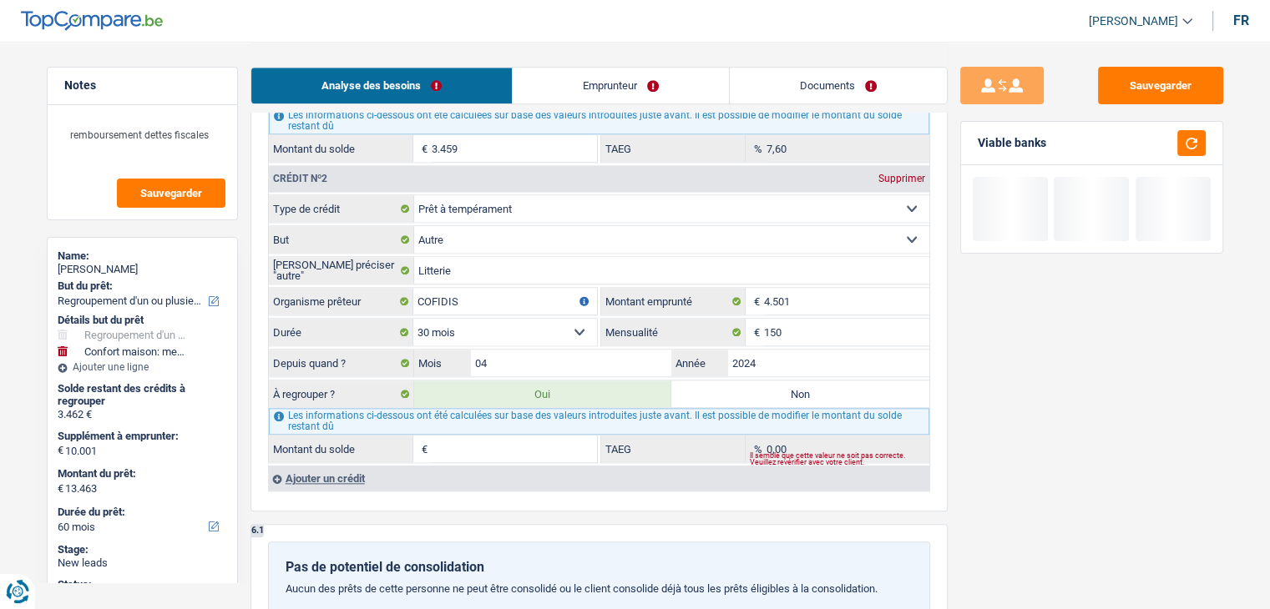
type input "10.001"
type input "1"
type input "3.460"
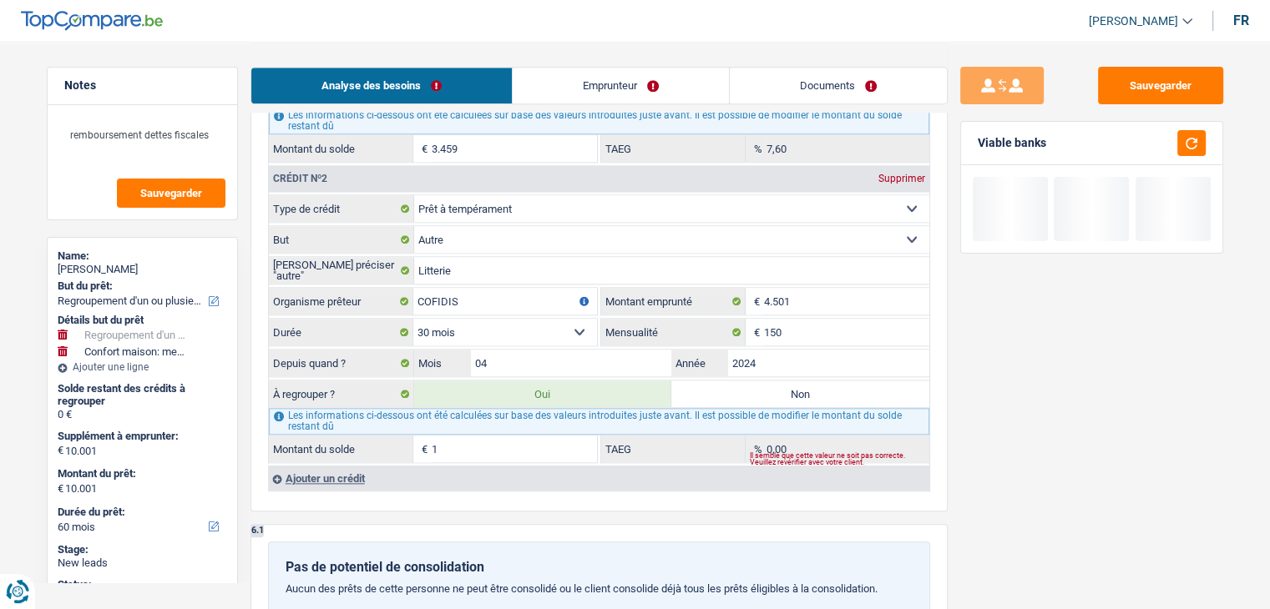
type input "13.461"
type input "195"
type input "3.654"
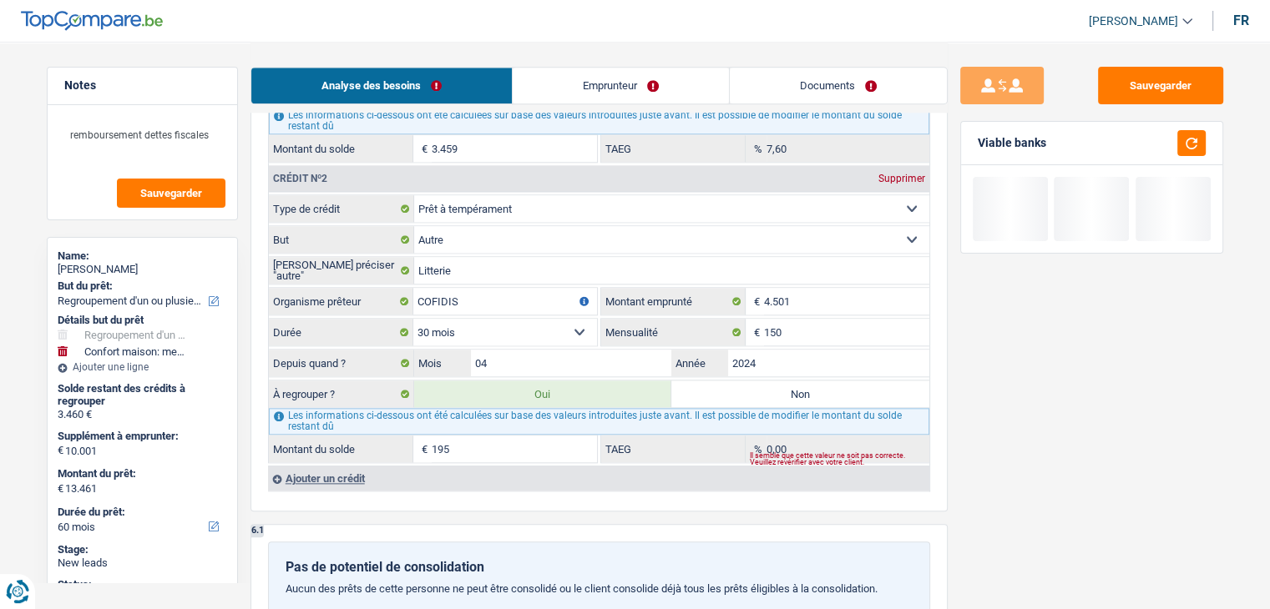
type input "3.654"
type input "13.655"
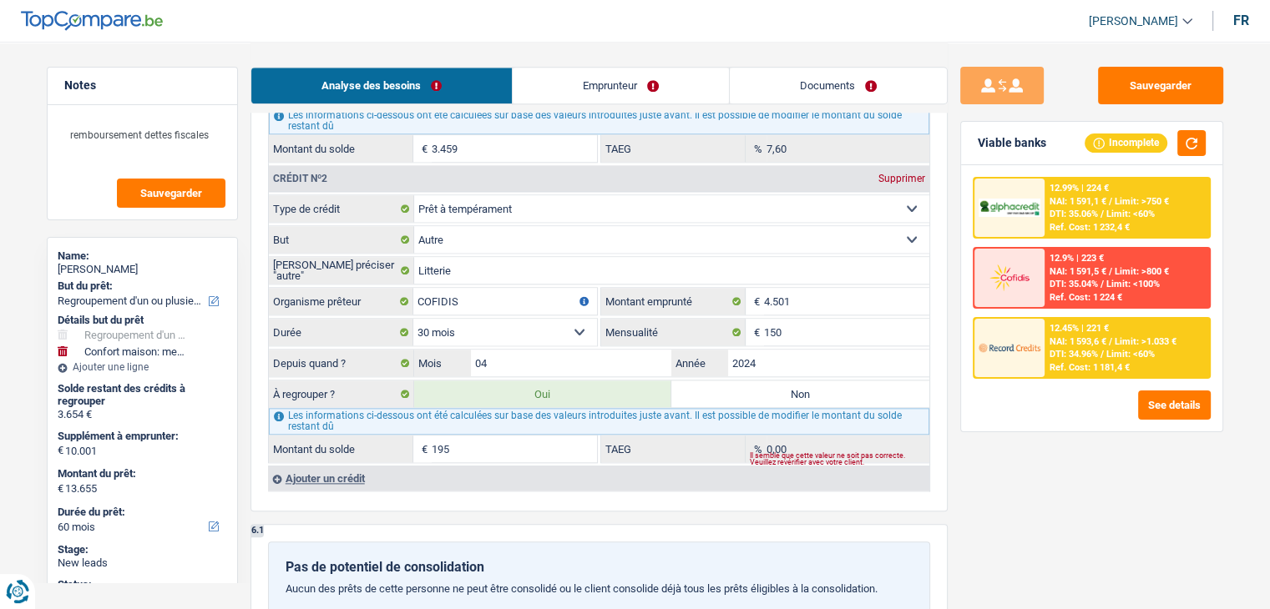
type input "1.950"
type input "5.409"
type input "15.410"
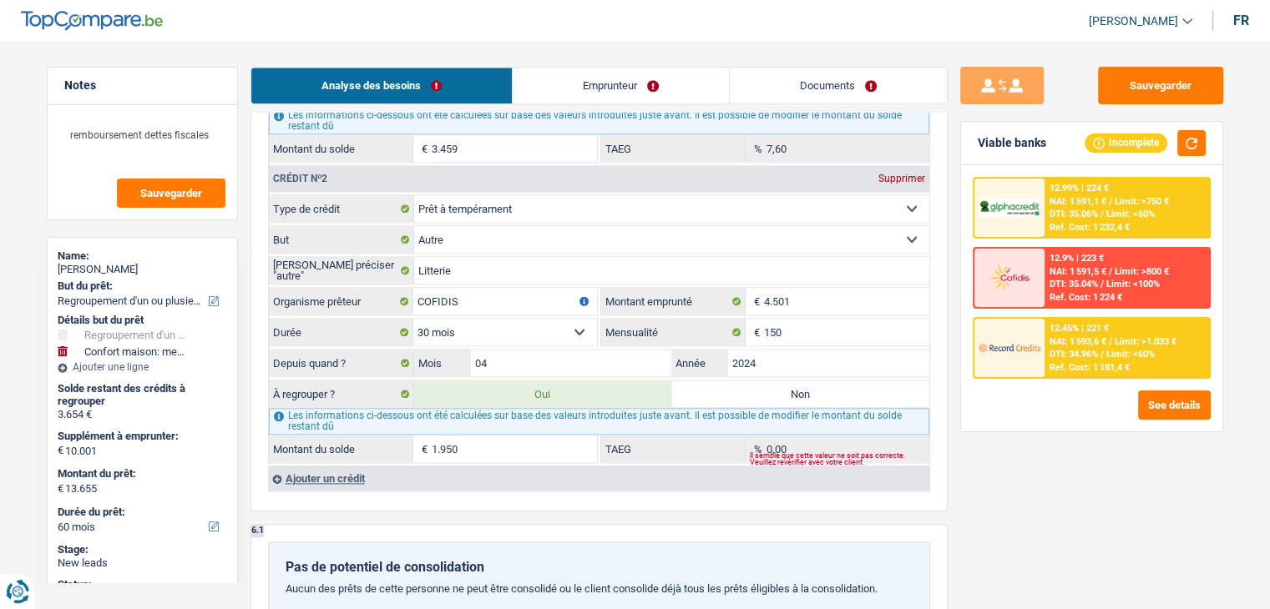
type input "15.410"
select select "84"
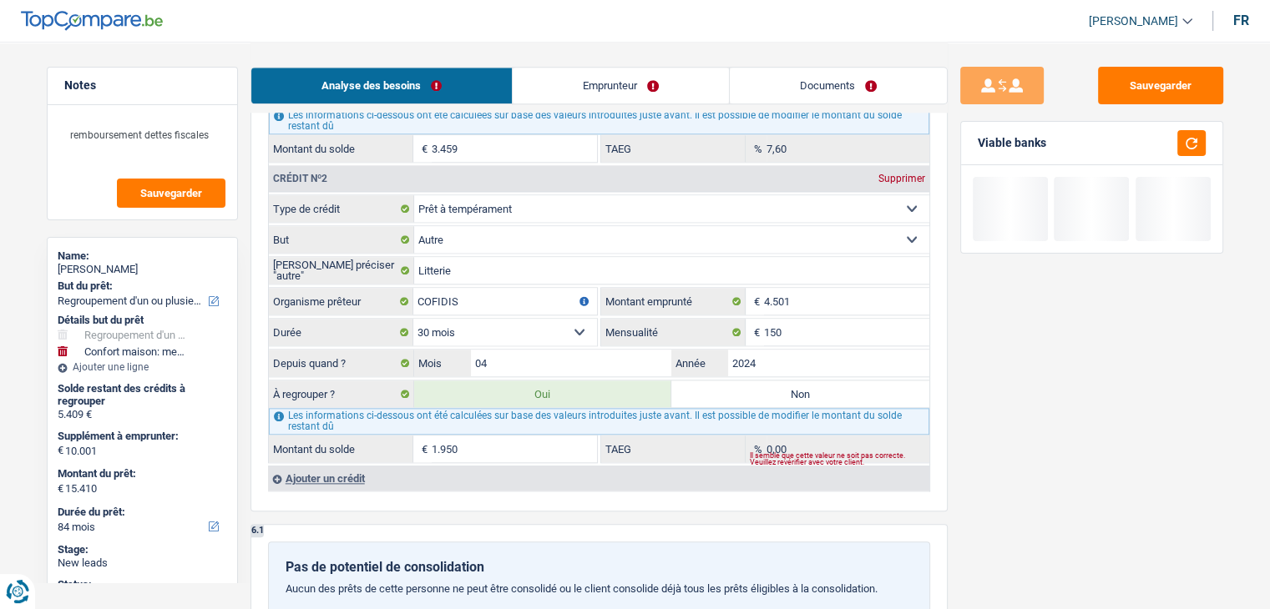
type input "1.950"
click at [723, 542] on div "Pas de potentiel de consolidation Aucun des prêts de cette personne ne peut êtr…" at bounding box center [599, 577] width 662 height 70
click at [1202, 140] on button "button" at bounding box center [1191, 143] width 28 height 26
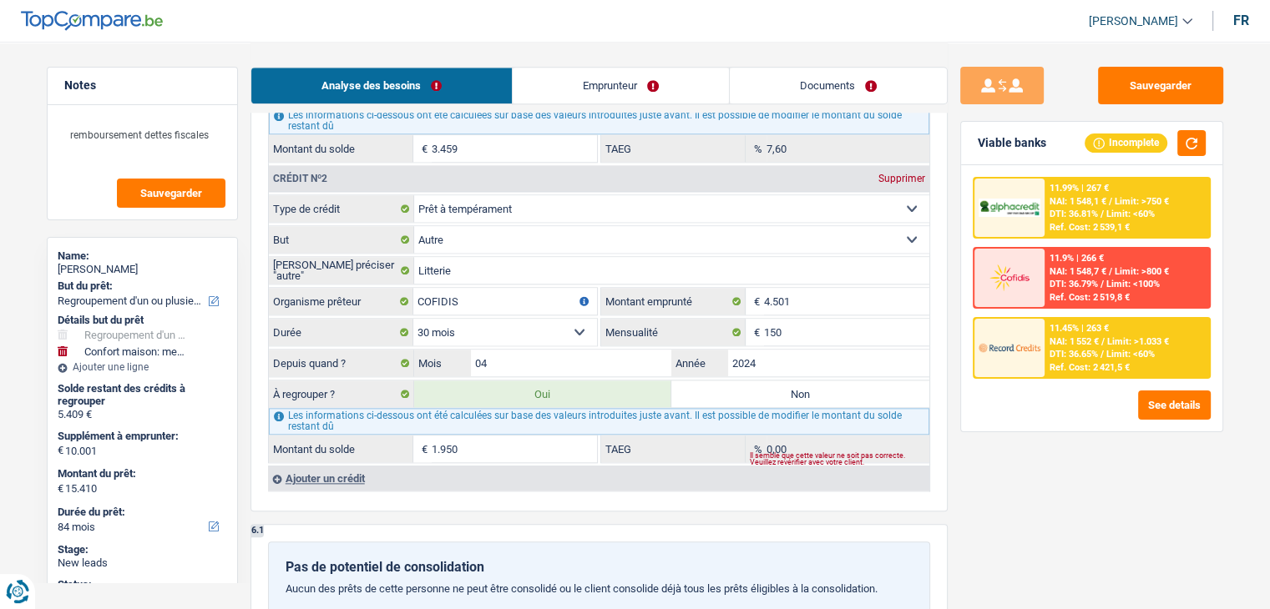
drag, startPoint x: 1042, startPoint y: 149, endPoint x: 973, endPoint y: 152, distance: 68.5
click at [973, 152] on div "Viable banks Incomplete" at bounding box center [1091, 143] width 261 height 43
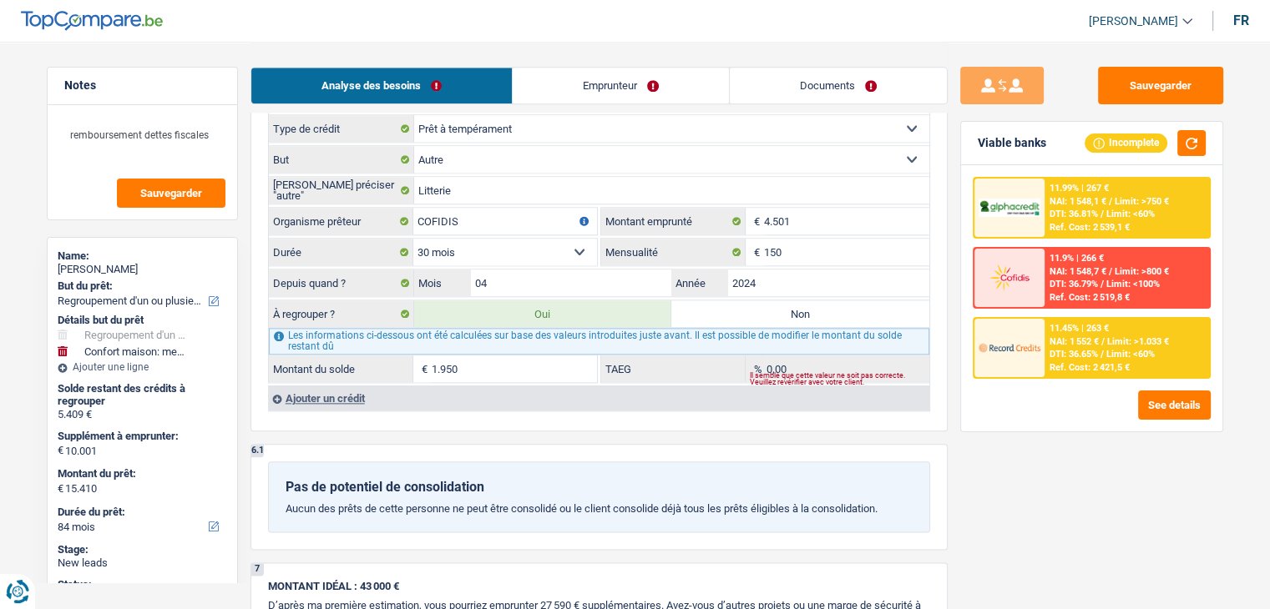
scroll to position [1920, 0]
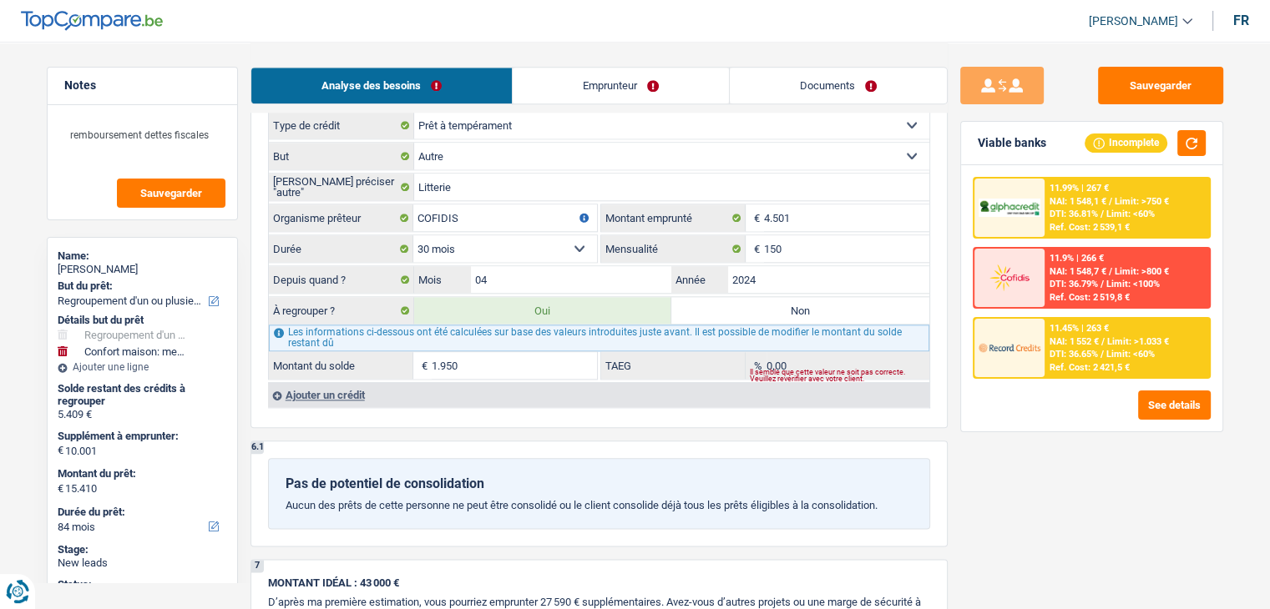
drag, startPoint x: 902, startPoint y: 488, endPoint x: 397, endPoint y: 462, distance: 504.9
click at [397, 462] on div "Pas de potentiel de consolidation Aucun des prêts de cette personne ne peut êtr…" at bounding box center [599, 493] width 662 height 70
click at [572, 476] on div "Pas de potentiel de consolidation" at bounding box center [598, 484] width 627 height 16
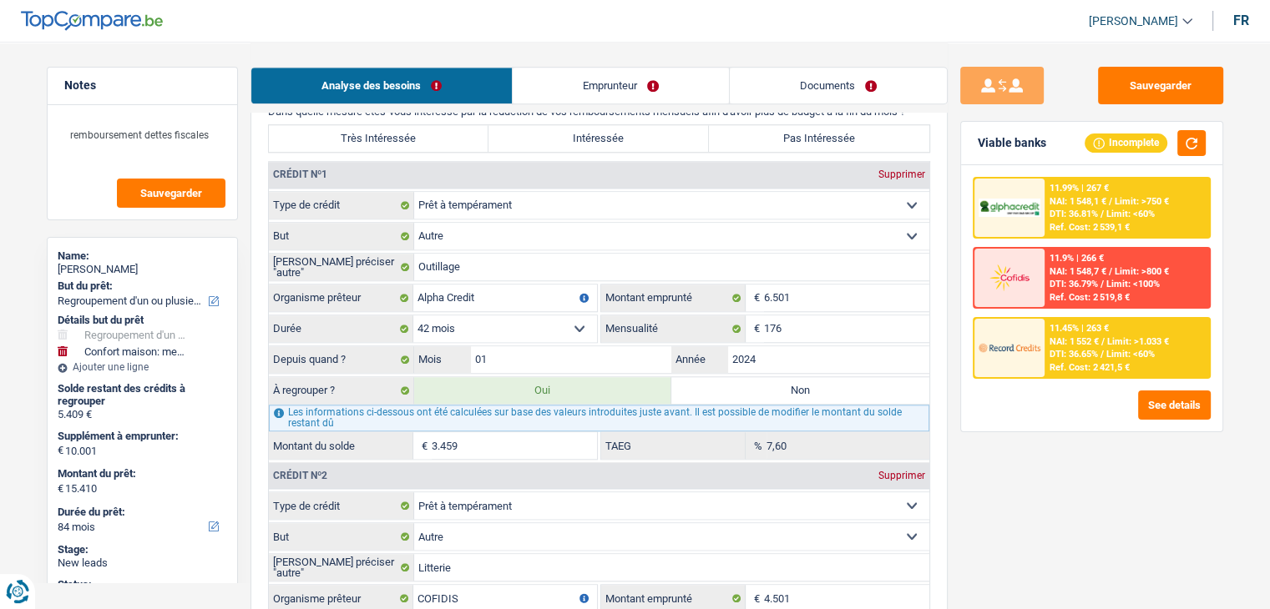
scroll to position [1503, 0]
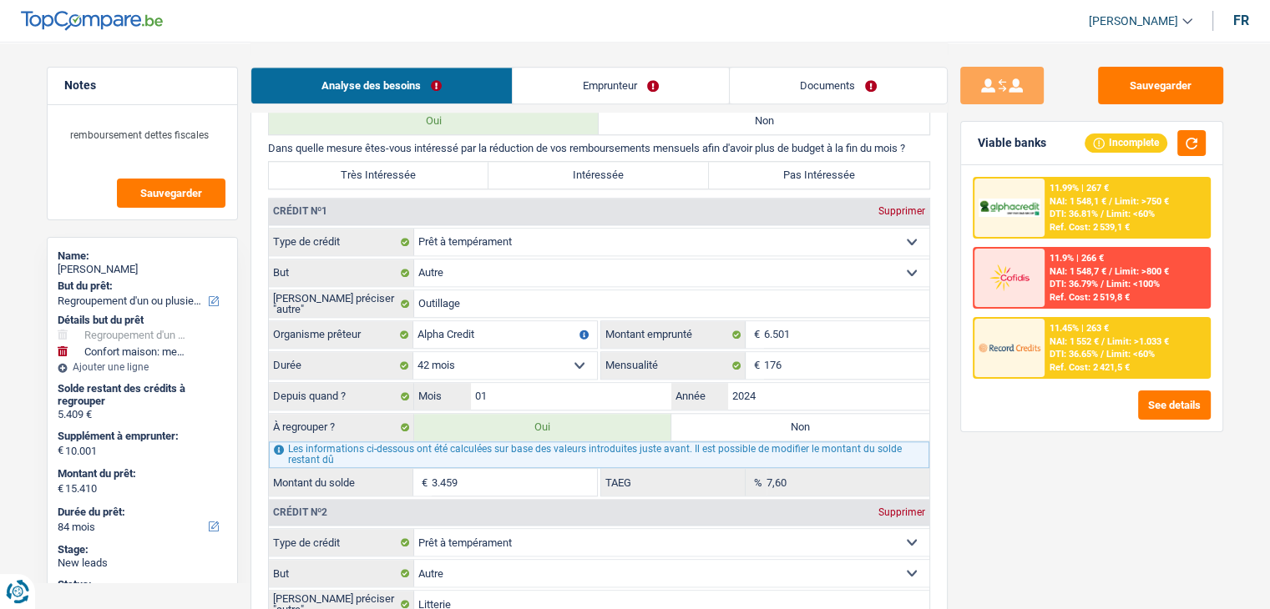
click at [476, 477] on input "3.459" at bounding box center [514, 482] width 165 height 27
click at [1011, 502] on div "Sauvegarder Viable banks Incomplete 11.99% | 267 € NAI: 1 548,1 € / Limit: >750…" at bounding box center [1091, 325] width 288 height 516
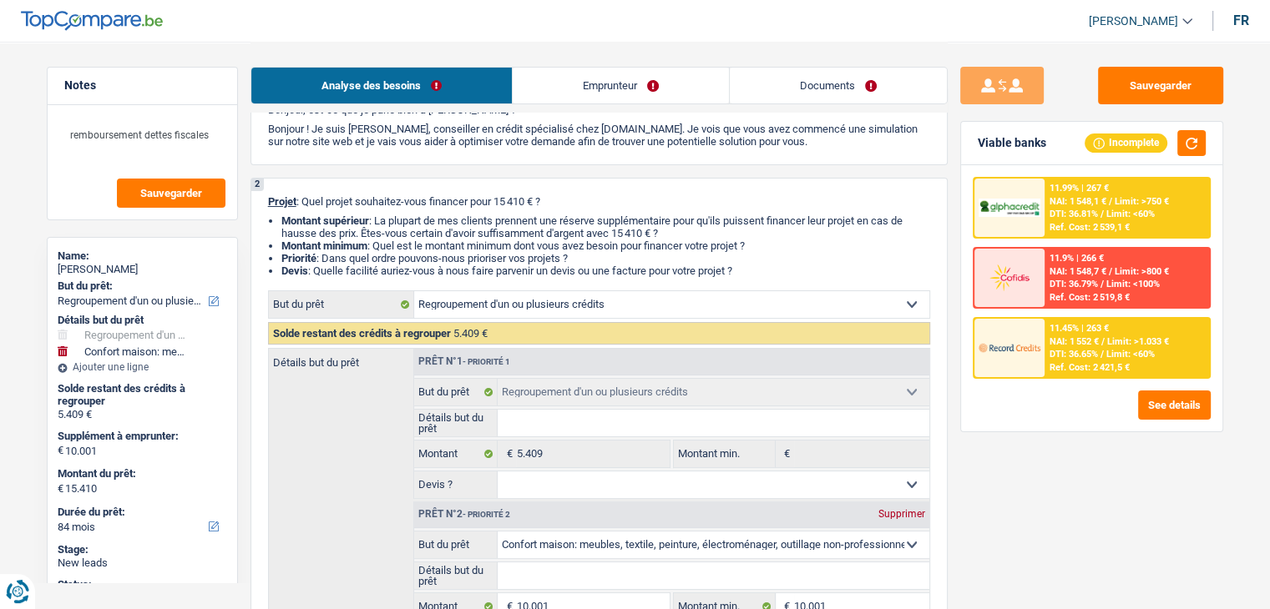
scroll to position [167, 0]
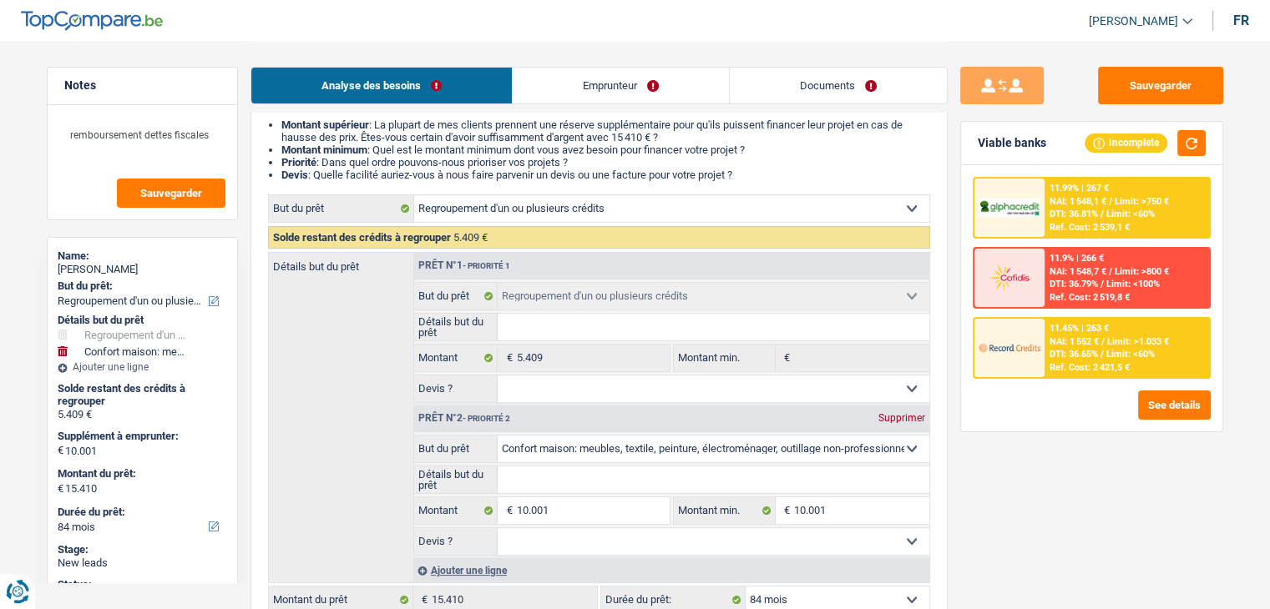
click at [1023, 498] on div "Sauvegarder Viable banks Incomplete 11.99% | 267 € NAI: 1 548,1 € / Limit: >750…" at bounding box center [1091, 325] width 288 height 516
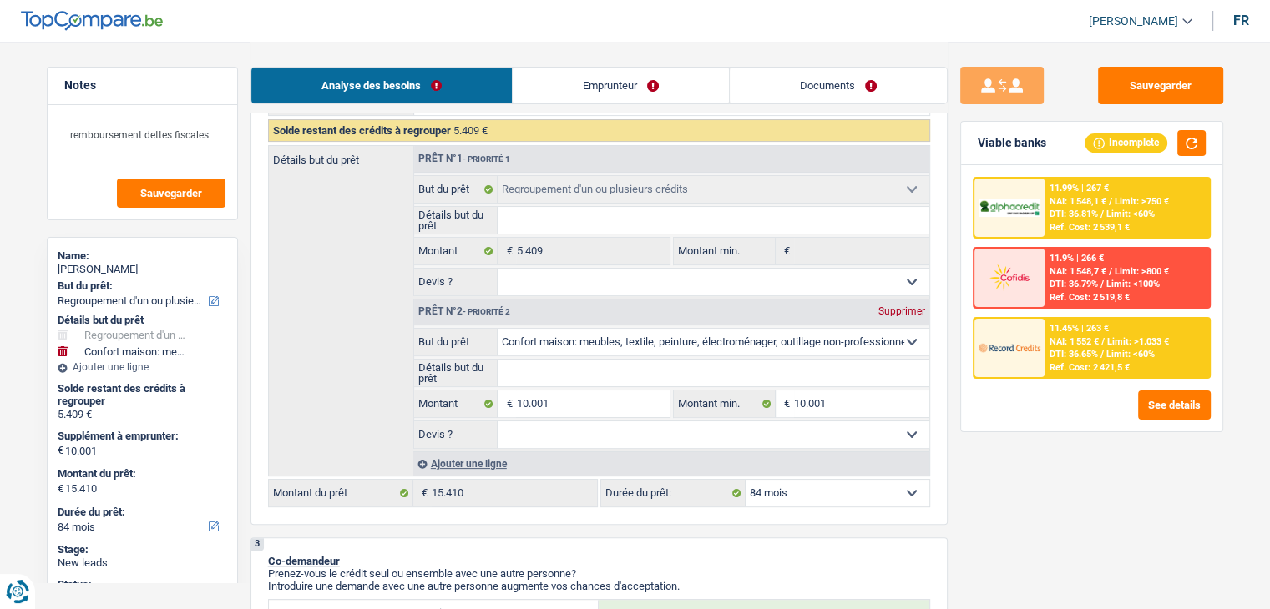
scroll to position [334, 0]
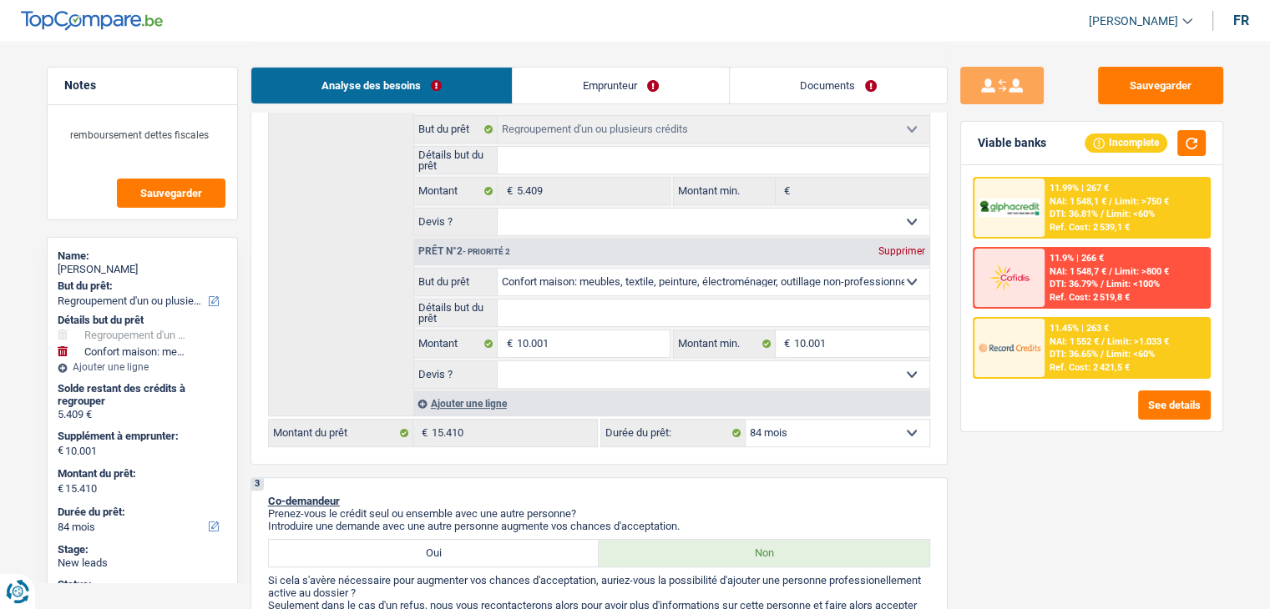
drag, startPoint x: 541, startPoint y: 478, endPoint x: 549, endPoint y: 482, distance: 9.0
click at [541, 478] on div "3 Co-demandeur Prenez-vous le crédit seul ou ensemble avec une autre personne? …" at bounding box center [598, 577] width 697 height 200
click at [825, 439] on select "12 mois 18 mois 24 mois 30 mois 36 mois 42 mois 48 mois 60 mois 72 mois 84 mois…" at bounding box center [837, 433] width 184 height 27
click at [1061, 362] on div "Ref. Cost: 2 421,5 €" at bounding box center [1089, 367] width 80 height 11
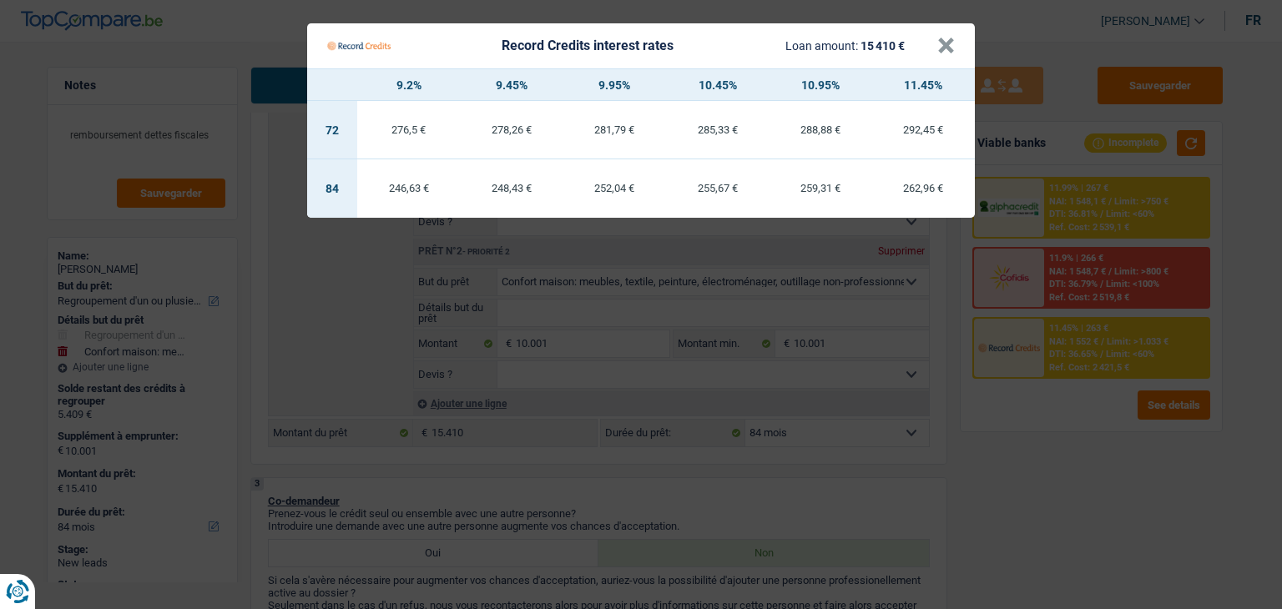
click at [1002, 447] on Credits "Record Credits interest rates Loan amount: 15 410 € × 9.2% 9.45% 9.95% 10.45% 1…" at bounding box center [641, 304] width 1282 height 609
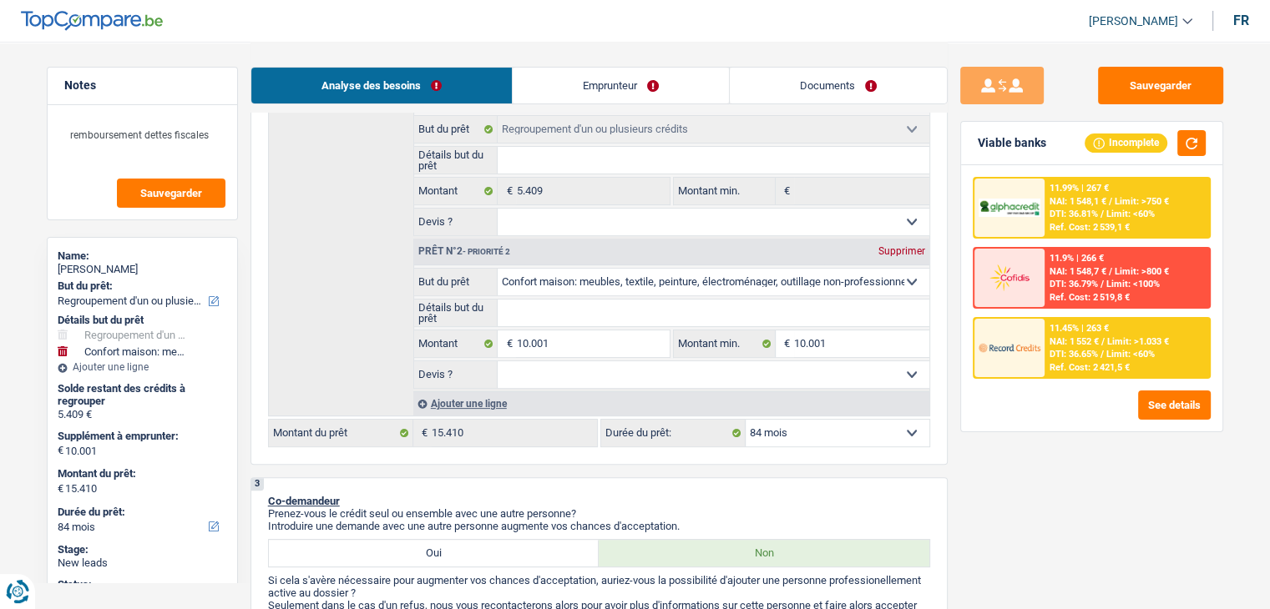
click at [1043, 158] on div "Viable banks Incomplete" at bounding box center [1091, 143] width 261 height 43
click at [1043, 157] on div "Viable banks Incomplete" at bounding box center [1091, 143] width 261 height 43
click at [1072, 355] on span "DTI: 36.65%" at bounding box center [1073, 354] width 48 height 11
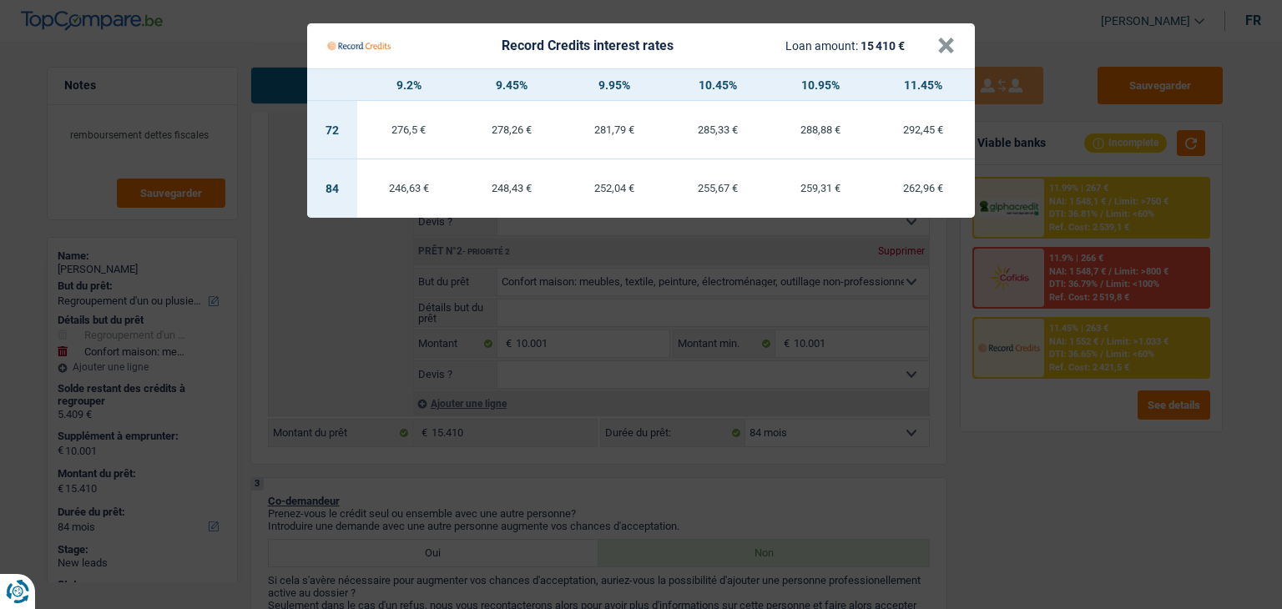
click at [1046, 436] on Credits "Record Credits interest rates Loan amount: 15 410 € × 9.2% 9.45% 9.95% 10.45% 1…" at bounding box center [641, 304] width 1282 height 609
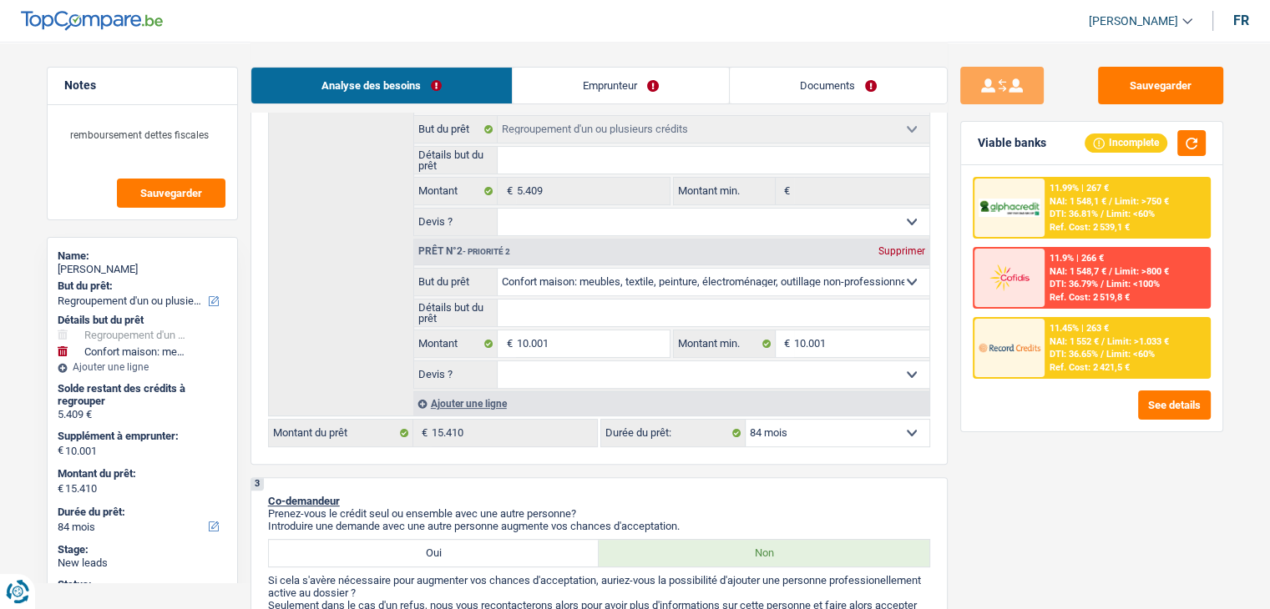
click at [1077, 209] on span "DTI: 36.81%" at bounding box center [1073, 214] width 48 height 11
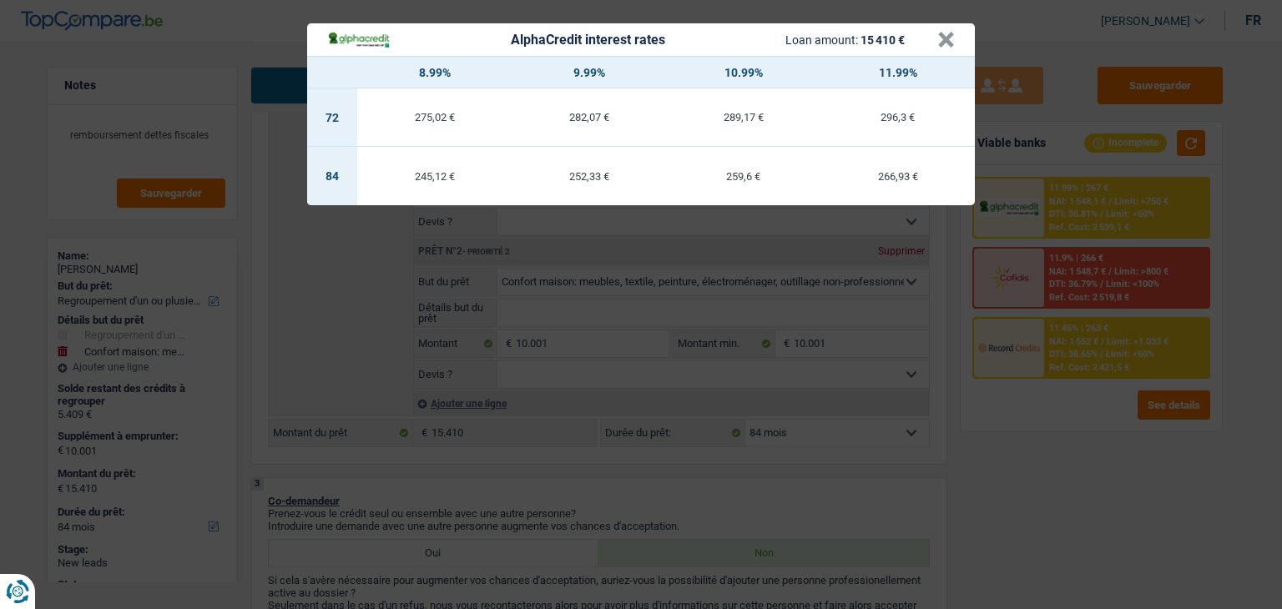
click at [1058, 440] on div "AlphaCredit interest rates Loan amount: 15 410 € × 8.99% 9.99% 10.99% 11.99% 72…" at bounding box center [641, 304] width 1282 height 609
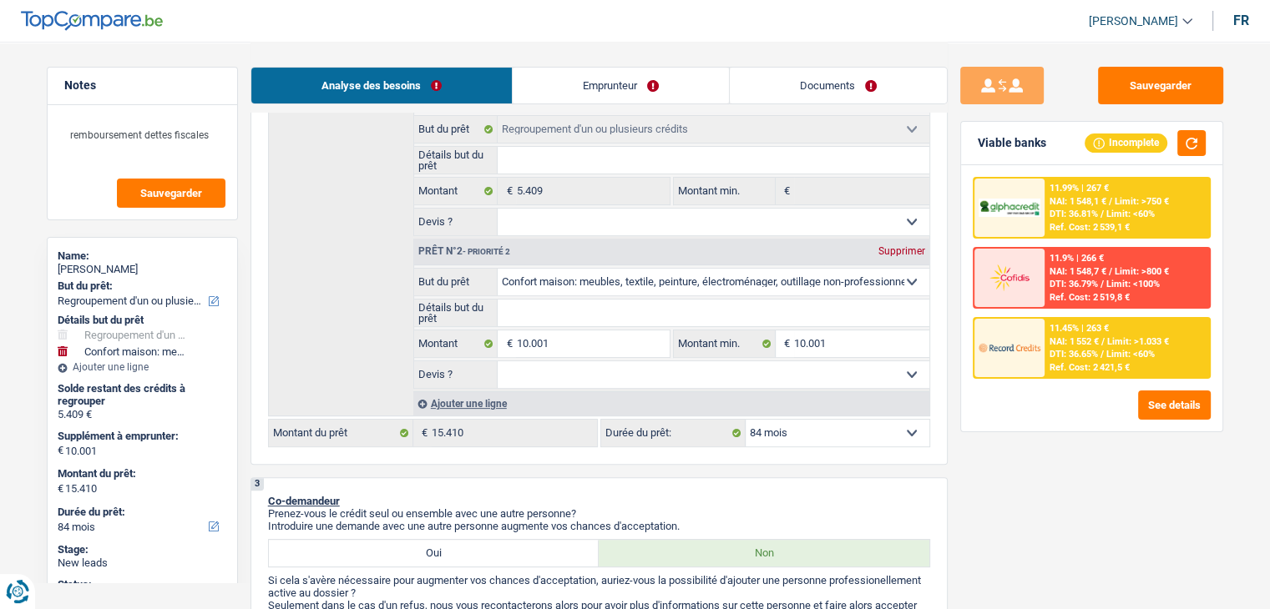
click at [1054, 196] on span "NAI: 1 548,1 €" at bounding box center [1077, 201] width 57 height 11
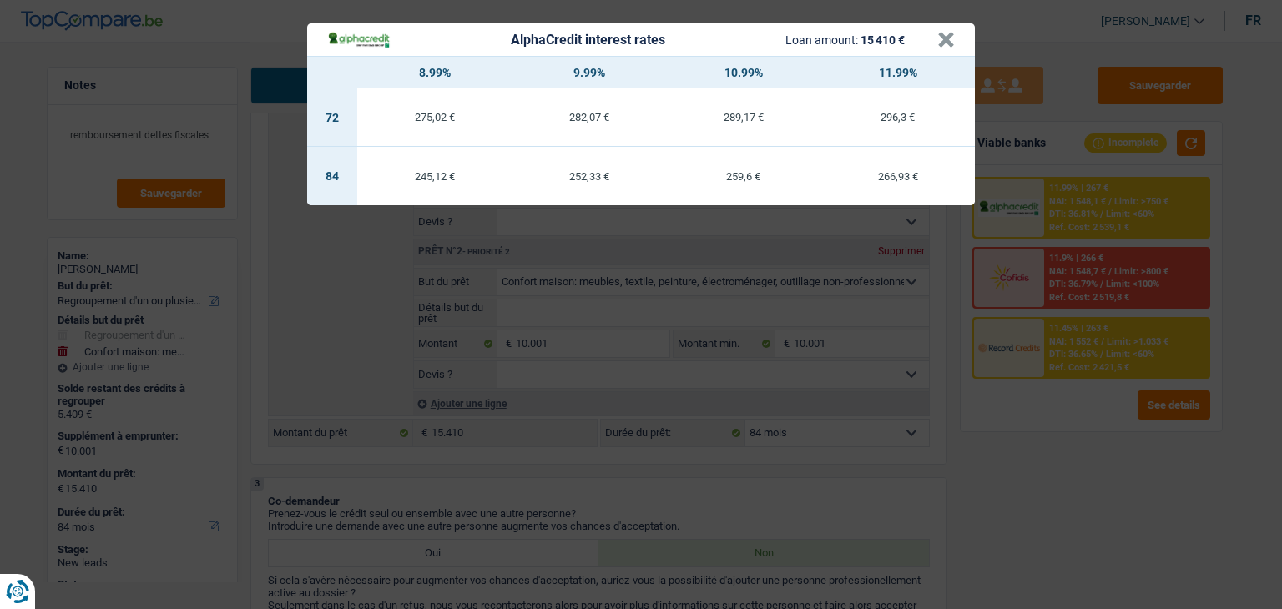
click at [1068, 476] on div "AlphaCredit interest rates Loan amount: 15 410 € × 8.99% 9.99% 10.99% 11.99% 72…" at bounding box center [641, 304] width 1282 height 609
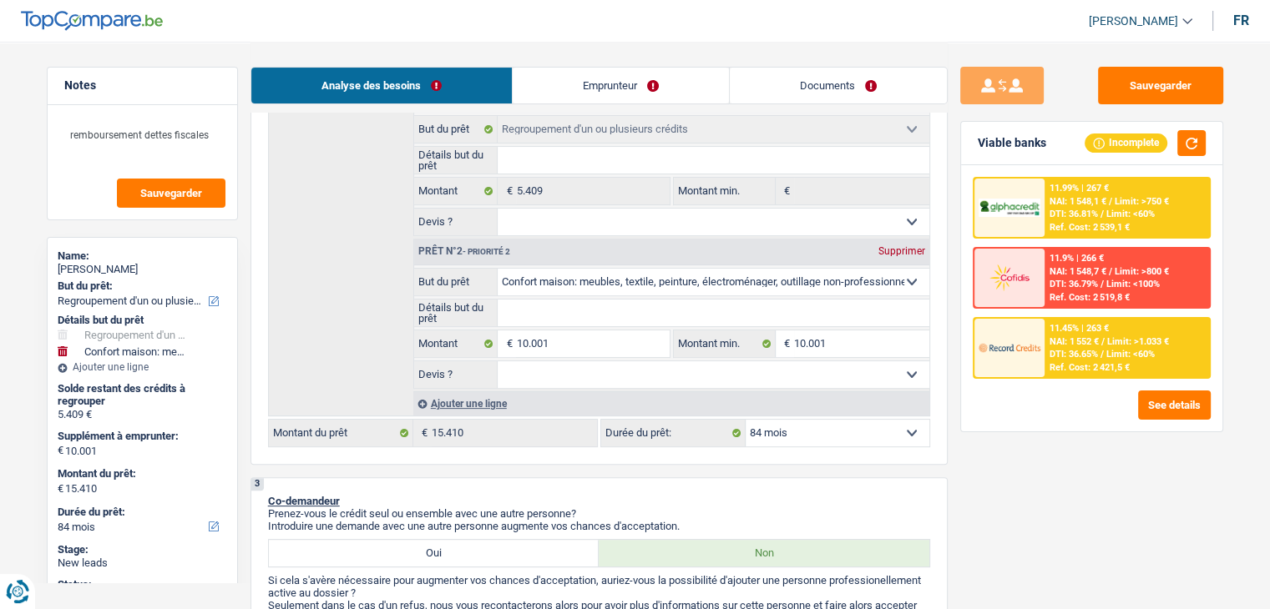
click at [1082, 364] on div "Ref. Cost: 2 421,5 €" at bounding box center [1089, 367] width 80 height 11
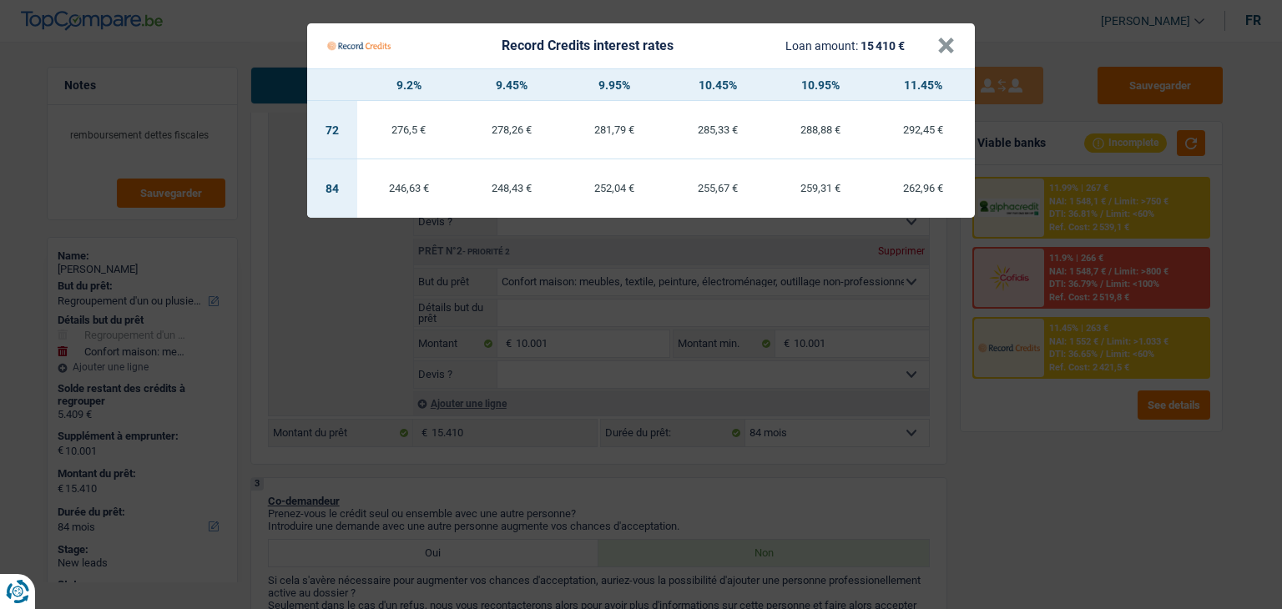
click at [1066, 472] on Credits "Record Credits interest rates Loan amount: 15 410 € × 9.2% 9.45% 9.95% 10.45% 1…" at bounding box center [641, 304] width 1282 height 609
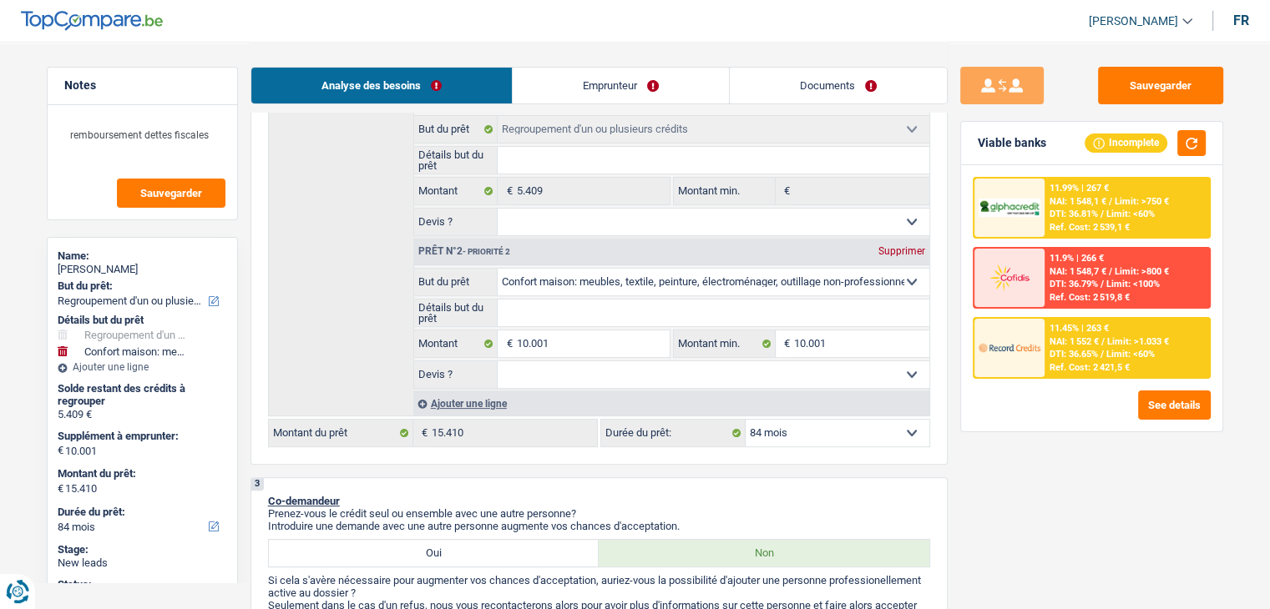
click at [1053, 209] on span "DTI: 36.81%" at bounding box center [1073, 214] width 48 height 11
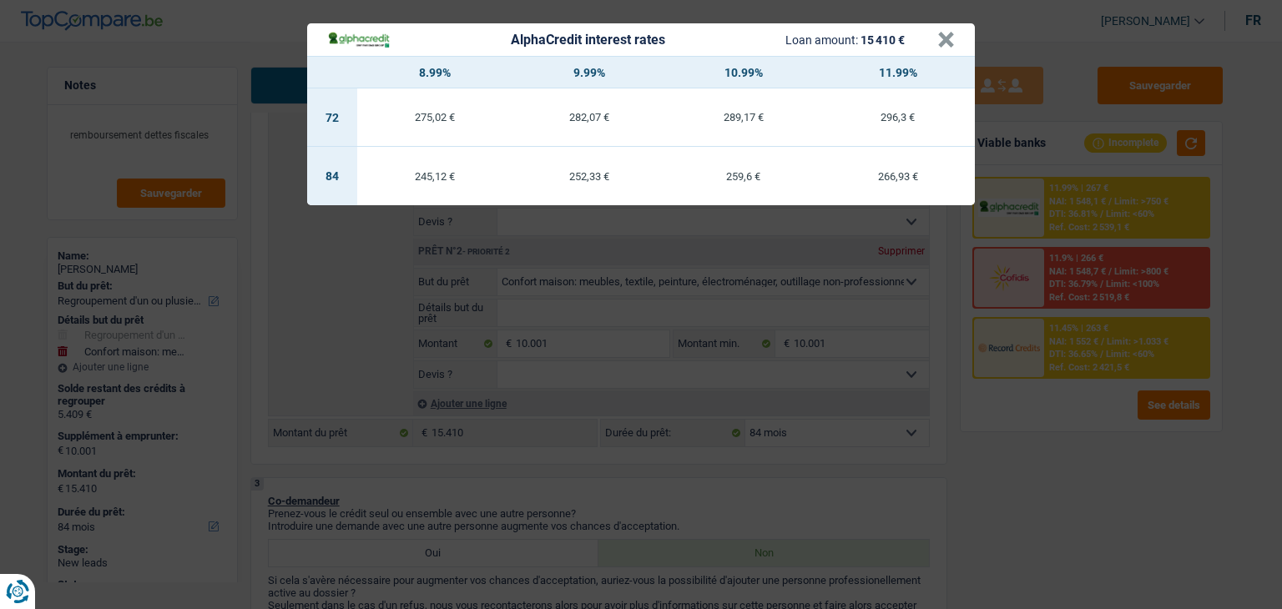
click at [1048, 485] on div "AlphaCredit interest rates Loan amount: 15 410 € × 8.99% 9.99% 10.99% 11.99% 72…" at bounding box center [641, 304] width 1282 height 609
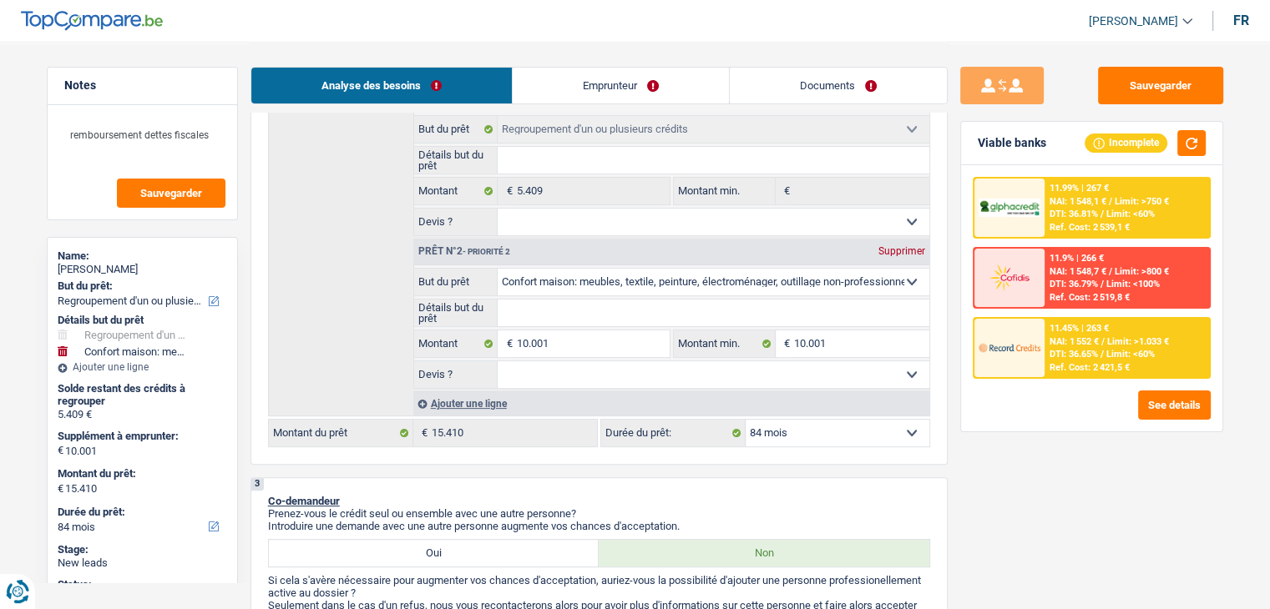
click at [1076, 362] on div "Ref. Cost: 2 421,5 €" at bounding box center [1089, 367] width 80 height 11
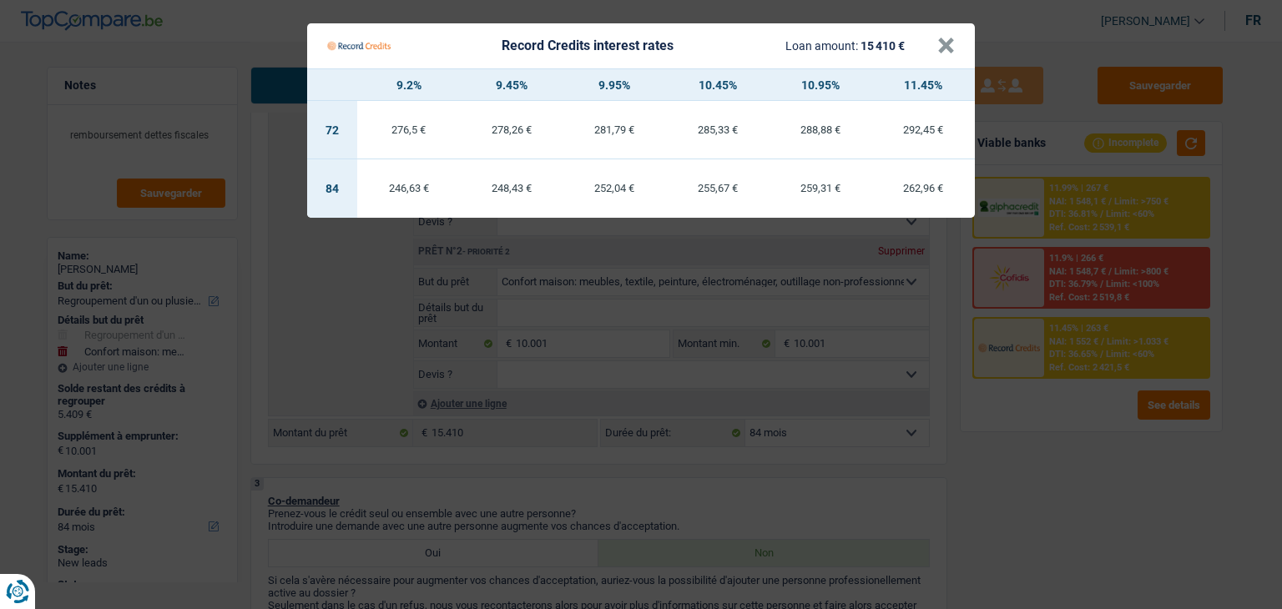
click at [1084, 417] on Credits "Record Credits interest rates Loan amount: 15 410 € × 9.2% 9.45% 9.95% 10.45% 1…" at bounding box center [641, 304] width 1282 height 609
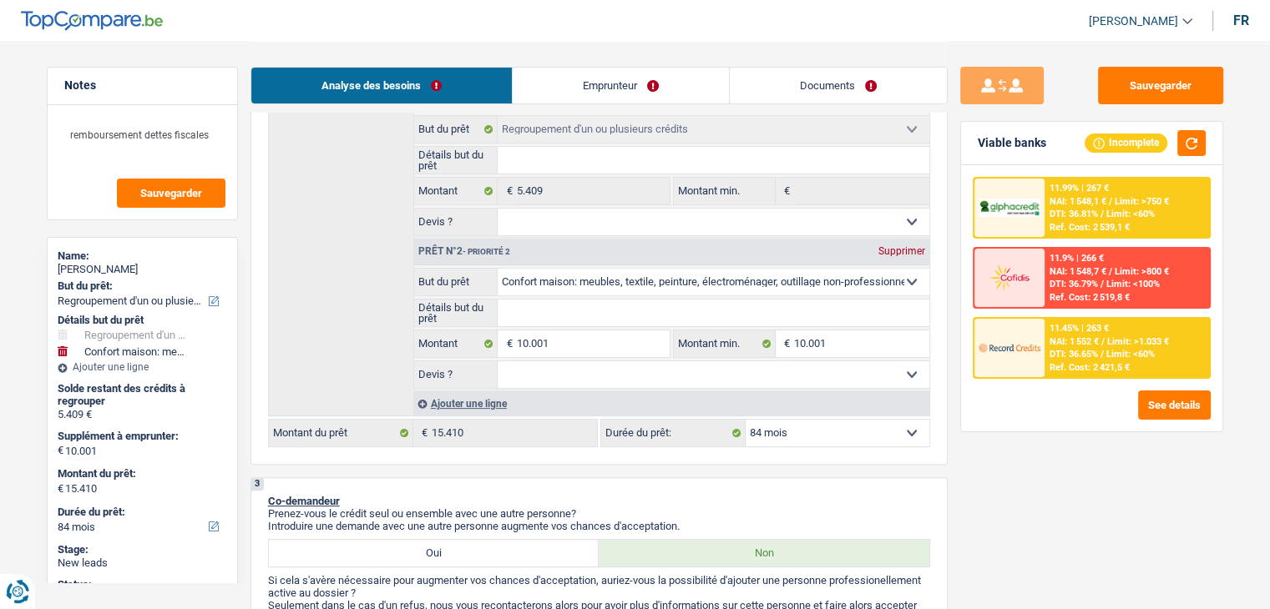
click at [1077, 196] on span "NAI: 1 548,1 €" at bounding box center [1077, 201] width 57 height 11
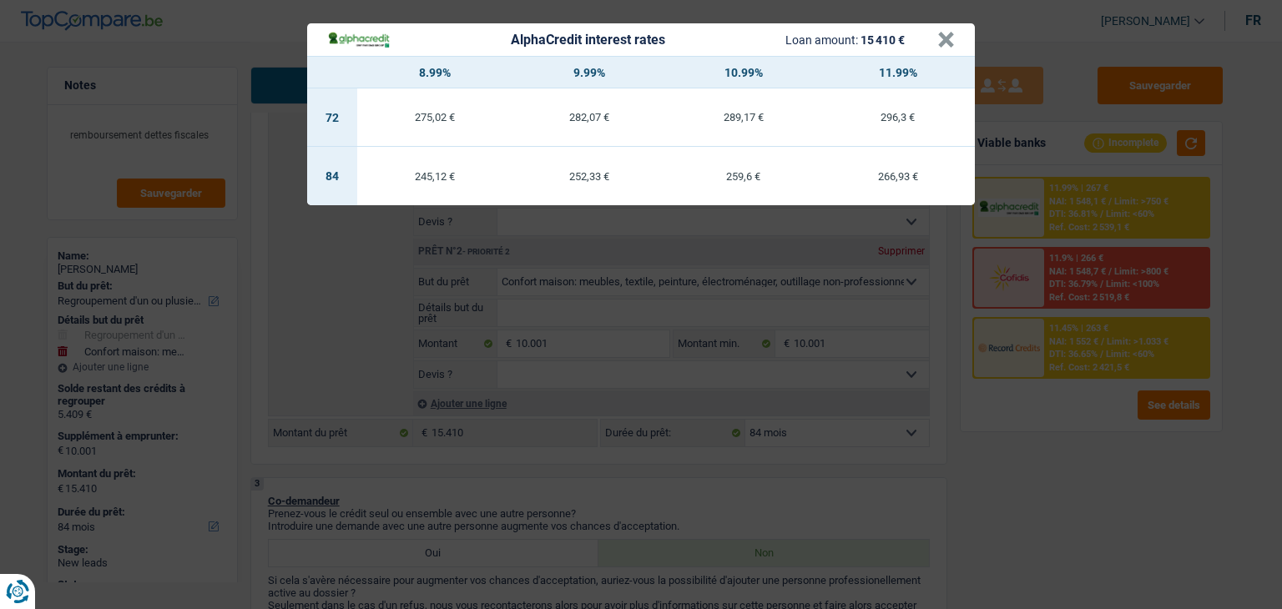
click at [1073, 432] on div "AlphaCredit interest rates Loan amount: 15 410 € × 8.99% 9.99% 10.99% 11.99% 72…" at bounding box center [641, 304] width 1282 height 609
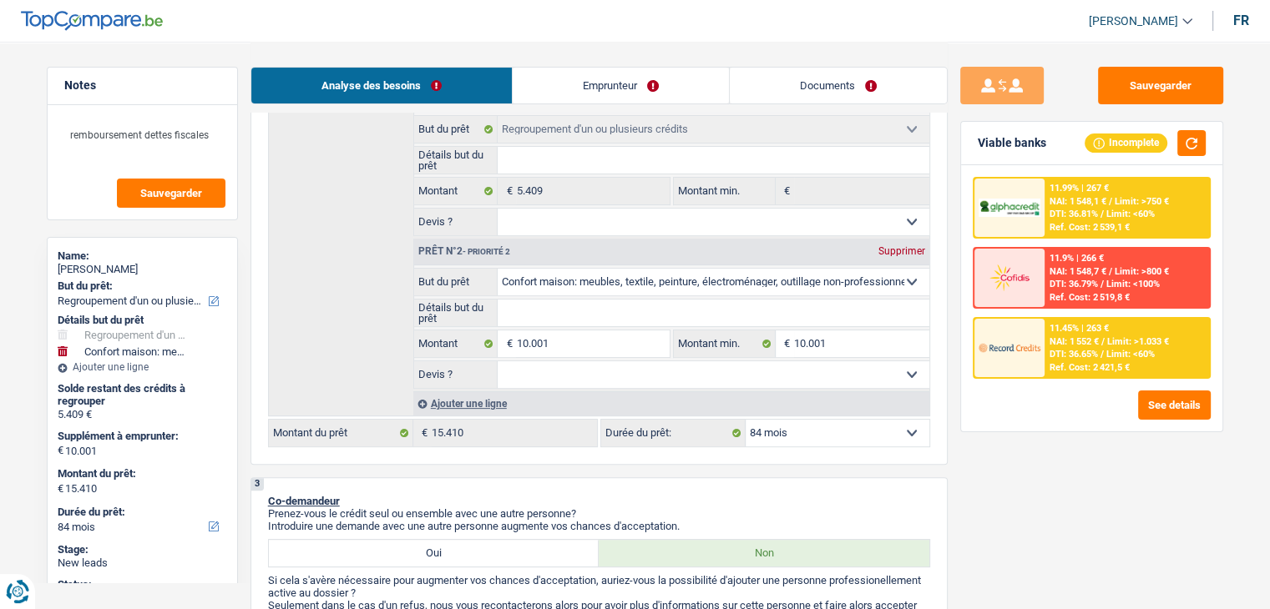
click at [1077, 362] on div "Ref. Cost: 2 421,5 €" at bounding box center [1089, 367] width 80 height 11
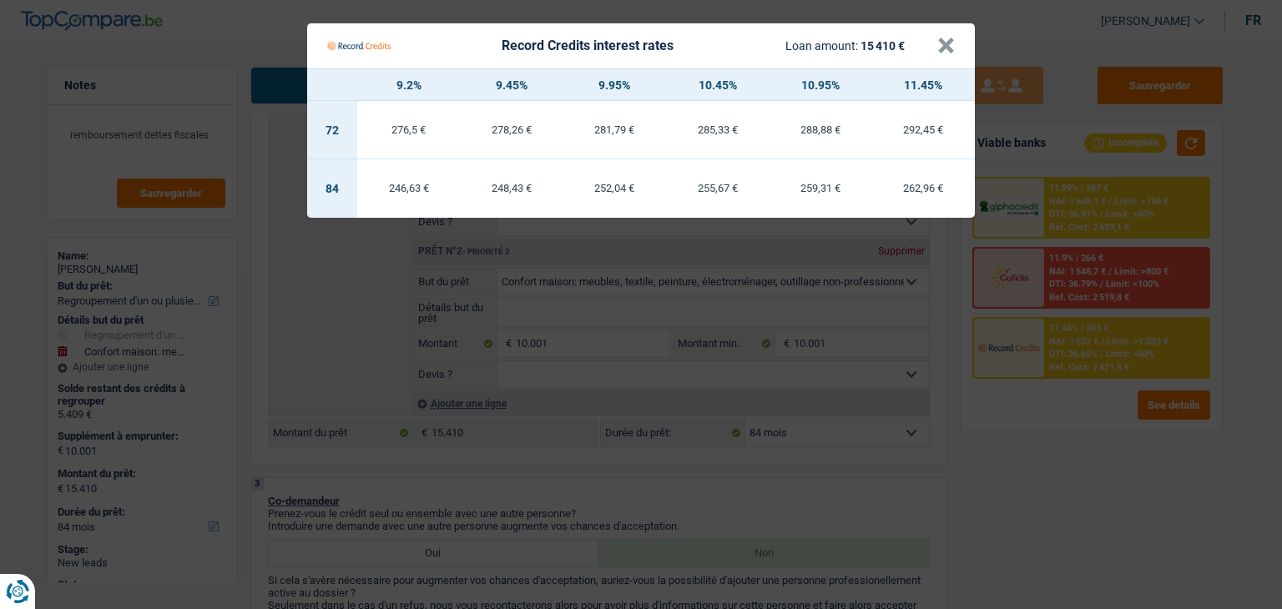
click at [1076, 413] on Credits "Record Credits interest rates Loan amount: 15 410 € × 9.2% 9.45% 9.95% 10.45% 1…" at bounding box center [641, 304] width 1282 height 609
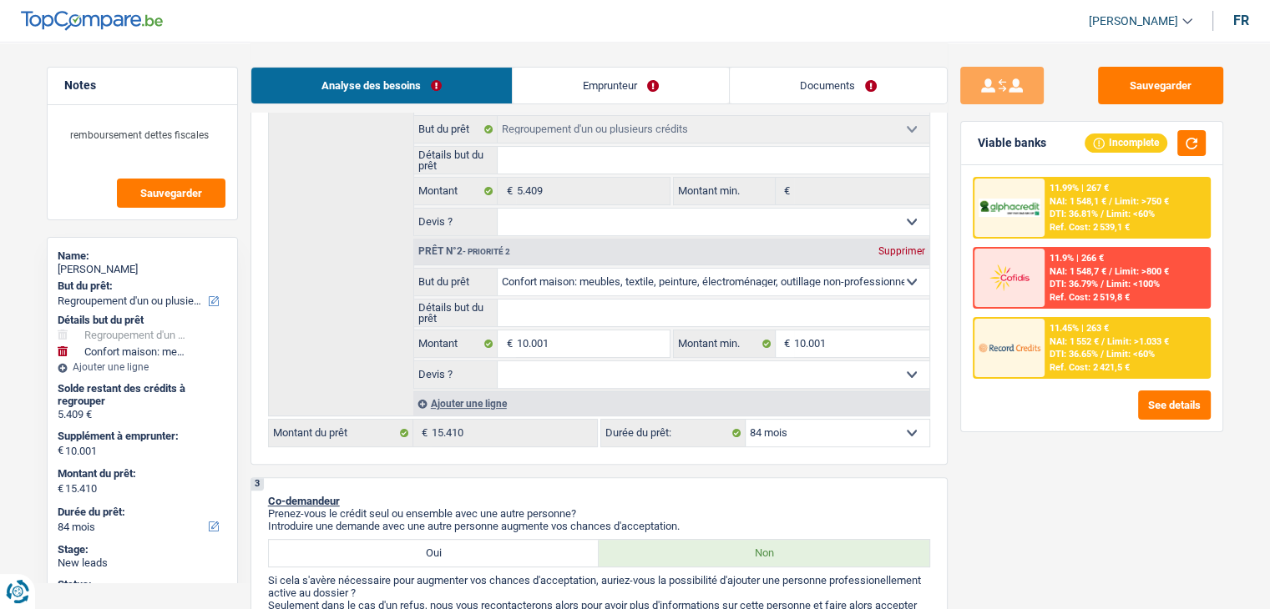
click at [843, 488] on div "3 Co-demandeur Prenez-vous le crédit seul ou ensemble avec une autre personne? …" at bounding box center [598, 577] width 697 height 200
click at [647, 376] on select "Oui Non Non répondu Sélectionner une option" at bounding box center [714, 374] width 432 height 27
select select "yes"
click at [498, 361] on select "Oui Non Non répondu Sélectionner une option" at bounding box center [714, 374] width 432 height 27
select select "yes"
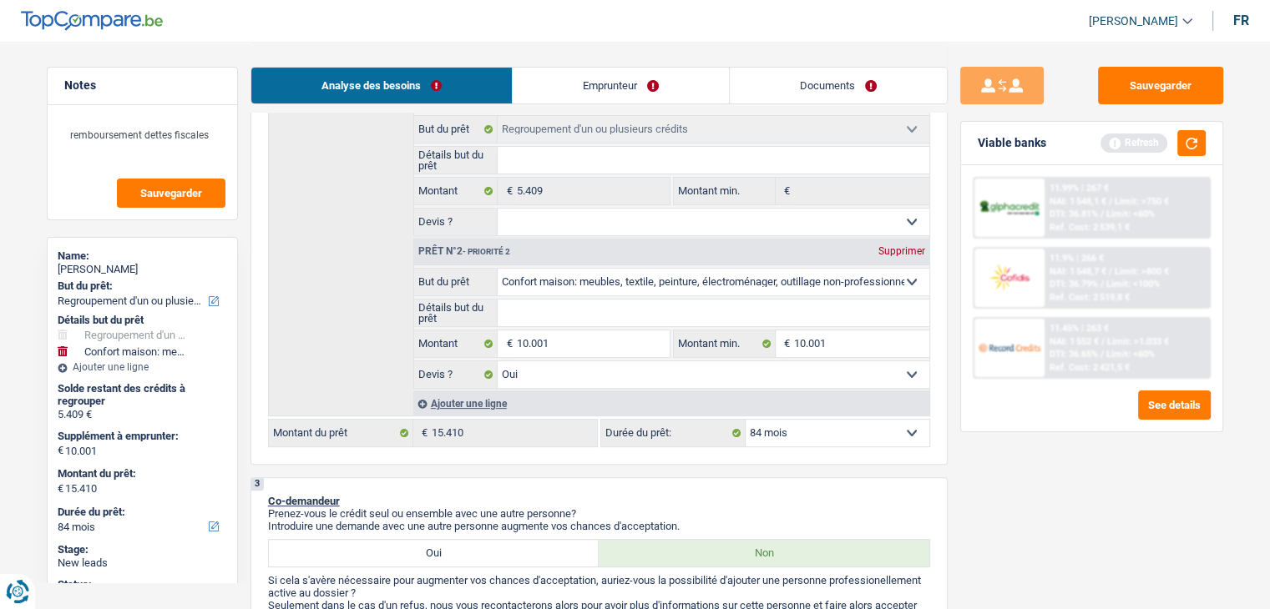
click at [821, 314] on input "Détails but du prêt" at bounding box center [714, 313] width 432 height 27
type input "a"
type input "am"
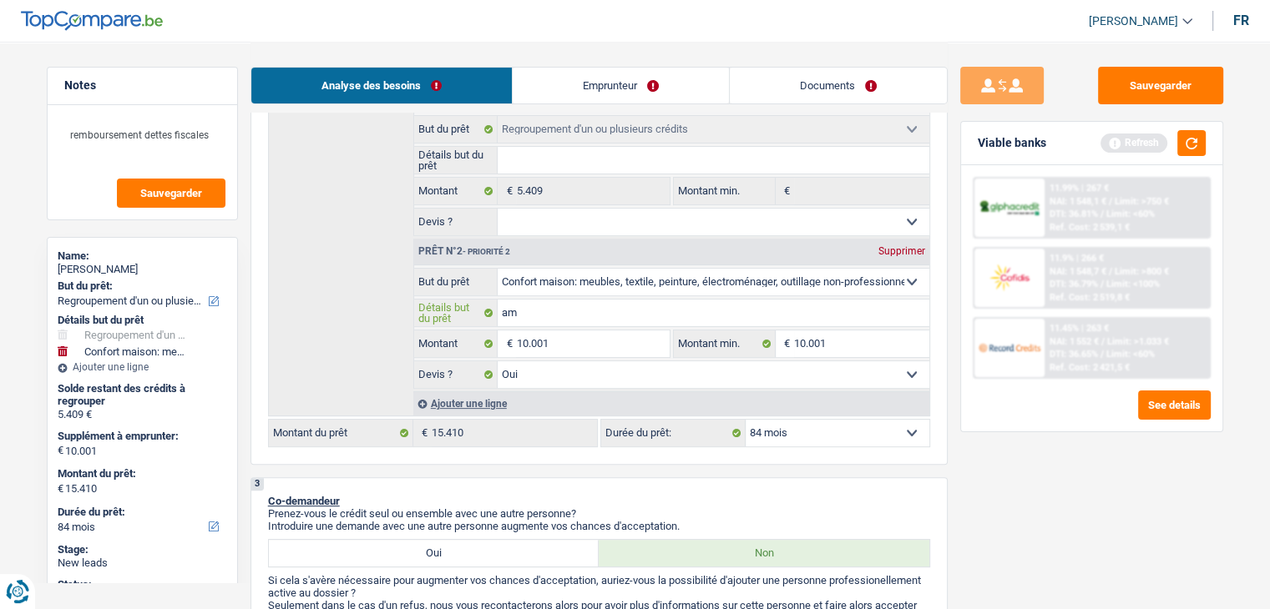
type input "ame"
type input "ameu"
type input "ameub"
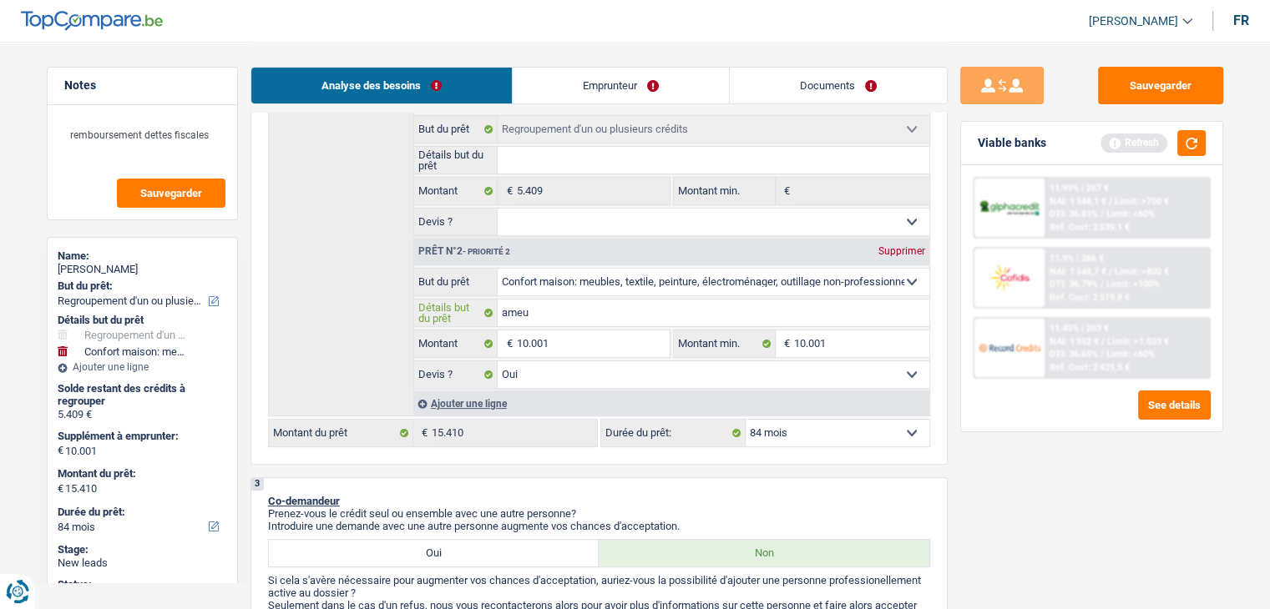
type input "ameub"
type input "ameubl"
type input "ameuble"
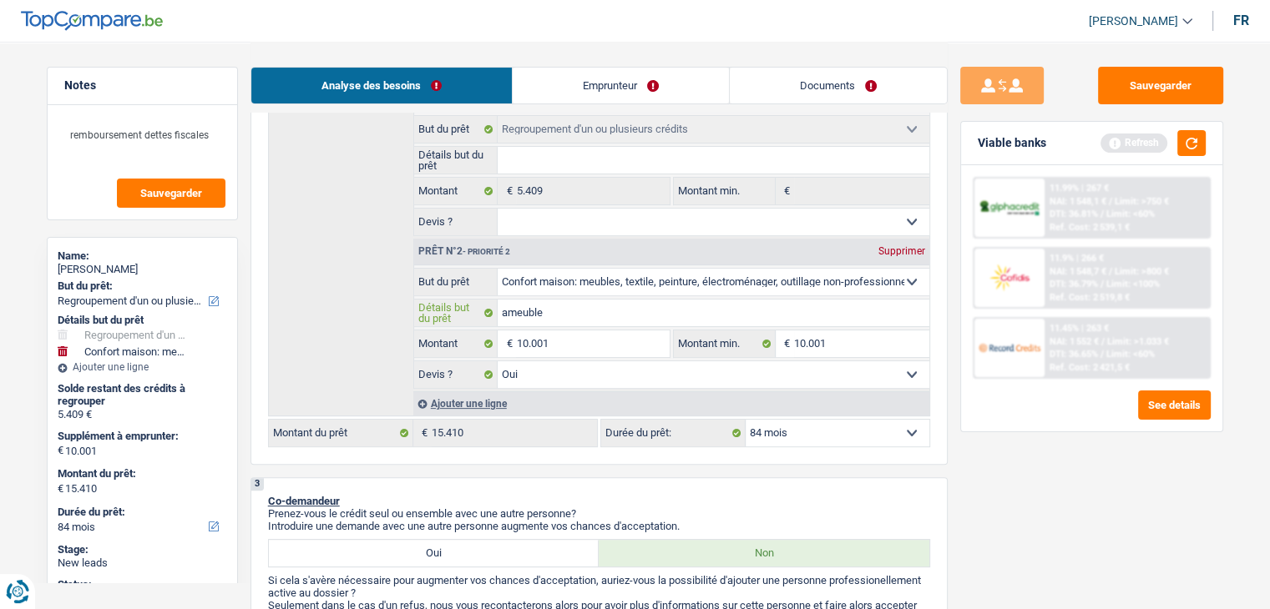
type input "ameublem"
type input "ameubleme"
type input "ameublemen"
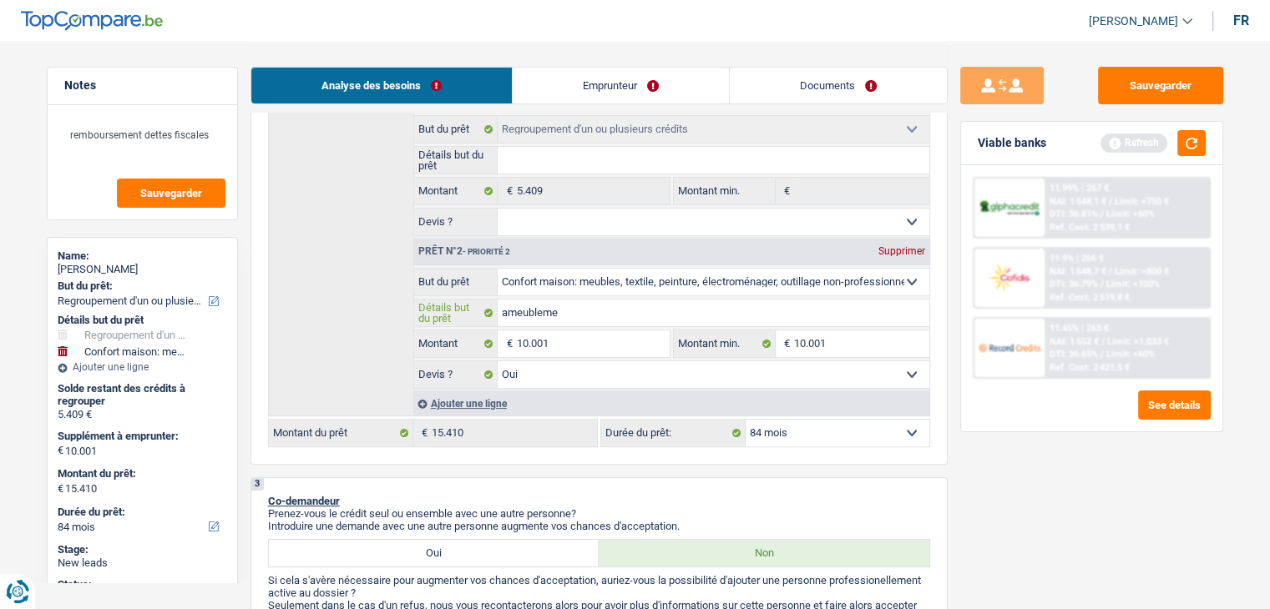
type input "ameublemen"
type input "ameublement"
click at [804, 91] on link "Documents" at bounding box center [838, 86] width 217 height 36
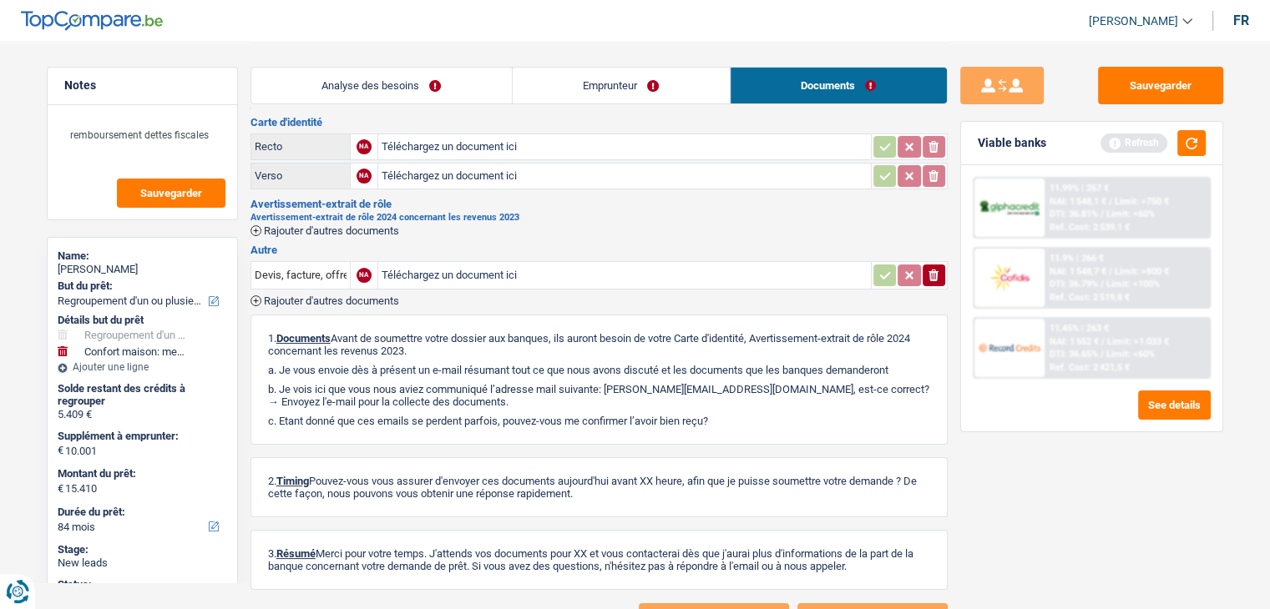
scroll to position [0, 0]
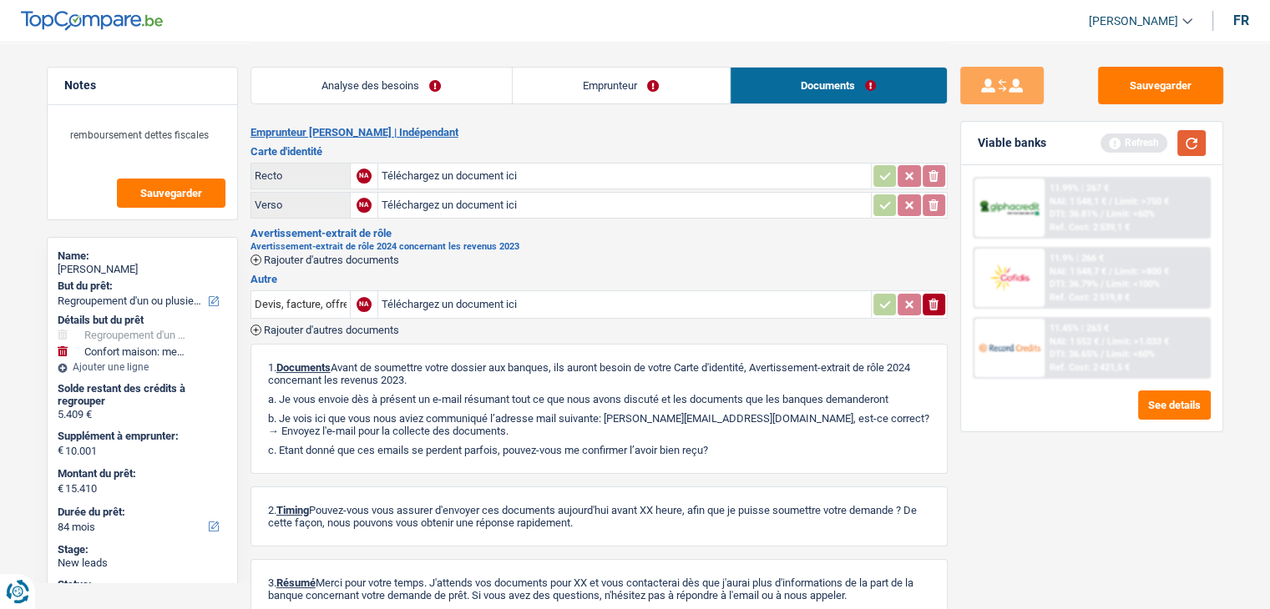
click at [1188, 143] on button "button" at bounding box center [1191, 143] width 28 height 26
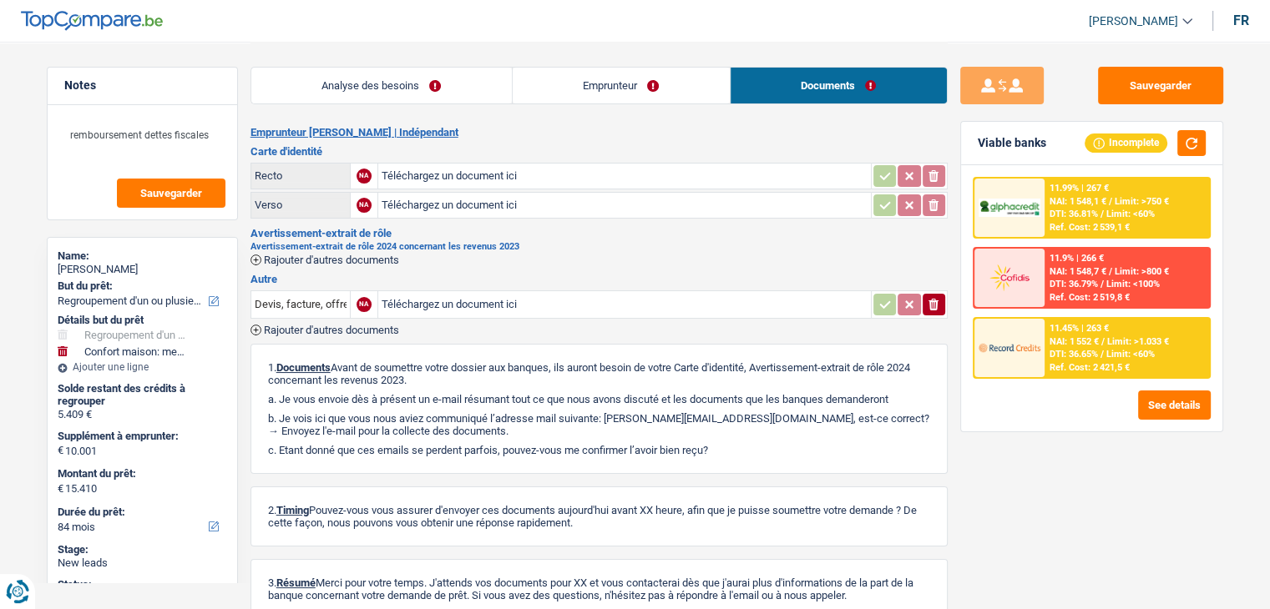
click at [619, 90] on link "Emprunteur" at bounding box center [621, 86] width 217 height 36
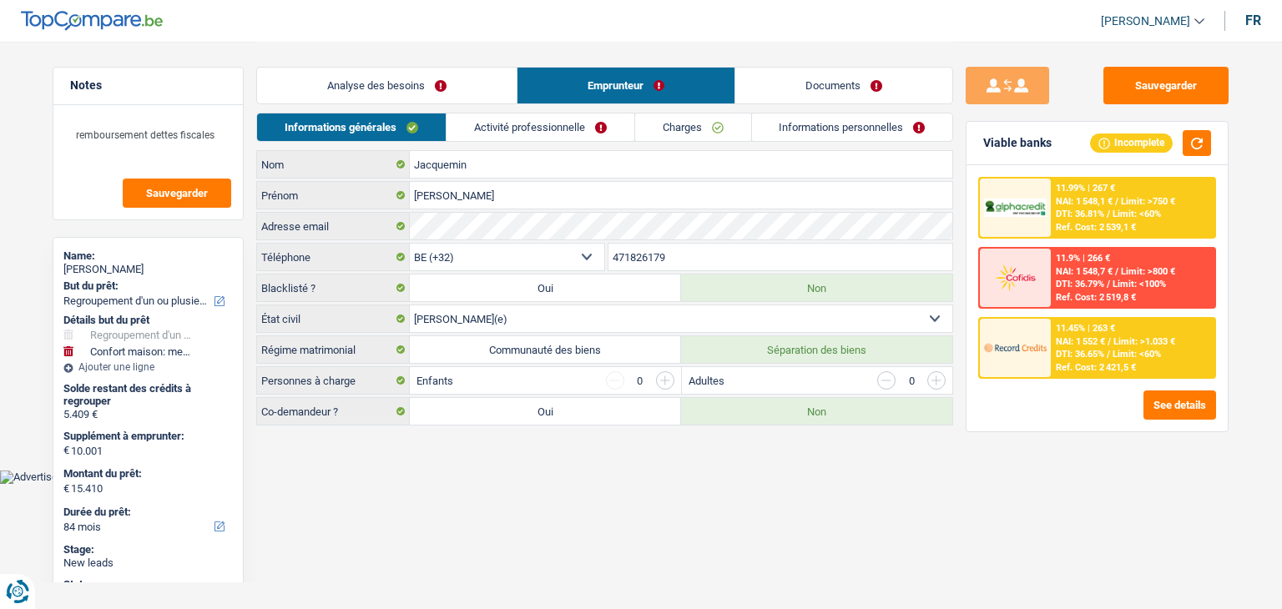
click at [563, 125] on link "Activité professionnelle" at bounding box center [541, 128] width 188 height 28
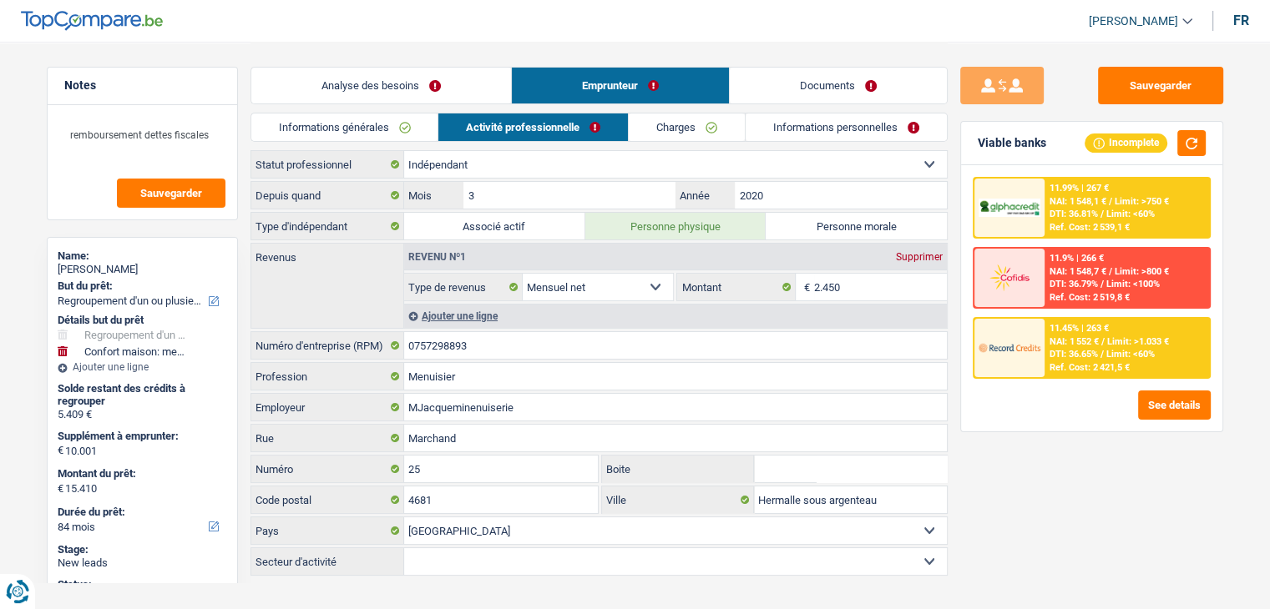
click at [396, 124] on link "Informations générales" at bounding box center [344, 128] width 187 height 28
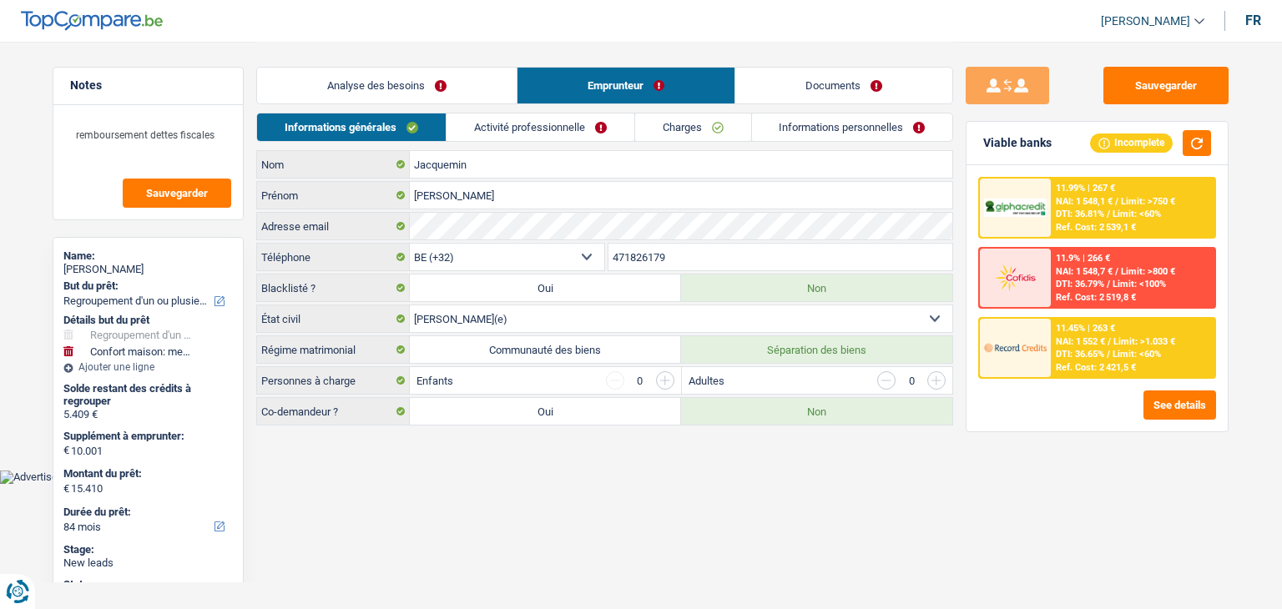
click at [806, 132] on link "Informations personnelles" at bounding box center [852, 128] width 201 height 28
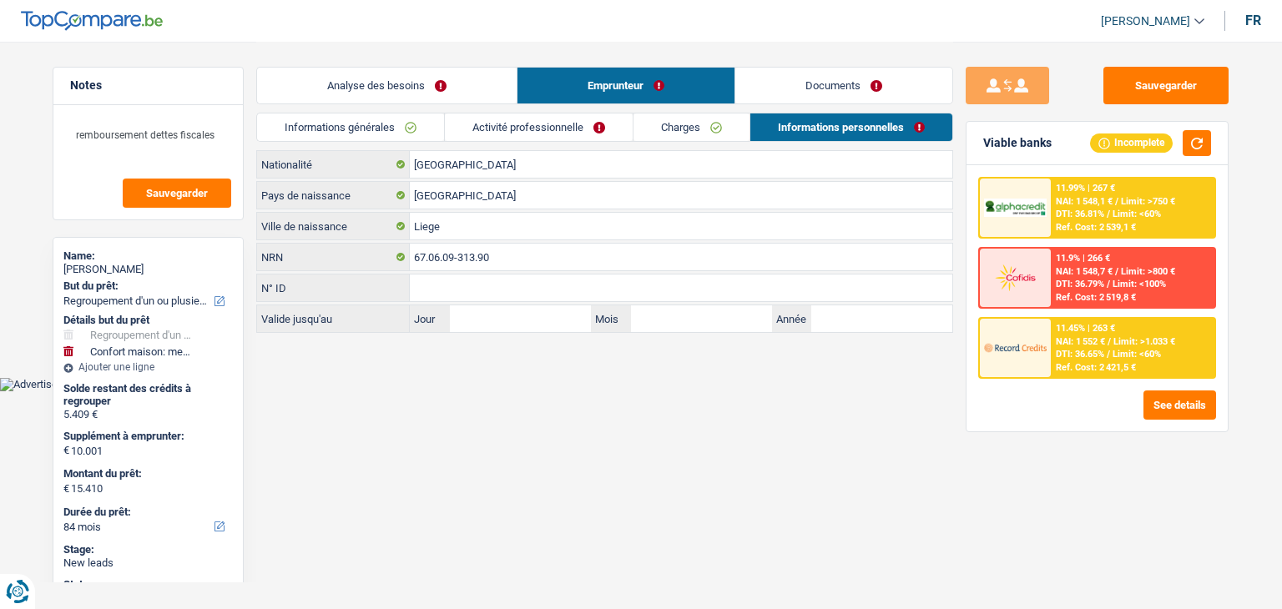
click at [815, 78] on link "Documents" at bounding box center [843, 86] width 217 height 36
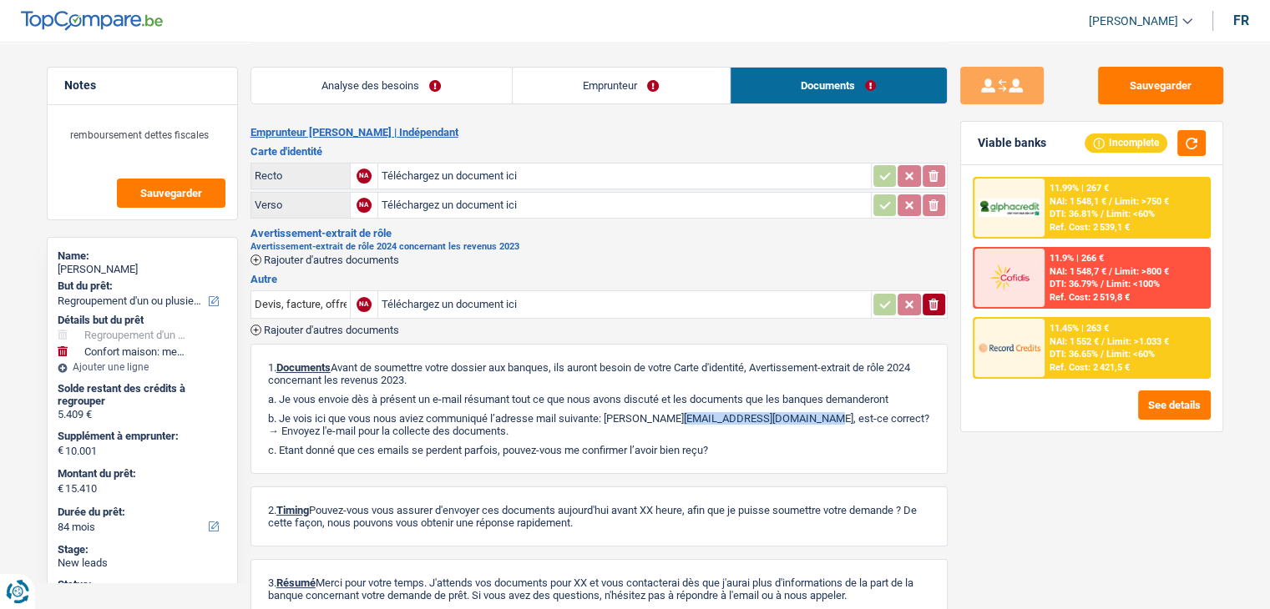
drag, startPoint x: 614, startPoint y: 415, endPoint x: 748, endPoint y: 413, distance: 133.6
click at [748, 413] on p "b. Je vois ici que vous nous aviez communiqué l’adresse mail suivante: [PERSON…" at bounding box center [599, 424] width 662 height 25
click at [753, 462] on div "1. Documents Avant de soumettre votre dossier aux banques, ils auront besoin de…" at bounding box center [598, 409] width 697 height 130
drag, startPoint x: 414, startPoint y: 78, endPoint x: 402, endPoint y: 84, distance: 13.1
click at [414, 78] on link "Analyse des besoins" at bounding box center [381, 86] width 260 height 36
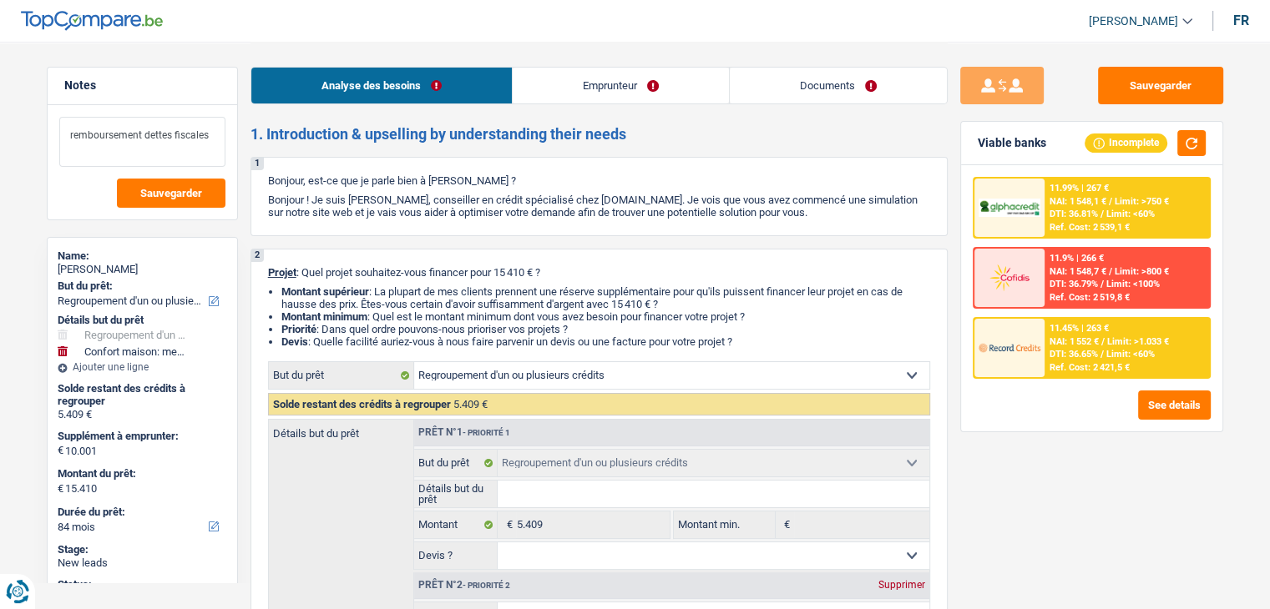
drag, startPoint x: 209, startPoint y: 132, endPoint x: 134, endPoint y: 144, distance: 76.2
click at [112, 144] on textarea "remboursement dettes fiscales" at bounding box center [142, 142] width 166 height 50
drag, startPoint x: 160, startPoint y: 144, endPoint x: 207, endPoint y: 141, distance: 46.9
click at [161, 144] on textarea "remboursement dettes fiscales" at bounding box center [142, 142] width 166 height 50
click at [207, 140] on textarea "remboursement dettes fiscales" at bounding box center [142, 142] width 166 height 50
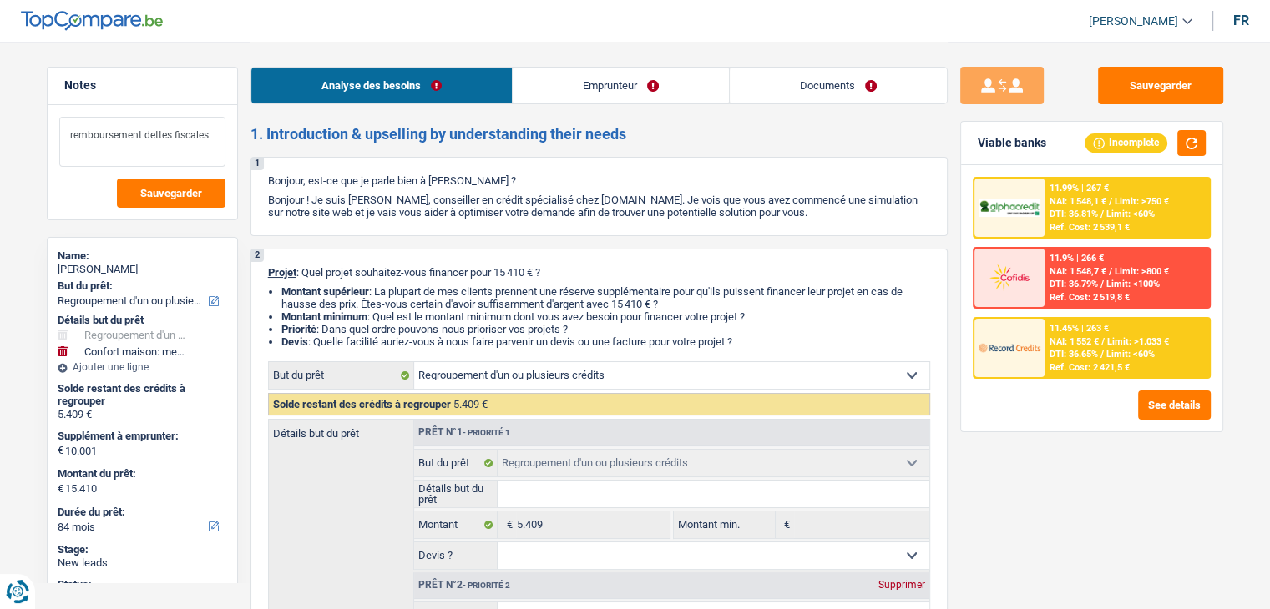
drag, startPoint x: 209, startPoint y: 136, endPoint x: 63, endPoint y: 116, distance: 147.4
click at [63, 117] on textarea "remboursement dettes fiscales" at bounding box center [142, 142] width 166 height 50
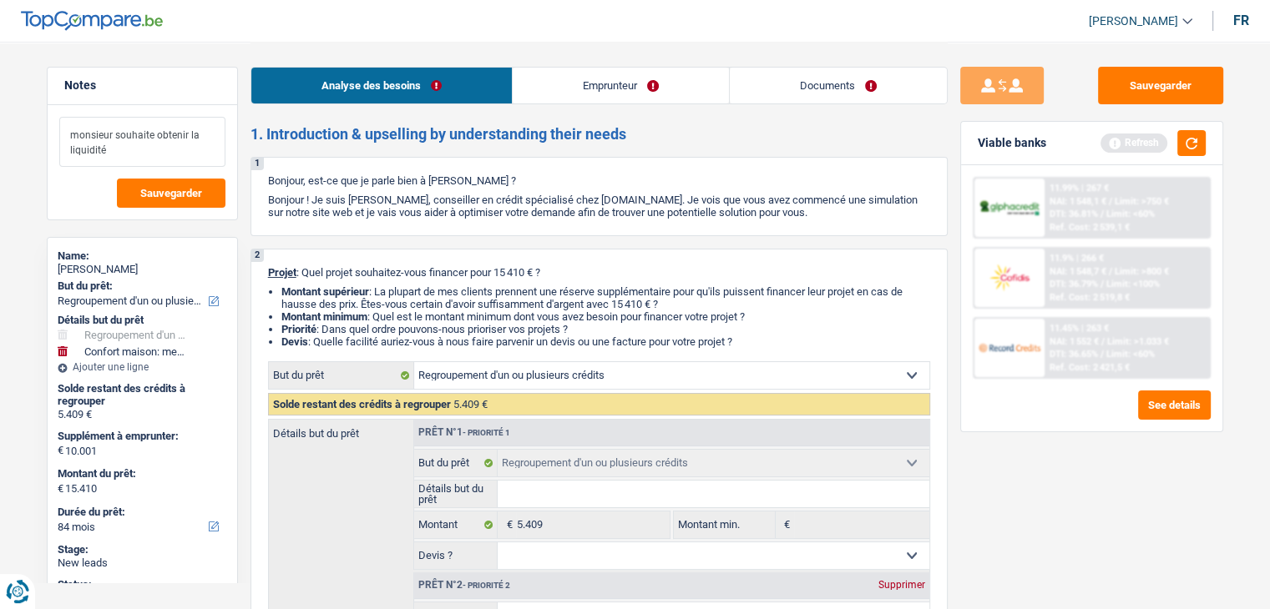
click at [170, 154] on textarea "monsieur souhaite obtenir la liquidité" at bounding box center [142, 142] width 166 height 50
click at [1204, 147] on button "button" at bounding box center [1191, 143] width 28 height 26
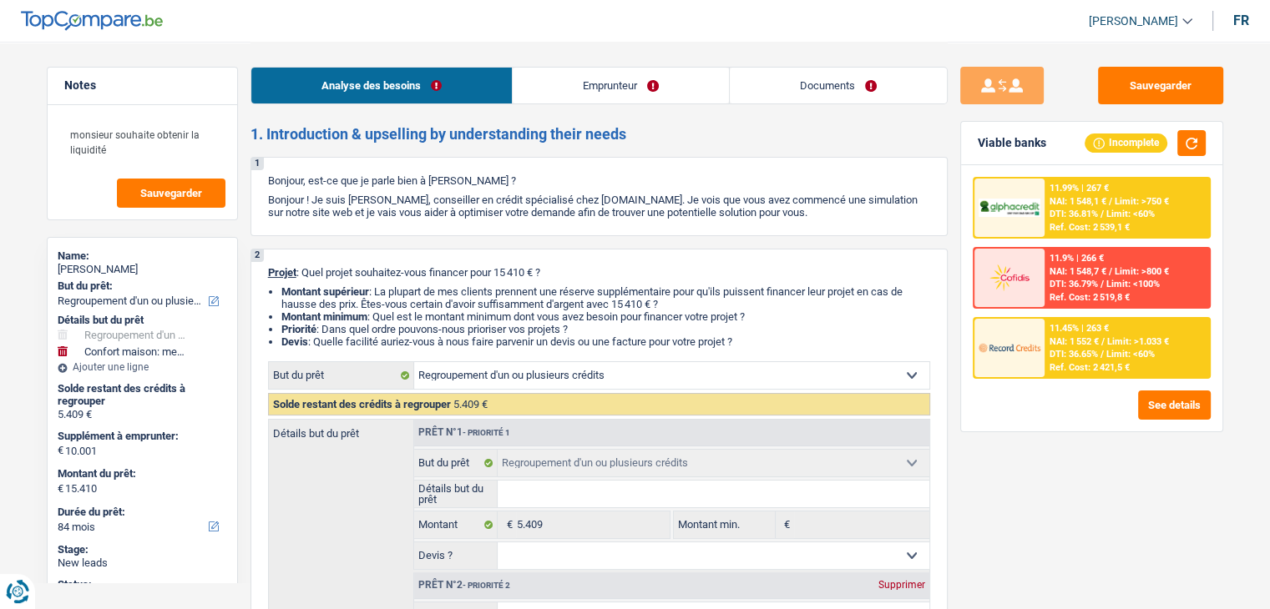
click at [588, 207] on p "Bonjour ! Je suis [PERSON_NAME], conseiller en crédit spécialisé chez [DOMAIN_N…" at bounding box center [599, 206] width 662 height 25
click at [154, 146] on textarea "monsieur souhaite obtenir la liquidité" at bounding box center [142, 142] width 166 height 50
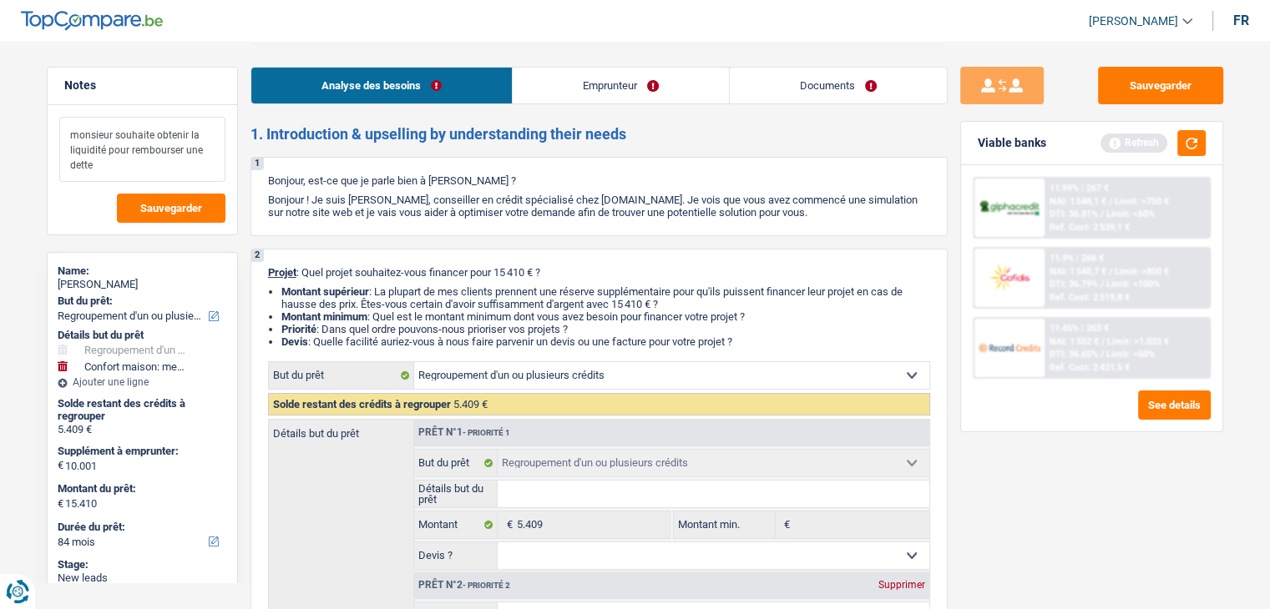
type textarea "monsieur souhaite obtenir la liquidité pour rembourser une dette"
click at [1206, 134] on div "Viable banks Refresh" at bounding box center [1091, 143] width 261 height 43
click at [1205, 136] on div "Viable banks Refresh" at bounding box center [1091, 143] width 261 height 43
click at [1196, 143] on button "button" at bounding box center [1191, 143] width 28 height 26
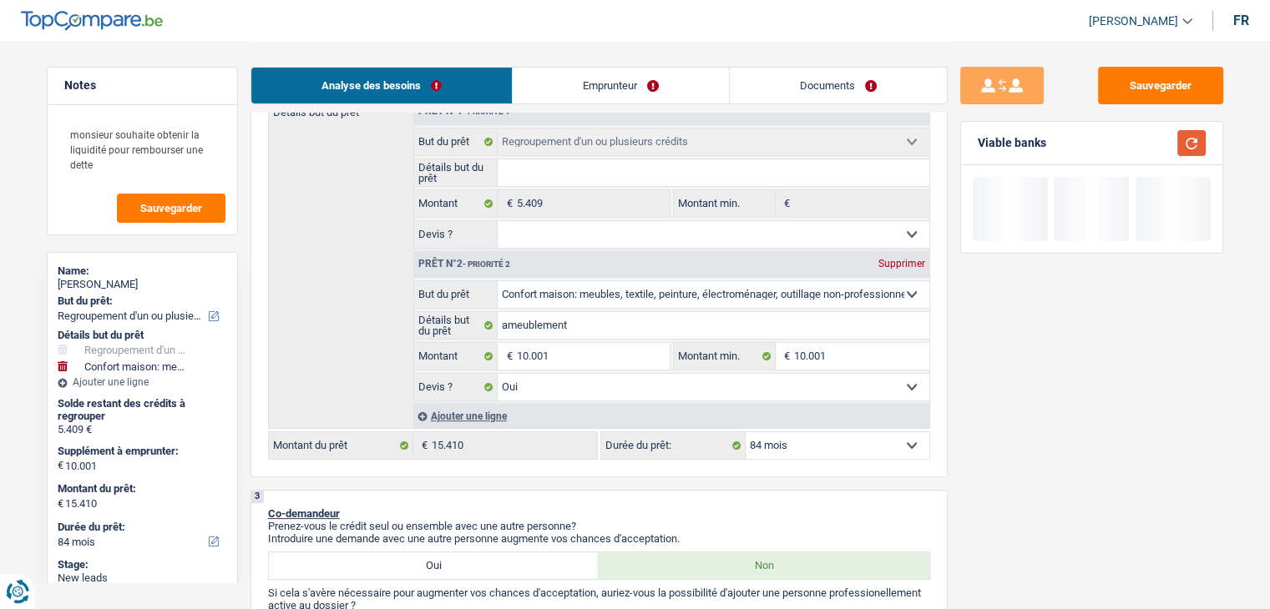
scroll to position [250, 0]
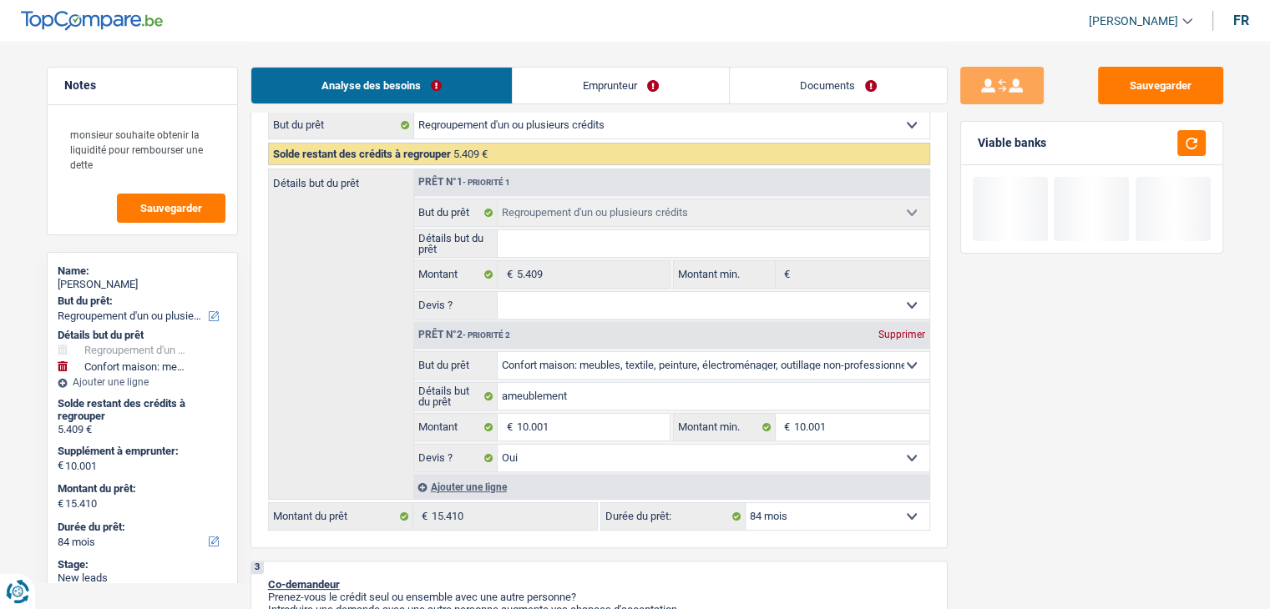
click at [553, 311] on select "Oui Non Non répondu Sélectionner une option" at bounding box center [714, 305] width 432 height 27
select select "yes"
click at [498, 292] on select "Oui Non Non répondu Sélectionner une option" at bounding box center [714, 305] width 432 height 27
select select "yes"
click at [524, 232] on input "Détails but du prêt" at bounding box center [714, 243] width 432 height 27
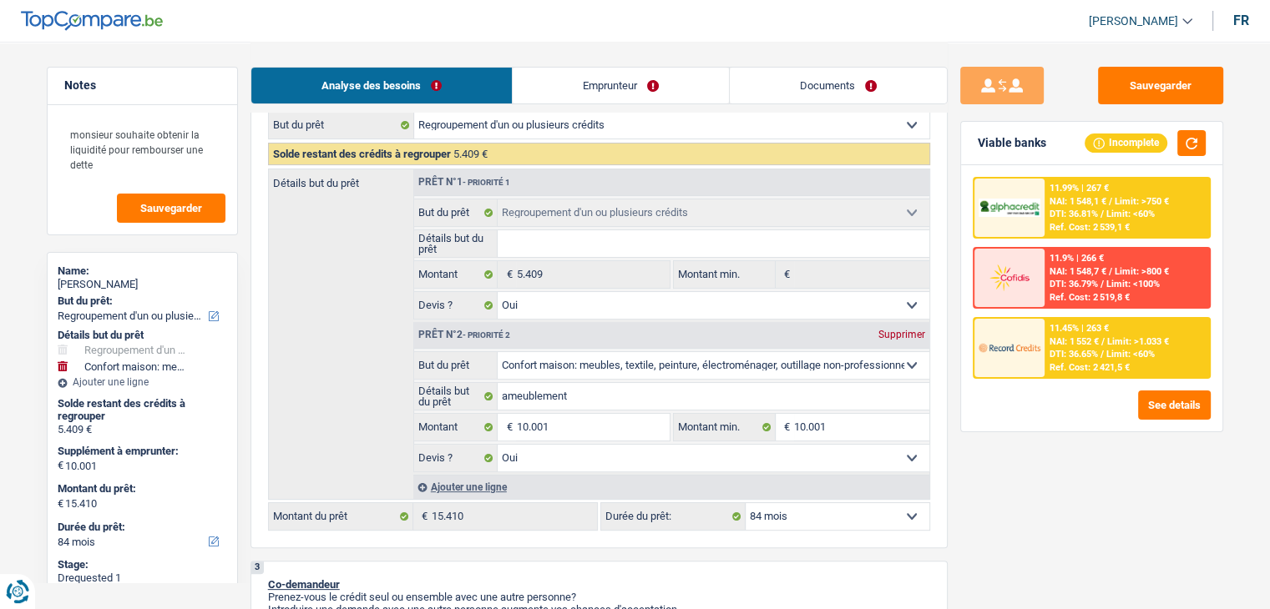
type input "r"
type input "re"
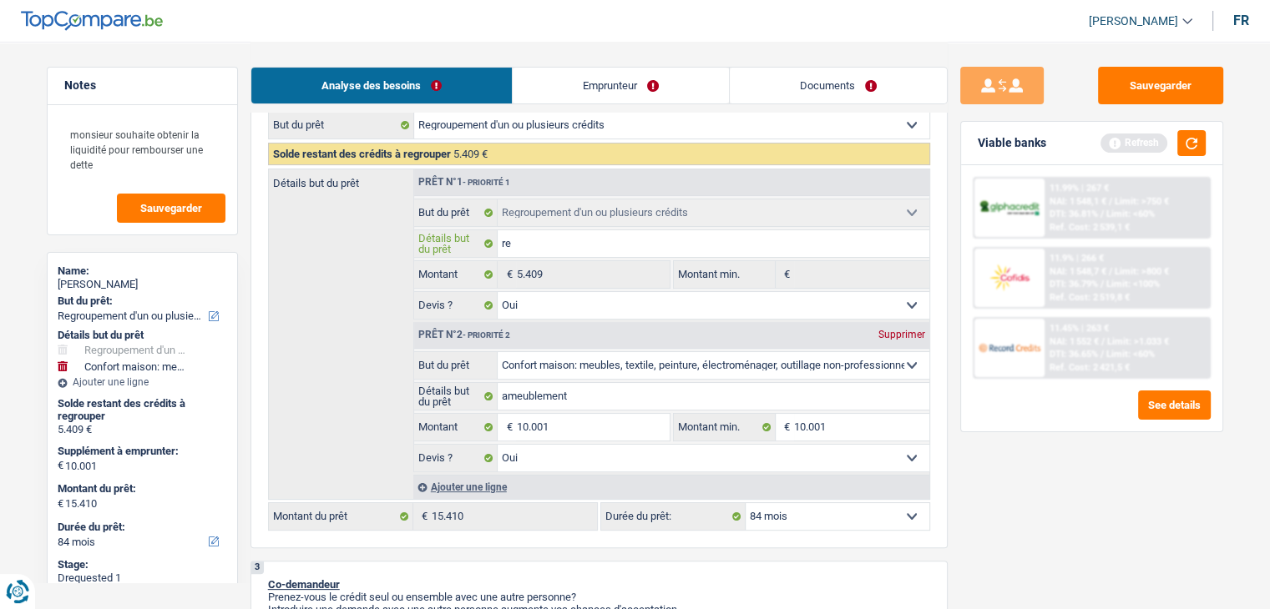
type input "reg"
type input "regro"
type input "regrou"
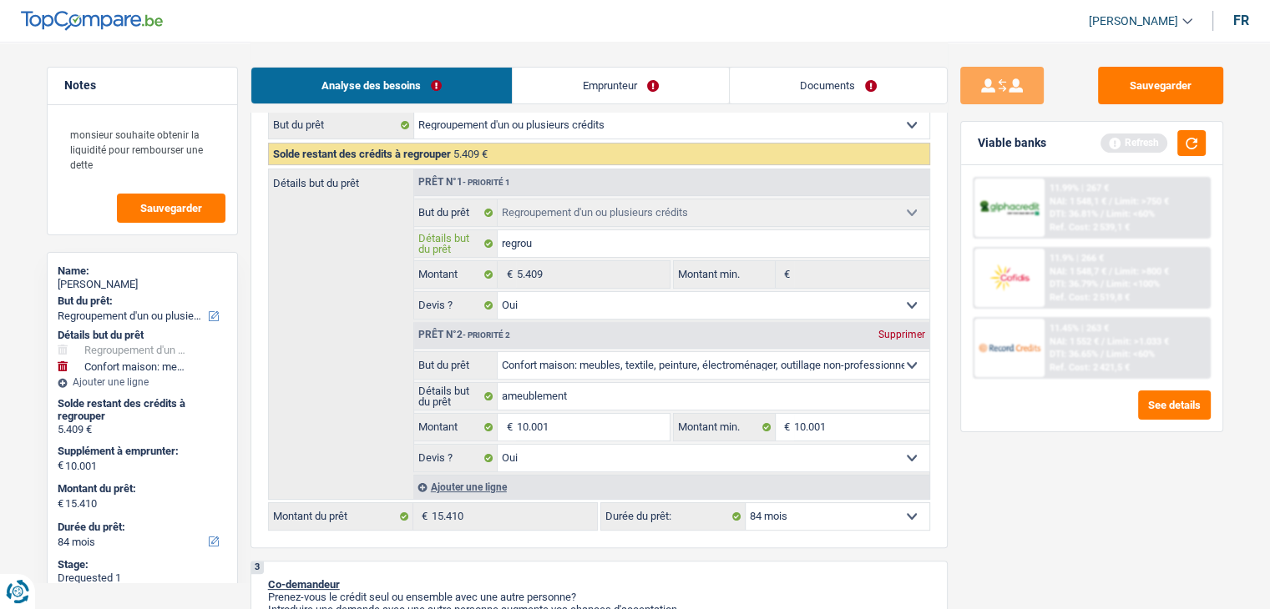
type input "regrou"
type input "regroup"
type input "regroupe"
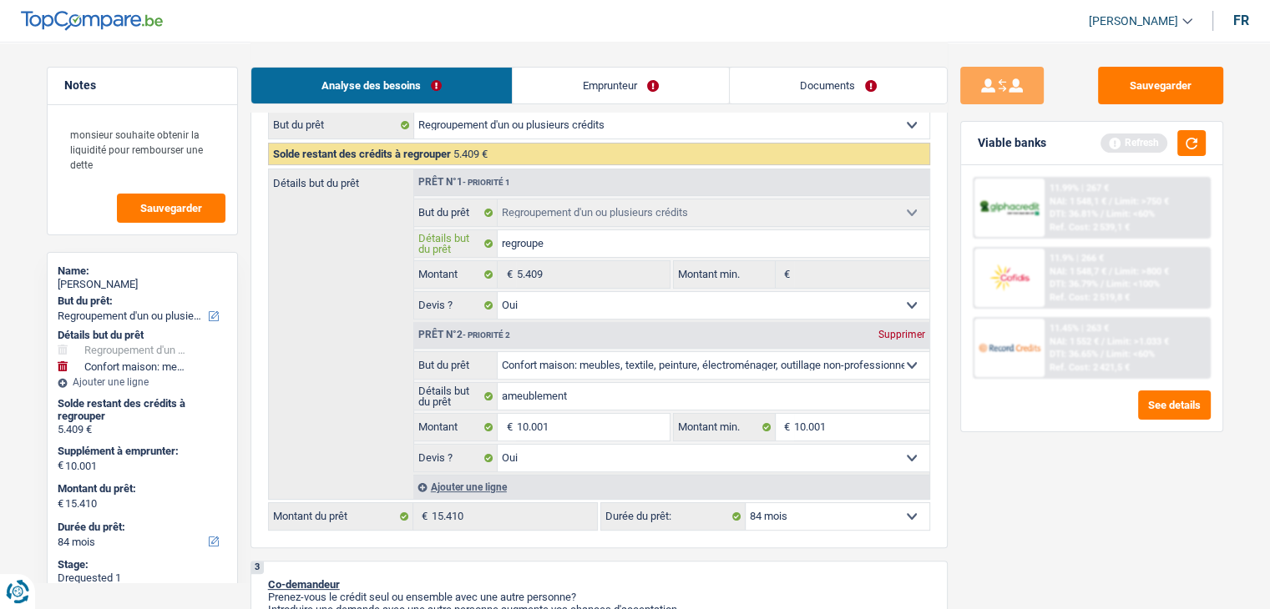
type input "regroupem"
type input "regroupeme"
type input "regroupemen"
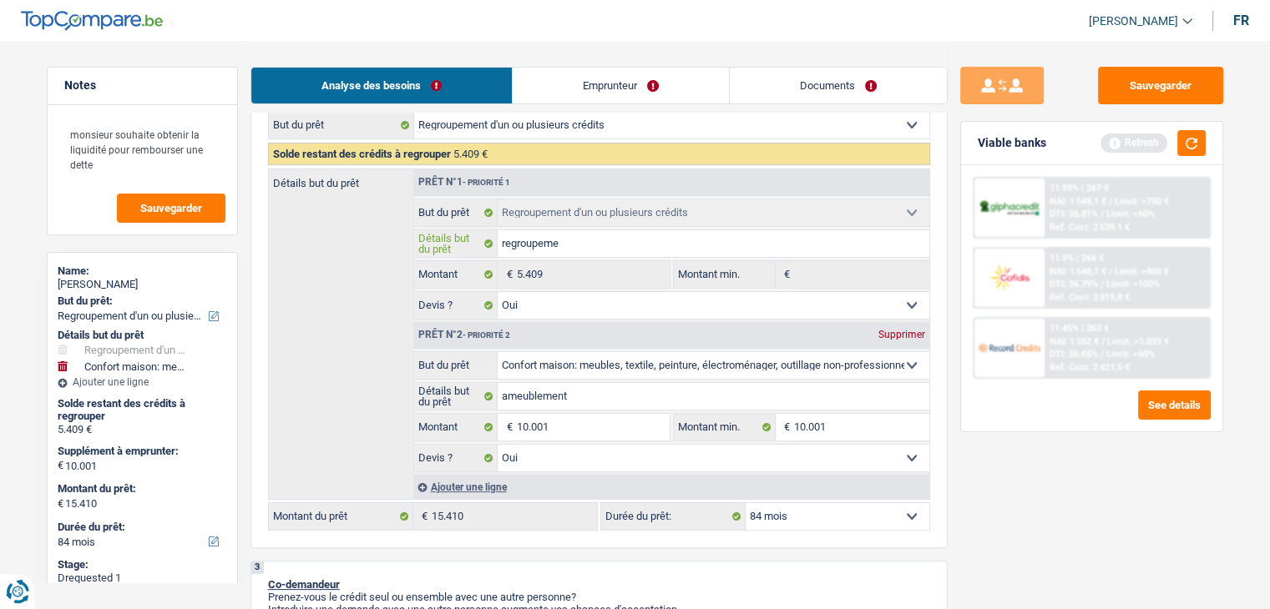
type input "regroupemen"
type input "regroupement"
click at [1203, 138] on button "button" at bounding box center [1191, 143] width 28 height 26
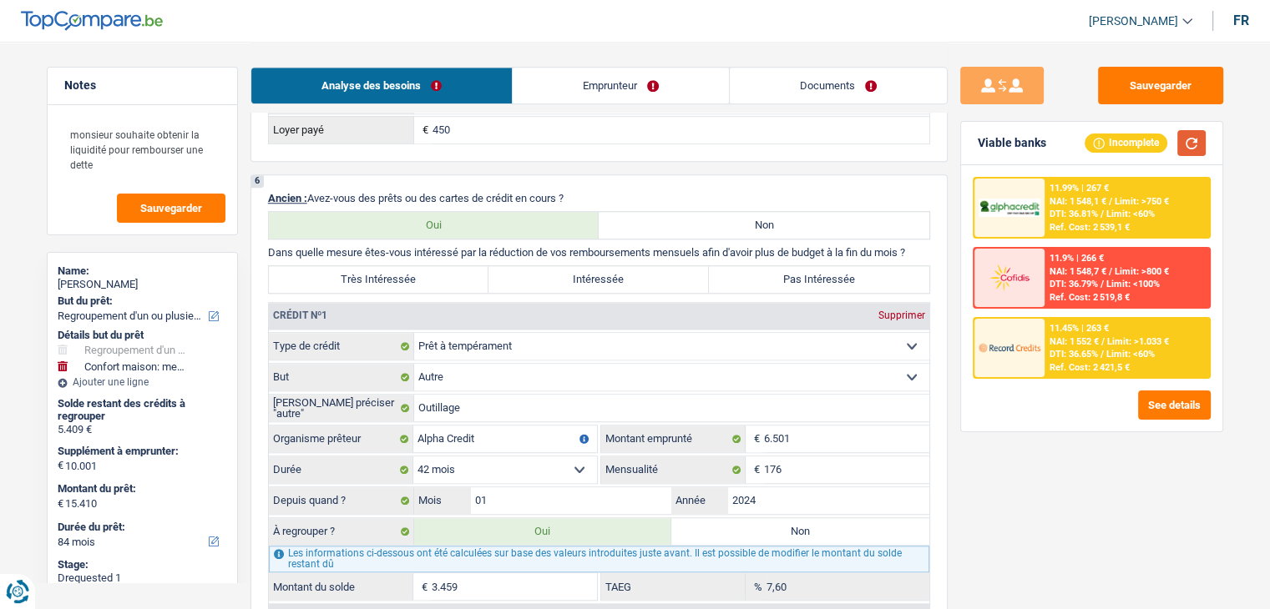
scroll to position [1336, 0]
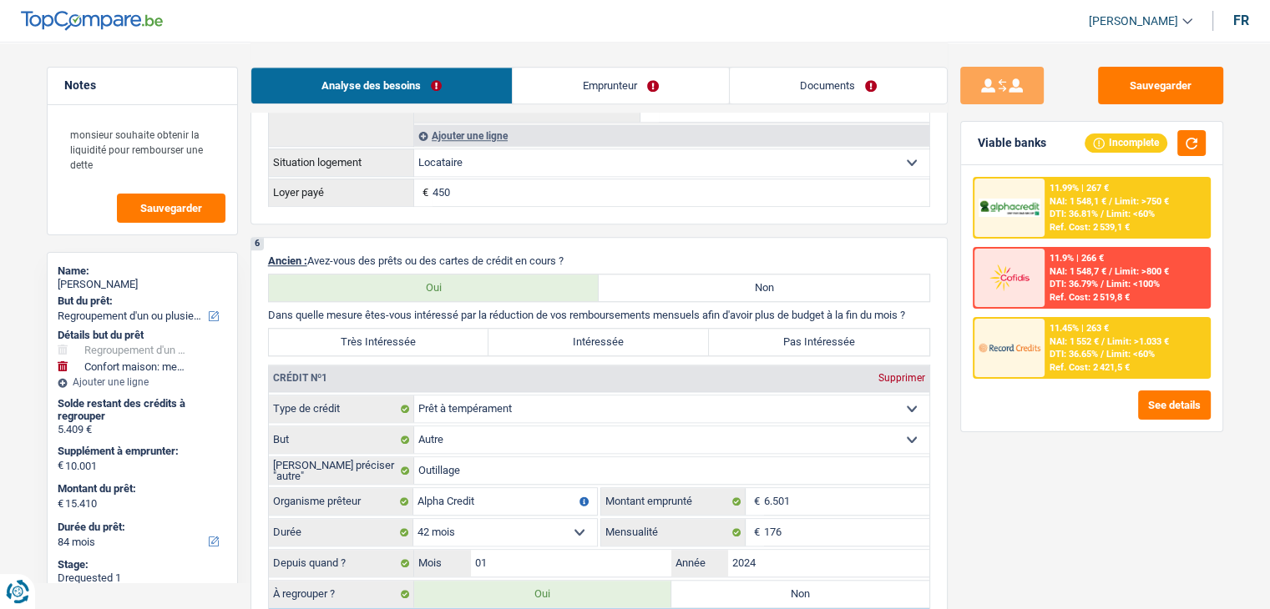
click at [650, 337] on label "Intéressée" at bounding box center [598, 342] width 220 height 27
click at [650, 337] on input "Intéressée" at bounding box center [598, 342] width 220 height 27
radio input "true"
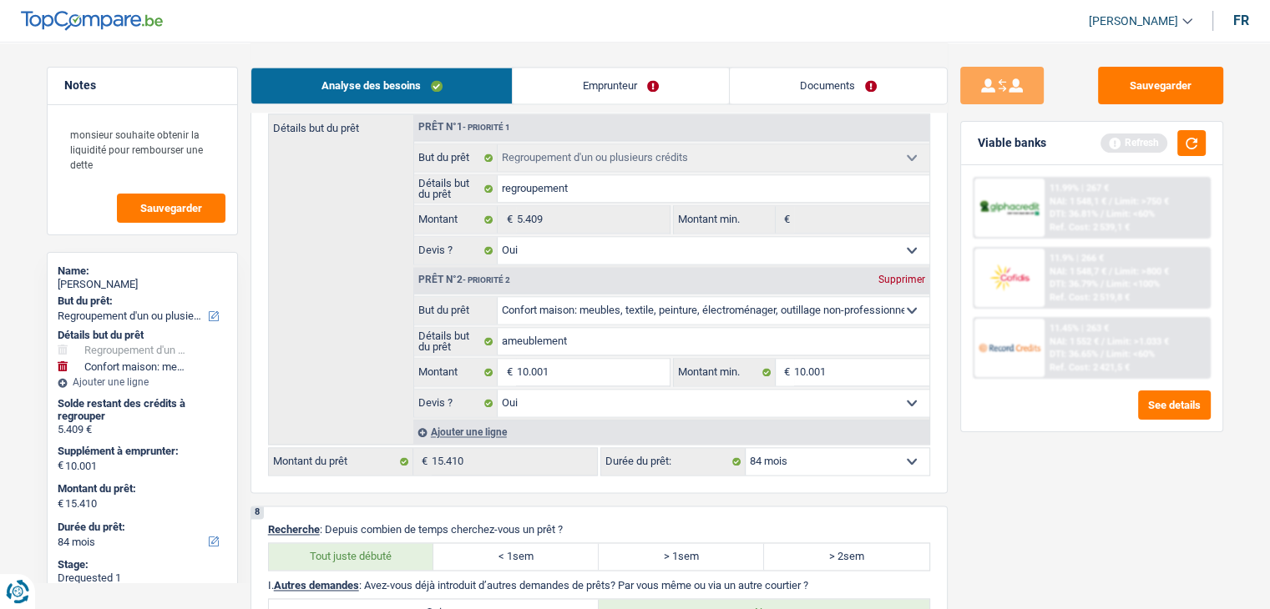
scroll to position [2755, 0]
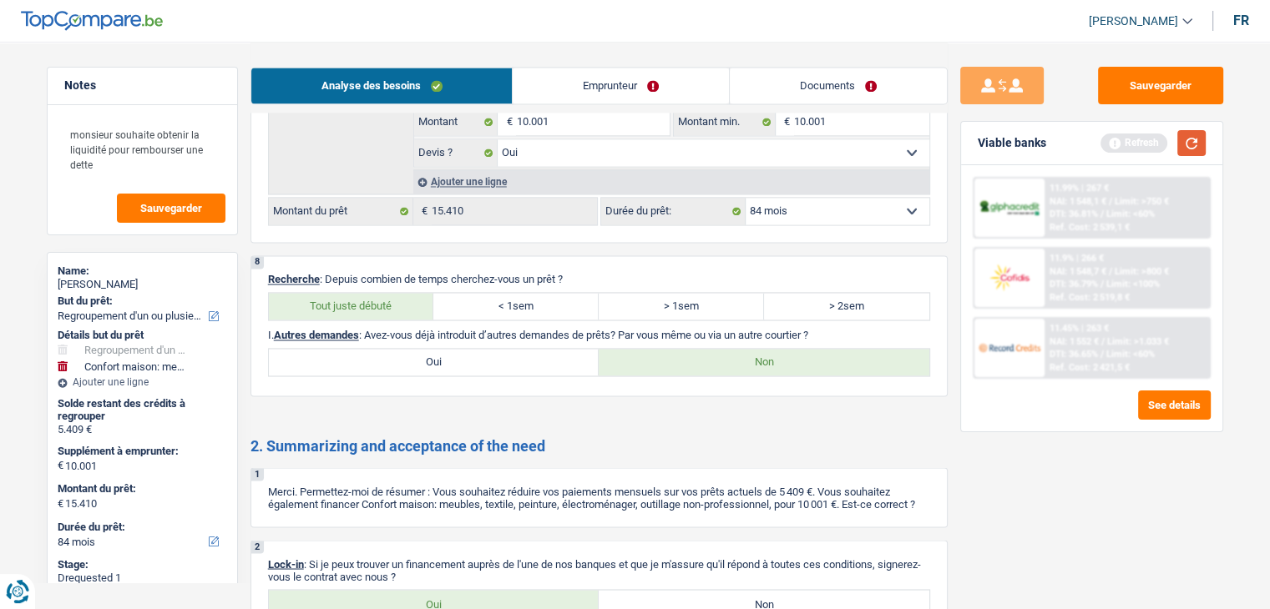
click at [1179, 152] on button "button" at bounding box center [1191, 143] width 28 height 26
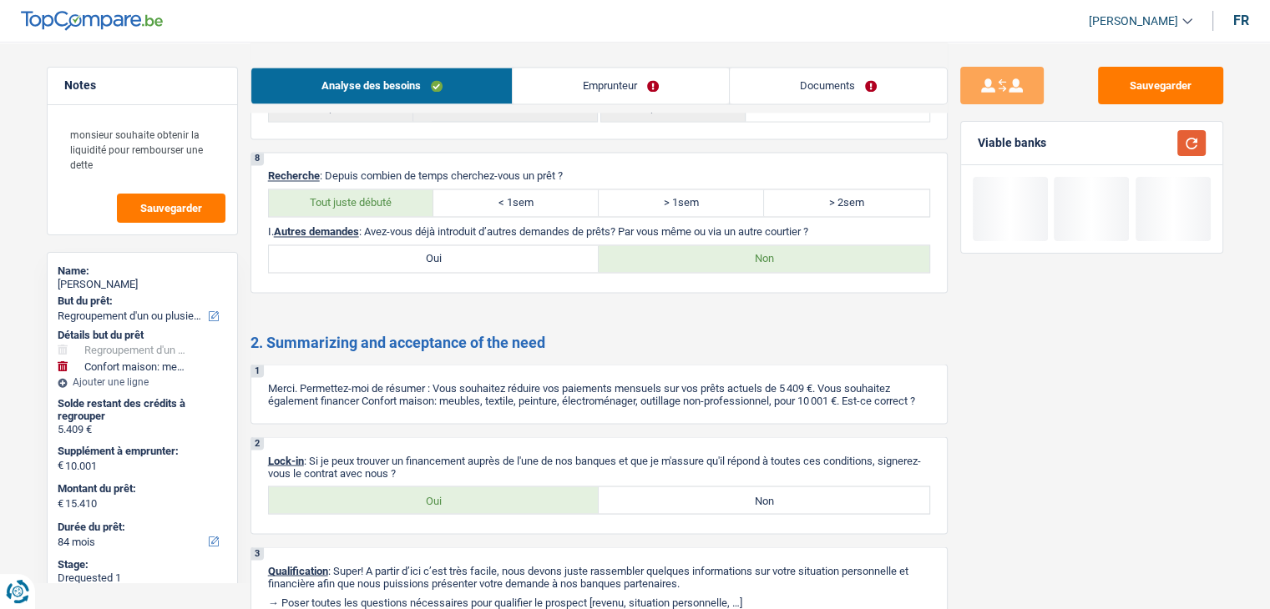
scroll to position [2924, 0]
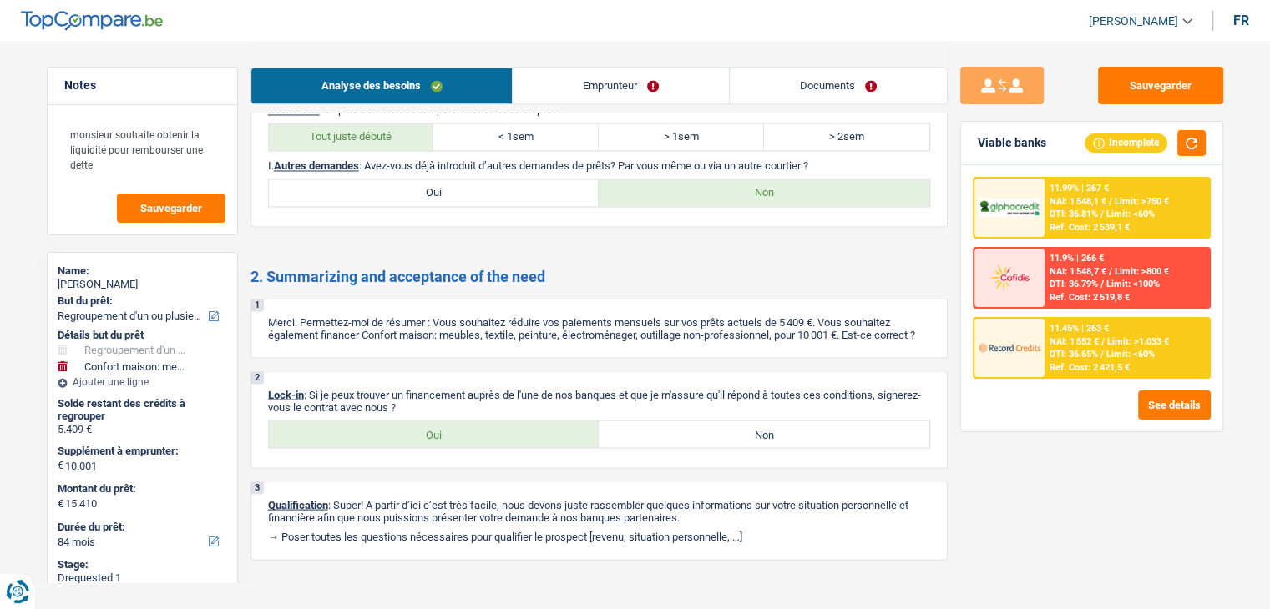
click at [1098, 217] on span "DTI: 36.81%" at bounding box center [1073, 214] width 48 height 11
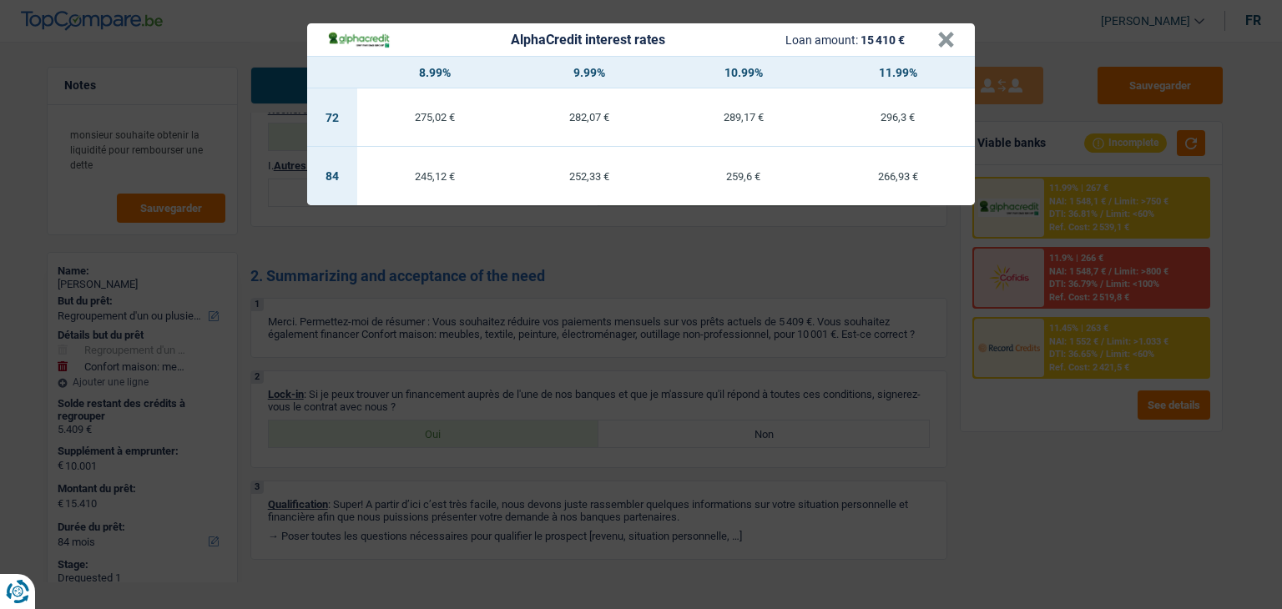
click at [1057, 435] on div "AlphaCredit interest rates Loan amount: 15 410 € × 8.99% 9.99% 10.99% 11.99% 72…" at bounding box center [641, 304] width 1282 height 609
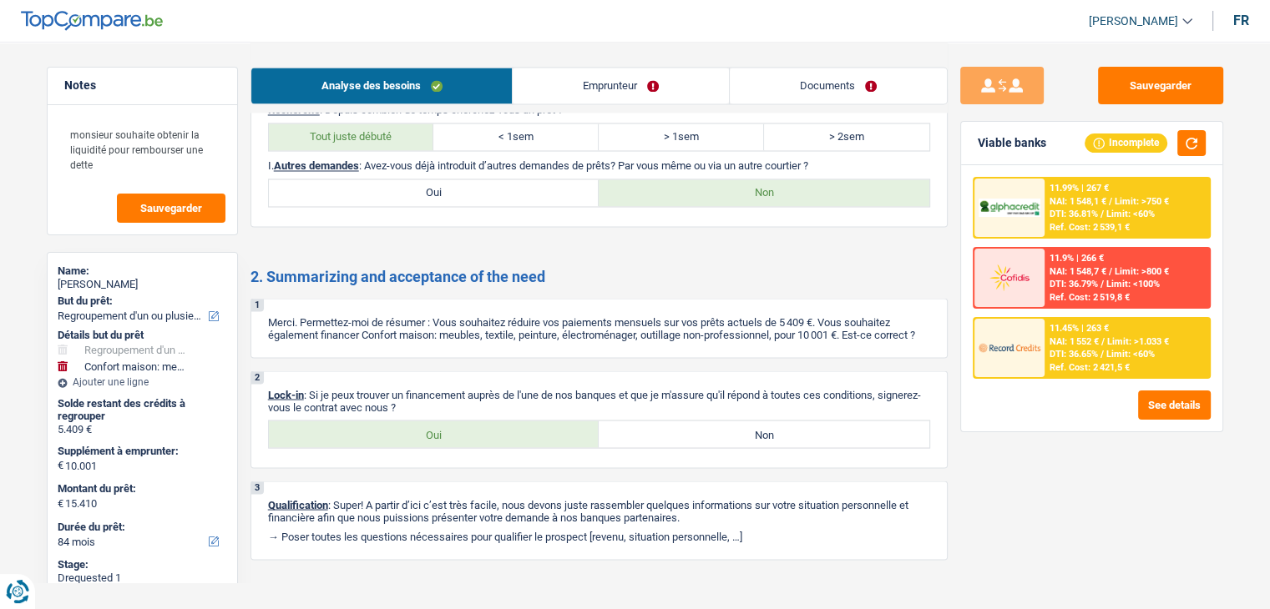
click at [1055, 349] on span "DTI: 36.65%" at bounding box center [1073, 354] width 48 height 11
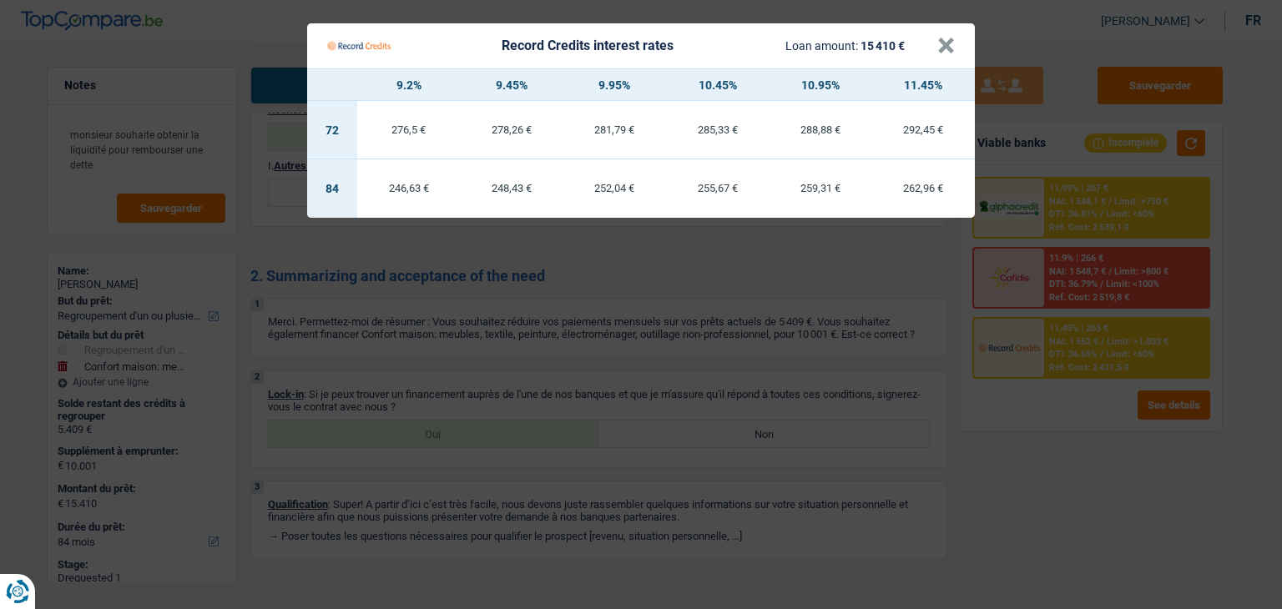
click at [1081, 482] on Credits "Record Credits interest rates Loan amount: 15 410 € × 9.2% 9.45% 9.95% 10.45% 1…" at bounding box center [641, 304] width 1282 height 609
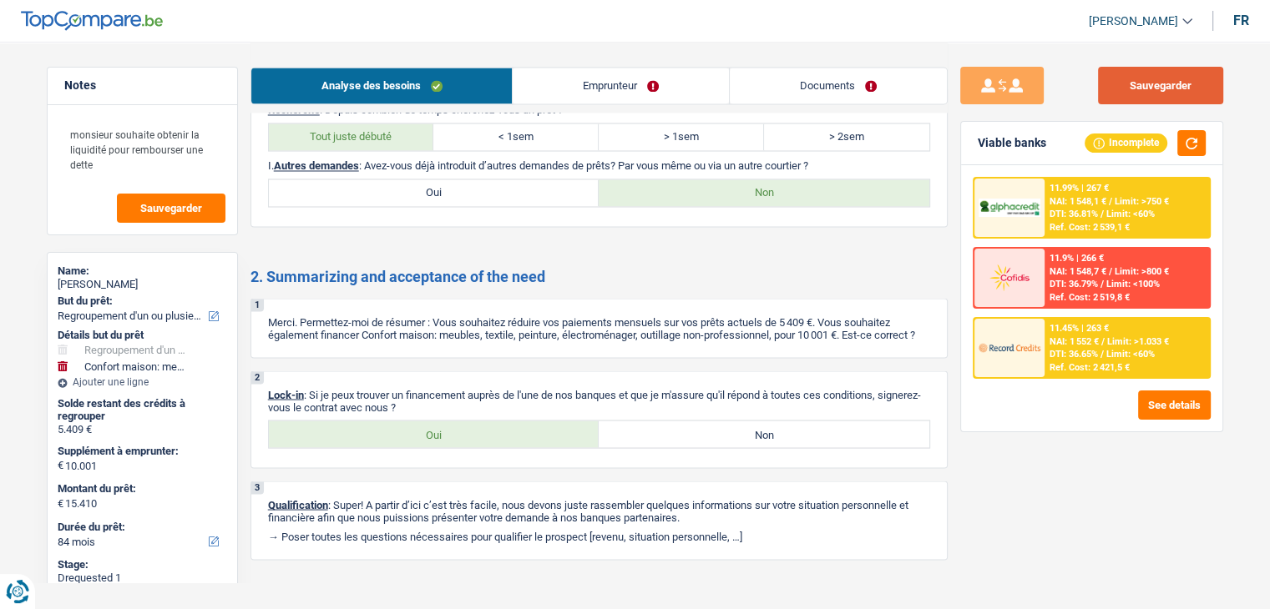
click at [1147, 94] on button "Sauvegarder" at bounding box center [1160, 86] width 125 height 38
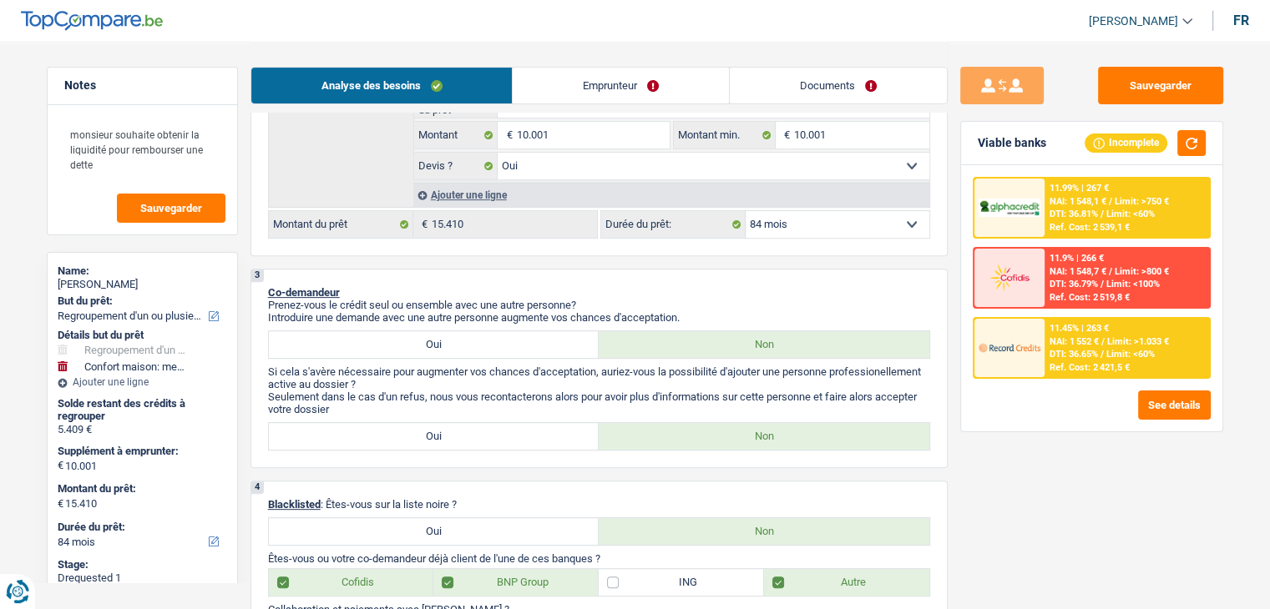
scroll to position [420, 0]
